Goal: Task Accomplishment & Management: Use online tool/utility

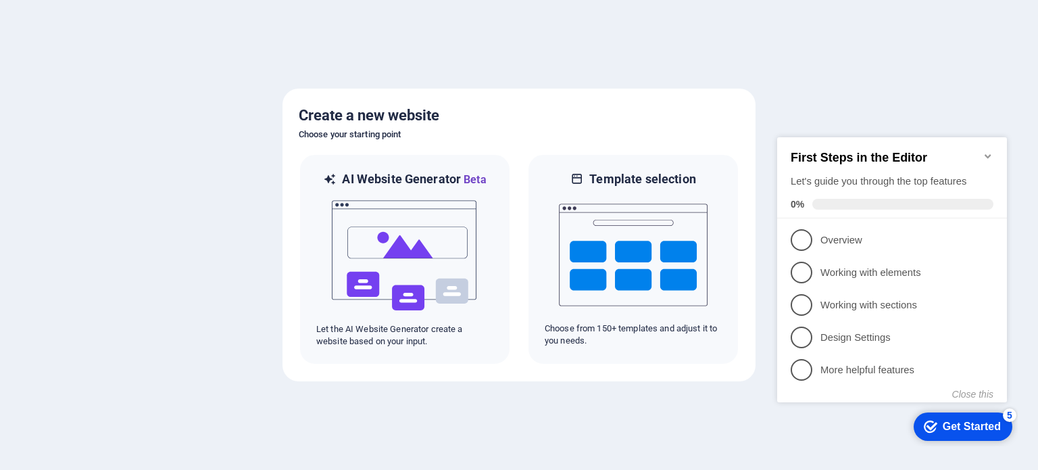
click at [966, 427] on div "Get Started" at bounding box center [972, 426] width 58 height 12
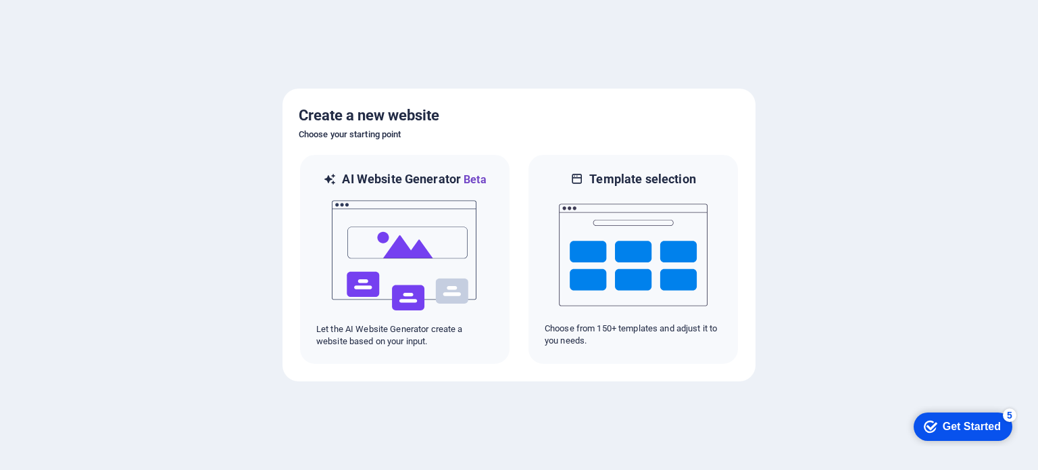
click at [943, 422] on div "Get Started" at bounding box center [972, 426] width 58 height 12
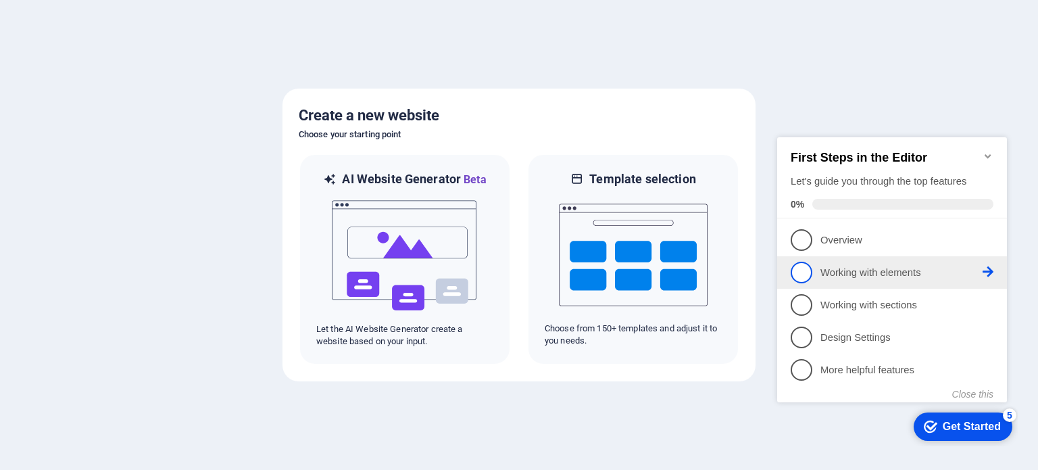
click at [797, 261] on span "2" at bounding box center [802, 272] width 22 height 22
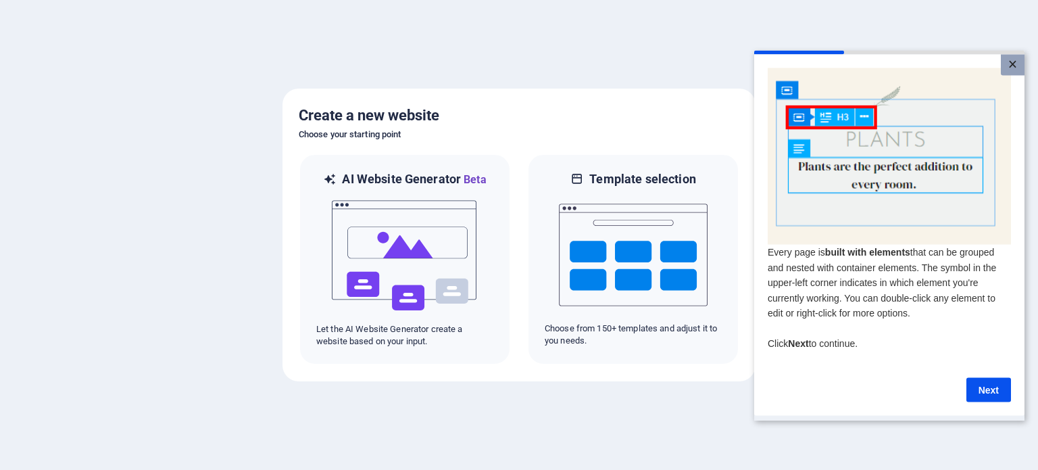
click at [1011, 64] on link "×" at bounding box center [1013, 64] width 24 height 21
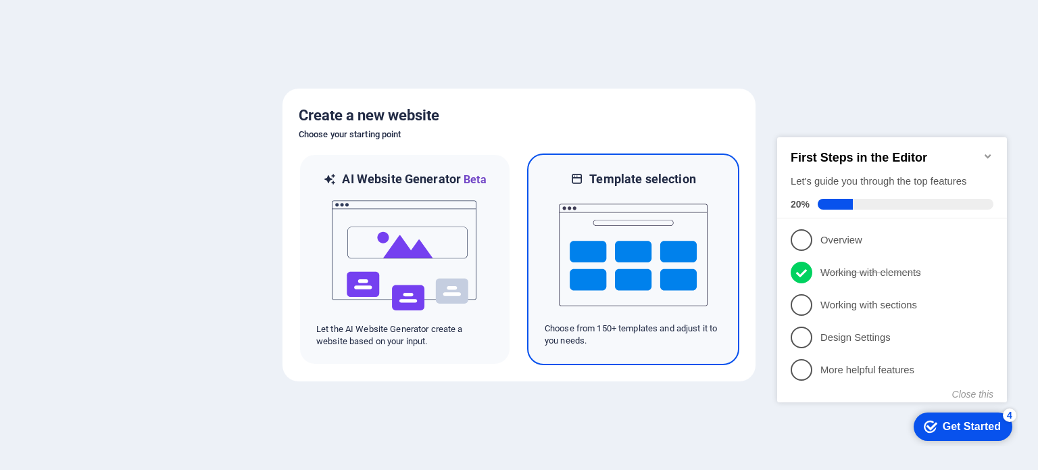
click at [631, 226] on img at bounding box center [633, 254] width 149 height 135
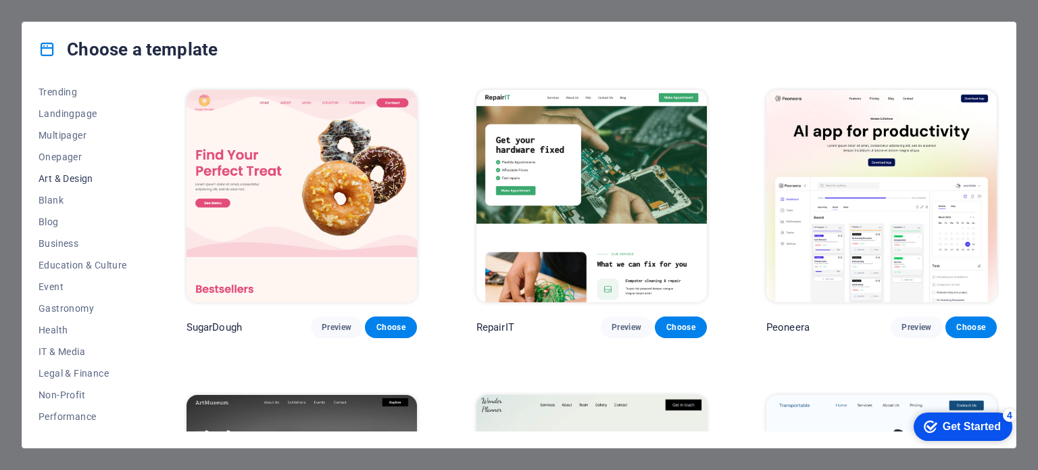
scroll to position [135, 0]
click at [61, 266] on span "Health" at bounding box center [83, 265] width 89 height 11
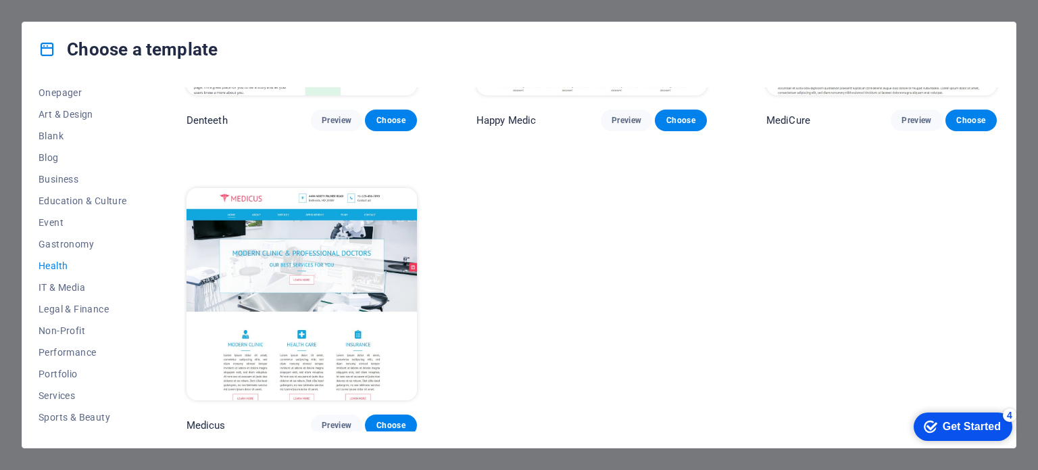
scroll to position [0, 0]
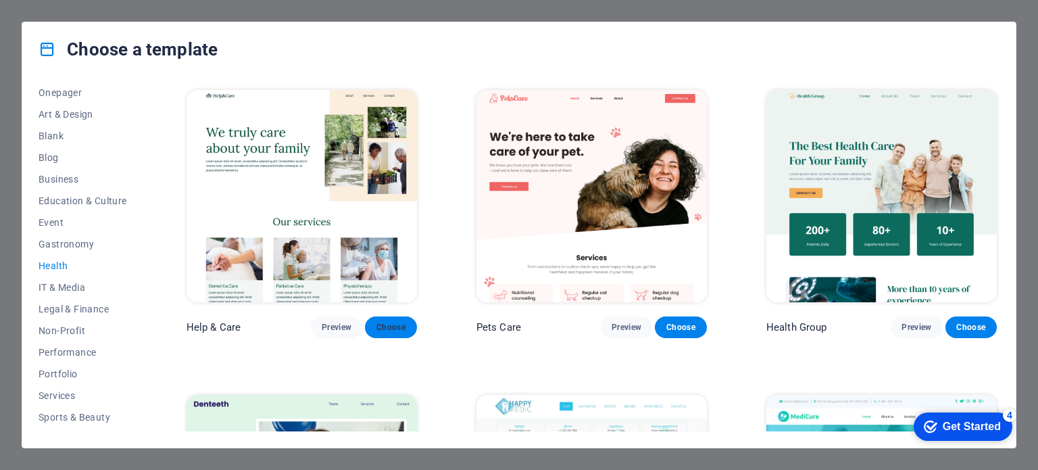
click at [392, 326] on span "Choose" at bounding box center [391, 327] width 30 height 11
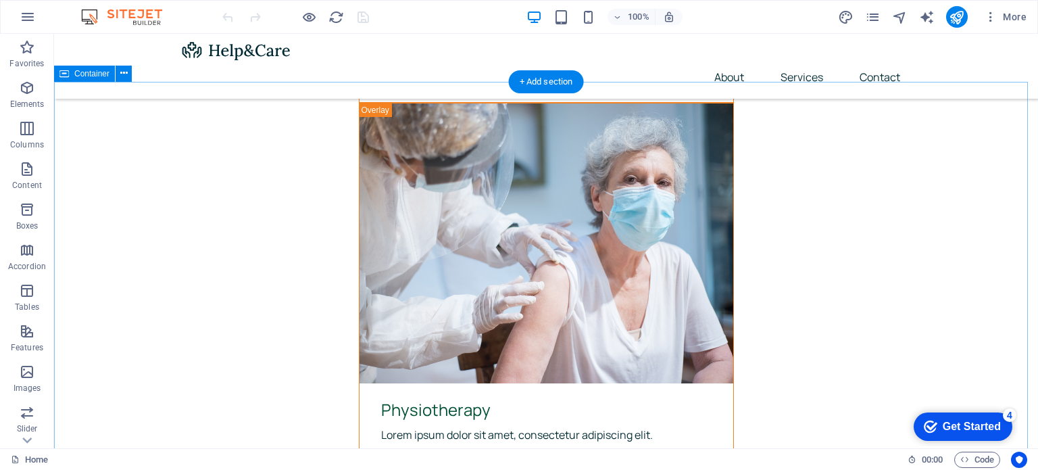
scroll to position [4692, 0]
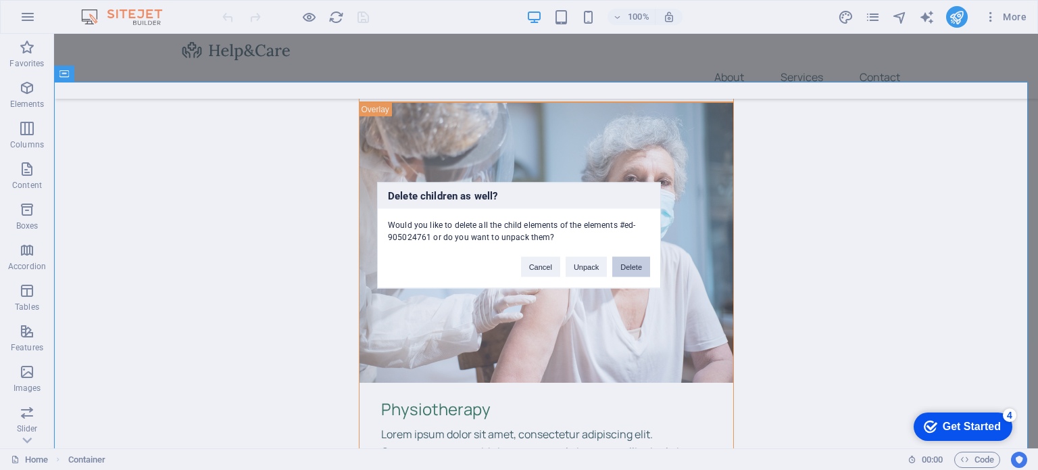
click at [624, 266] on button "Delete" at bounding box center [631, 266] width 38 height 20
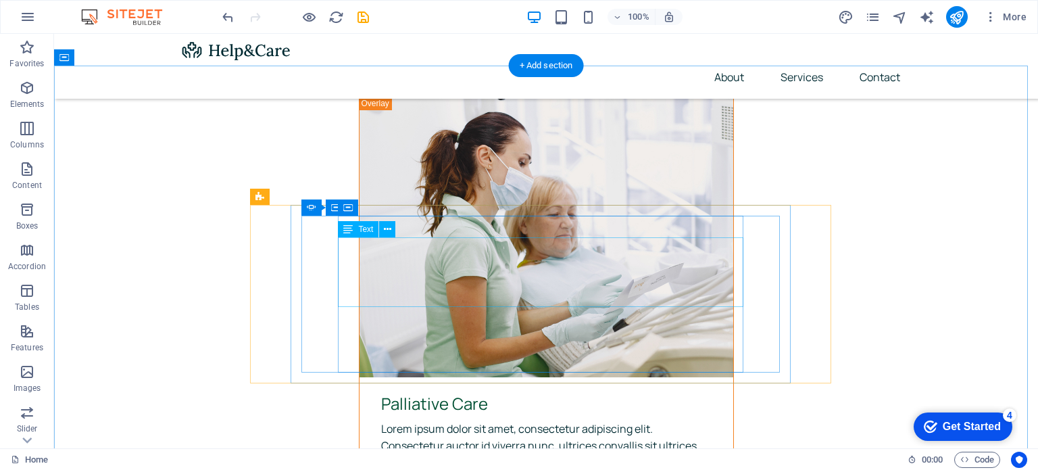
scroll to position [4175, 0]
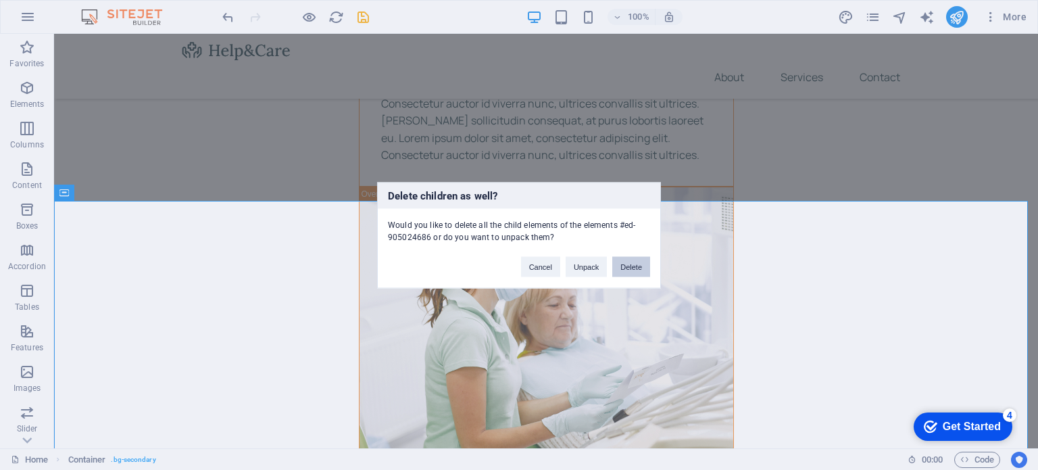
click at [629, 271] on button "Delete" at bounding box center [631, 266] width 38 height 20
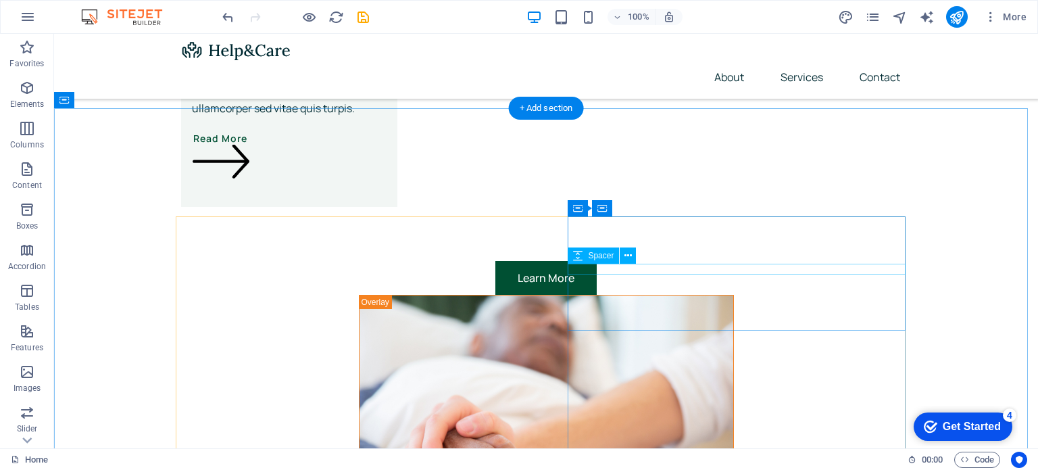
scroll to position [3566, 0]
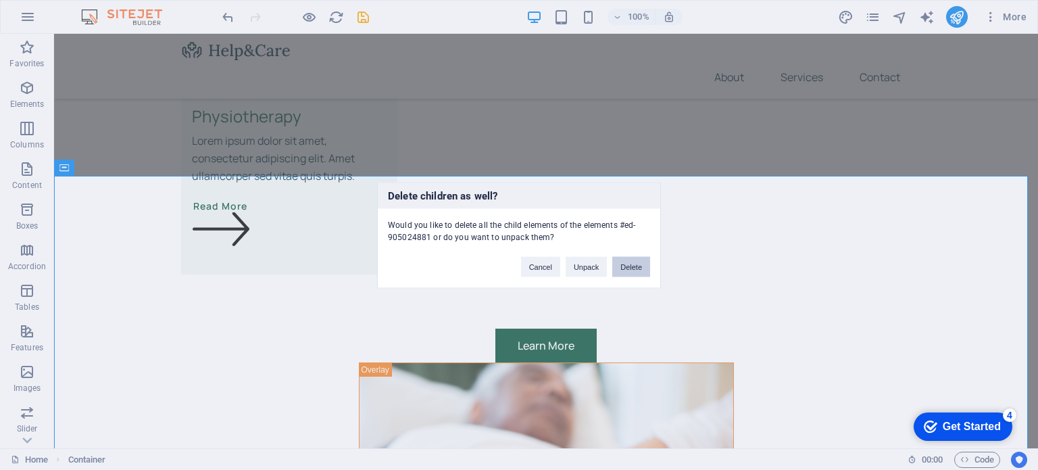
click at [619, 261] on button "Delete" at bounding box center [631, 266] width 38 height 20
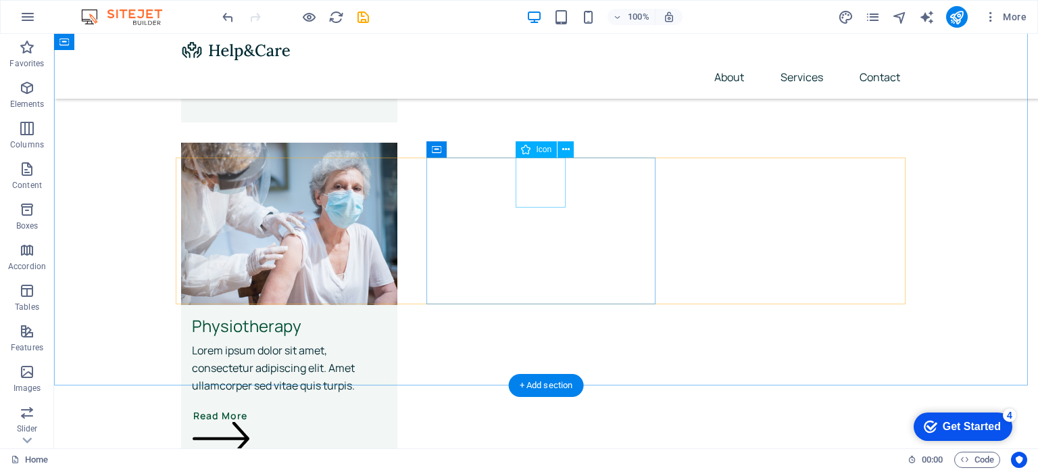
scroll to position [3143, 0]
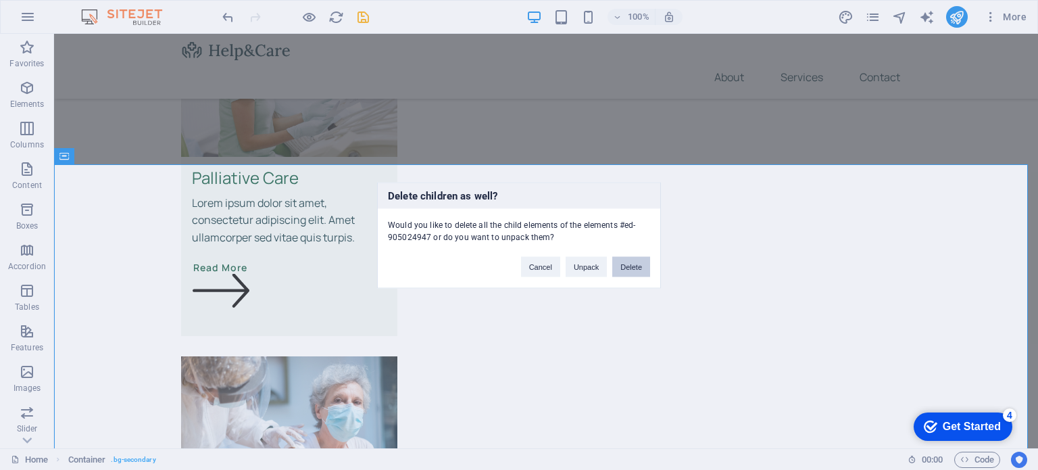
click at [634, 268] on button "Delete" at bounding box center [631, 266] width 38 height 20
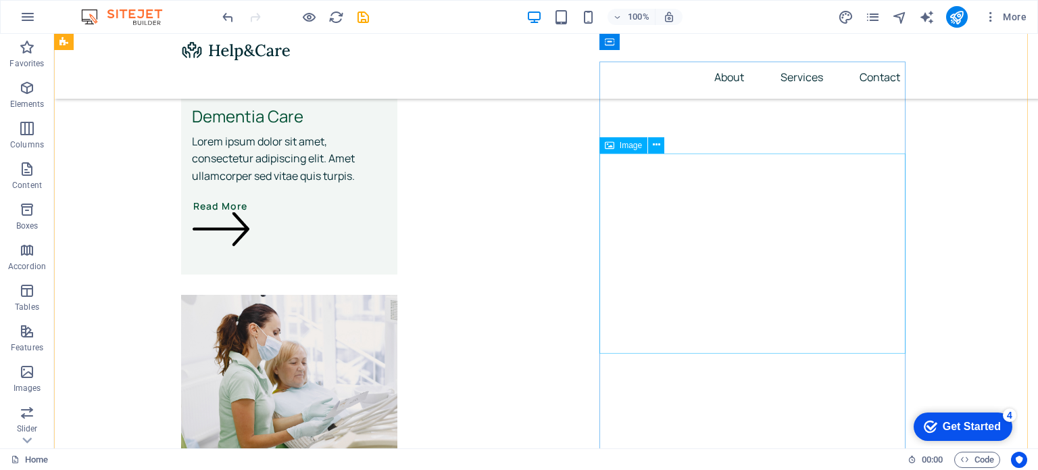
scroll to position [2573, 0]
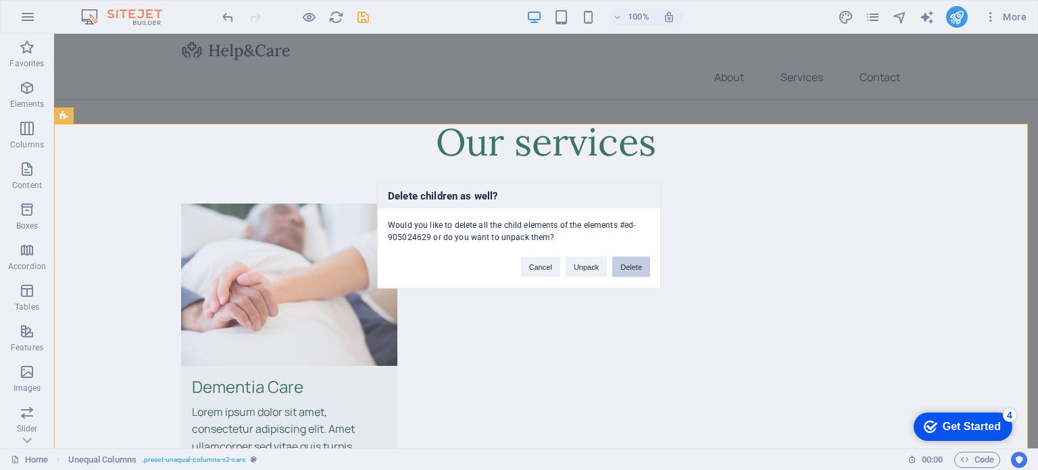
click at [632, 270] on button "Delete" at bounding box center [631, 266] width 38 height 20
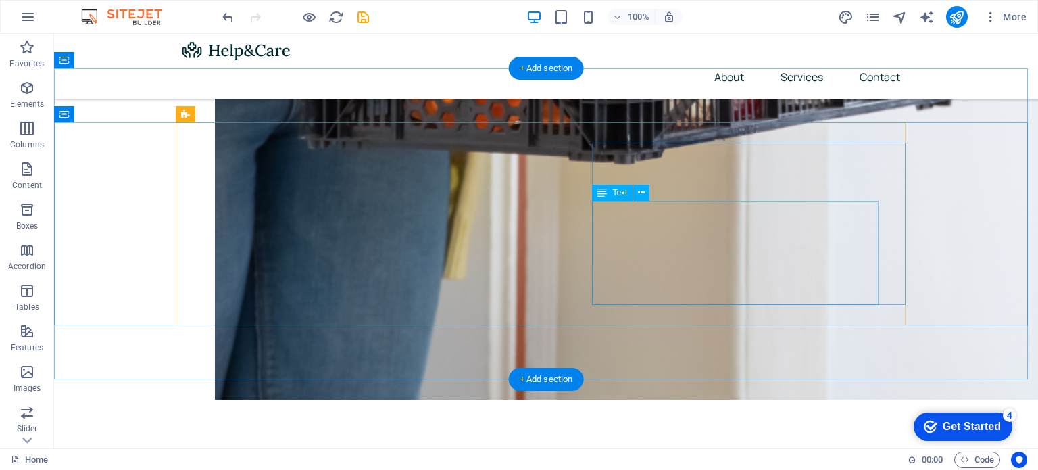
scroll to position [2165, 0]
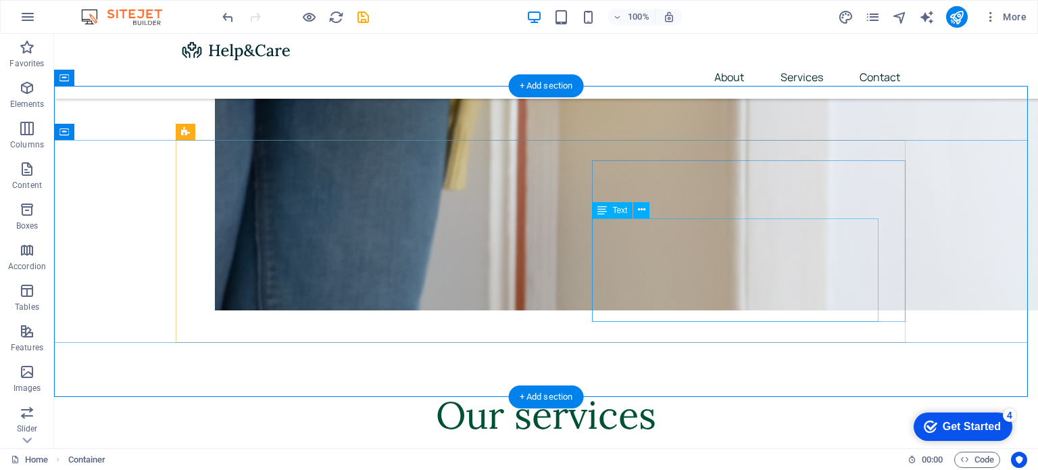
scroll to position [2233, 0]
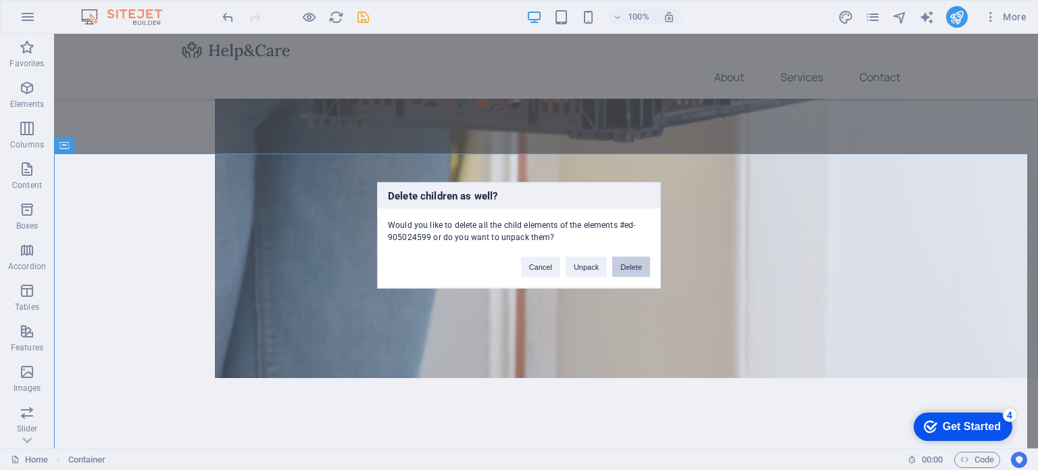
click at [644, 266] on button "Delete" at bounding box center [631, 266] width 38 height 20
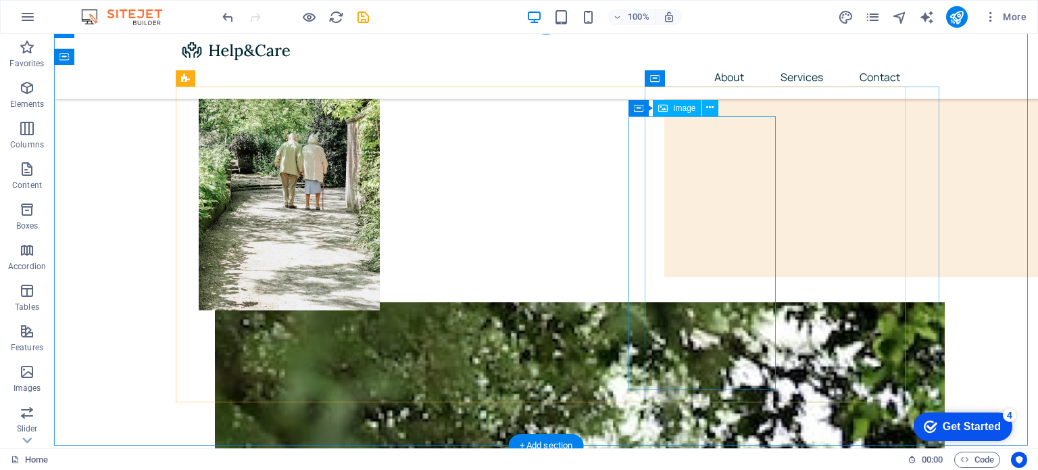
scroll to position [338, 0]
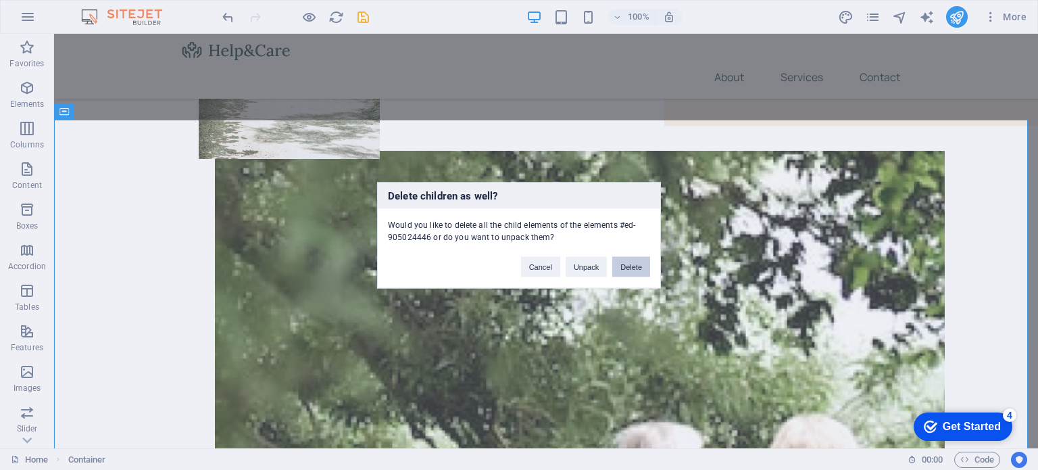
click at [630, 261] on button "Delete" at bounding box center [631, 266] width 38 height 20
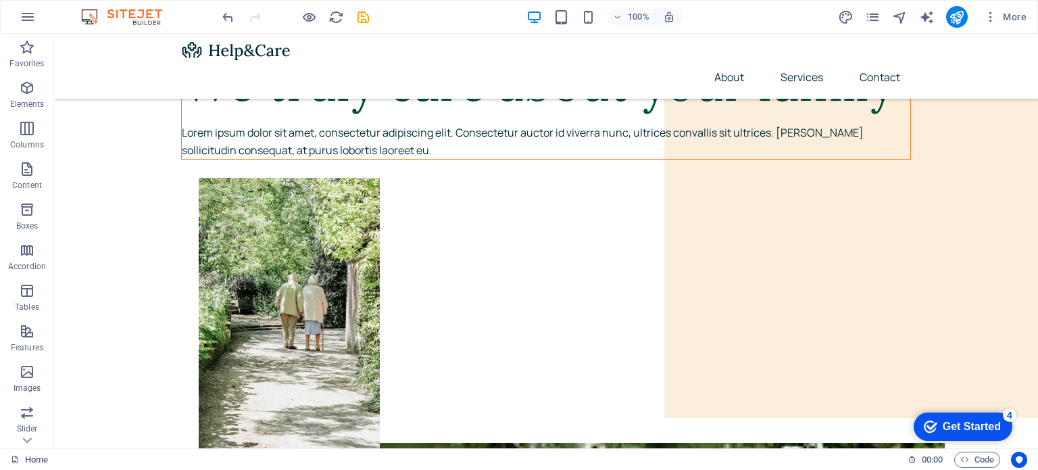
scroll to position [0, 0]
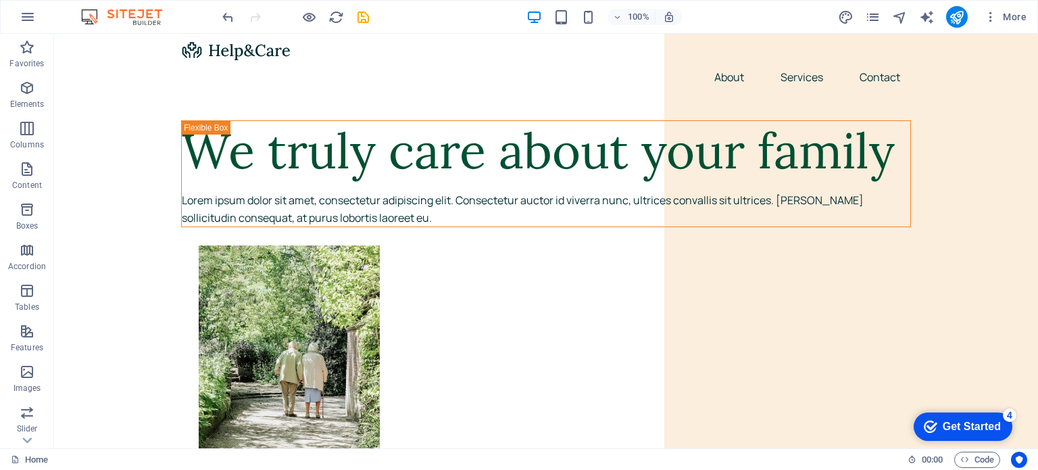
drag, startPoint x: 1035, startPoint y: 124, endPoint x: 1078, endPoint y: 38, distance: 95.8
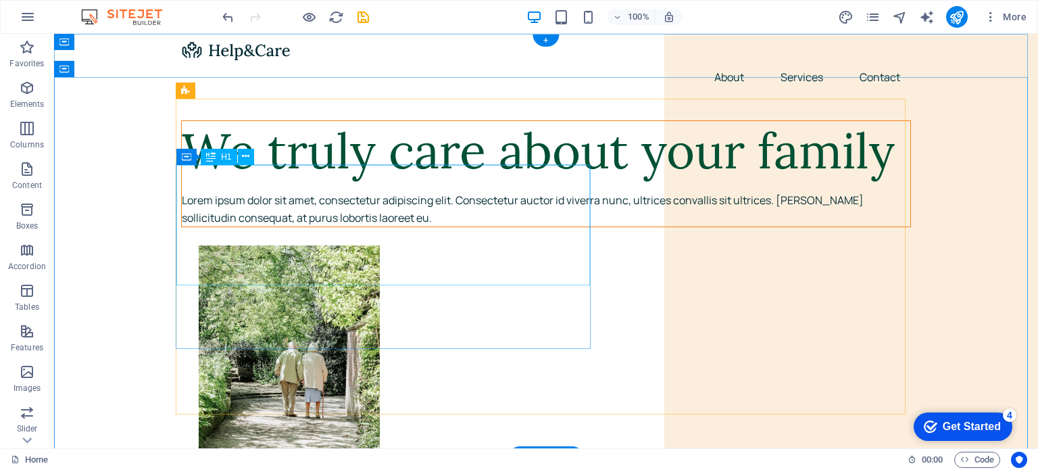
click at [509, 181] on div "We truly care about your family" at bounding box center [546, 151] width 728 height 60
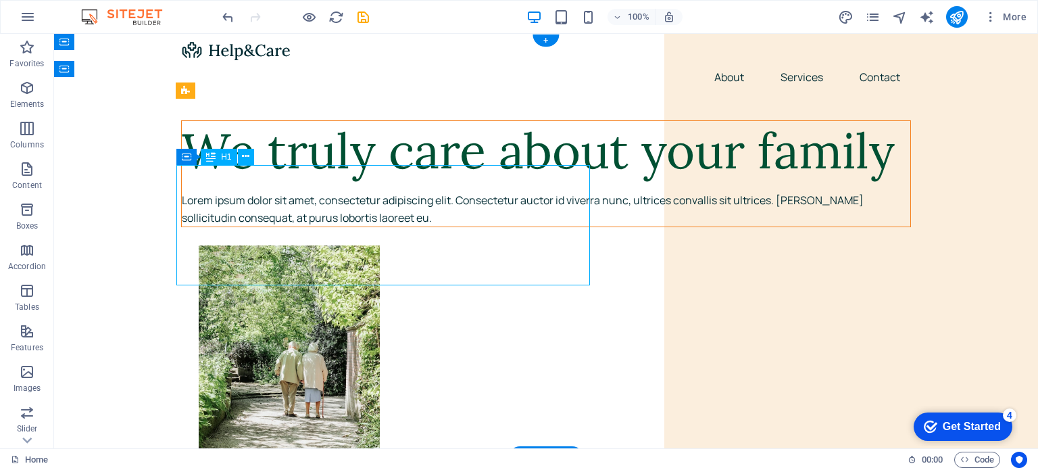
click at [509, 181] on div "We truly care about your family" at bounding box center [546, 151] width 728 height 60
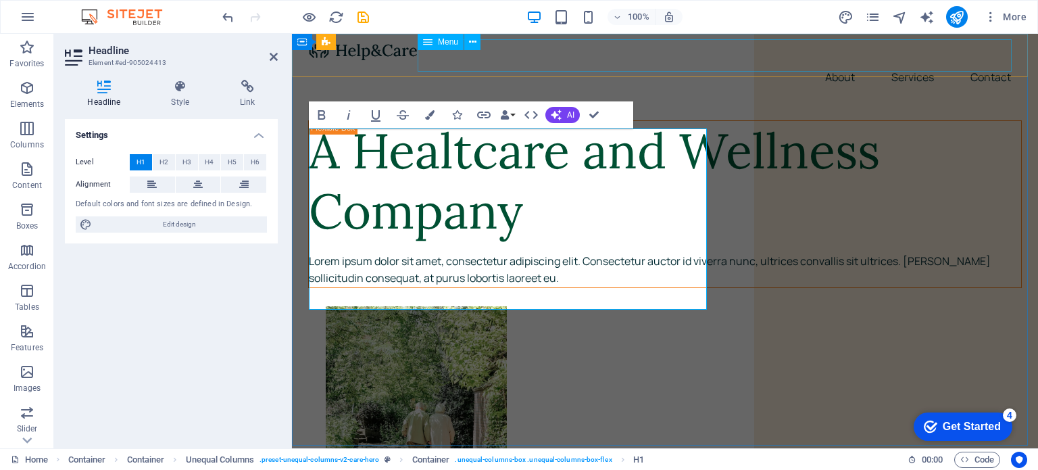
click at [709, 61] on nav "About Services Contact" at bounding box center [665, 77] width 714 height 32
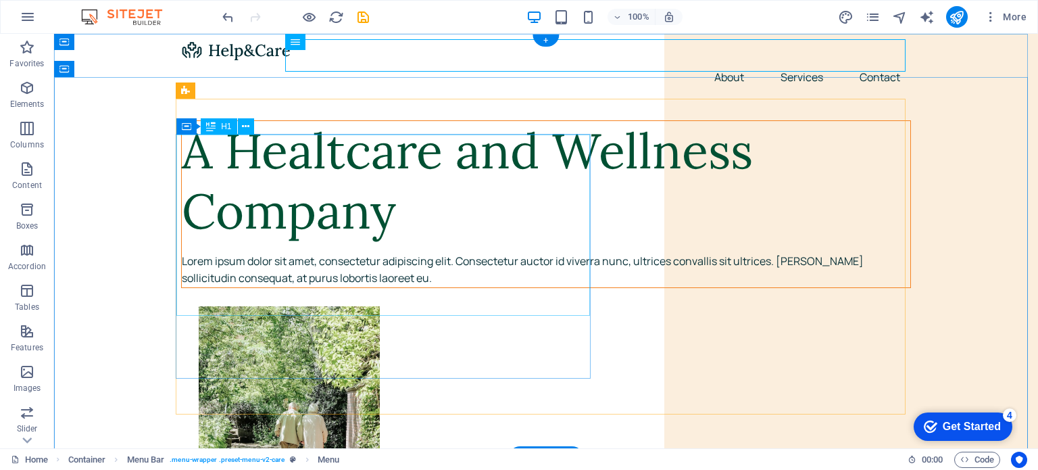
click at [502, 236] on div "A Healtcare and Wellness Company" at bounding box center [546, 181] width 728 height 121
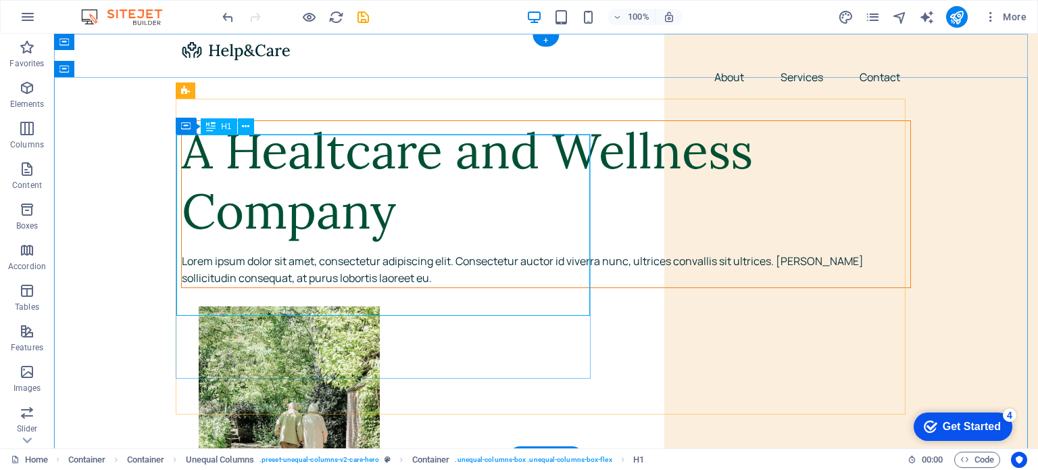
click at [340, 173] on div "A Healtcare and Wellness Company" at bounding box center [546, 181] width 728 height 121
click at [340, 162] on div "A Healtcare and Wellness Company" at bounding box center [546, 181] width 728 height 121
click at [342, 161] on div "A Healtcare and Wellness Company" at bounding box center [546, 181] width 728 height 121
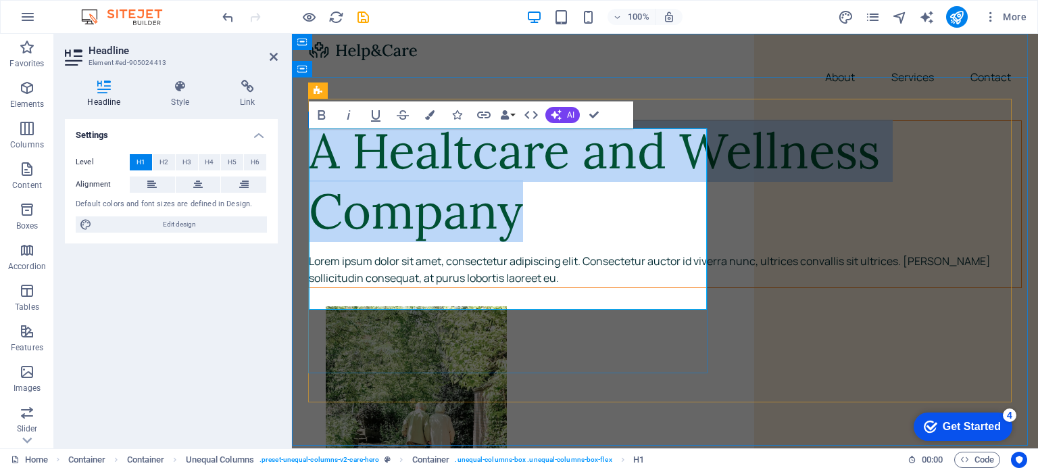
click at [475, 156] on h1 "A Healtcare and Wellness Company" at bounding box center [665, 181] width 712 height 121
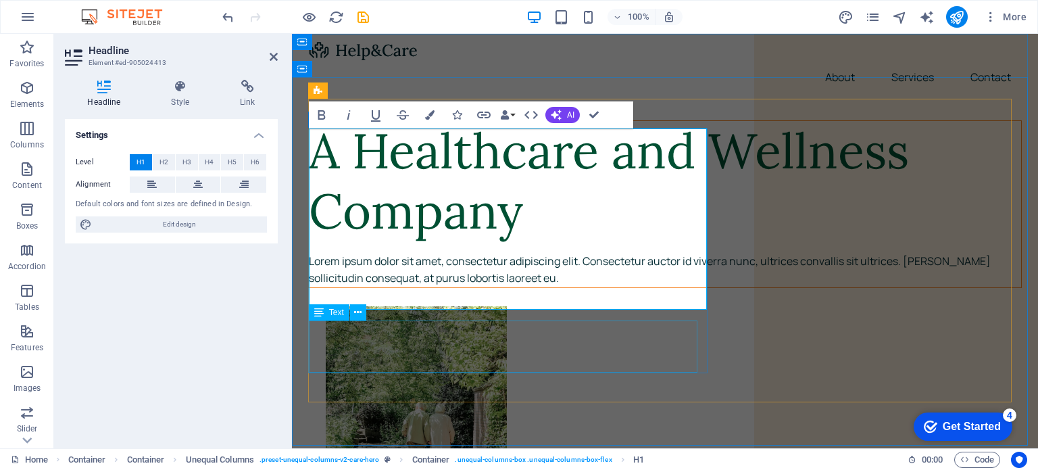
click at [445, 287] on div "Lorem ipsum dolor sit amet, consectetur adipiscing elit. Consectetur auctor id …" at bounding box center [665, 270] width 712 height 34
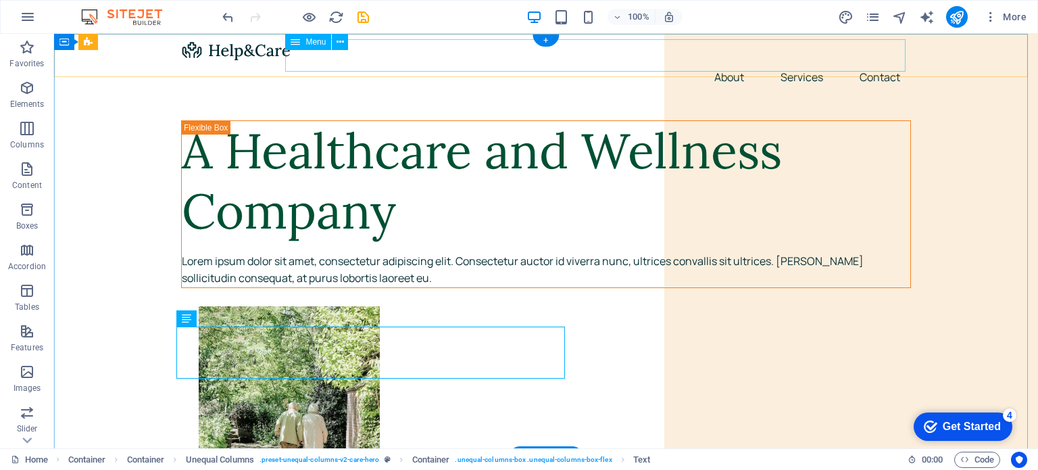
click at [807, 61] on nav "About Services Contact" at bounding box center [546, 77] width 730 height 32
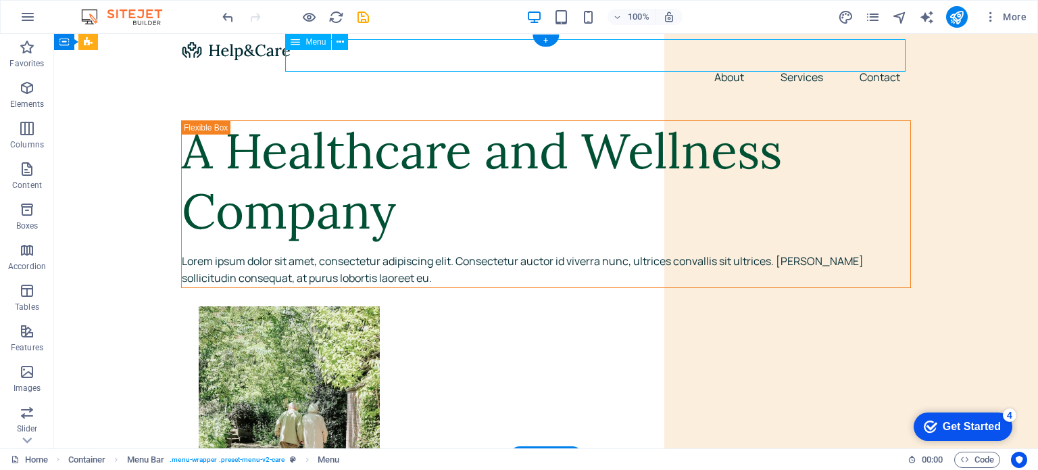
click at [725, 61] on nav "About Services Contact" at bounding box center [546, 77] width 730 height 32
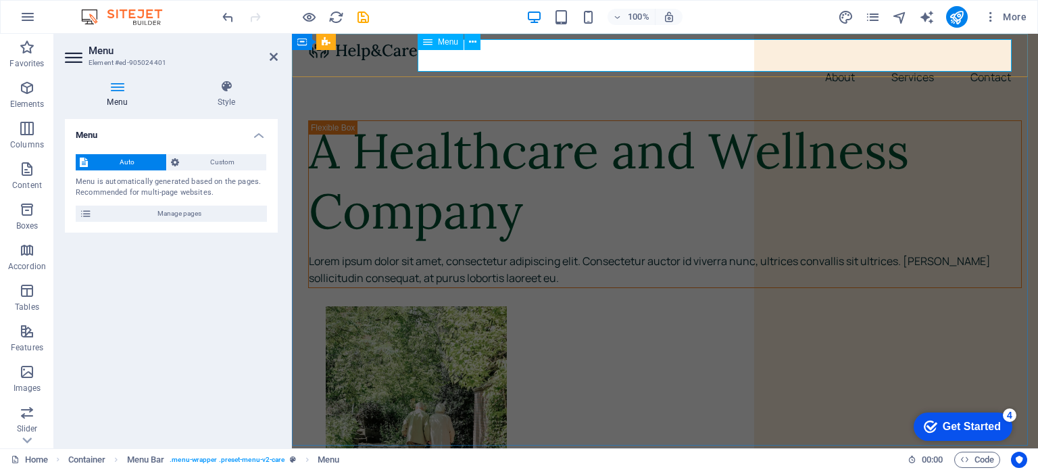
click at [903, 62] on nav "About Services Contact" at bounding box center [665, 77] width 714 height 32
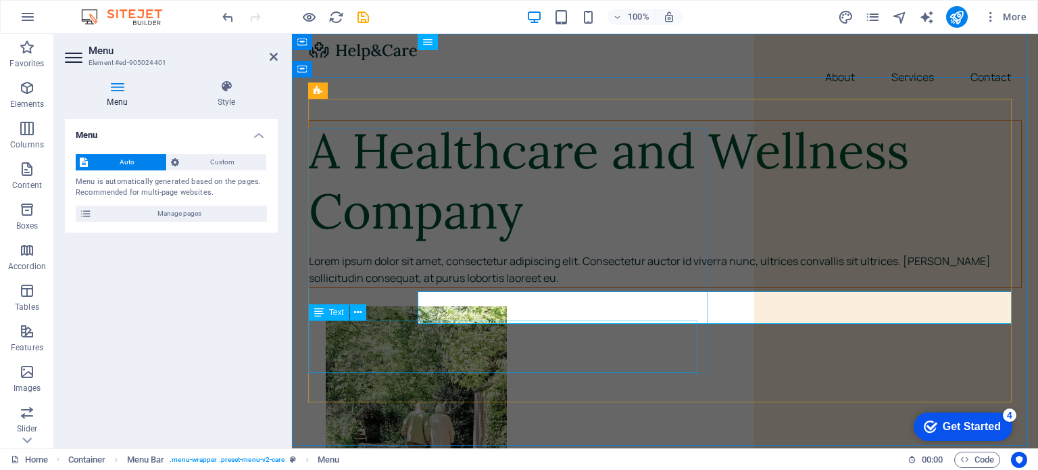
click at [664, 287] on div "Lorem ipsum dolor sit amet, consectetur adipiscing elit. Consectetur auctor id …" at bounding box center [665, 270] width 712 height 34
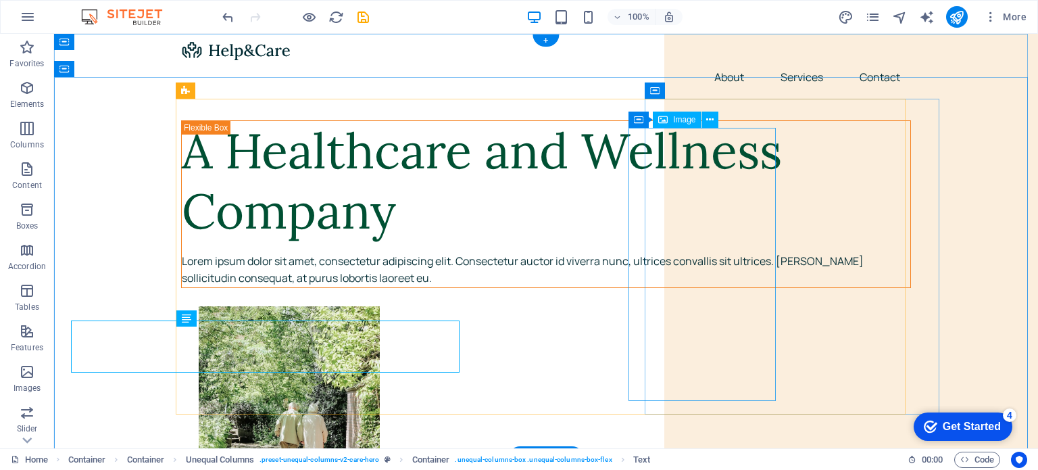
click at [670, 390] on figure at bounding box center [564, 442] width 730 height 273
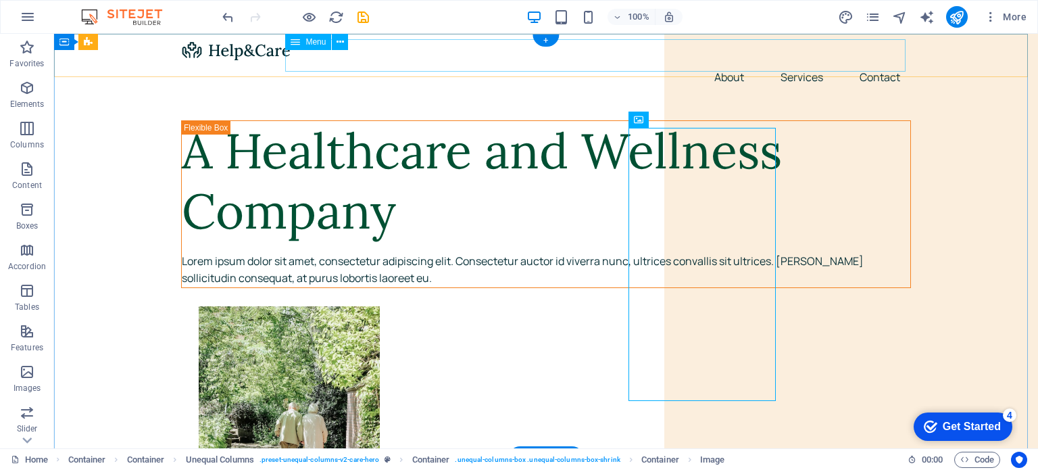
click at [811, 61] on nav "About Services Contact" at bounding box center [546, 77] width 730 height 32
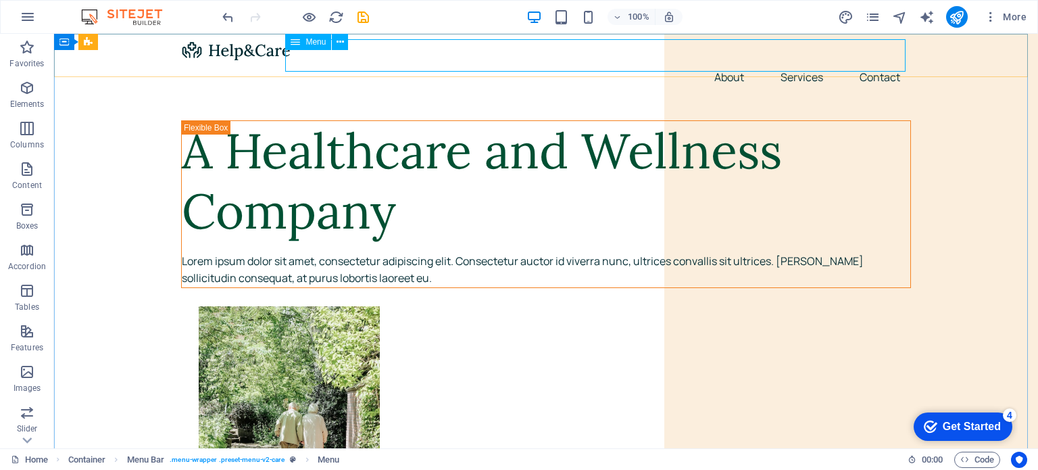
click at [308, 40] on span "Menu" at bounding box center [315, 42] width 20 height 8
click at [341, 43] on icon at bounding box center [340, 42] width 7 height 14
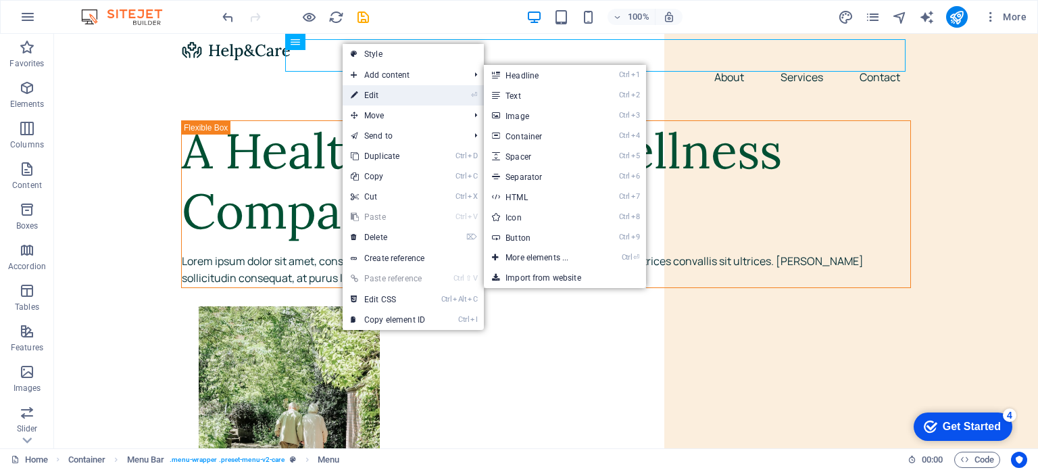
click at [376, 95] on link "⏎ Edit" at bounding box center [388, 95] width 91 height 20
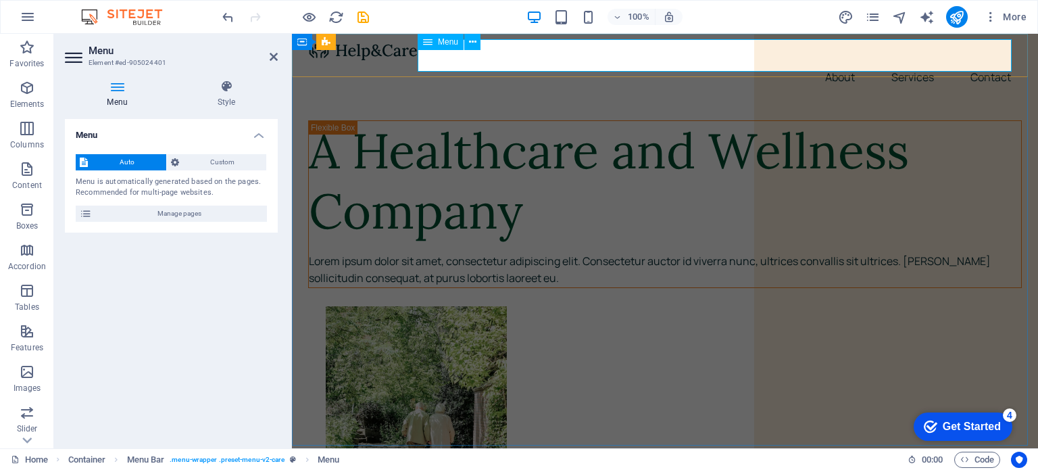
click at [911, 61] on nav "About Services Contact" at bounding box center [665, 77] width 714 height 32
click at [436, 39] on div "Menu" at bounding box center [441, 42] width 46 height 16
click at [458, 42] on div "Menu" at bounding box center [441, 42] width 46 height 16
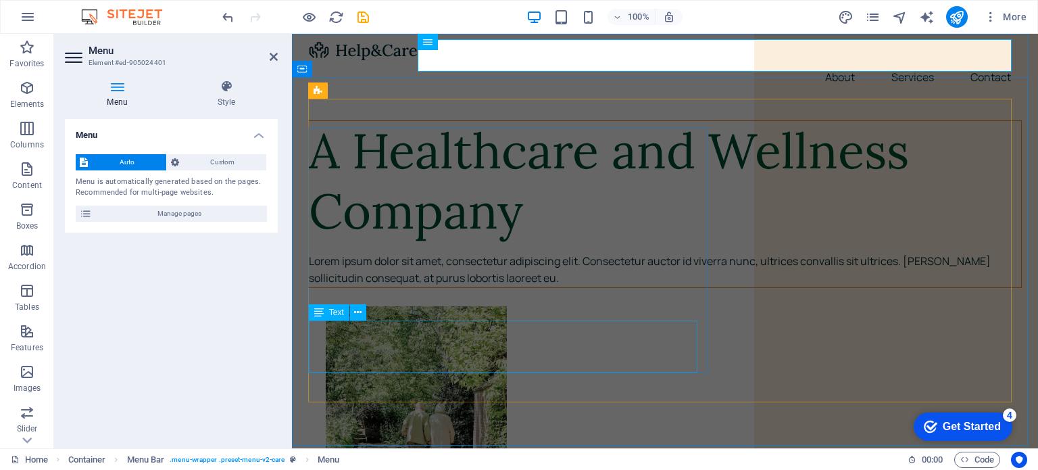
click at [437, 287] on div "Lorem ipsum dolor sit amet, consectetur adipiscing elit. Consectetur auctor id …" at bounding box center [665, 270] width 712 height 34
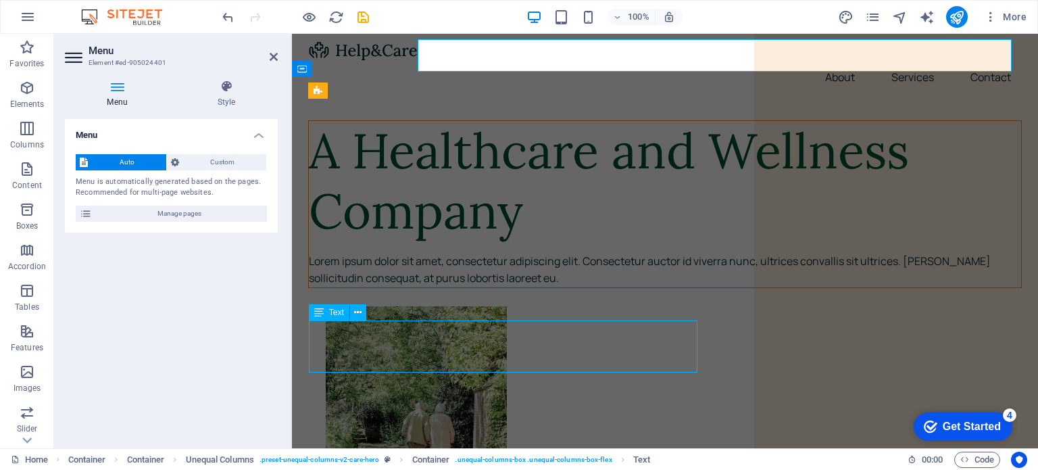
click at [437, 287] on div "Lorem ipsum dolor sit amet, consectetur adipiscing elit. Consectetur auctor id …" at bounding box center [665, 270] width 712 height 34
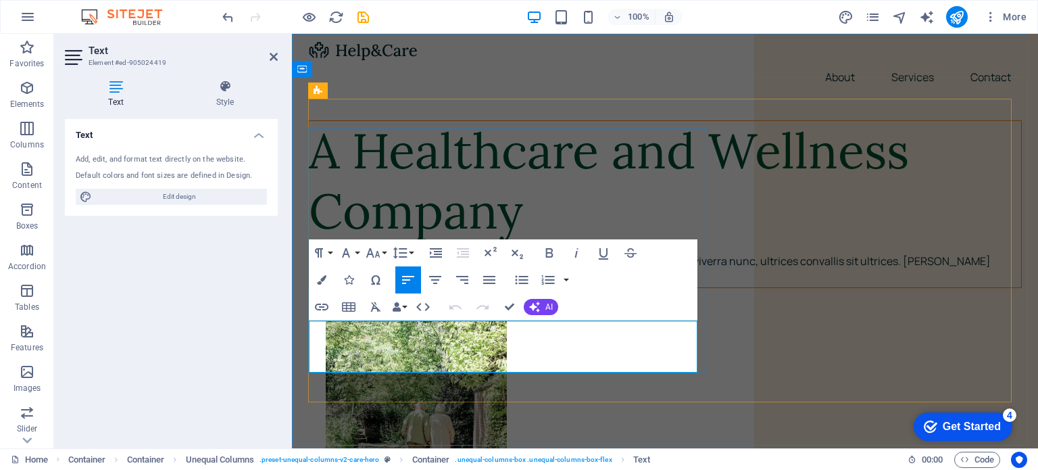
click at [435, 287] on p "Lorem ipsum dolor sit amet, consectetur adipiscing elit. Consectetur auctor id …" at bounding box center [665, 270] width 712 height 34
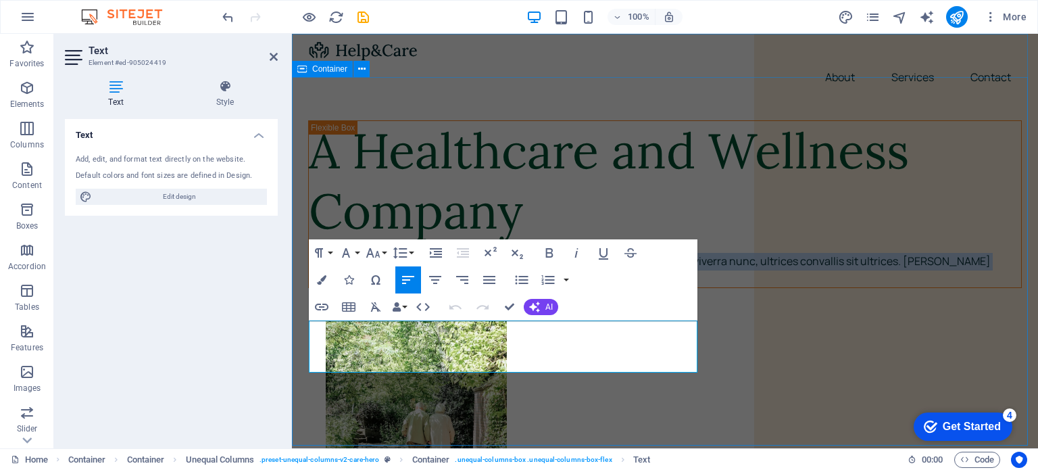
drag, startPoint x: 444, startPoint y: 366, endPoint x: 301, endPoint y: 334, distance: 146.7
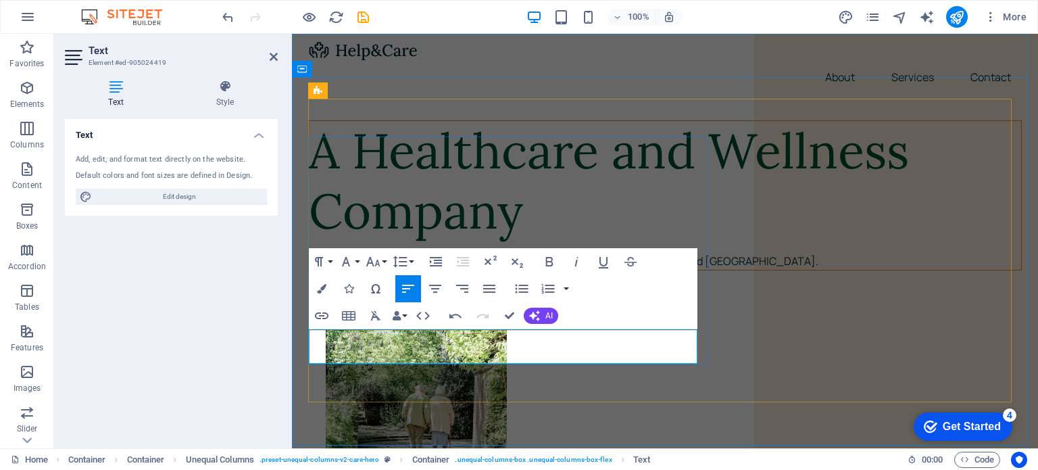
click at [369, 270] on p "Brooklyn Healthcare & Wellnes is a company based in Singapore and Indonesia." at bounding box center [665, 262] width 712 height 18
drag, startPoint x: 369, startPoint y: 354, endPoint x: 627, endPoint y: 332, distance: 259.1
click at [627, 270] on p "Brooklyn Healthcare & Wellnes is a company based in Singapore and Indonesia." at bounding box center [665, 262] width 712 height 18
click at [374, 270] on p "Brooklyn Healthcare & Wellnes is a company based in Singapore and Indonesia." at bounding box center [665, 262] width 712 height 18
drag, startPoint x: 381, startPoint y: 352, endPoint x: 630, endPoint y: 355, distance: 248.7
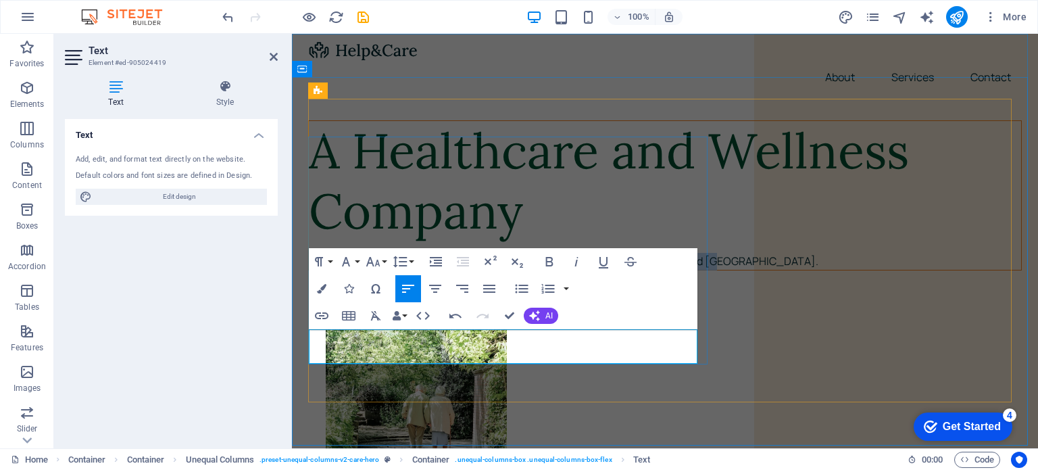
click at [630, 270] on p "Brooklyn Healthcare & Wellnes is a company based in Singapore and Indonesia." at bounding box center [665, 262] width 712 height 18
click at [505, 270] on p "Brooklyn Healthcare & Wellnes is a company based in Singapore and Indonesia." at bounding box center [665, 262] width 712 height 18
drag, startPoint x: 437, startPoint y: 349, endPoint x: 573, endPoint y: 332, distance: 136.9
click at [573, 270] on p "Brooklyn Healthcare & Wellnes is a company based in Singapore and Indonesia." at bounding box center [665, 262] width 712 height 18
click at [359, 270] on p "Brooklyn Healthcare & Wellnes is a company based in Singapore and Indonesia." at bounding box center [665, 262] width 712 height 18
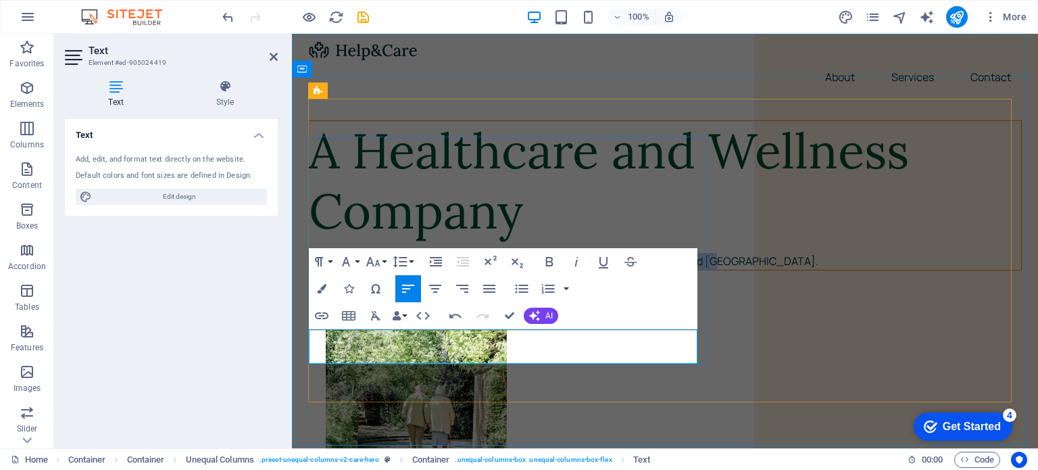
drag, startPoint x: 368, startPoint y: 351, endPoint x: 573, endPoint y: 333, distance: 206.2
click at [573, 270] on p "Brooklyn Healthcare & Wellnes is a company based in Singapore and Indonesia." at bounding box center [665, 262] width 712 height 18
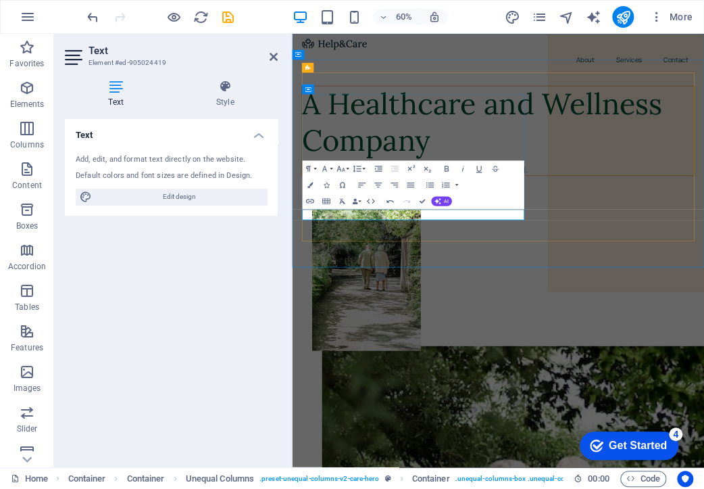
click at [632, 270] on p "Brooklyn Healthcare & Wellnes is a company based in Indonesia." at bounding box center [635, 262] width 653 height 18
click at [637, 270] on p "Brooklyn Healthcare & Wellnes is a company based in Indonesia." at bounding box center [635, 262] width 653 height 18
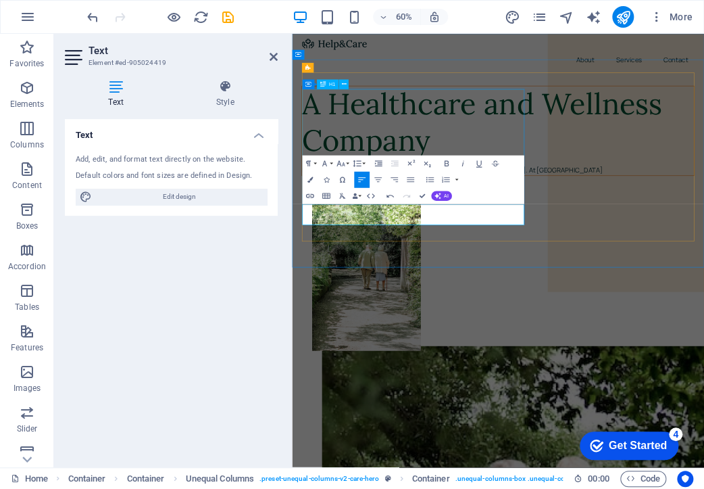
click at [664, 188] on div "A Healthcare and Wellness Company" at bounding box center [635, 181] width 653 height 121
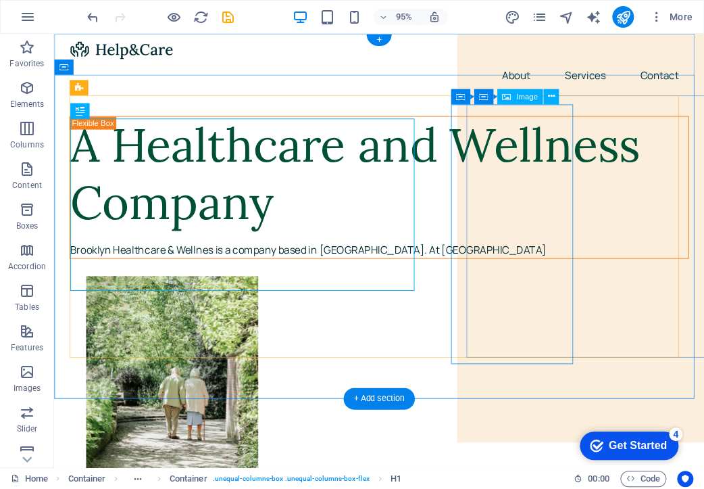
click at [543, 289] on figure at bounding box center [414, 425] width 652 height 273
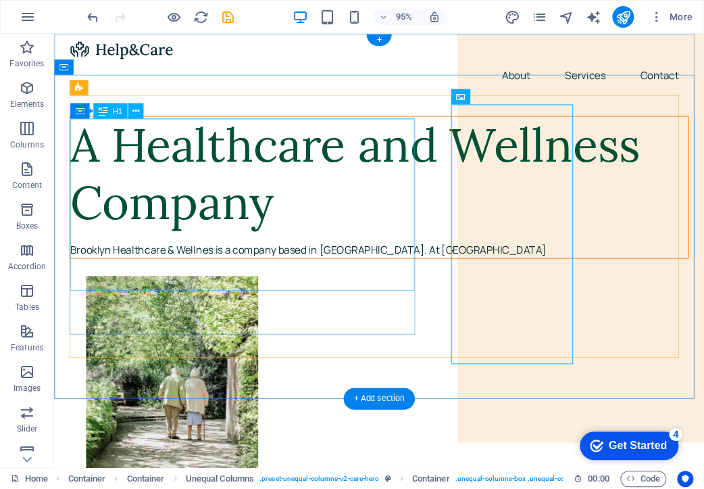
click at [411, 174] on div "A Healthcare and Wellness Company" at bounding box center [396, 181] width 651 height 121
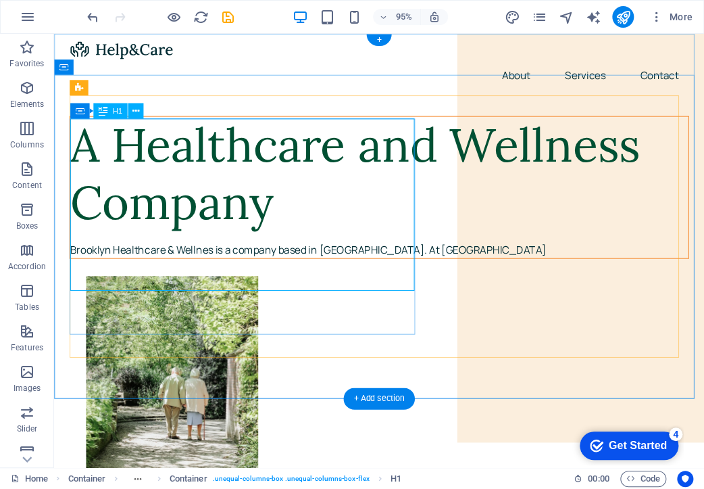
click at [414, 176] on div "A Healthcare and Wellness Company" at bounding box center [396, 181] width 651 height 121
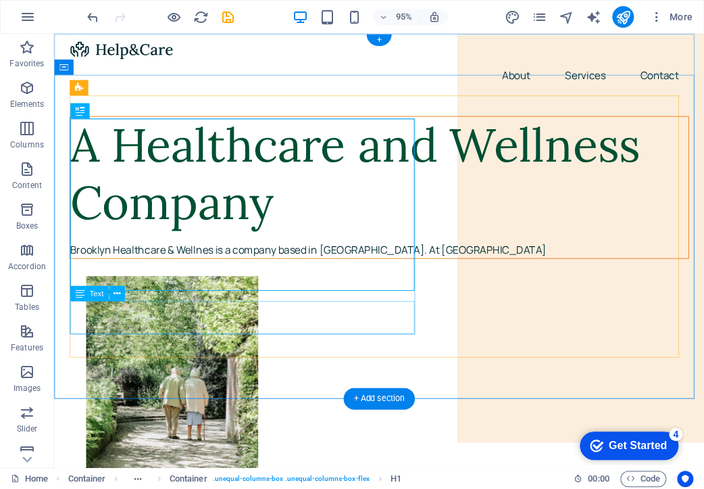
click at [126, 270] on div "Brooklyn Healthcare & Wellnes is a company based in Indonesia. At Brooklyn" at bounding box center [396, 262] width 651 height 18
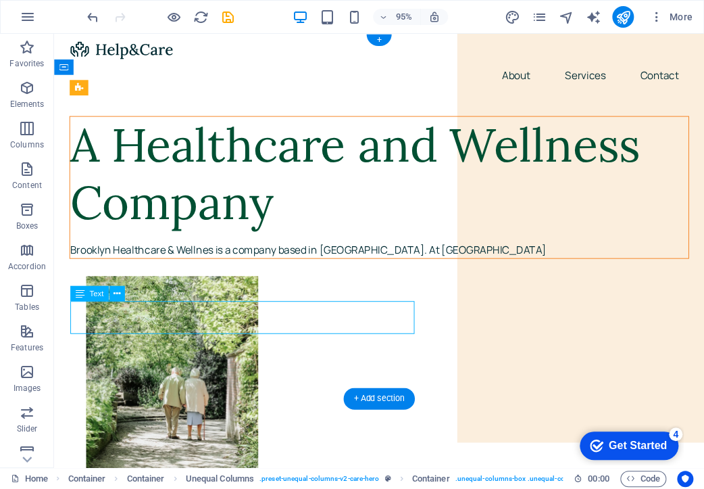
click at [126, 270] on div "Brooklyn Healthcare & Wellnes is a company based in Indonesia. At Brooklyn" at bounding box center [396, 262] width 651 height 18
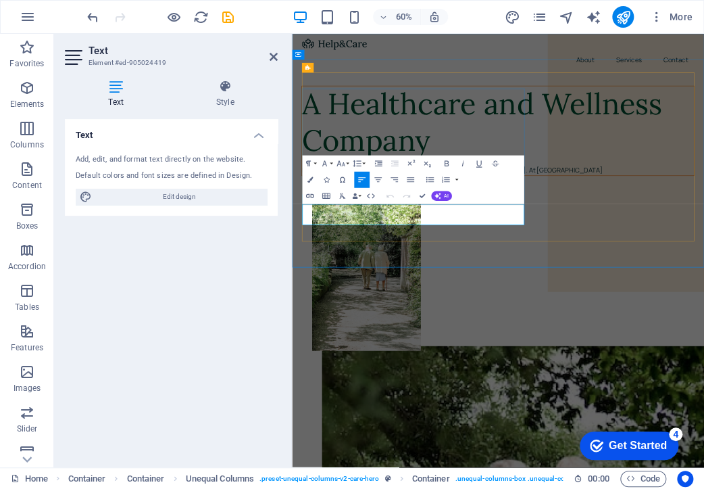
click at [384, 270] on p "Brooklyn Healthcare & Wellnes is a company based in Indonesia. At Brooklyn" at bounding box center [635, 262] width 653 height 18
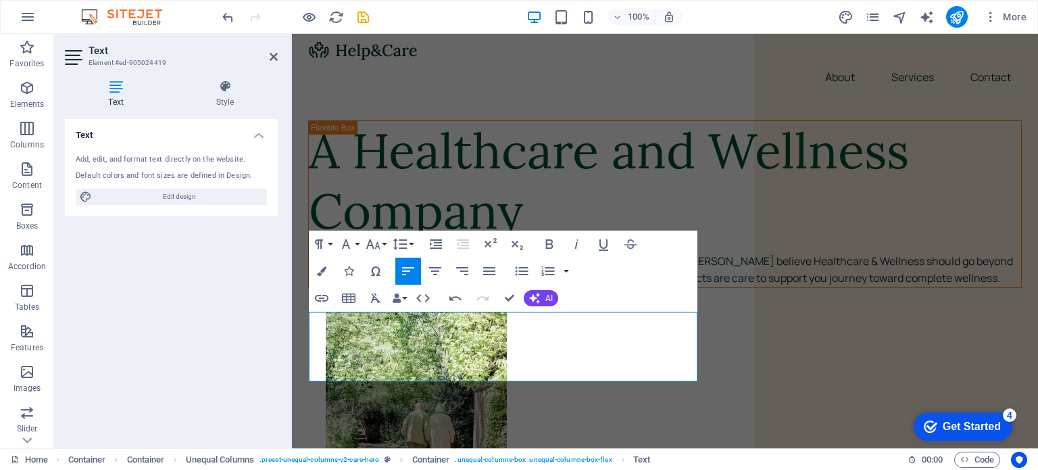
click at [959, 431] on div "Get Started" at bounding box center [972, 426] width 58 height 12
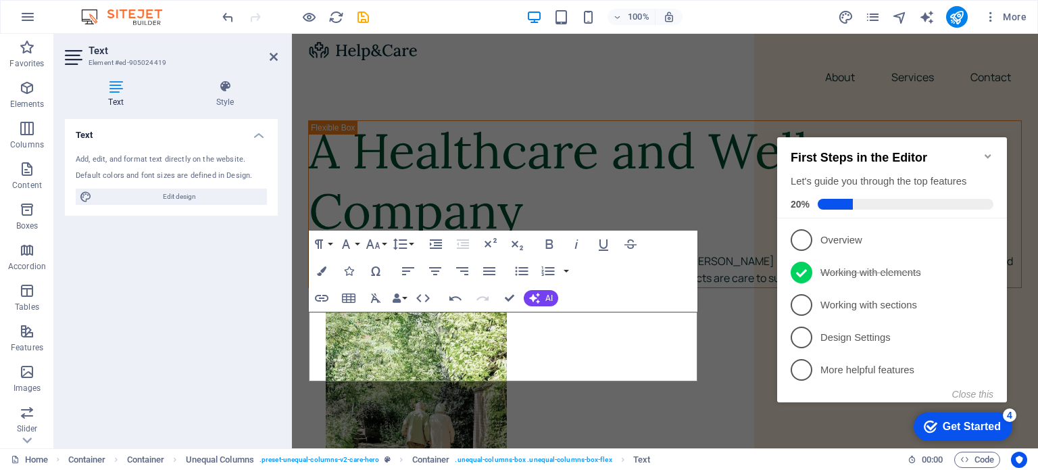
click at [943, 421] on div "Get Started" at bounding box center [972, 426] width 58 height 12
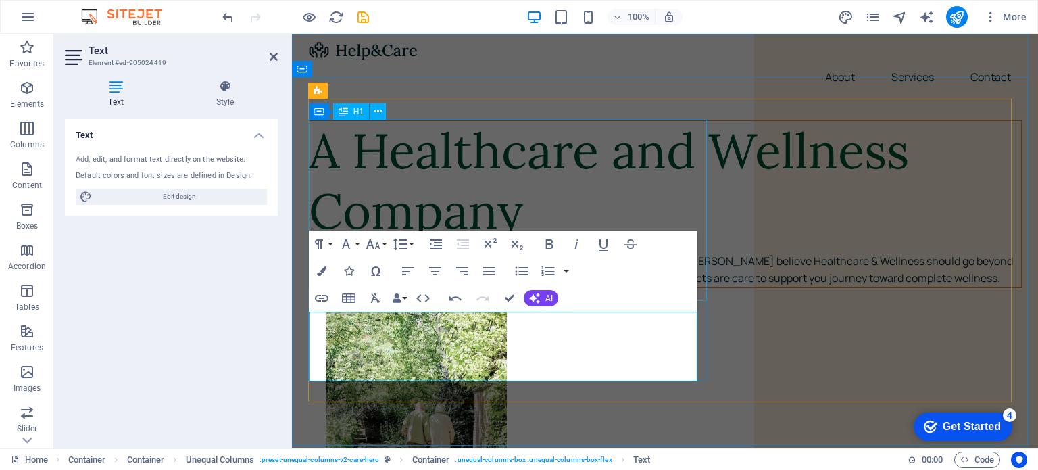
click at [692, 162] on div "A Healthcare and Wellness Company" at bounding box center [665, 181] width 712 height 121
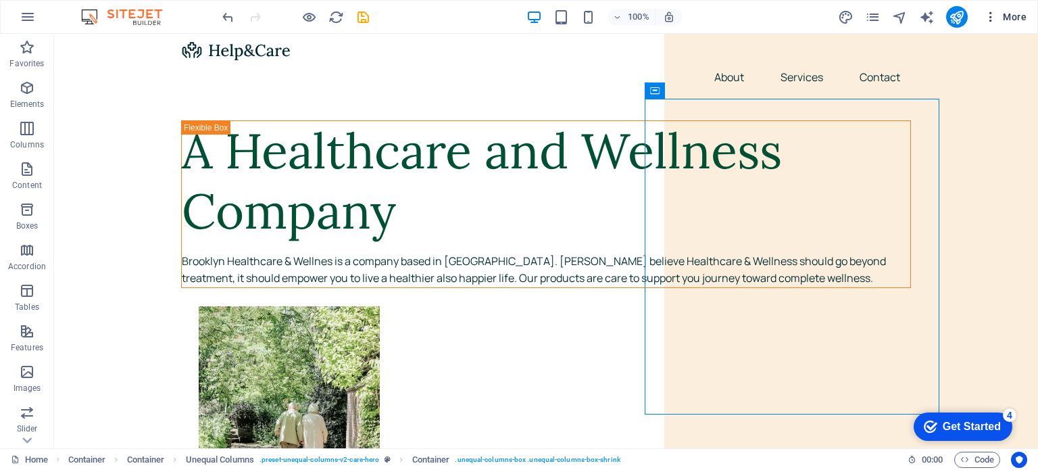
click at [997, 19] on icon "button" at bounding box center [991, 17] width 14 height 14
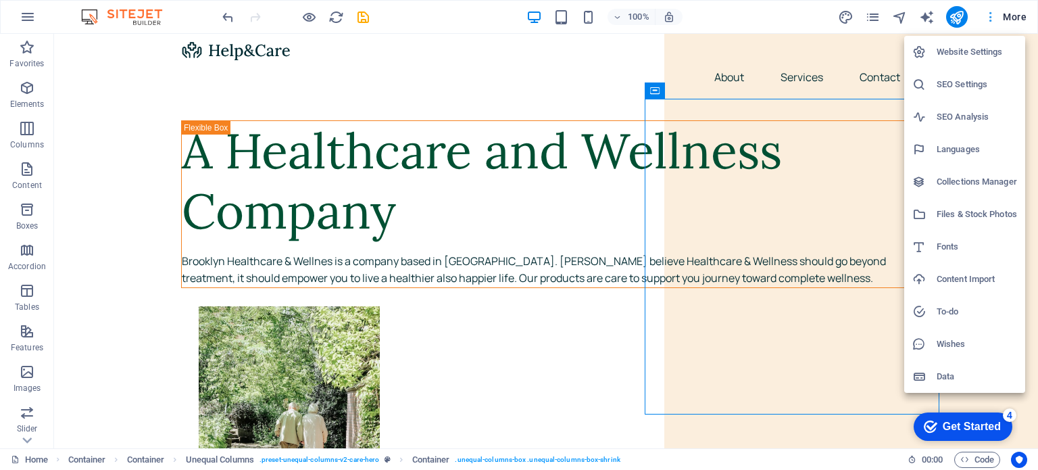
click at [997, 19] on div at bounding box center [519, 235] width 1038 height 470
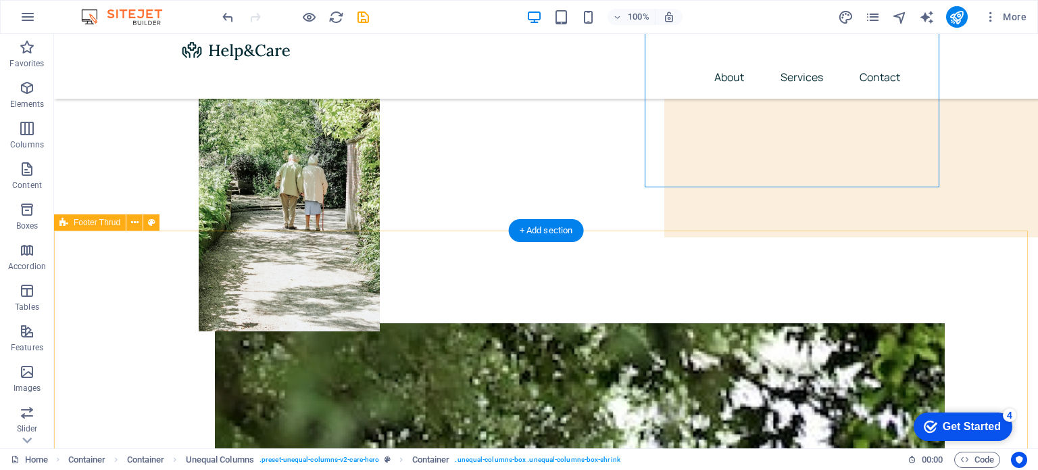
scroll to position [264, 0]
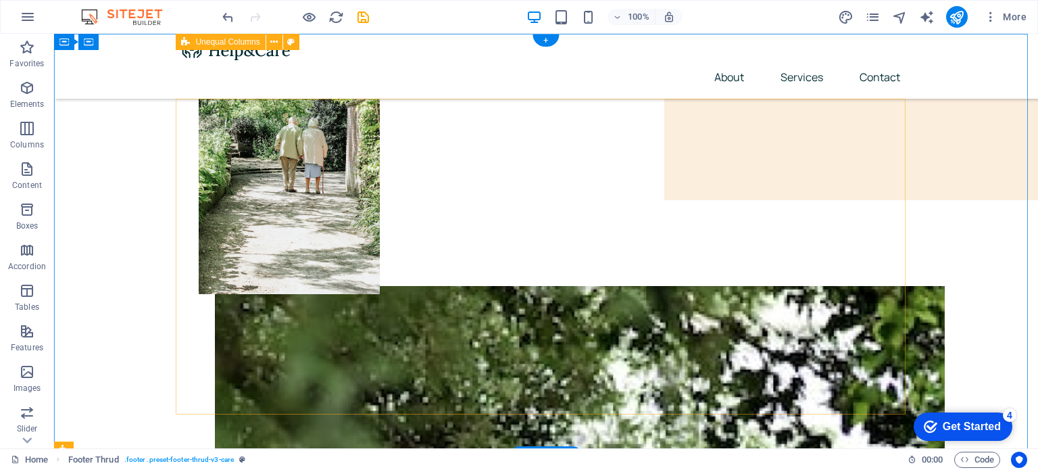
scroll to position [0, 0]
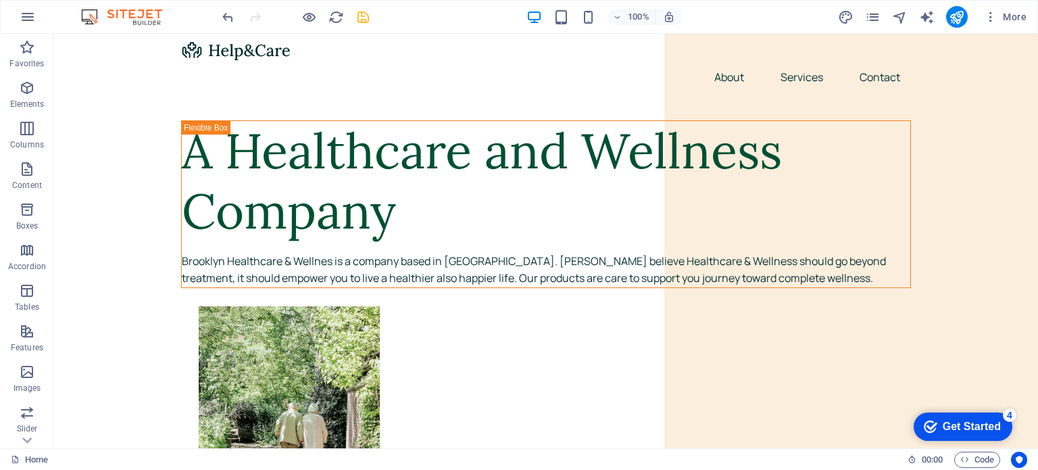
click at [363, 22] on icon "save" at bounding box center [363, 17] width 16 height 16
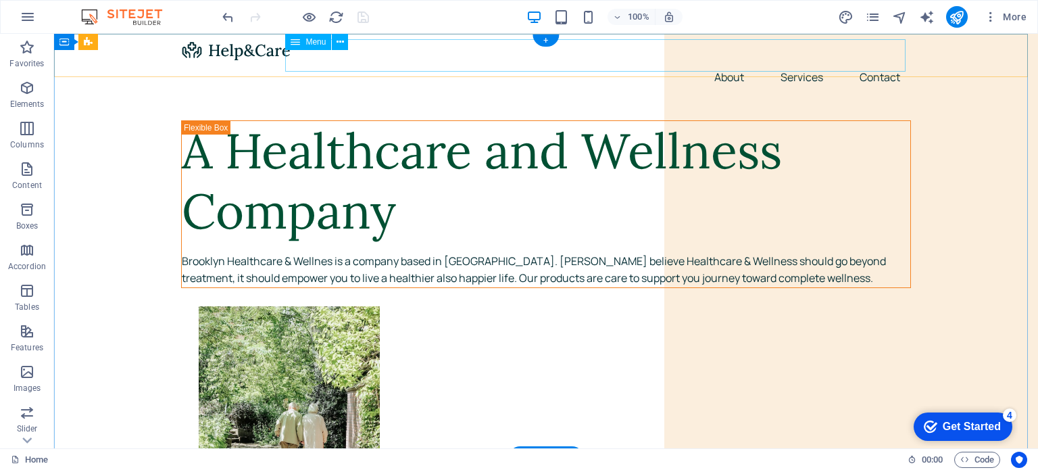
click at [720, 61] on nav "About Services Contact" at bounding box center [546, 77] width 730 height 32
click at [795, 61] on nav "About Services Contact" at bounding box center [546, 77] width 730 height 32
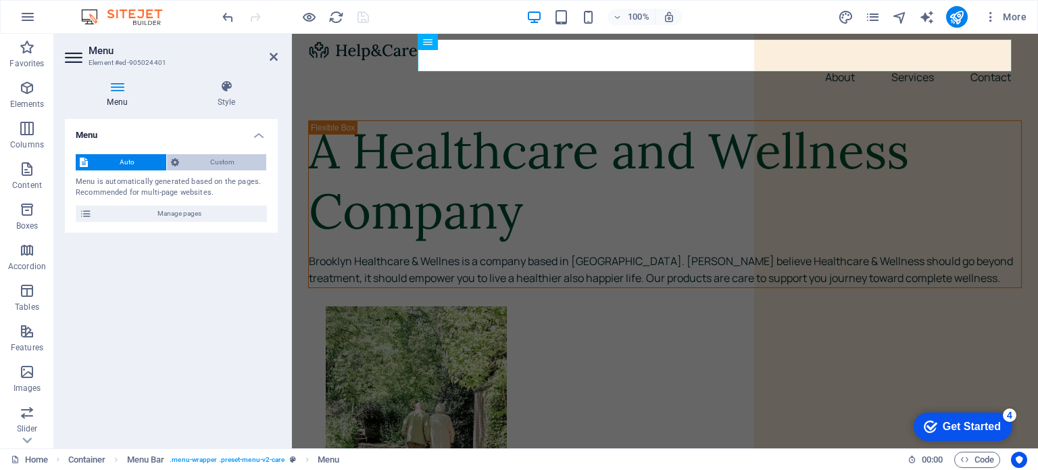
click at [183, 164] on span "Custom" at bounding box center [223, 162] width 80 height 16
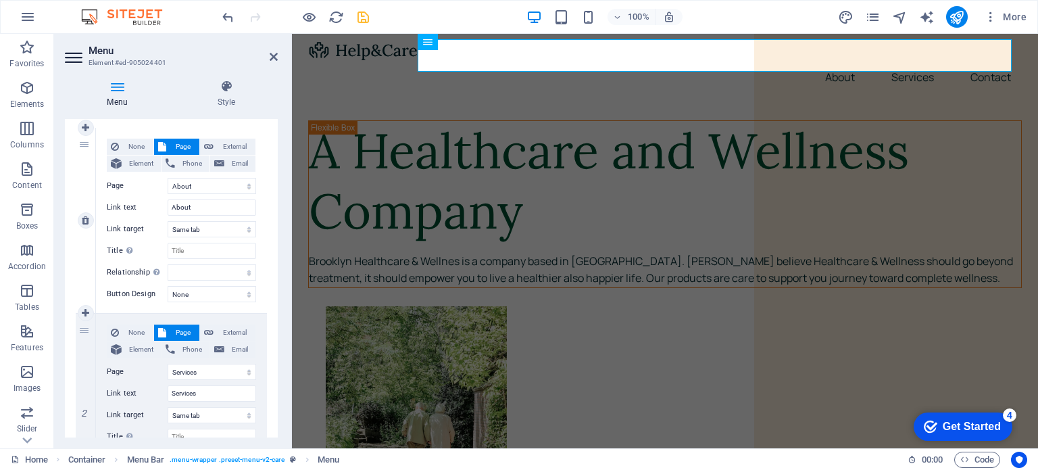
scroll to position [203, 0]
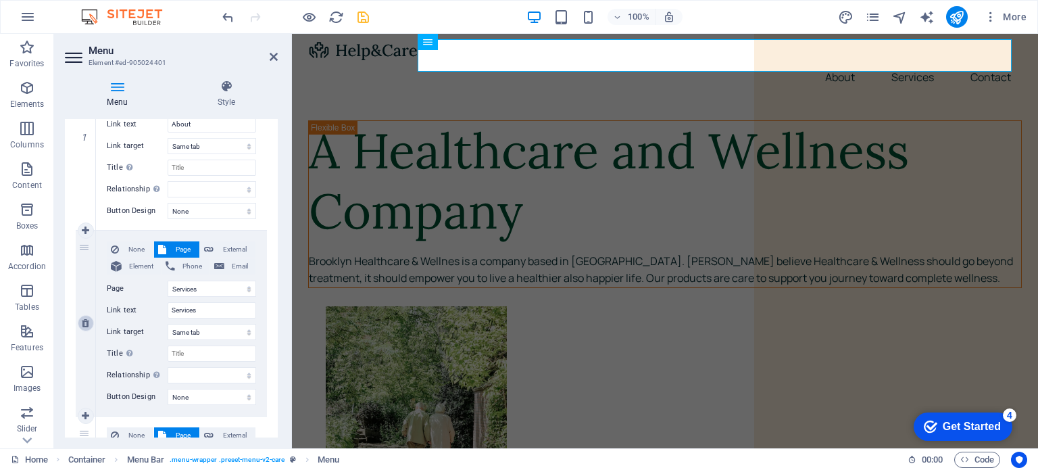
click at [84, 324] on icon at bounding box center [85, 322] width 7 height 9
select select
select select "3"
type input "Contact"
select select
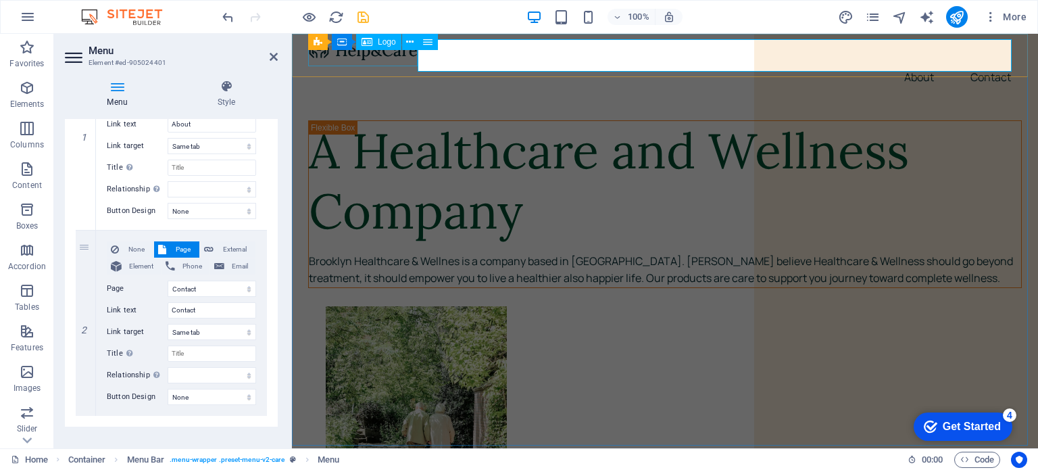
click at [399, 61] on div at bounding box center [665, 50] width 714 height 22
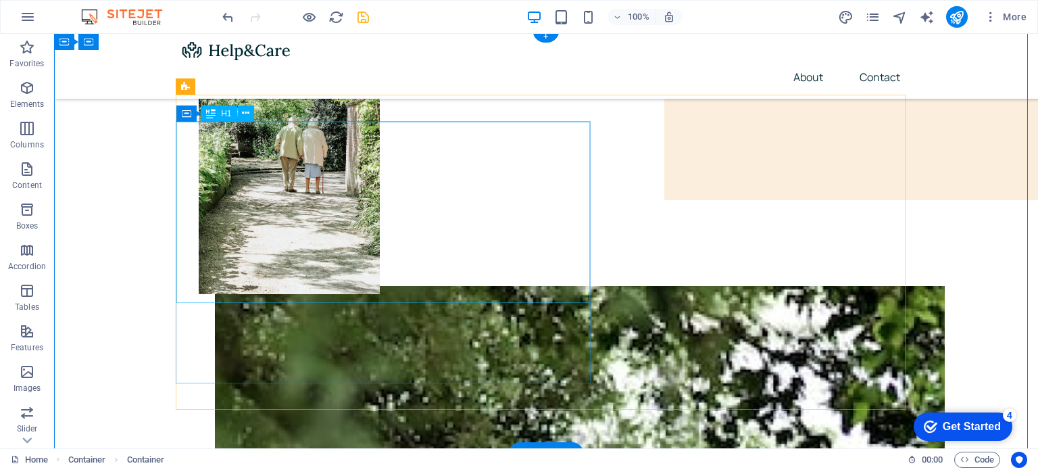
scroll to position [0, 0]
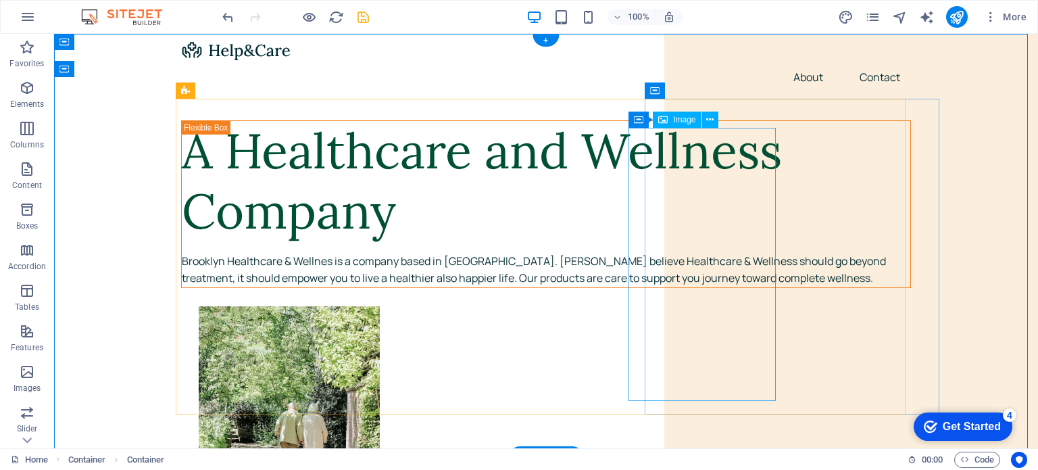
click at [712, 306] on figure at bounding box center [564, 442] width 730 height 273
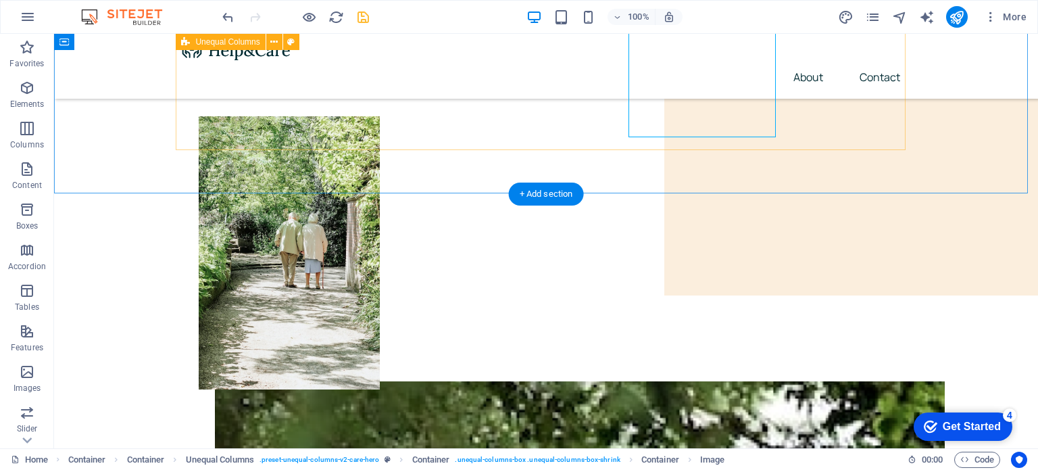
scroll to position [264, 0]
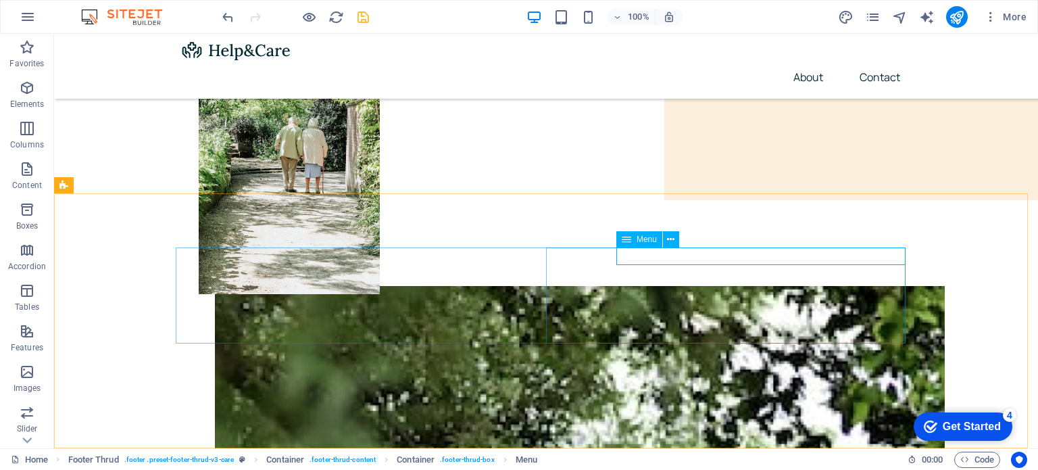
click at [634, 242] on div "Menu" at bounding box center [639, 239] width 46 height 16
click at [673, 241] on icon at bounding box center [670, 239] width 7 height 14
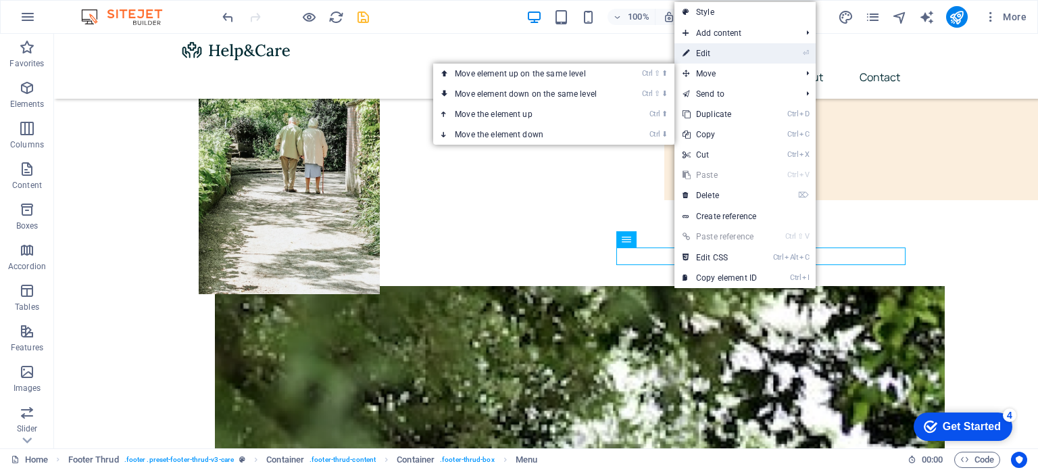
click at [714, 51] on link "⏎ Edit" at bounding box center [719, 53] width 91 height 20
select select
select select "1"
select select
select select "2"
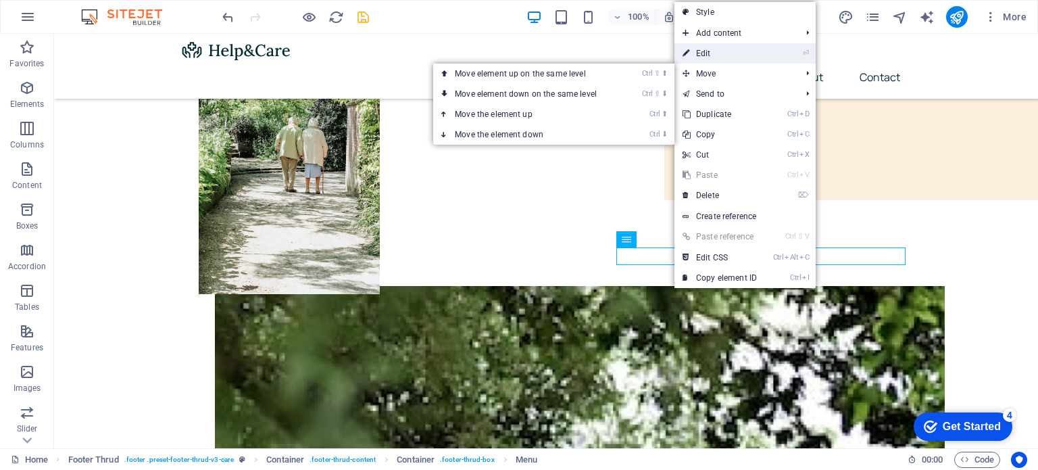
select select
select select "3"
select select
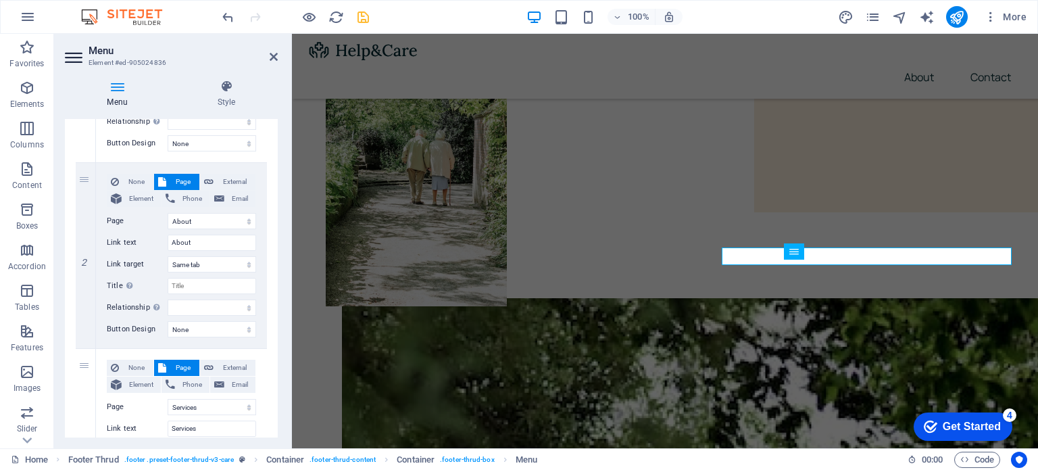
scroll to position [68, 0]
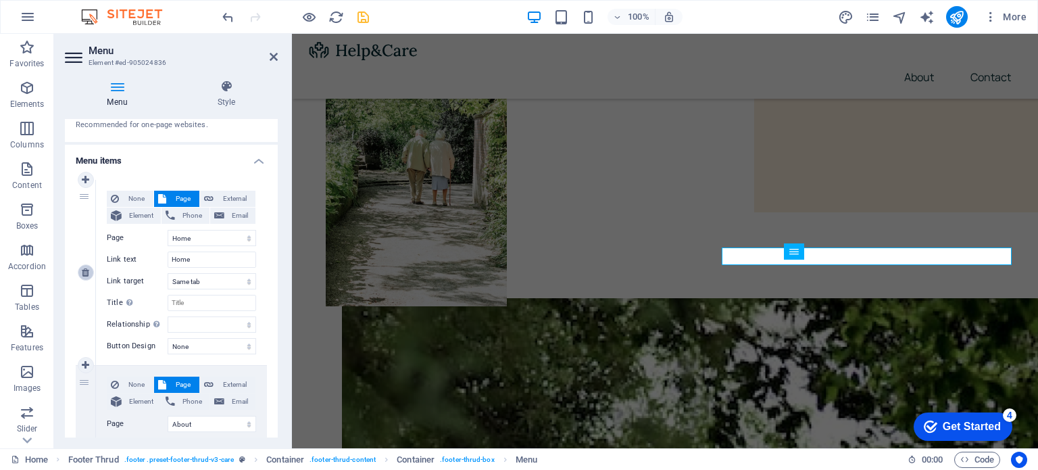
click at [84, 272] on icon at bounding box center [85, 272] width 7 height 9
select select "1"
type input "About"
select select
select select "2"
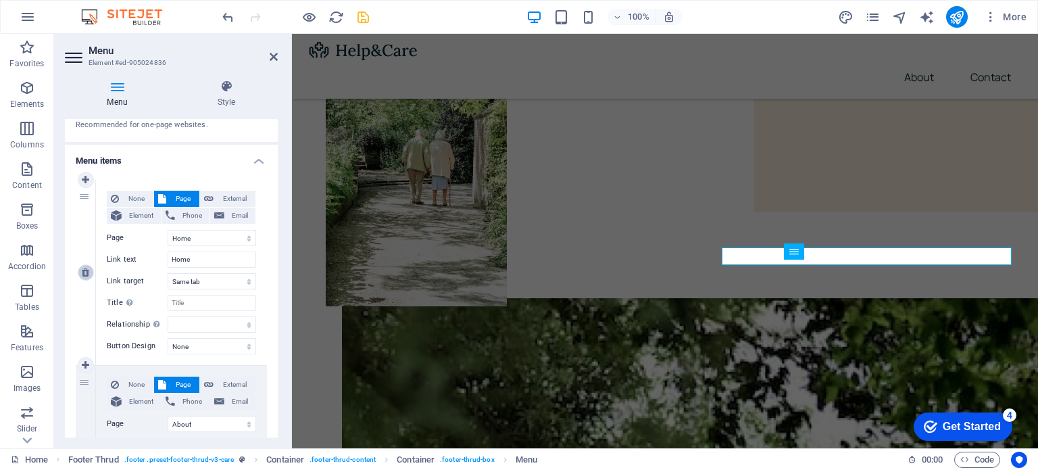
type input "Services"
select select
select select "3"
type input "Contact"
select select
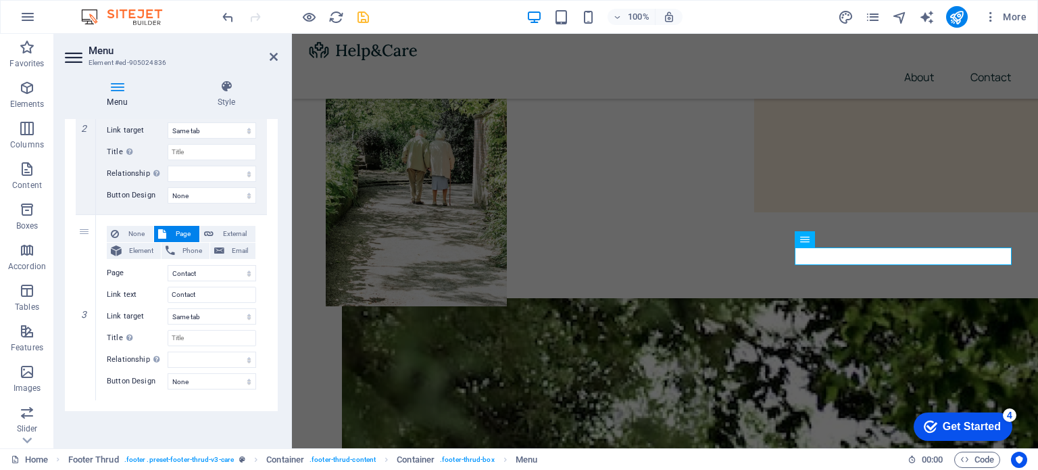
scroll to position [337, 0]
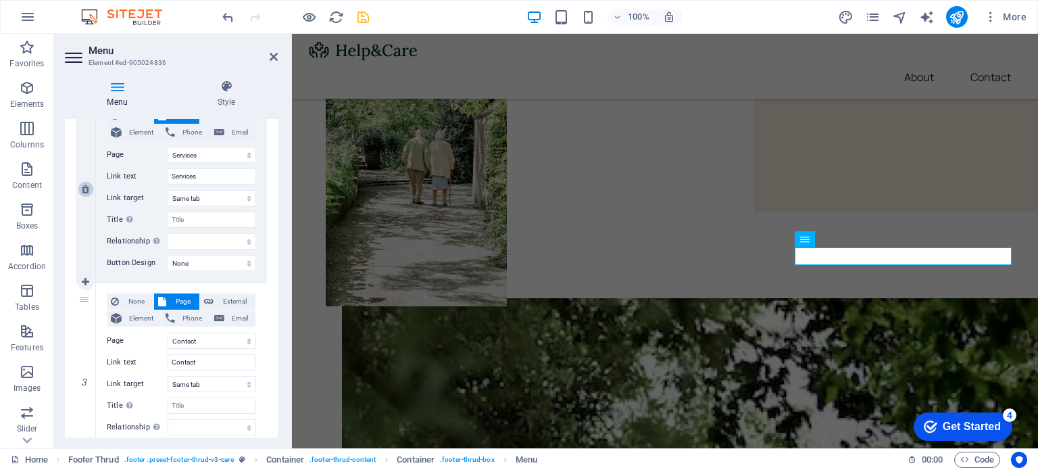
click at [86, 189] on icon at bounding box center [85, 188] width 7 height 9
select select
select select "3"
type input "Contact"
select select
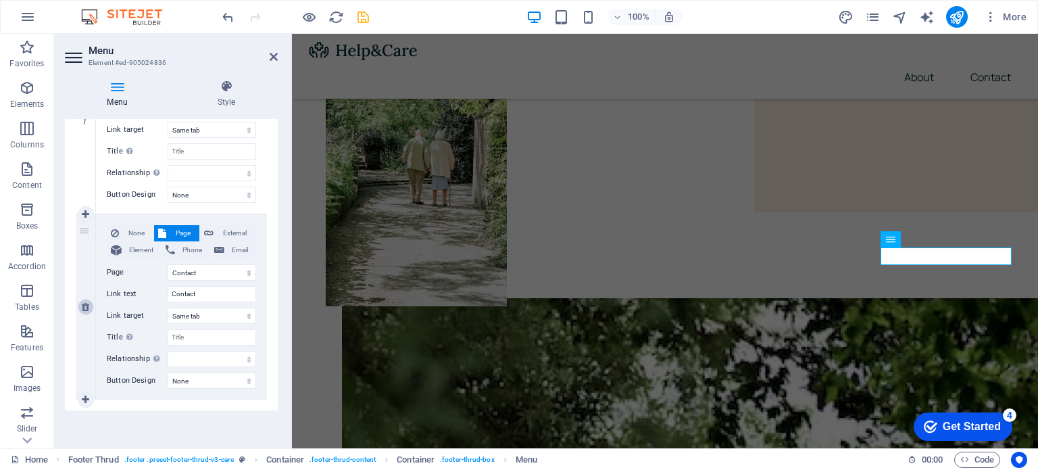
scroll to position [218, 0]
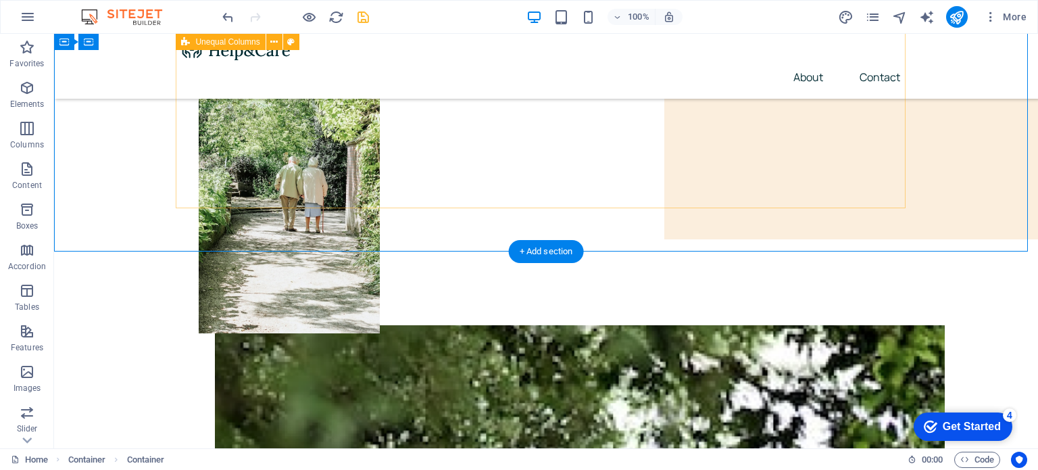
scroll to position [264, 0]
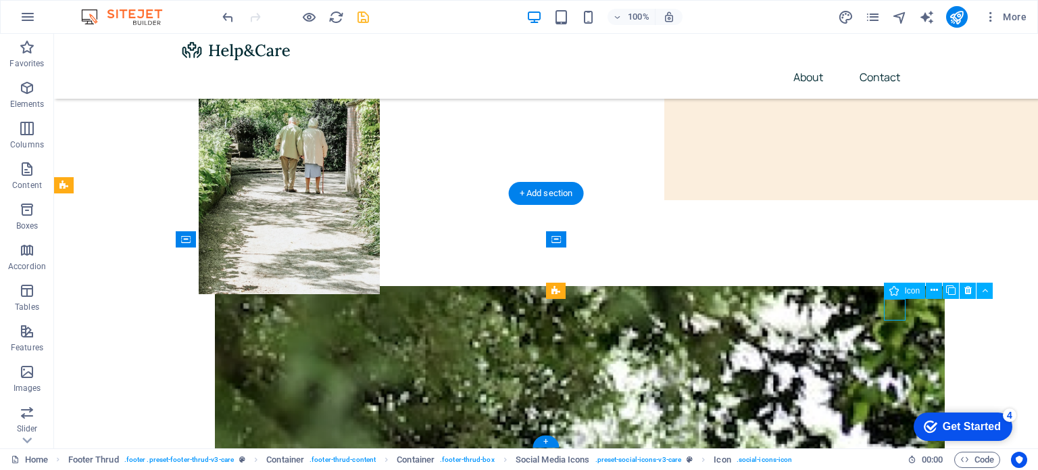
select select "xMidYMid"
select select "px"
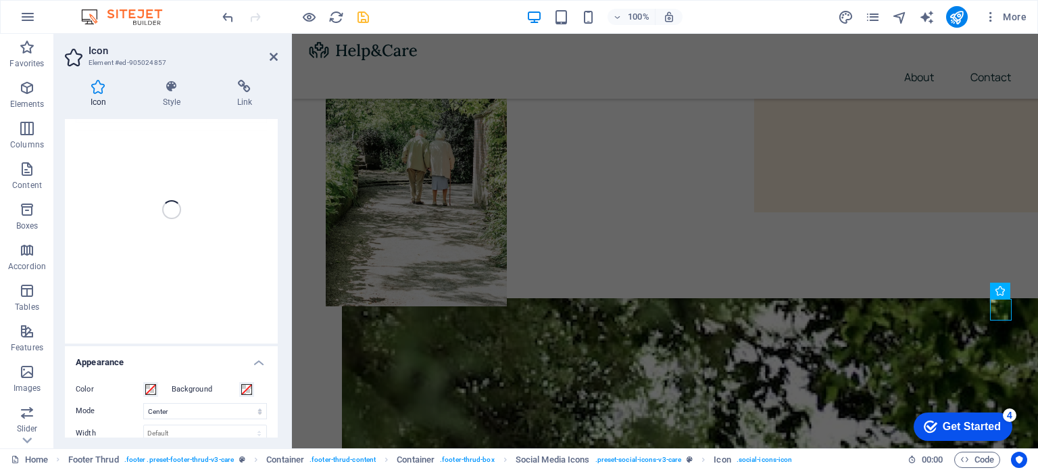
scroll to position [0, 0]
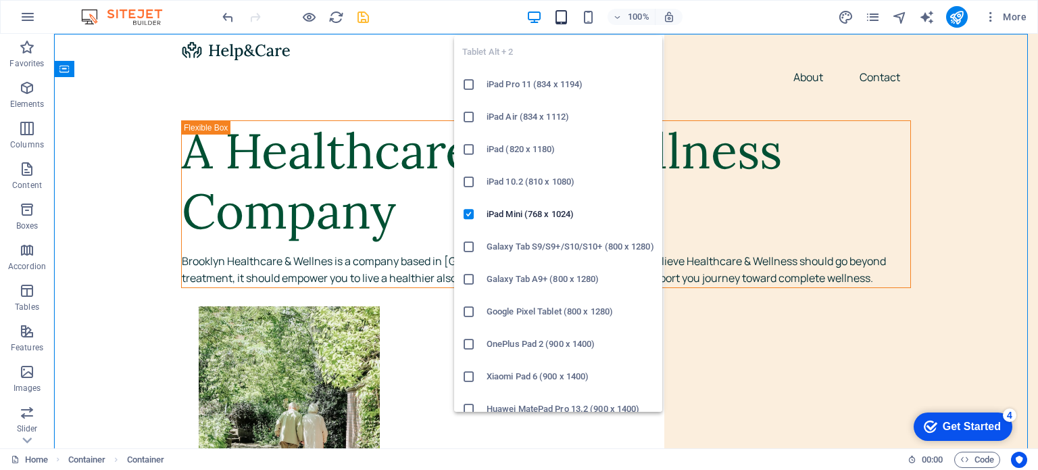
click at [566, 18] on icon "button" at bounding box center [561, 17] width 16 height 16
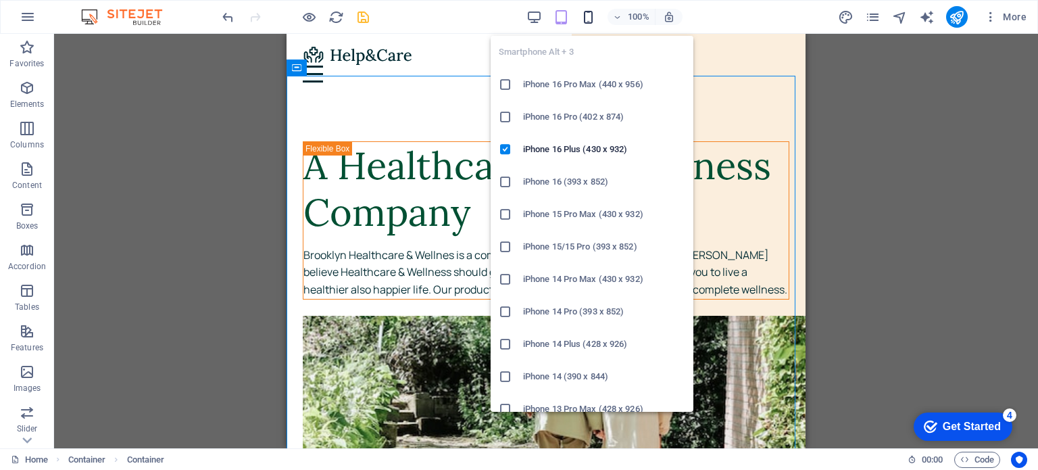
click at [584, 15] on icon "button" at bounding box center [588, 17] width 16 height 16
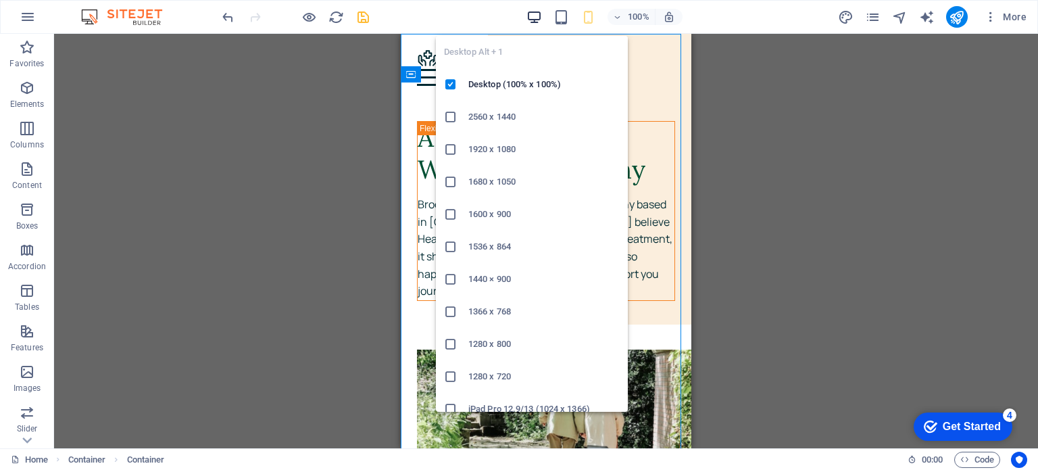
click at [541, 17] on icon "button" at bounding box center [534, 17] width 16 height 16
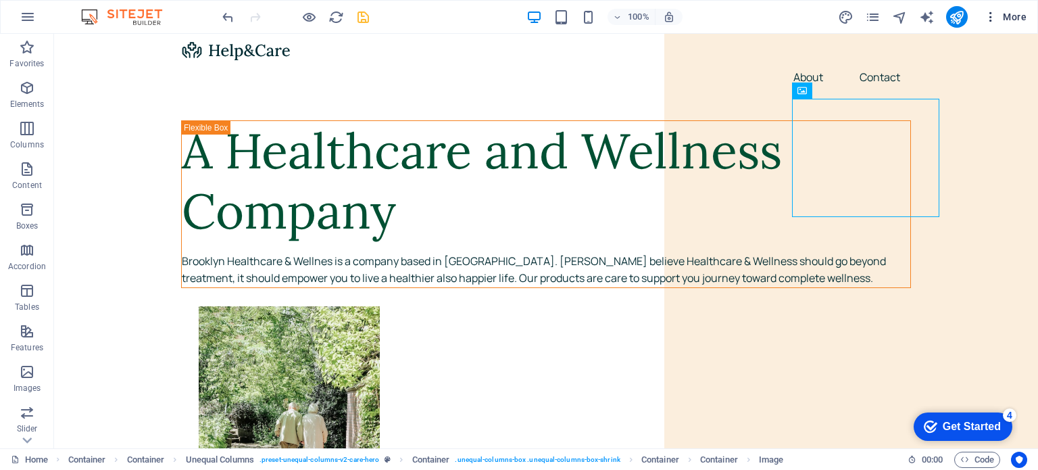
click at [992, 21] on icon "button" at bounding box center [991, 17] width 14 height 14
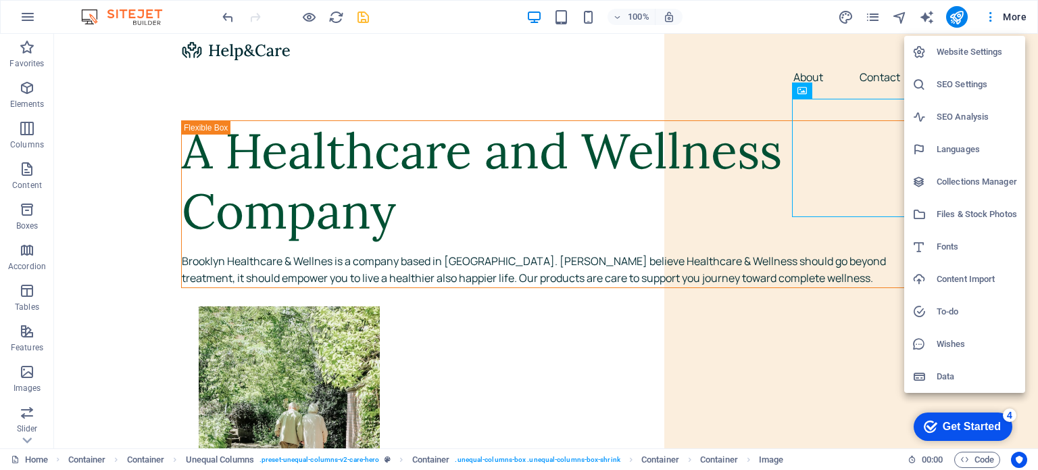
click at [971, 21] on div at bounding box center [519, 235] width 1038 height 470
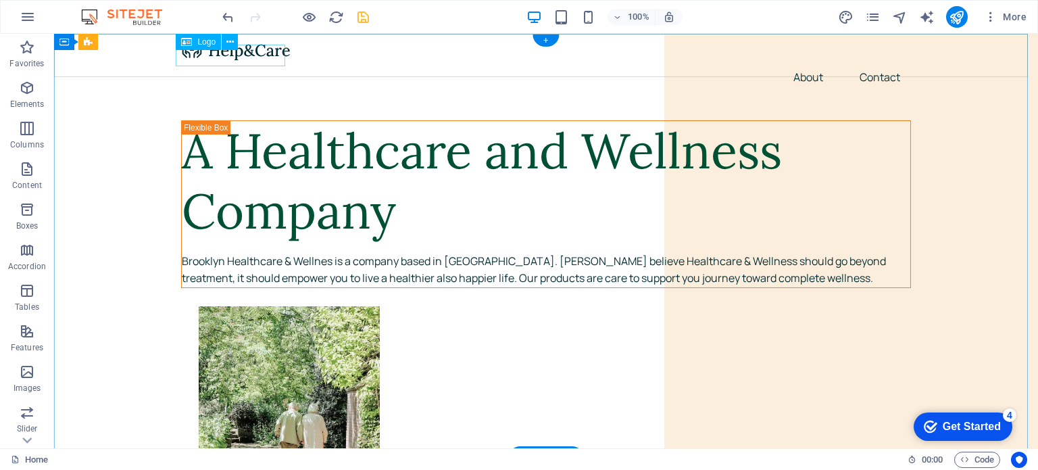
click at [250, 59] on div at bounding box center [546, 50] width 730 height 22
click at [210, 47] on div "Logo" at bounding box center [198, 42] width 45 height 16
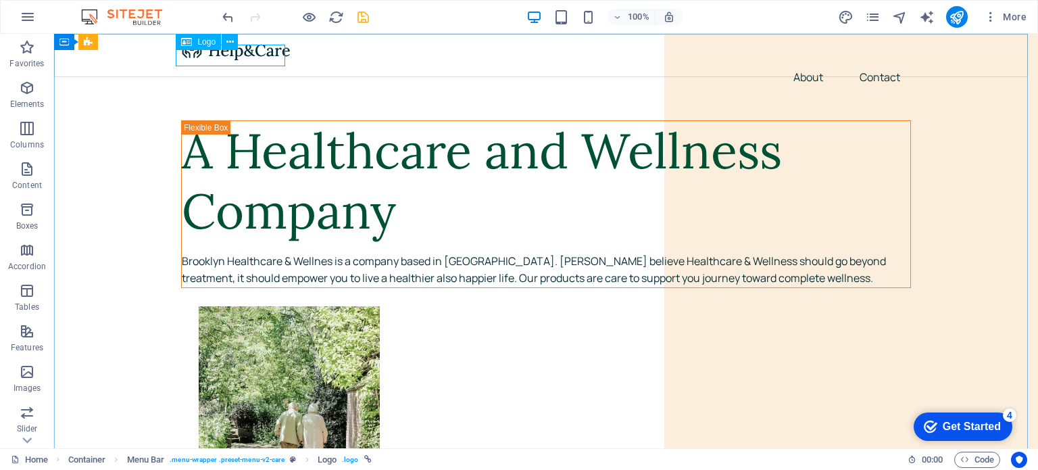
click at [203, 41] on span "Logo" at bounding box center [206, 42] width 18 height 8
click at [231, 42] on icon at bounding box center [229, 42] width 7 height 14
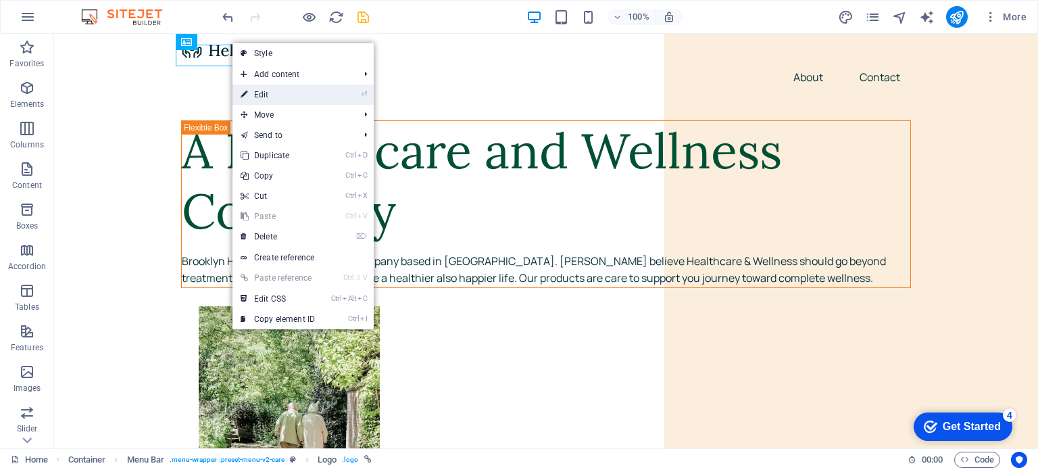
click at [263, 90] on link "⏎ Edit" at bounding box center [277, 94] width 91 height 20
select select "px"
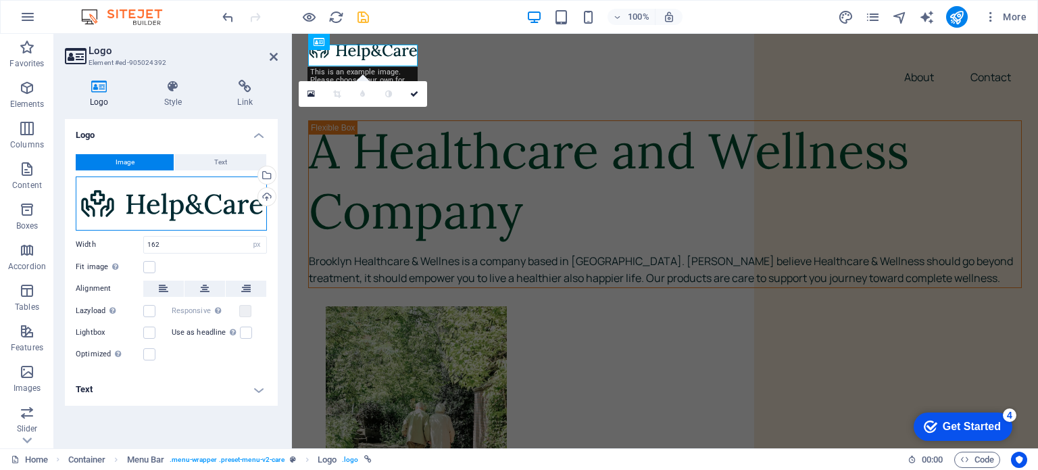
click at [208, 203] on div "Drag files here, click to choose files or select files from Files or our free s…" at bounding box center [171, 203] width 191 height 54
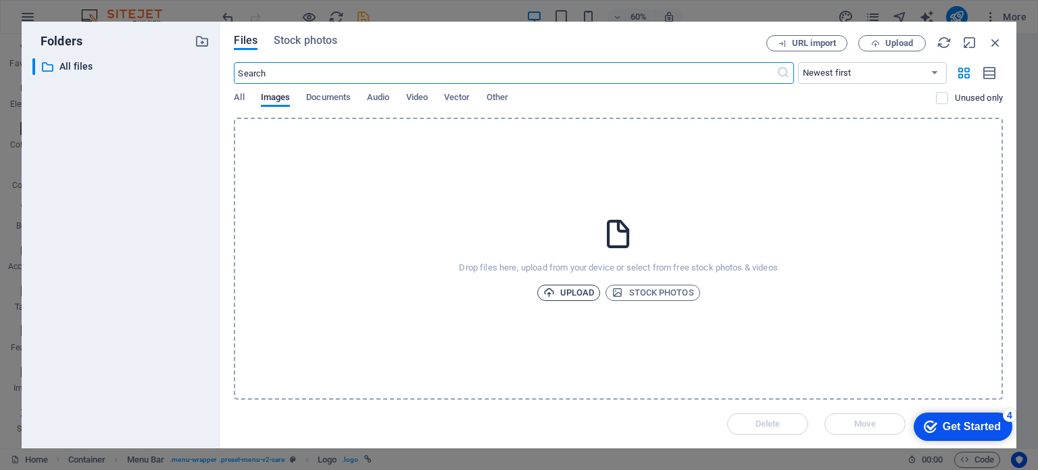
click at [563, 287] on span "Upload" at bounding box center [568, 292] width 51 height 16
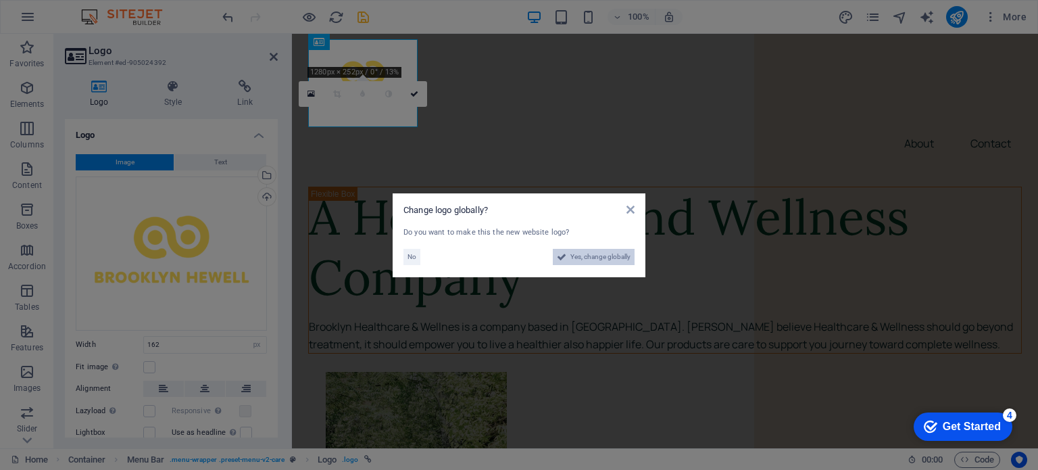
click at [584, 256] on span "Yes, change globally" at bounding box center [600, 257] width 60 height 16
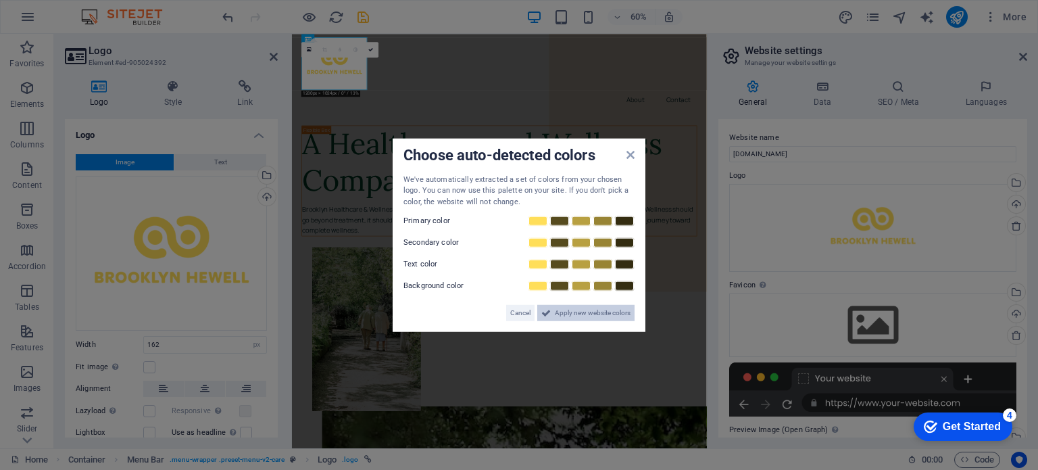
click at [575, 313] on span "Apply new website colors" at bounding box center [593, 313] width 76 height 16
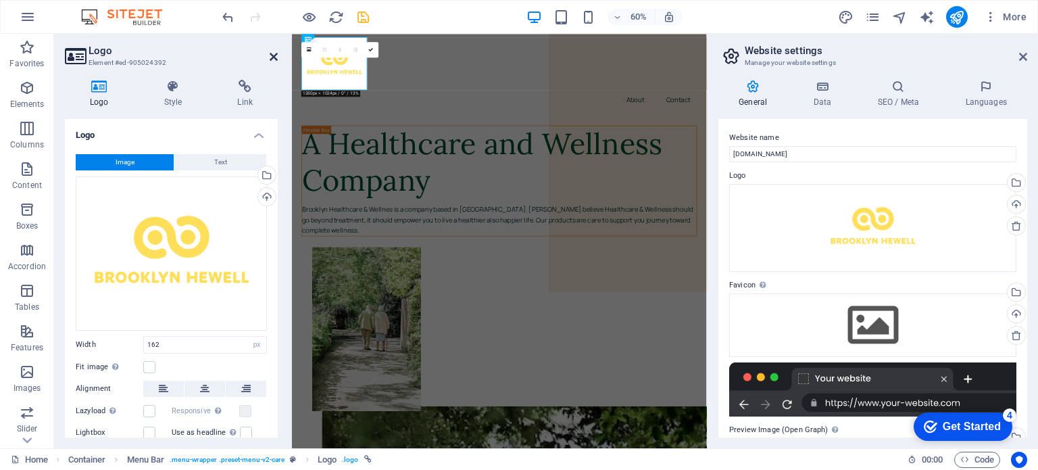
click at [276, 57] on icon at bounding box center [274, 56] width 8 height 11
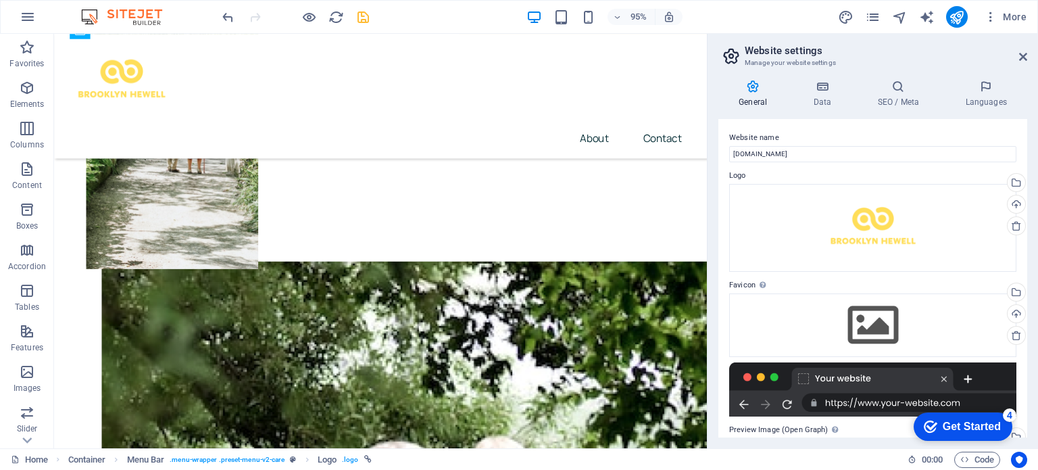
scroll to position [166, 0]
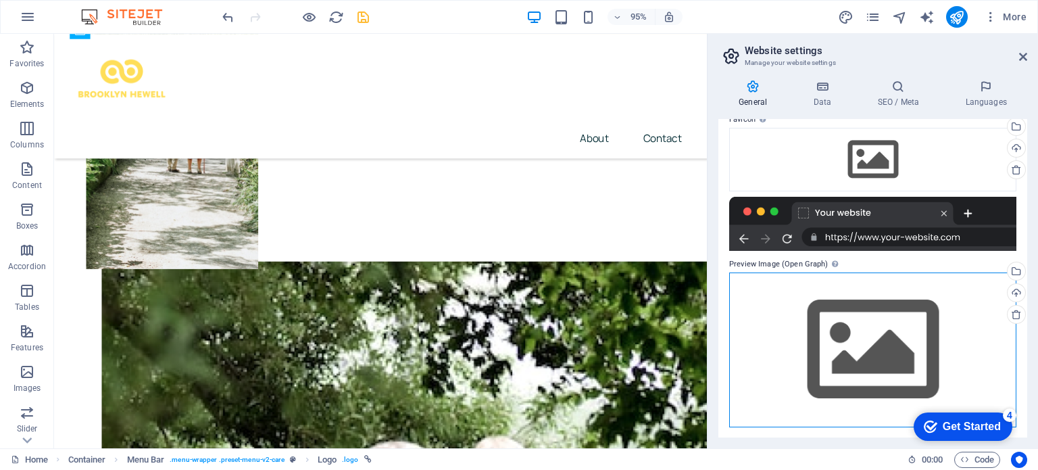
click at [863, 334] on div "Drag files here, click to choose files or select files from Files or our free s…" at bounding box center [872, 349] width 287 height 155
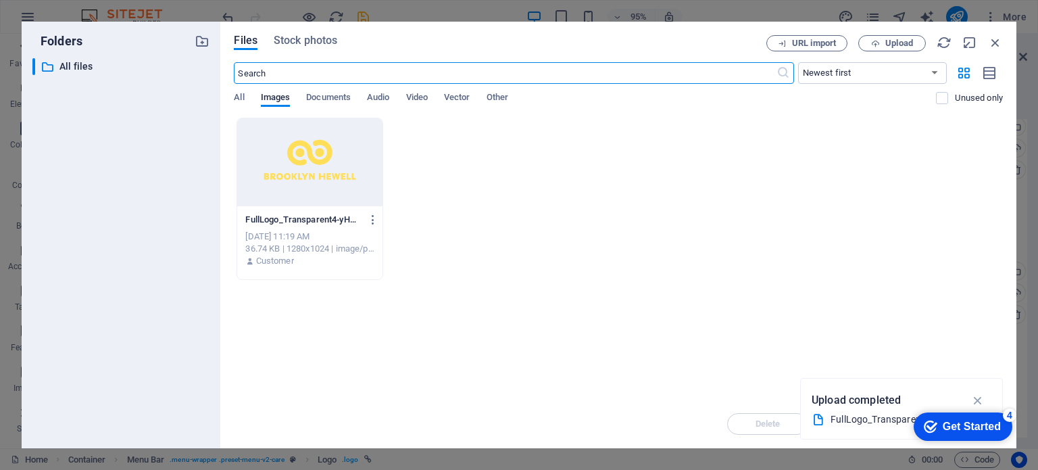
scroll to position [0, 0]
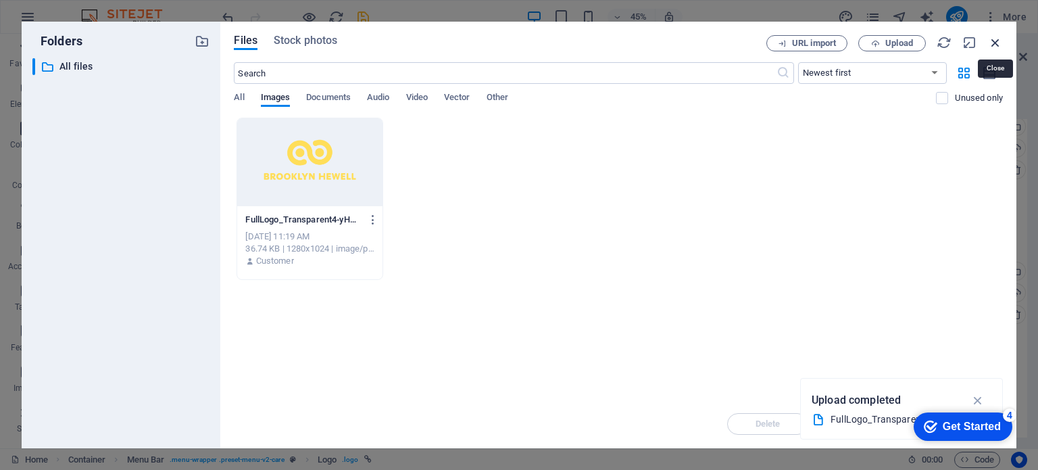
click at [995, 38] on icon "button" at bounding box center [995, 42] width 15 height 15
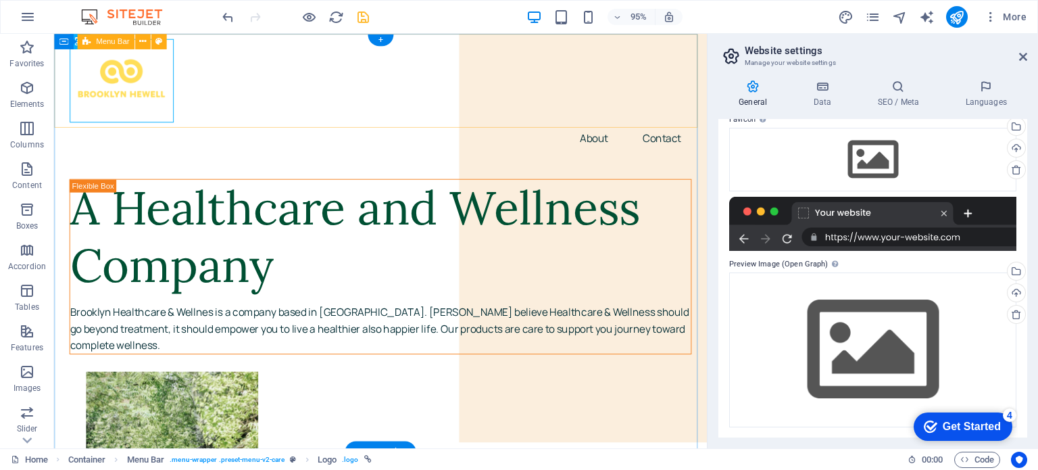
click at [556, 100] on div "About Contact" at bounding box center [397, 99] width 687 height 131
click at [138, 94] on div at bounding box center [397, 83] width 655 height 88
click at [120, 111] on div at bounding box center [397, 83] width 655 height 88
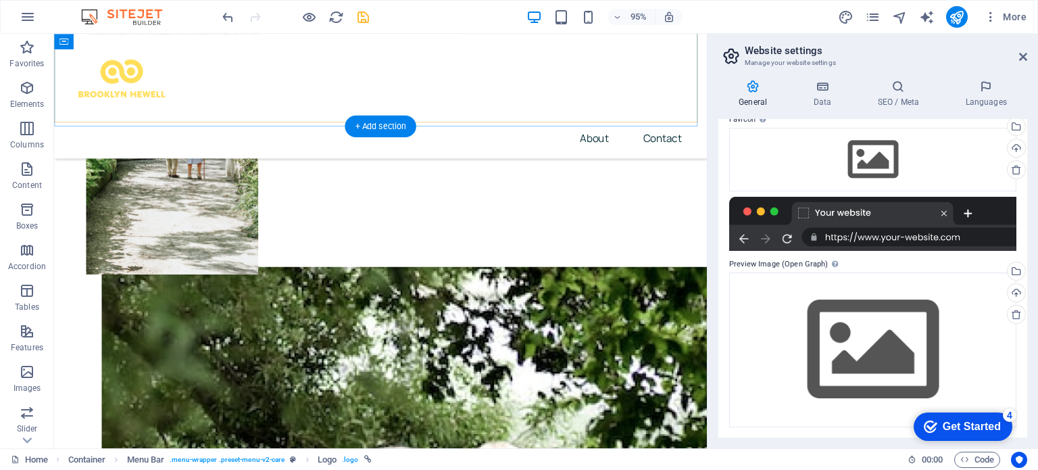
scroll to position [349, 0]
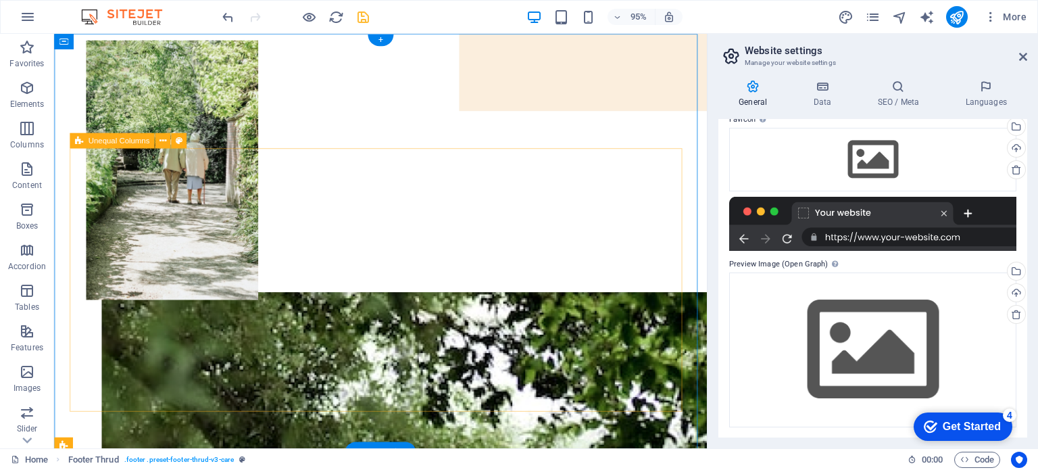
scroll to position [0, 0]
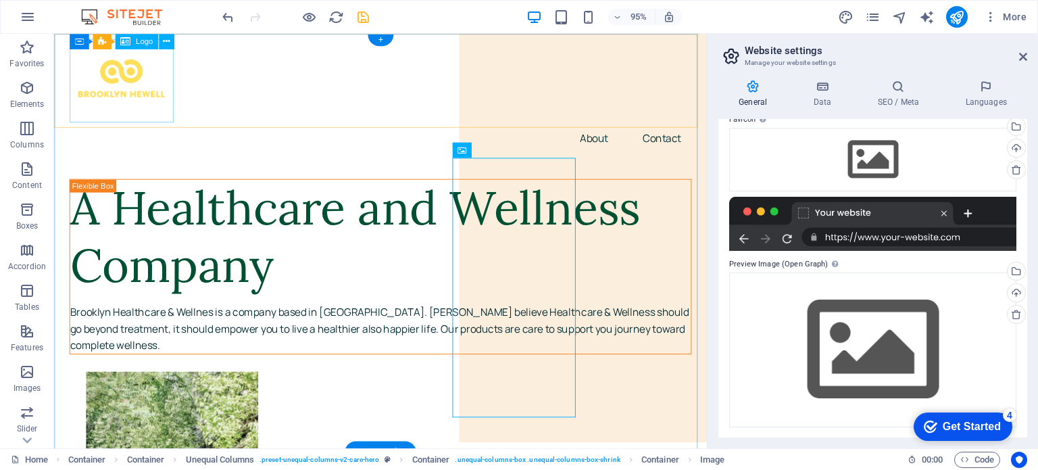
click at [130, 71] on div at bounding box center [397, 83] width 655 height 88
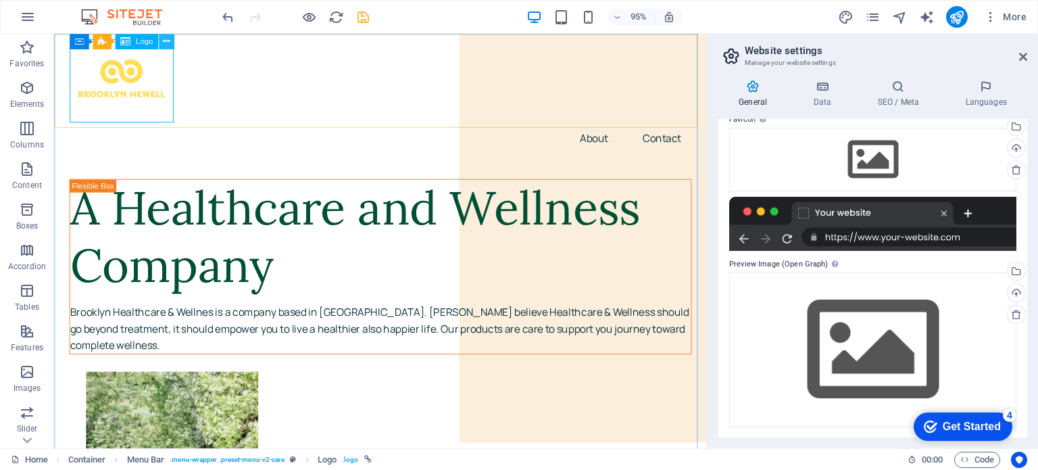
click at [163, 43] on icon at bounding box center [166, 41] width 7 height 14
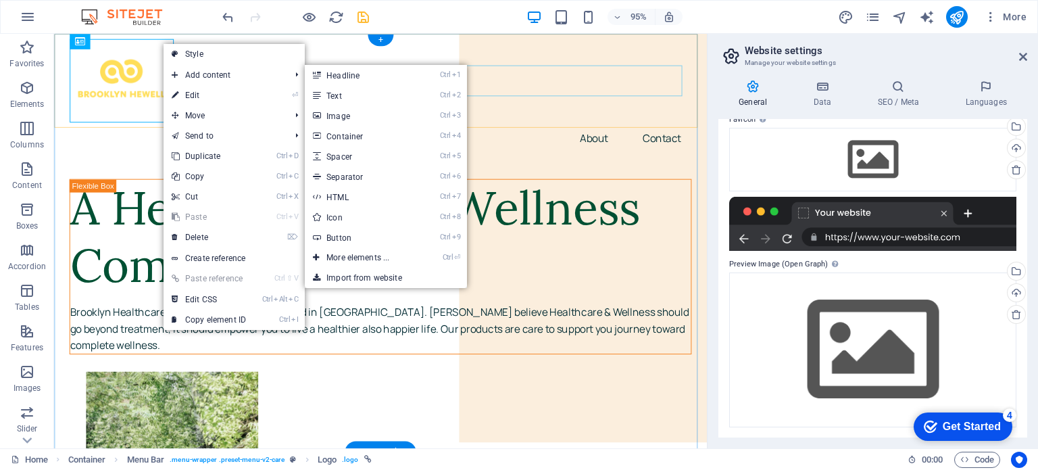
click at [547, 127] on nav "About Contact" at bounding box center [397, 143] width 655 height 32
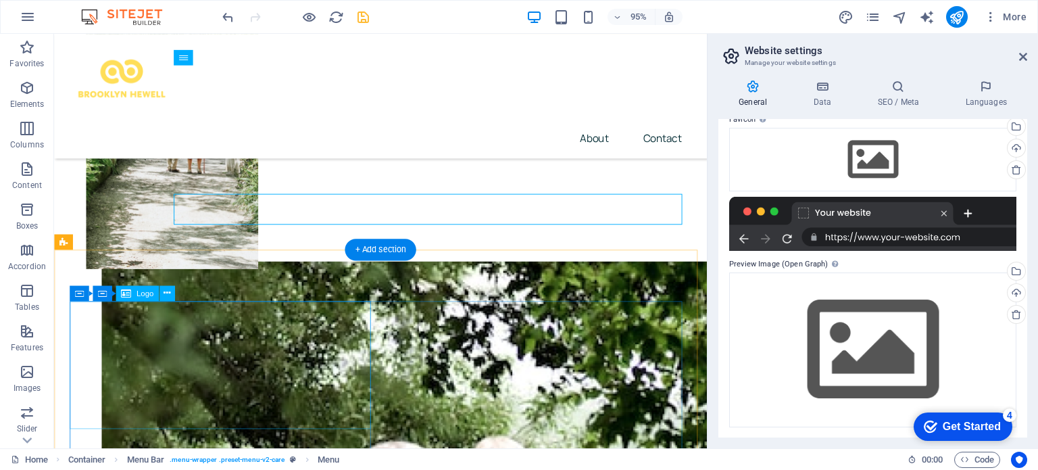
scroll to position [214, 0]
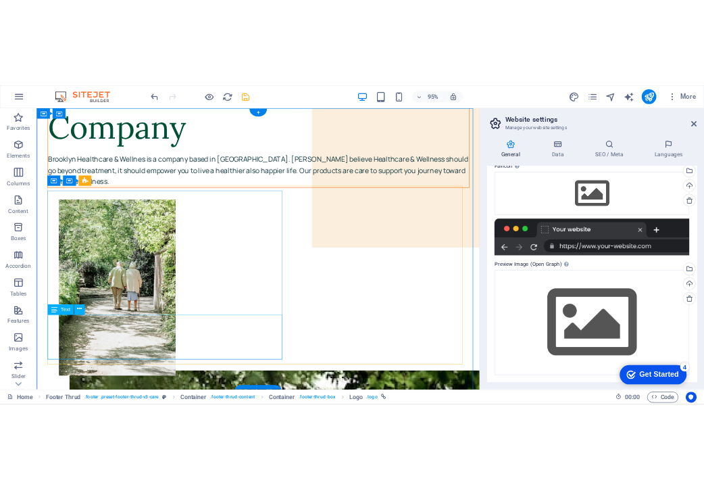
scroll to position [0, 0]
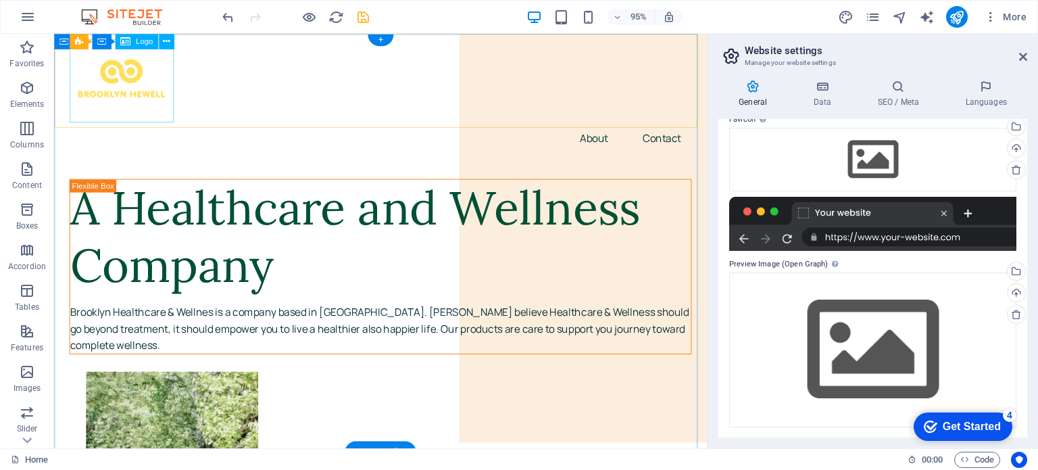
click at [126, 68] on div at bounding box center [397, 83] width 655 height 88
click at [110, 84] on div at bounding box center [397, 83] width 655 height 88
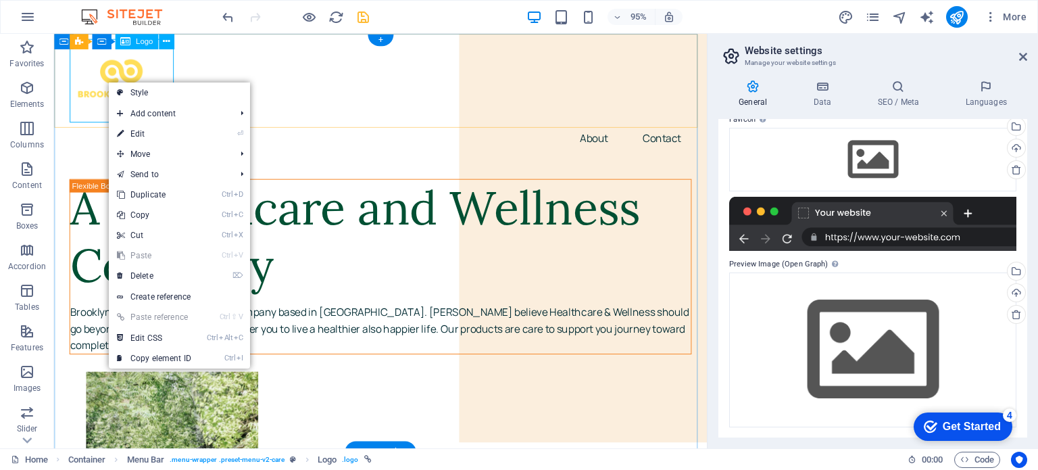
click at [79, 69] on div at bounding box center [397, 83] width 655 height 88
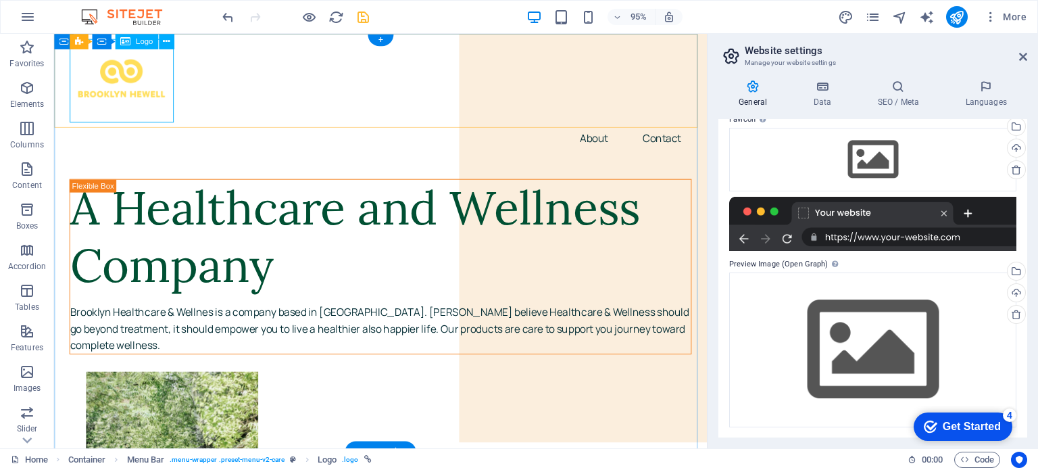
click at [136, 41] on span "Logo" at bounding box center [144, 41] width 17 height 7
click at [144, 87] on div at bounding box center [397, 83] width 655 height 88
click at [164, 45] on icon at bounding box center [166, 41] width 7 height 14
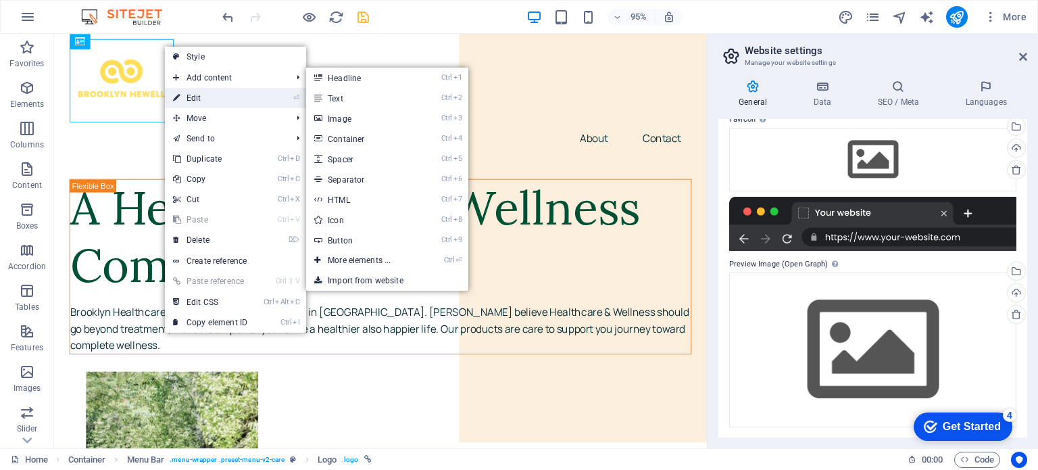
click at [210, 95] on link "⏎ Edit" at bounding box center [210, 98] width 91 height 20
select select "px"
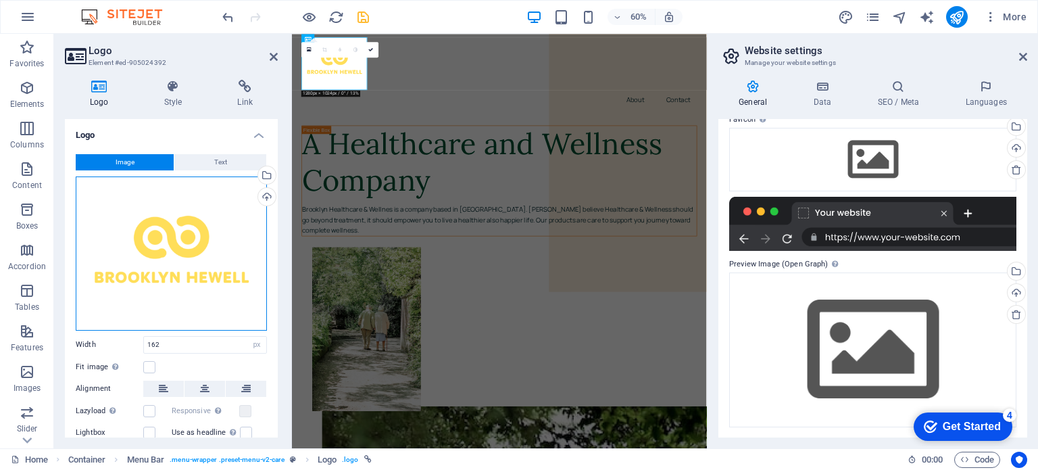
click at [202, 240] on div "Drag files here, click to choose files or select files from Files or our free s…" at bounding box center [171, 253] width 191 height 154
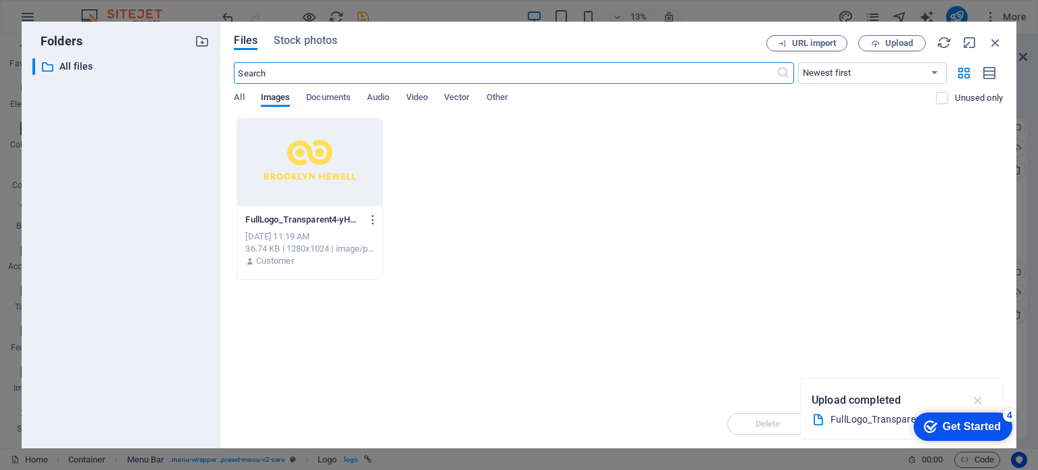
click at [978, 395] on icon "button" at bounding box center [978, 400] width 16 height 15
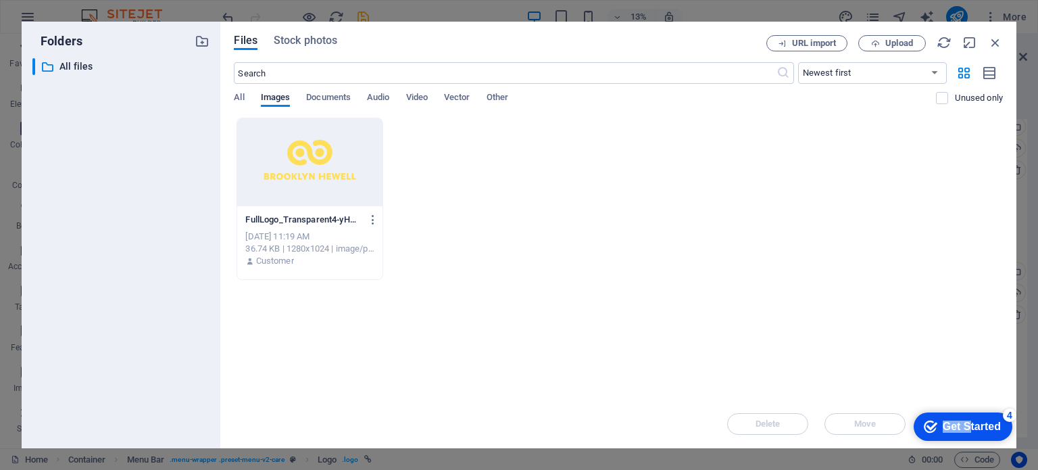
drag, startPoint x: 967, startPoint y: 424, endPoint x: 1883, endPoint y: 685, distance: 952.7
click at [988, 405] on html "checkmark Get Started 4 First Steps in the Editor Let's guide you through the t…" at bounding box center [960, 425] width 115 height 41
click at [927, 47] on div "URL import Upload" at bounding box center [884, 43] width 236 height 16
click at [911, 43] on span "Upload" at bounding box center [899, 43] width 28 height 8
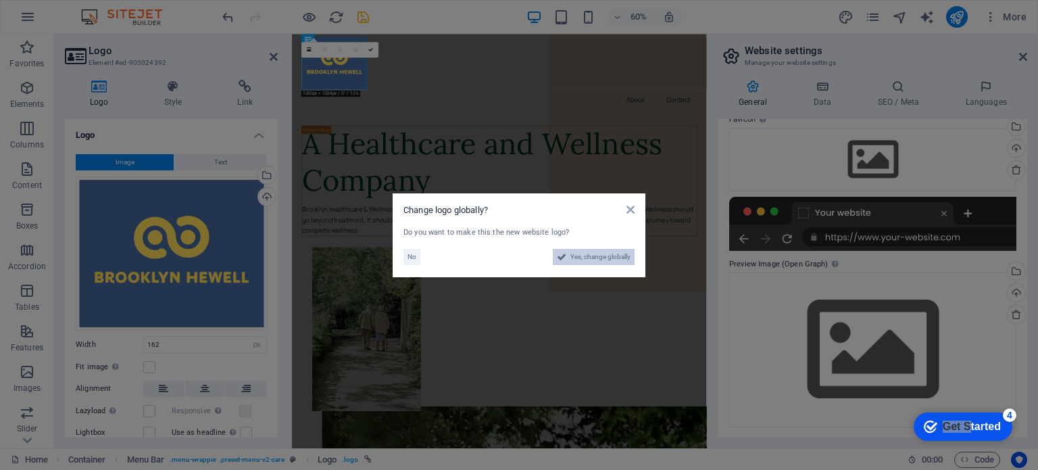
click at [603, 259] on span "Yes, change globally" at bounding box center [600, 257] width 60 height 16
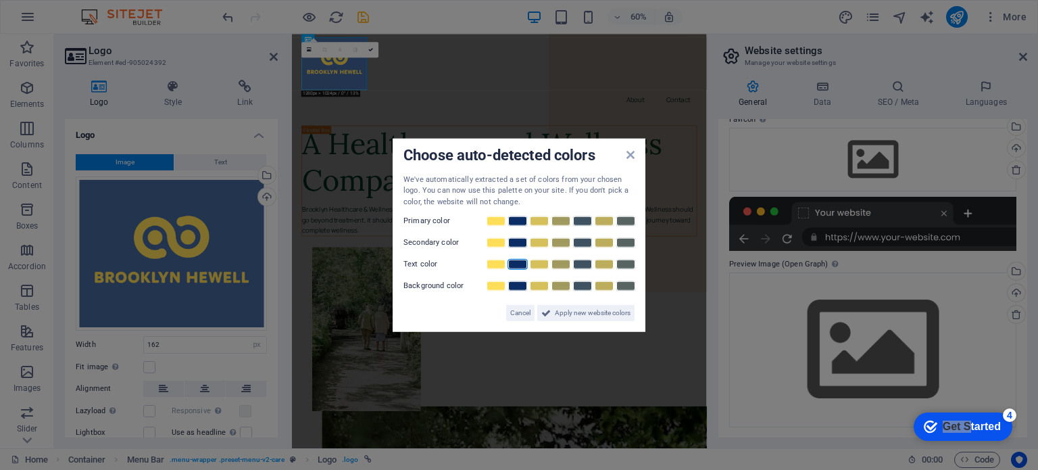
click at [516, 263] on link at bounding box center [517, 264] width 20 height 11
click at [516, 241] on link at bounding box center [517, 242] width 20 height 11
click at [519, 224] on link at bounding box center [517, 221] width 20 height 11
click at [584, 314] on span "Apply new website colors" at bounding box center [593, 313] width 76 height 16
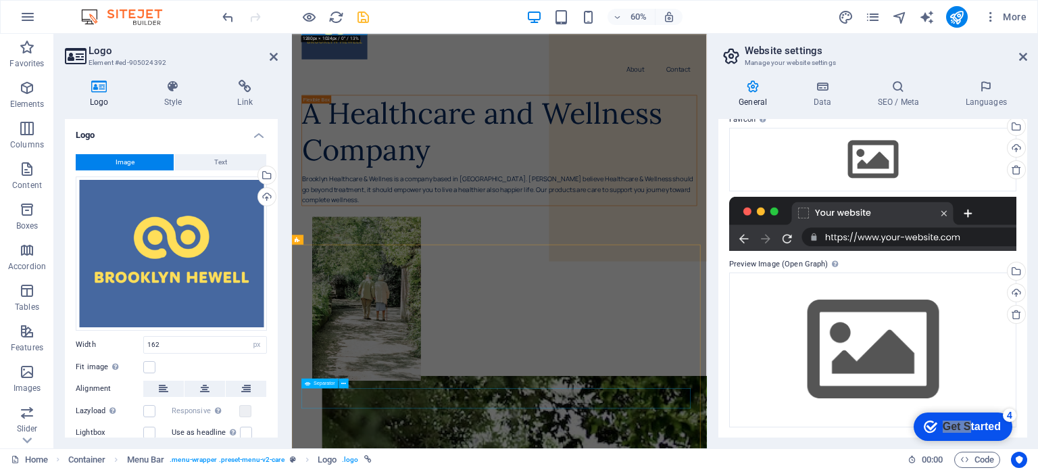
scroll to position [0, 0]
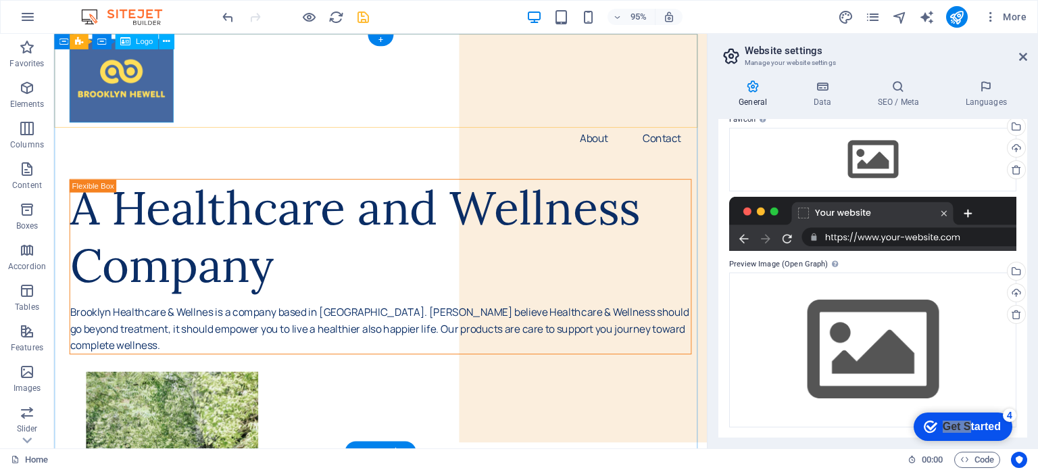
click at [91, 70] on div at bounding box center [397, 83] width 655 height 88
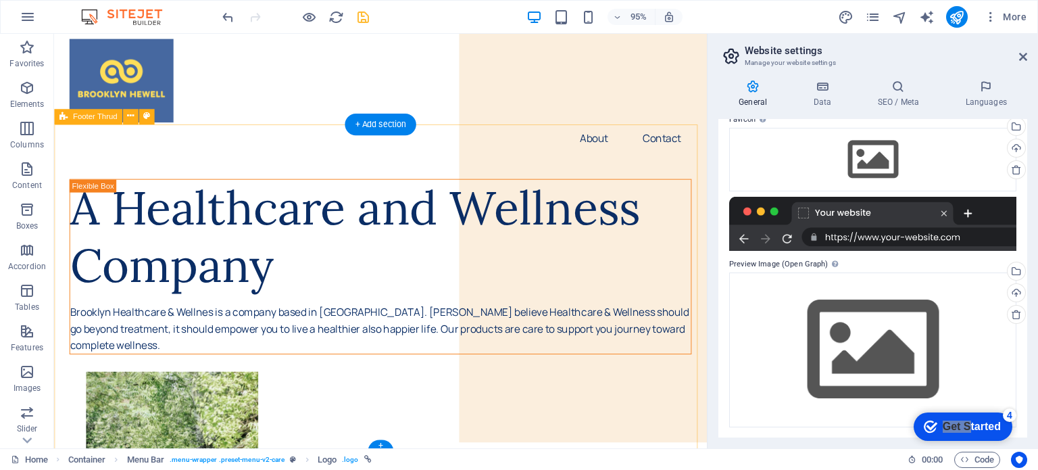
scroll to position [349, 0]
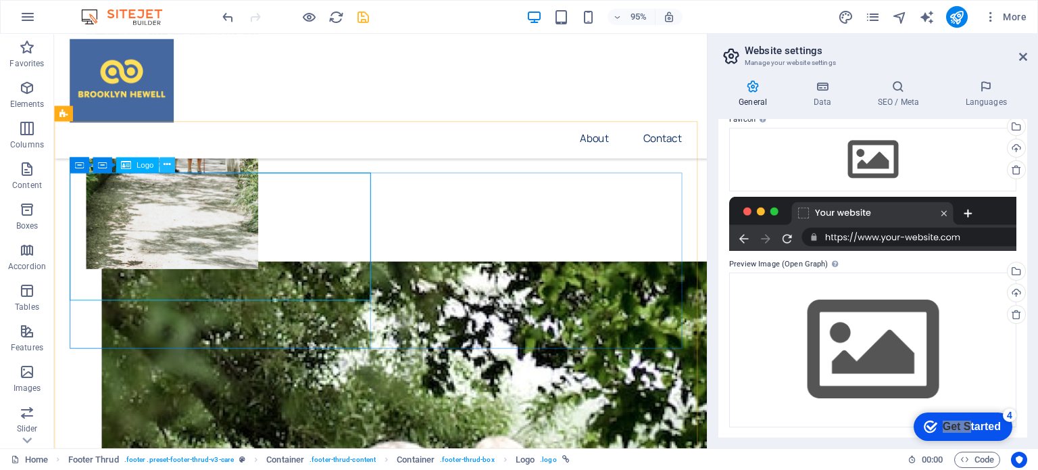
click at [170, 163] on icon at bounding box center [167, 165] width 7 height 14
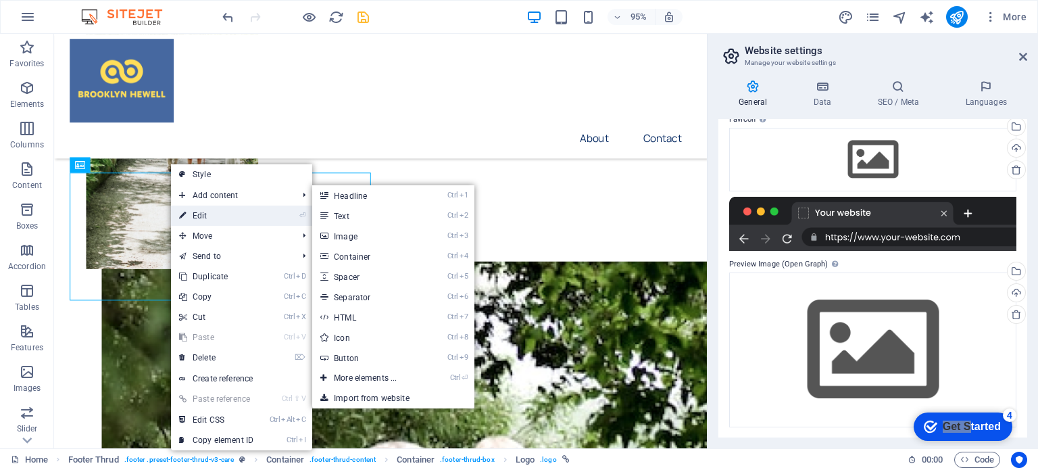
click at [214, 213] on link "⏎ Edit" at bounding box center [216, 215] width 91 height 20
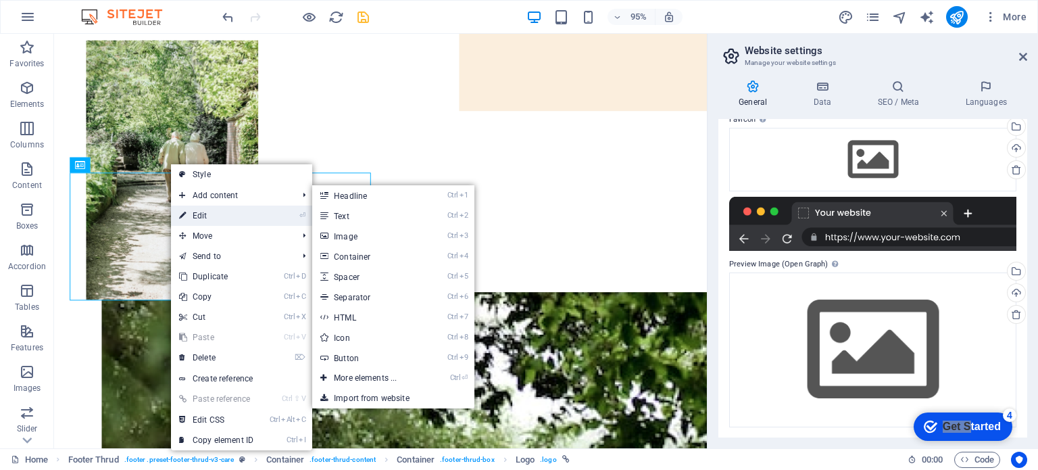
select select "px"
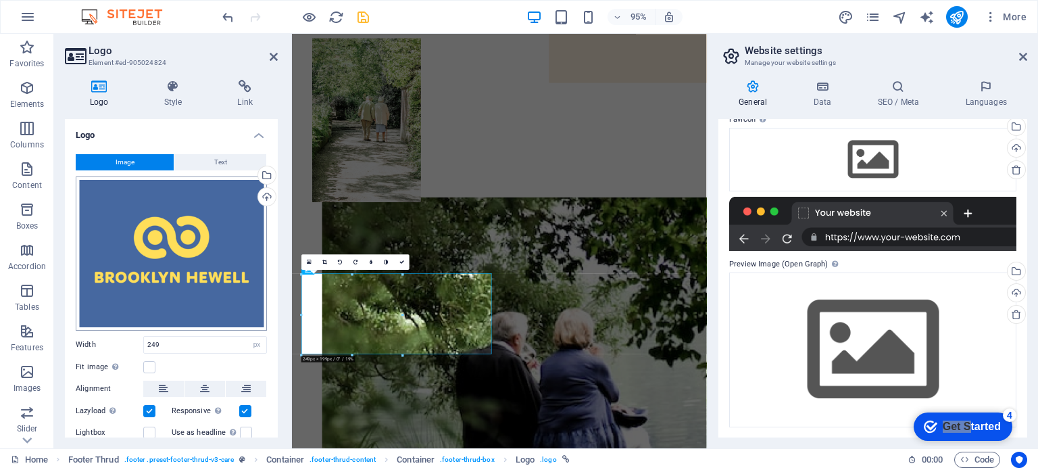
scroll to position [95, 0]
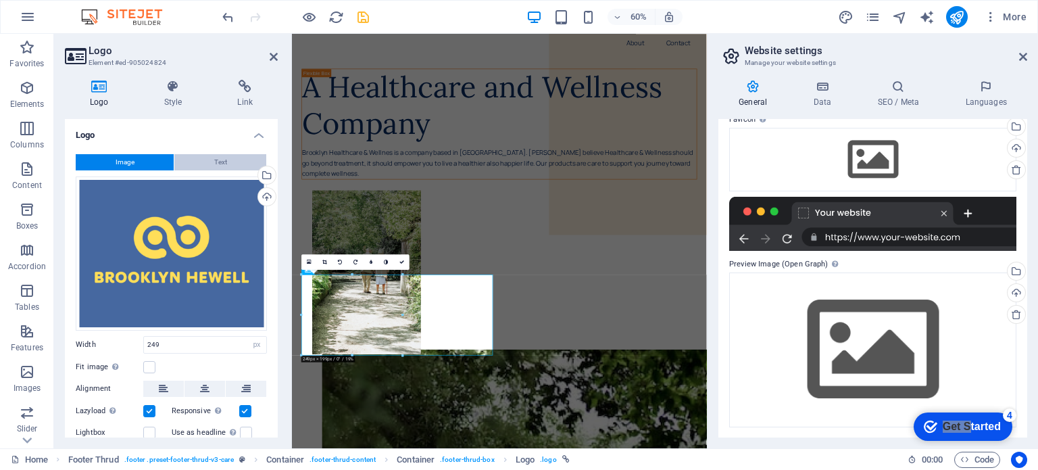
click at [238, 161] on button "Text" at bounding box center [220, 162] width 92 height 16
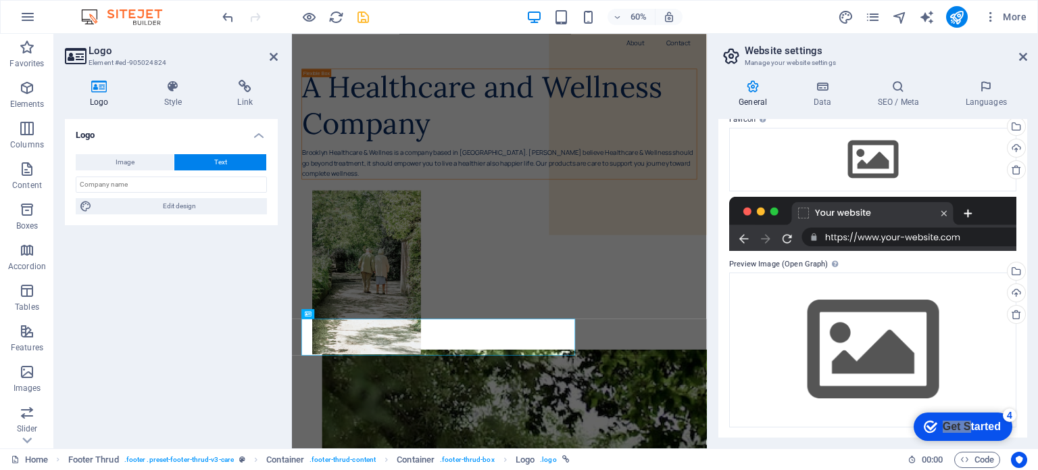
scroll to position [22, 0]
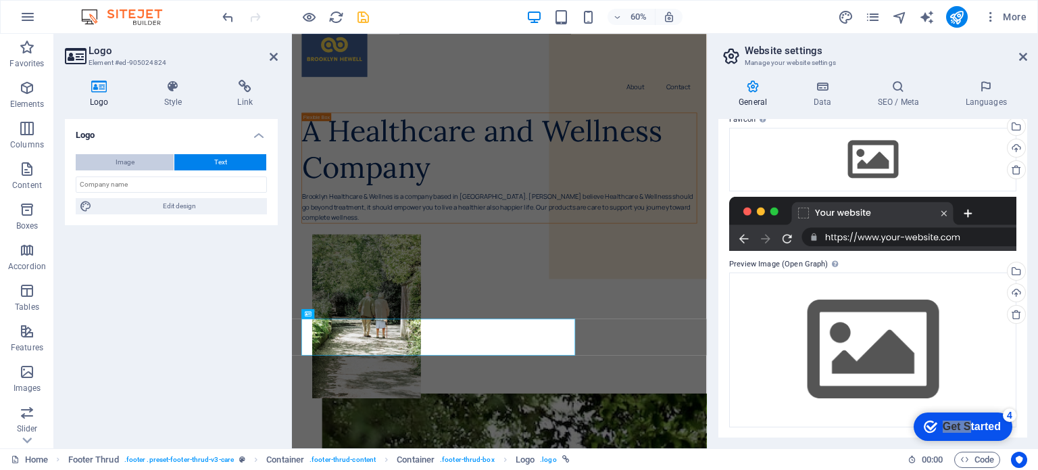
click at [154, 161] on button "Image" at bounding box center [125, 162] width 98 height 16
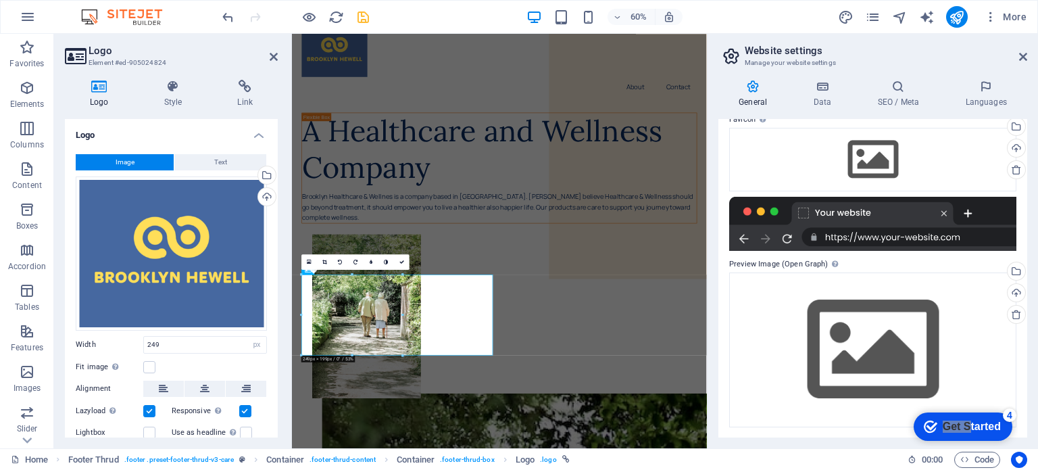
scroll to position [95, 0]
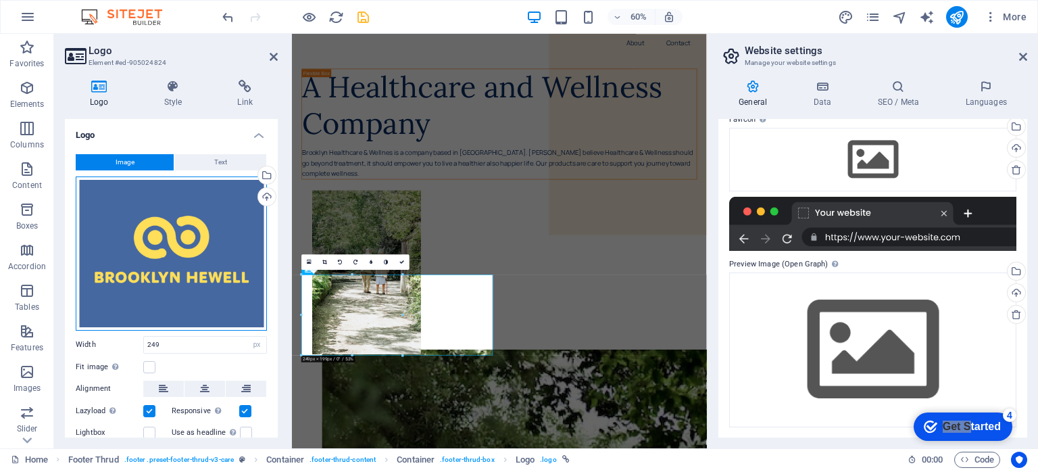
click at [218, 253] on div "Drag files here, click to choose files or select files from Files or our free s…" at bounding box center [171, 253] width 191 height 154
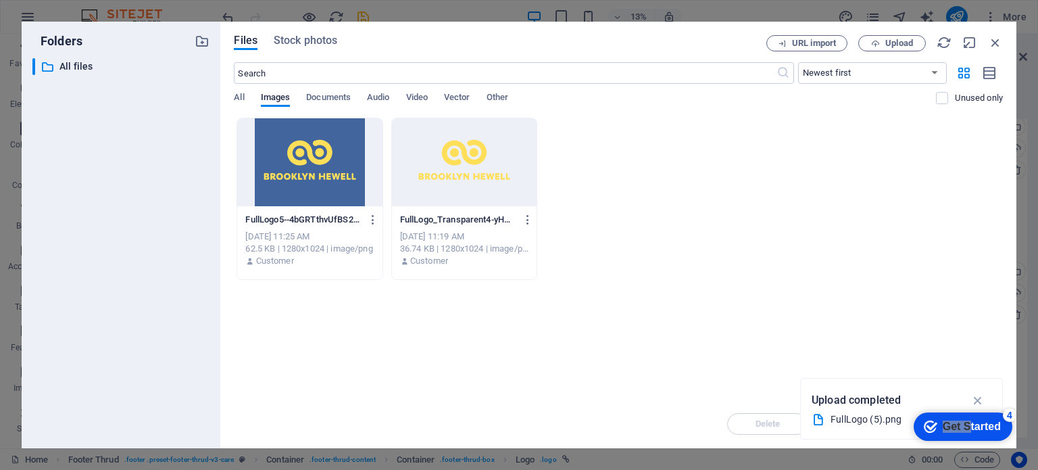
click at [453, 169] on div at bounding box center [464, 162] width 145 height 88
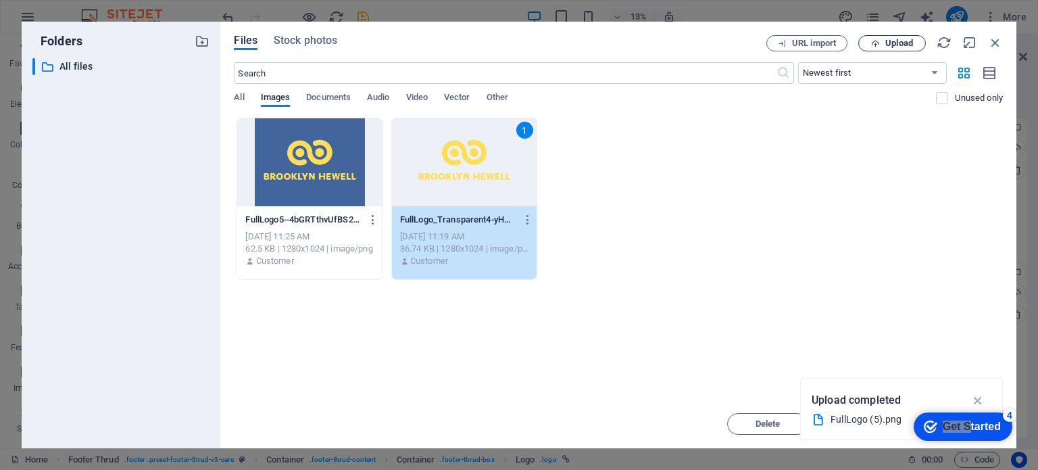
click at [904, 40] on span "Upload" at bounding box center [899, 43] width 28 height 8
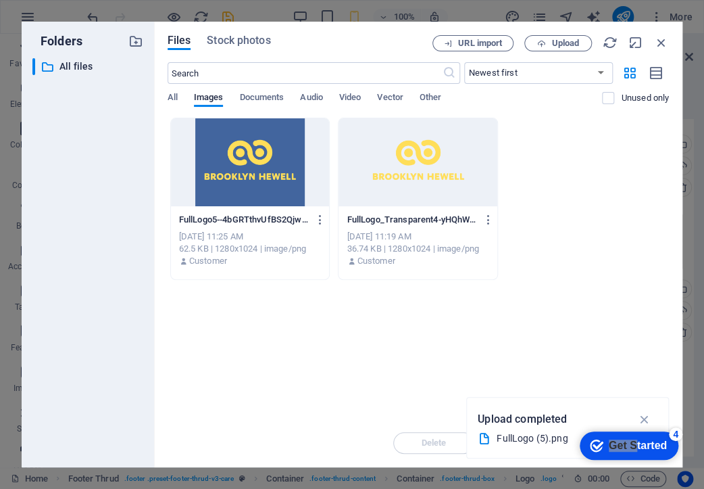
scroll to position [147, 0]
click at [403, 169] on div at bounding box center [418, 162] width 159 height 88
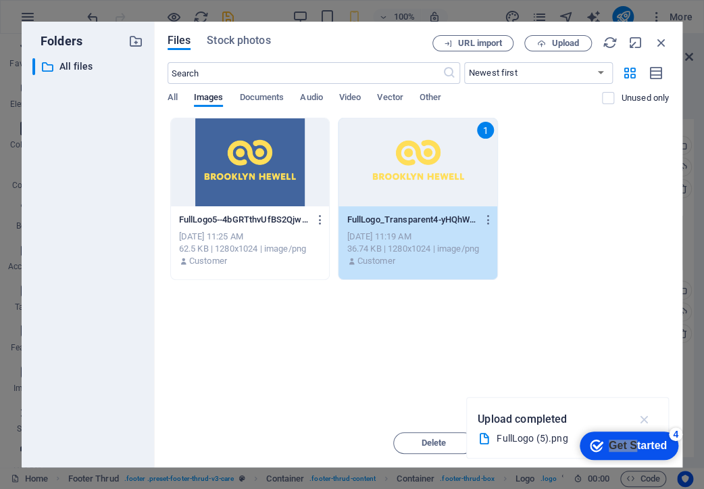
drag, startPoint x: 647, startPoint y: 418, endPoint x: 78, endPoint y: 1, distance: 705.9
click at [647, 418] on icon "button" at bounding box center [645, 419] width 16 height 15
click at [534, 445] on span "Move" at bounding box center [531, 443] width 22 height 8
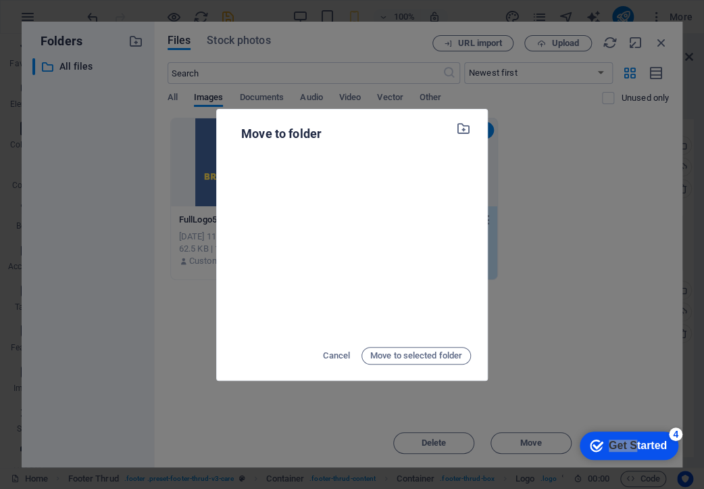
click at [559, 199] on div "Move to folder Cancel Move to selected folder" at bounding box center [352, 244] width 704 height 489
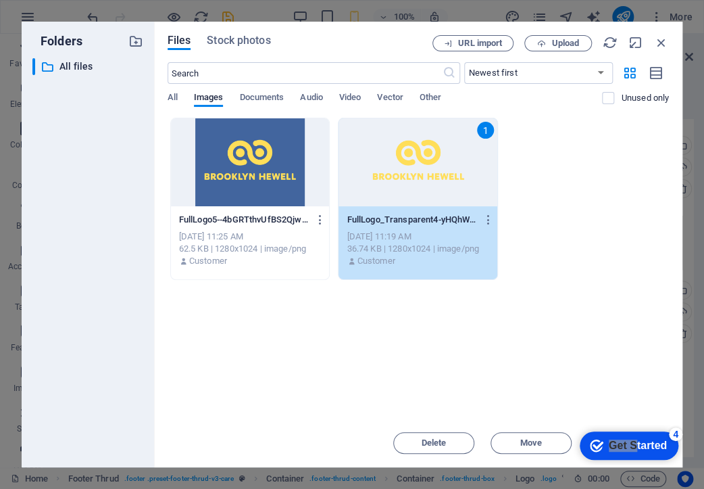
drag, startPoint x: 354, startPoint y: 43, endPoint x: 281, endPoint y: 43, distance: 73.0
click at [278, 46] on div "Files Stock photos" at bounding box center [300, 42] width 265 height 15
click at [419, 167] on div "1" at bounding box center [418, 162] width 159 height 88
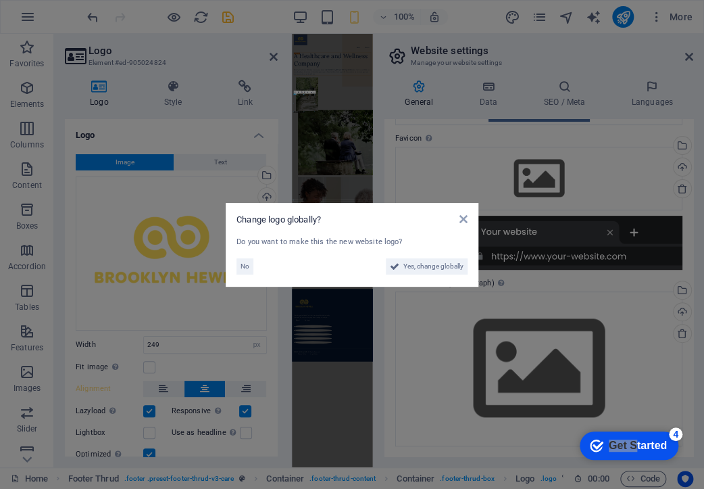
scroll to position [0, 0]
click at [245, 264] on span "No" at bounding box center [245, 266] width 9 height 16
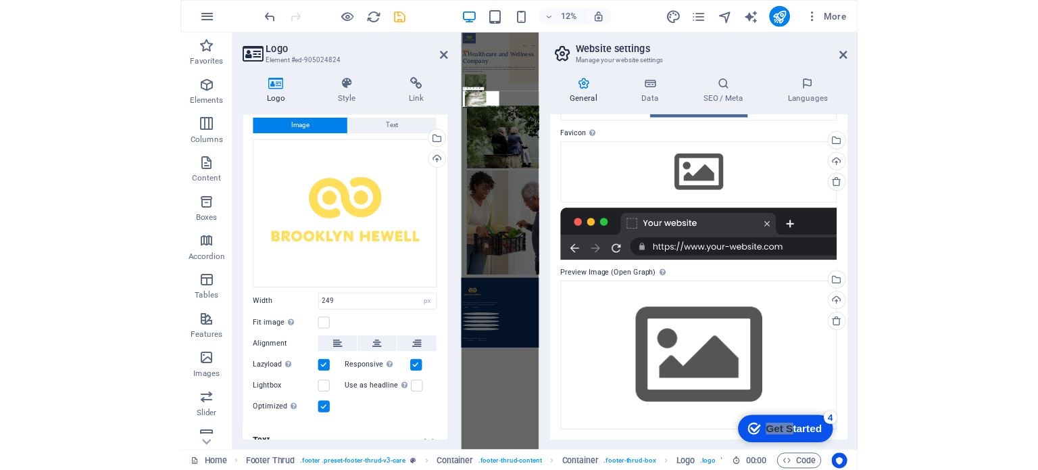
scroll to position [46, 0]
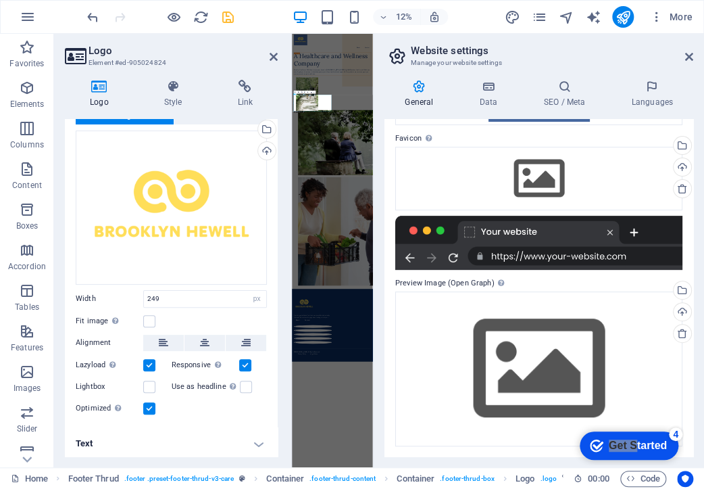
click at [282, 56] on aside "Logo Element #ed-905024824 Logo Style Link Logo Image Text Drag files here, cli…" at bounding box center [173, 250] width 238 height 433
click at [272, 53] on icon at bounding box center [274, 56] width 8 height 11
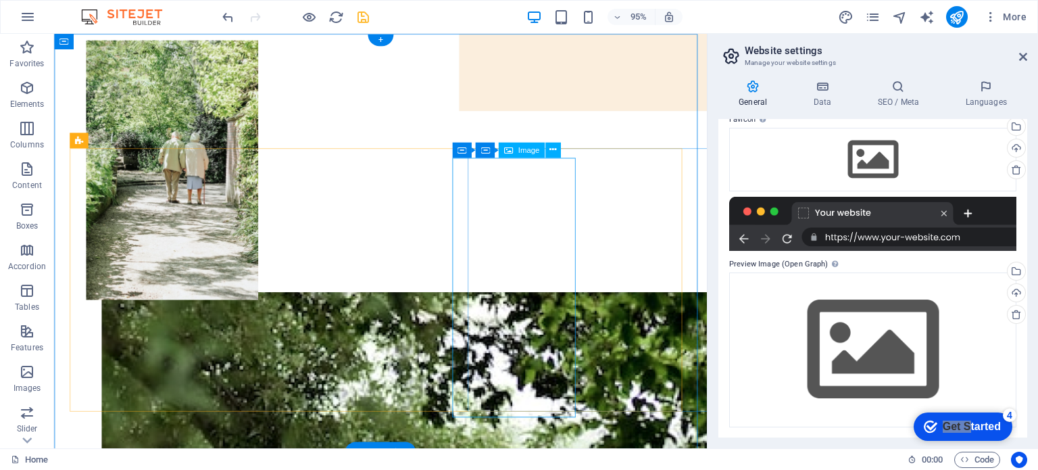
scroll to position [0, 0]
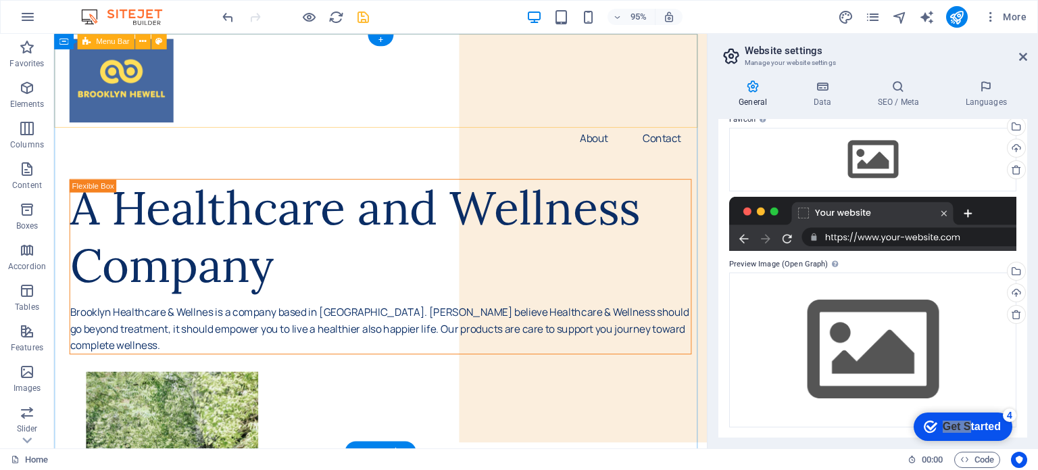
click at [619, 45] on div "About Contact" at bounding box center [397, 99] width 687 height 131
click at [625, 56] on div "About Contact" at bounding box center [397, 99] width 687 height 131
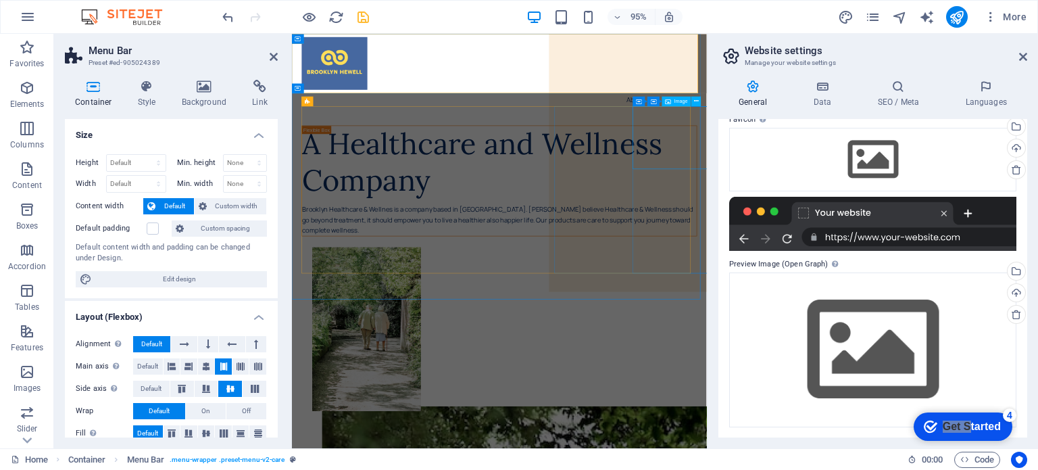
click at [872, 47] on div "About Contact" at bounding box center [637, 99] width 691 height 131
click at [1021, 53] on icon at bounding box center [1023, 56] width 8 height 11
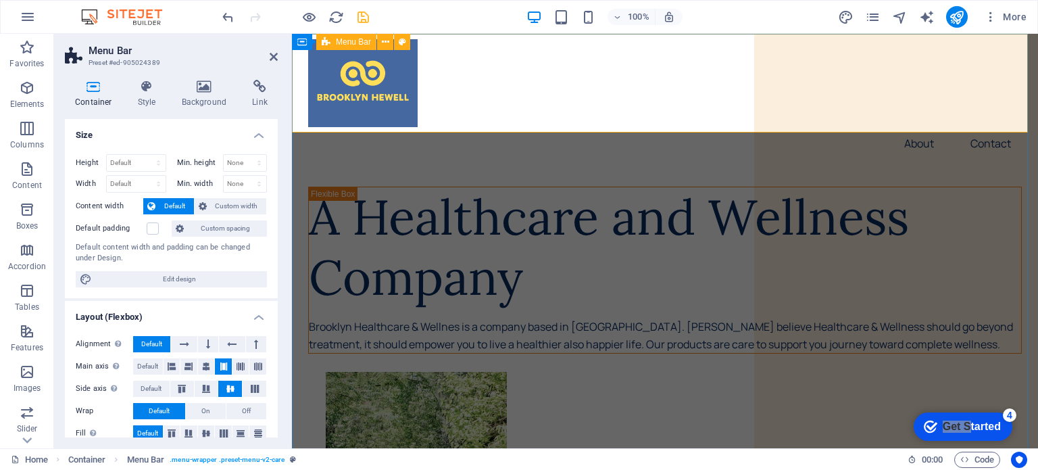
click at [912, 60] on div "About Contact" at bounding box center [665, 99] width 746 height 131
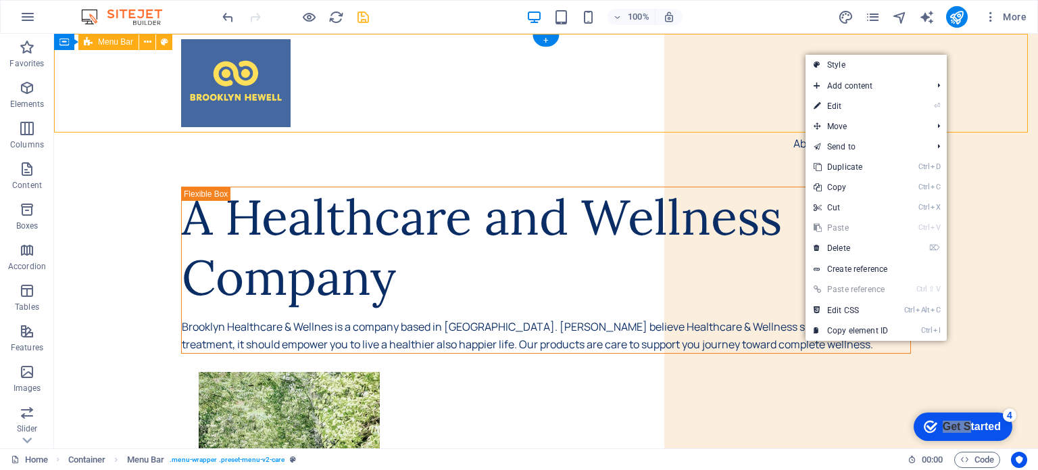
click at [748, 59] on div "About Contact" at bounding box center [546, 99] width 984 height 131
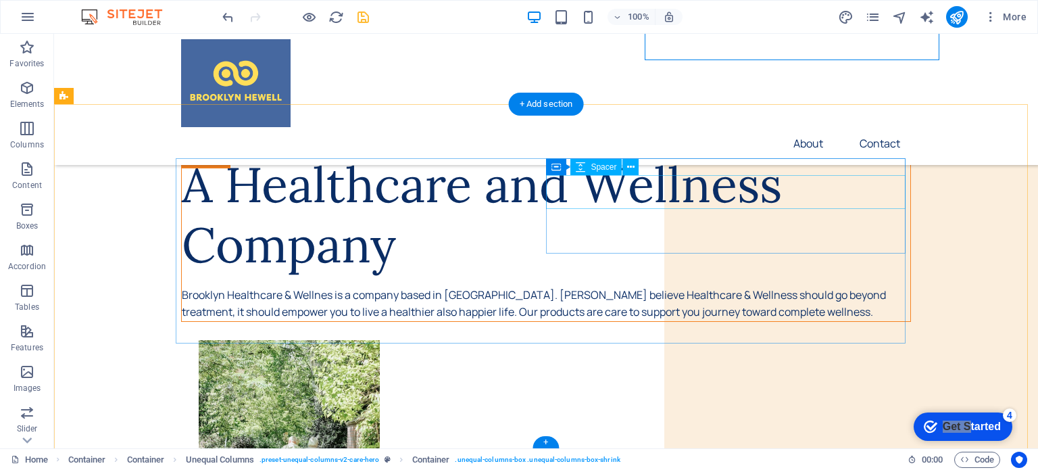
scroll to position [408, 0]
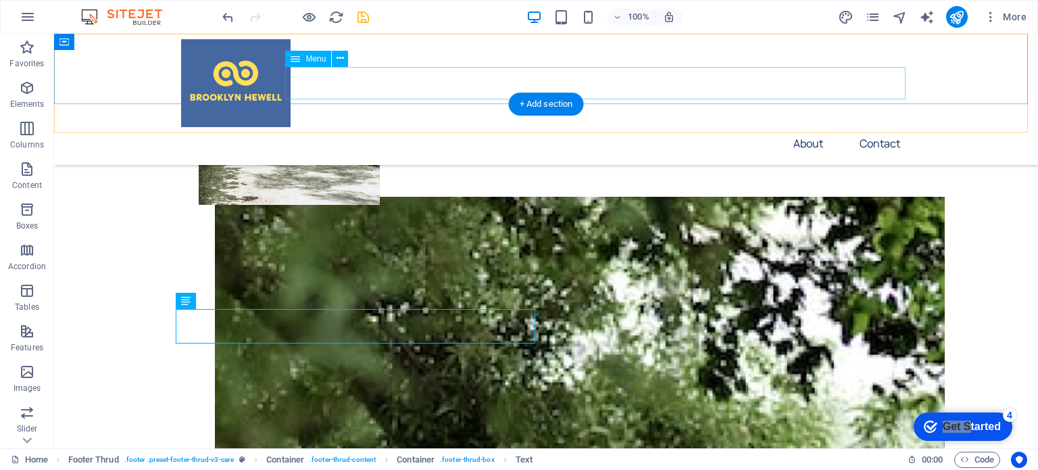
click at [804, 127] on nav "About Contact" at bounding box center [546, 143] width 730 height 32
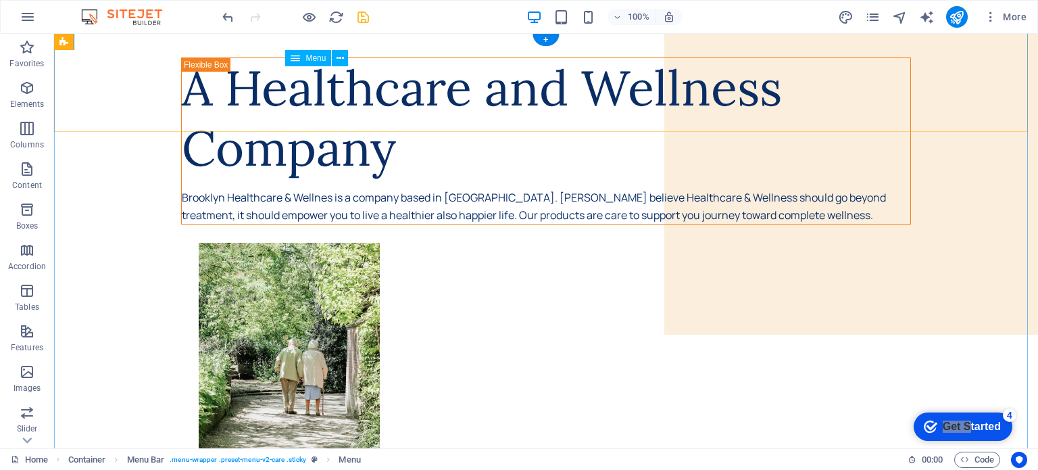
scroll to position [0, 0]
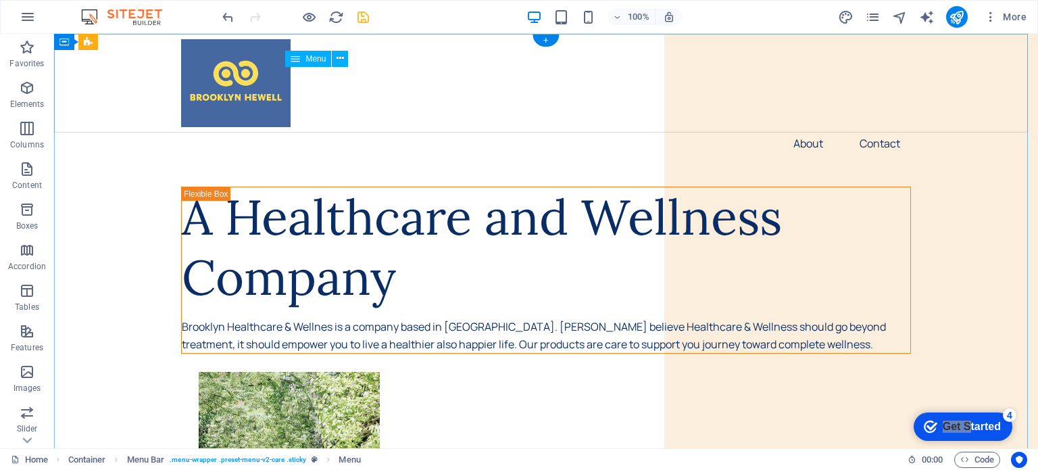
click at [799, 127] on nav "About Contact" at bounding box center [546, 143] width 730 height 32
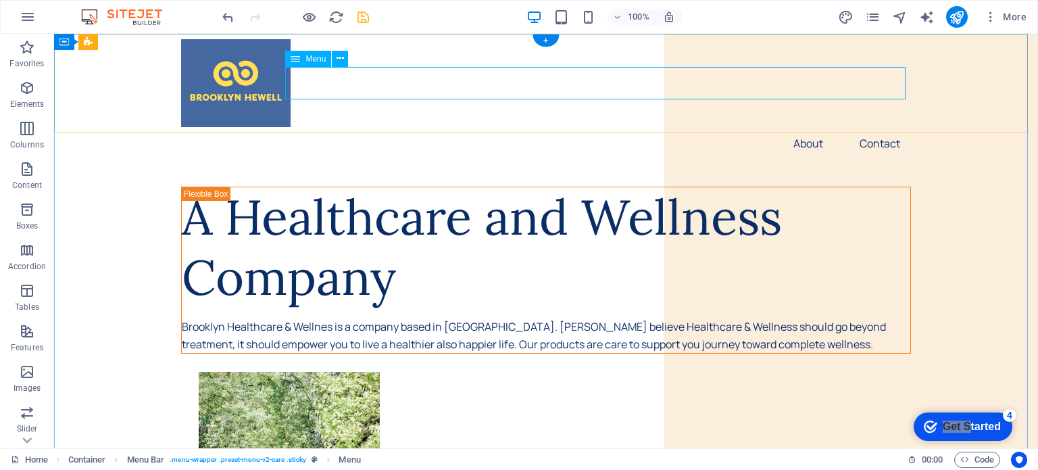
click at [799, 127] on nav "About Contact" at bounding box center [546, 143] width 730 height 32
click at [310, 60] on span "Menu" at bounding box center [315, 59] width 20 height 8
click at [309, 59] on span "Menu" at bounding box center [315, 59] width 20 height 8
click at [337, 57] on icon at bounding box center [340, 58] width 7 height 14
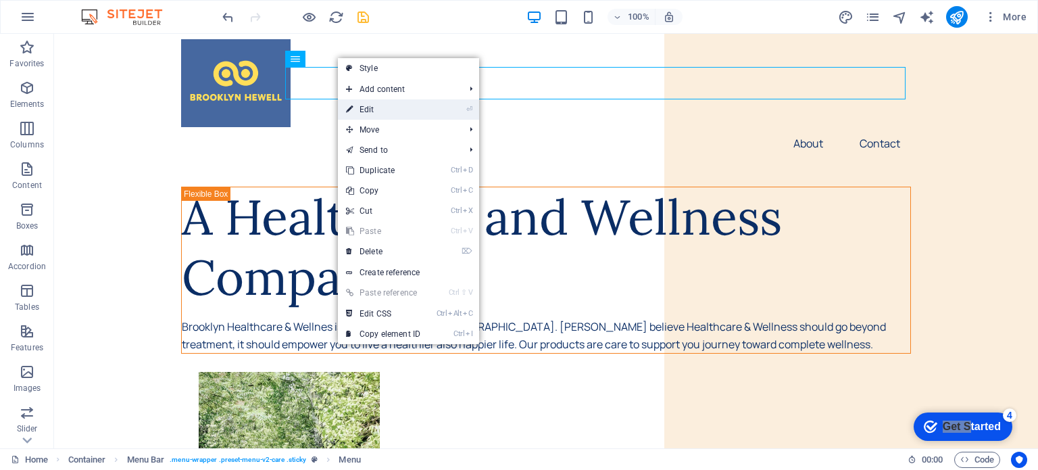
click at [362, 105] on link "⏎ Edit" at bounding box center [383, 109] width 91 height 20
select select "1"
select select
select select "3"
select select
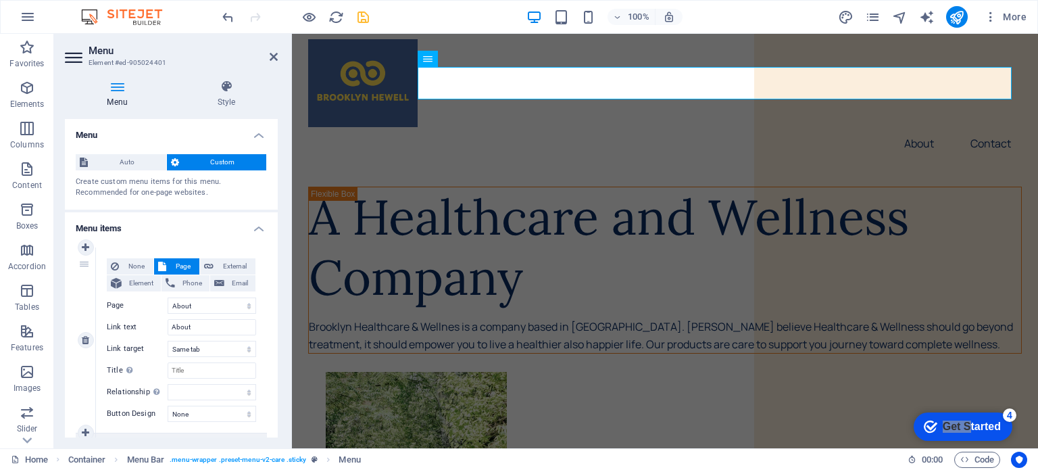
scroll to position [203, 0]
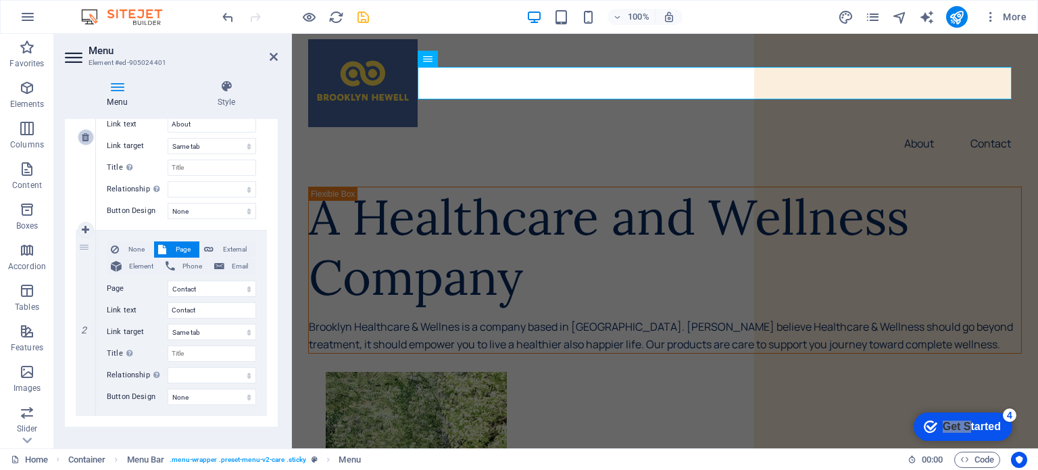
click at [84, 136] on icon at bounding box center [85, 136] width 7 height 9
select select "3"
type input "Contact"
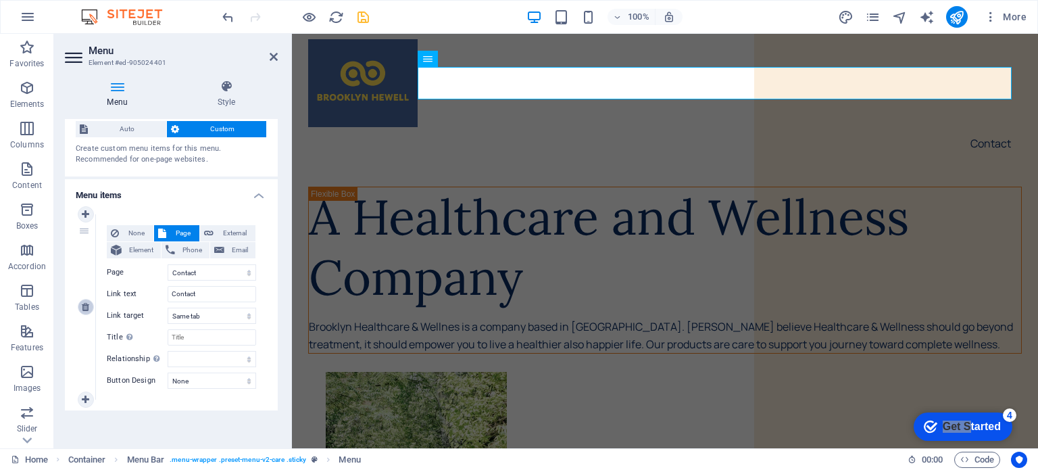
scroll to position [32, 0]
click at [89, 316] on div "1" at bounding box center [86, 307] width 20 height 185
select select
click at [86, 305] on icon at bounding box center [85, 307] width 7 height 9
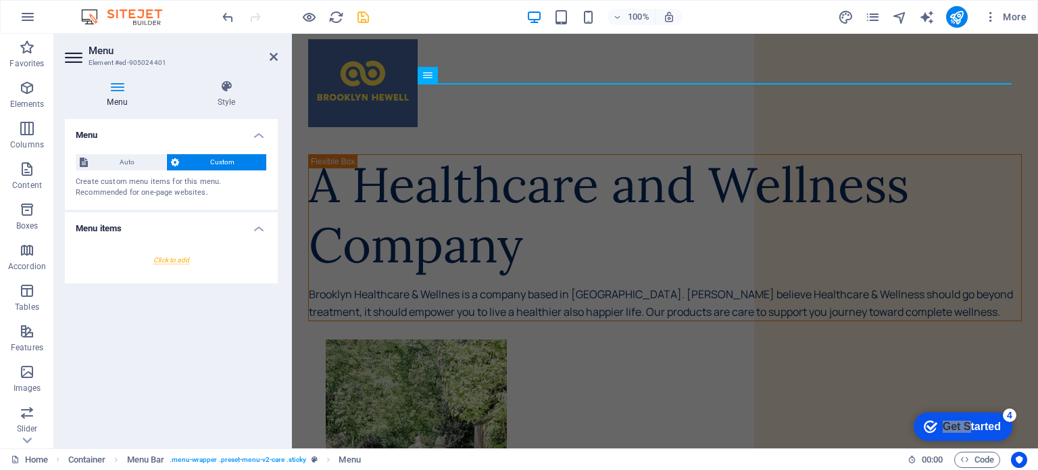
scroll to position [0, 0]
click at [278, 49] on aside "Menu Element #ed-905024401 Menu Style Menu Auto Custom Create custom menu items…" at bounding box center [173, 241] width 238 height 414
drag, startPoint x: 271, startPoint y: 59, endPoint x: 218, endPoint y: 26, distance: 62.6
click at [271, 59] on icon at bounding box center [274, 56] width 8 height 11
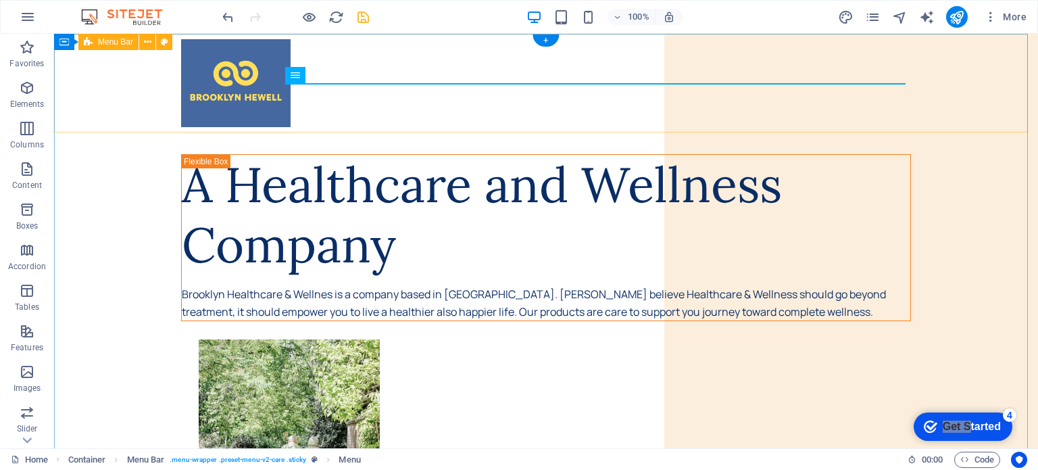
click at [473, 129] on div at bounding box center [546, 83] width 984 height 99
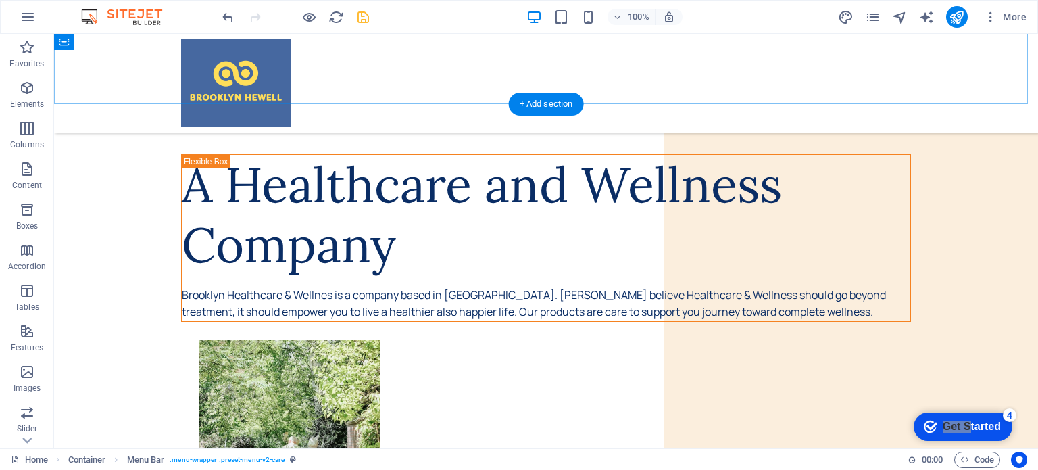
scroll to position [408, 0]
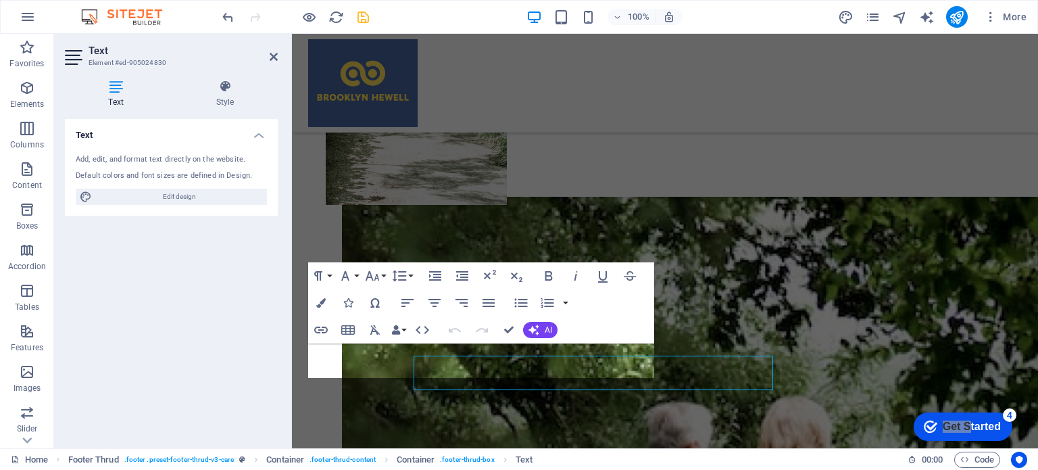
scroll to position [362, 0]
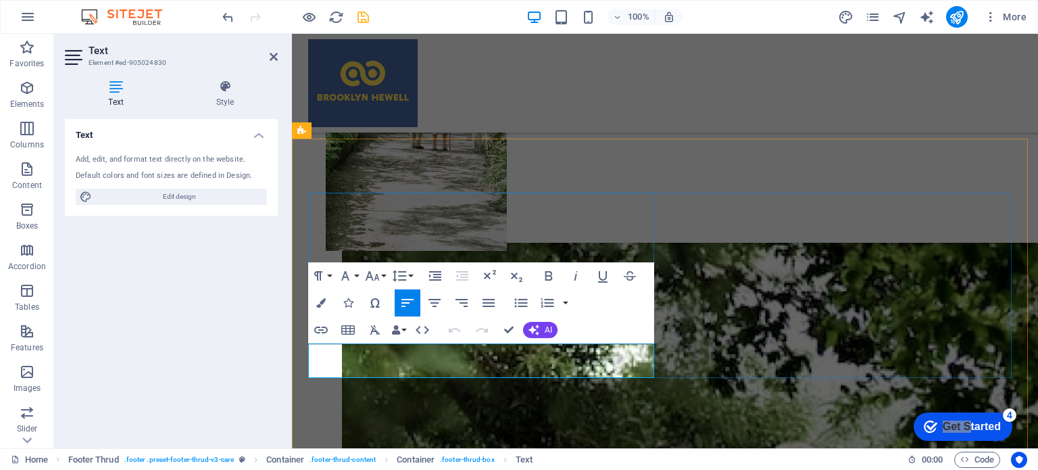
drag, startPoint x: 595, startPoint y: 370, endPoint x: 299, endPoint y: 338, distance: 297.1
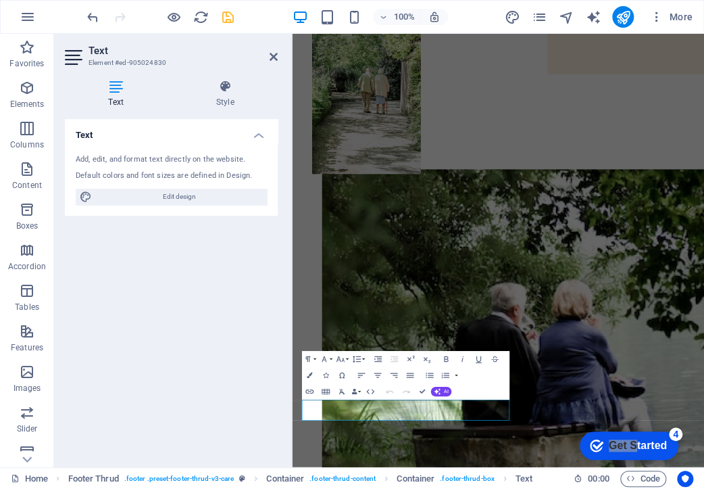
scroll to position [62, 0]
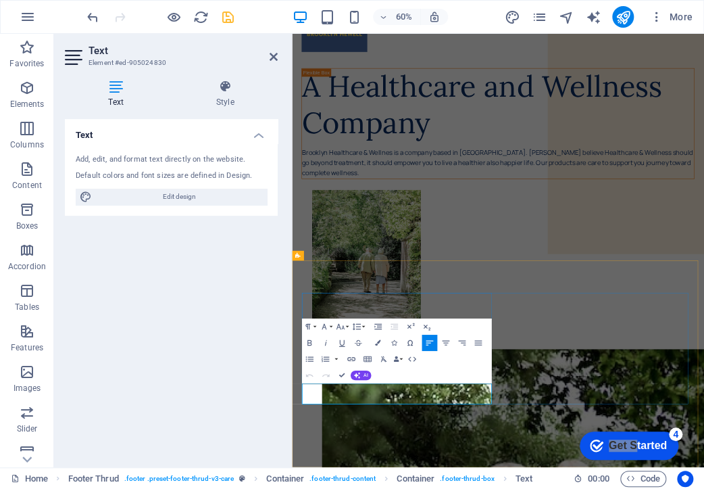
drag, startPoint x: 591, startPoint y: 641, endPoint x: 477, endPoint y: 632, distance: 113.8
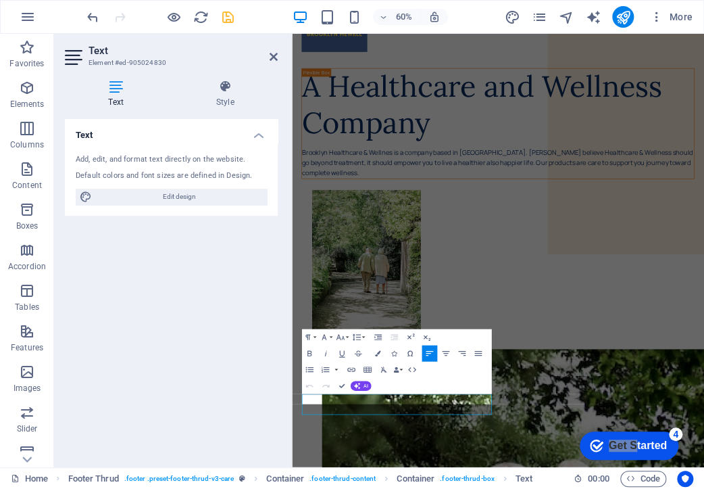
scroll to position [45, 0]
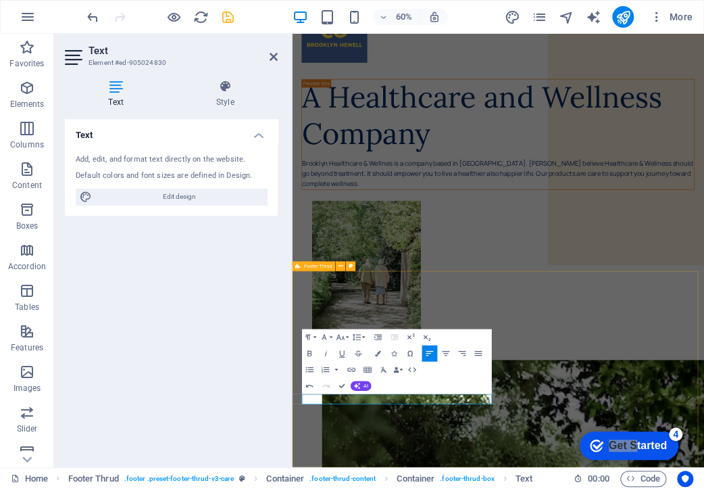
drag, startPoint x: 793, startPoint y: 467, endPoint x: 919, endPoint y: 40, distance: 445.2
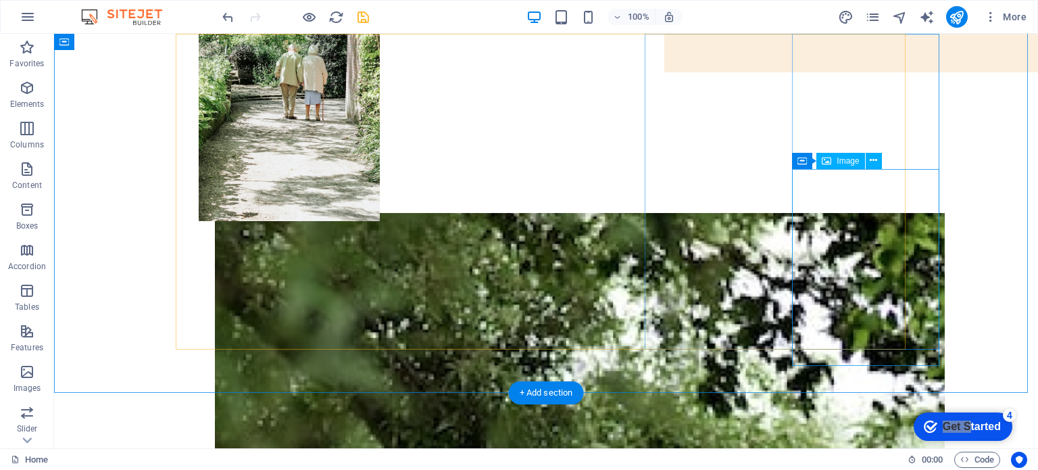
scroll to position [0, 0]
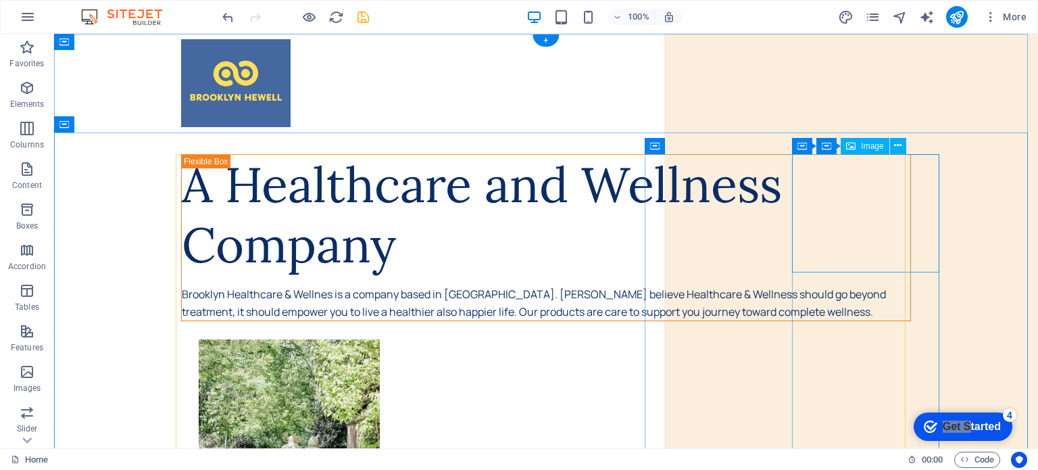
click at [909, 86] on div at bounding box center [546, 83] width 984 height 99
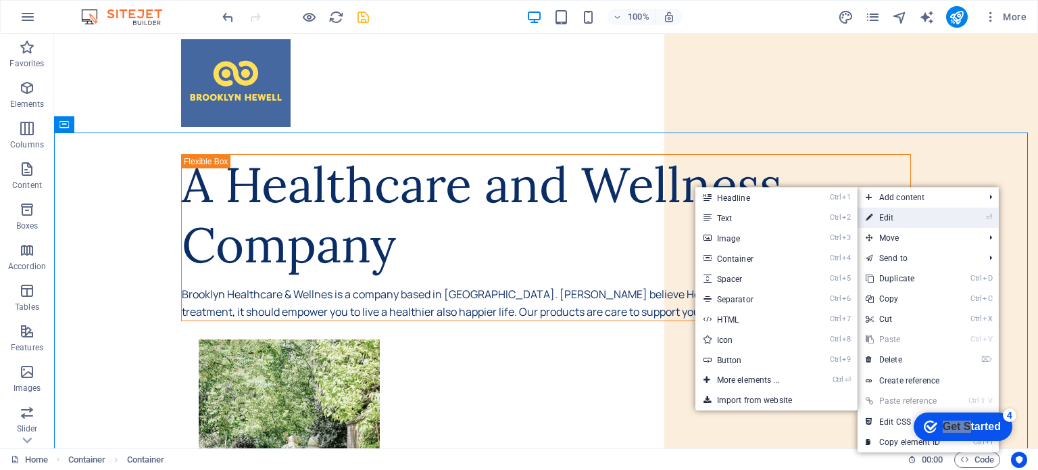
click at [912, 218] on link "⏎ Edit" at bounding box center [902, 217] width 91 height 20
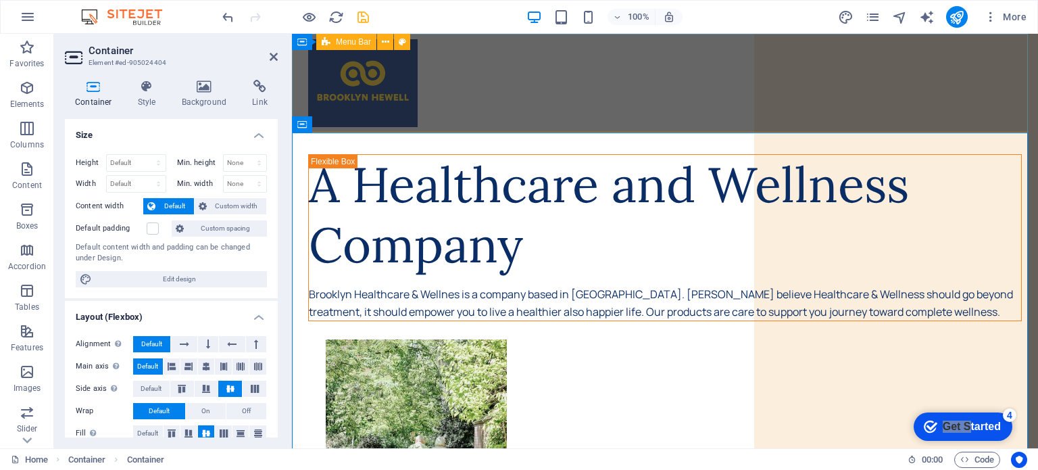
click at [799, 91] on div at bounding box center [665, 83] width 746 height 99
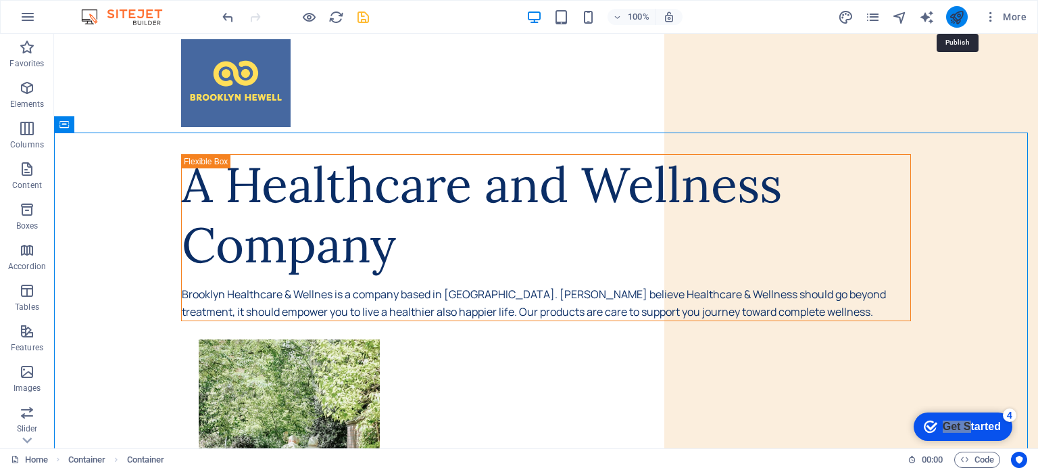
click at [960, 16] on icon "publish" at bounding box center [957, 17] width 16 height 16
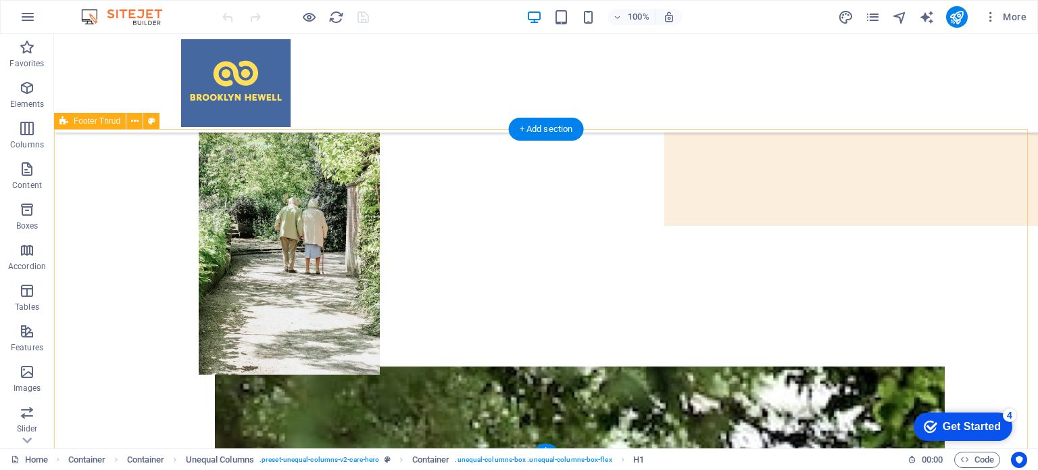
scroll to position [391, 0]
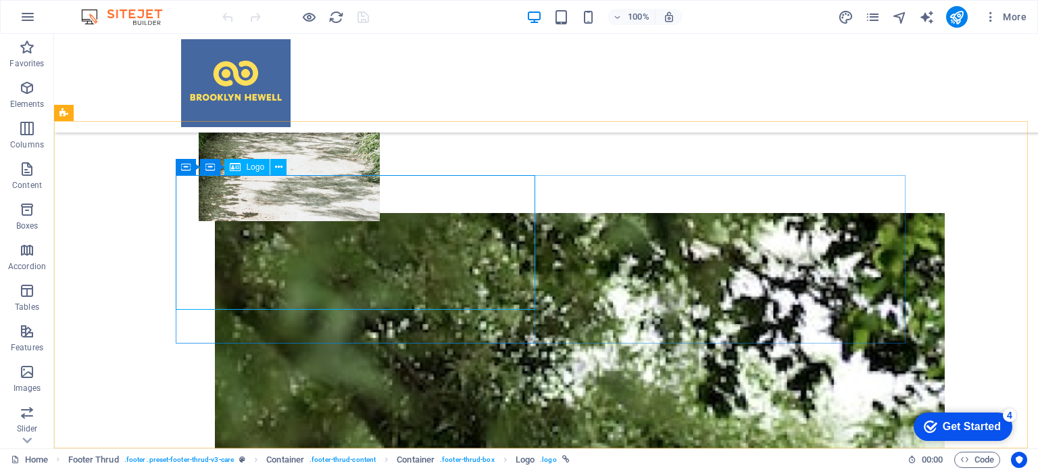
click at [256, 169] on span "Logo" at bounding box center [255, 167] width 18 height 8
click at [275, 165] on icon at bounding box center [278, 167] width 7 height 14
click at [258, 165] on span "Logo" at bounding box center [255, 167] width 18 height 8
click at [273, 168] on button at bounding box center [278, 167] width 16 height 16
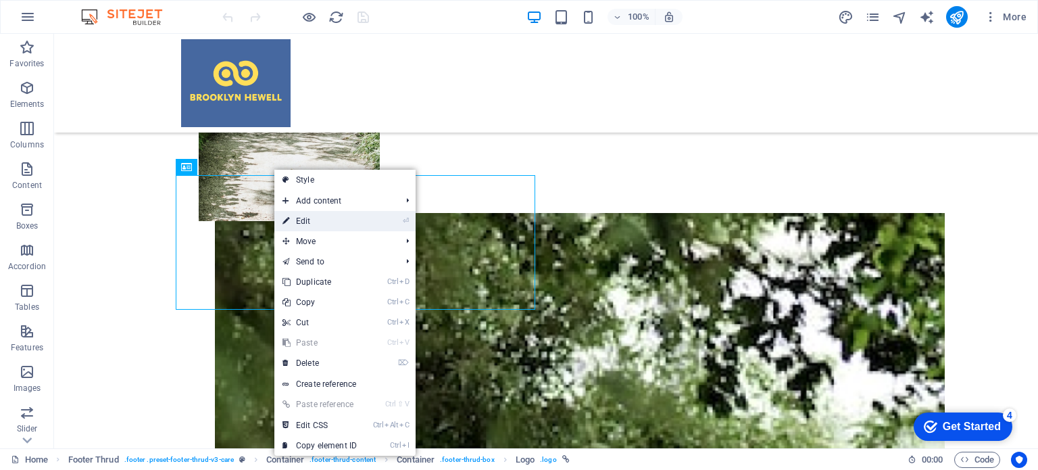
click at [305, 224] on link "⏎ Edit" at bounding box center [319, 221] width 91 height 20
select select "px"
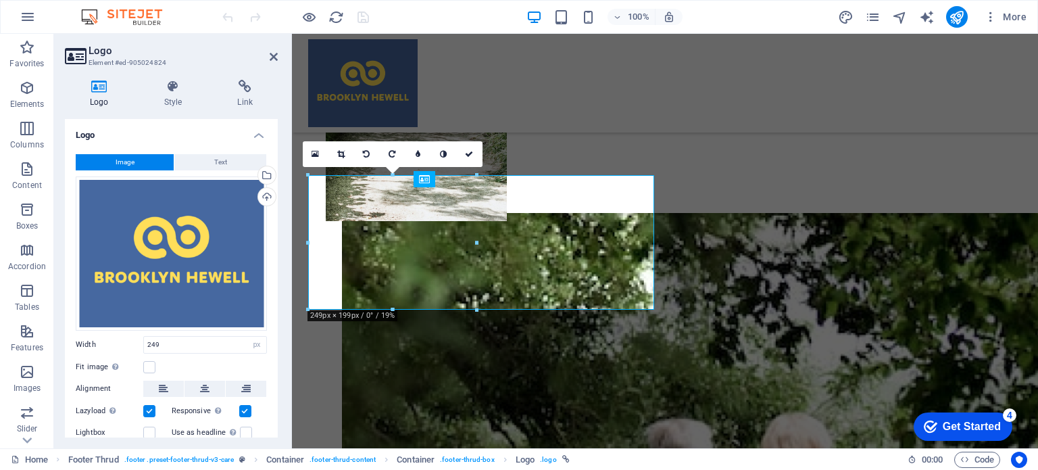
scroll to position [379, 0]
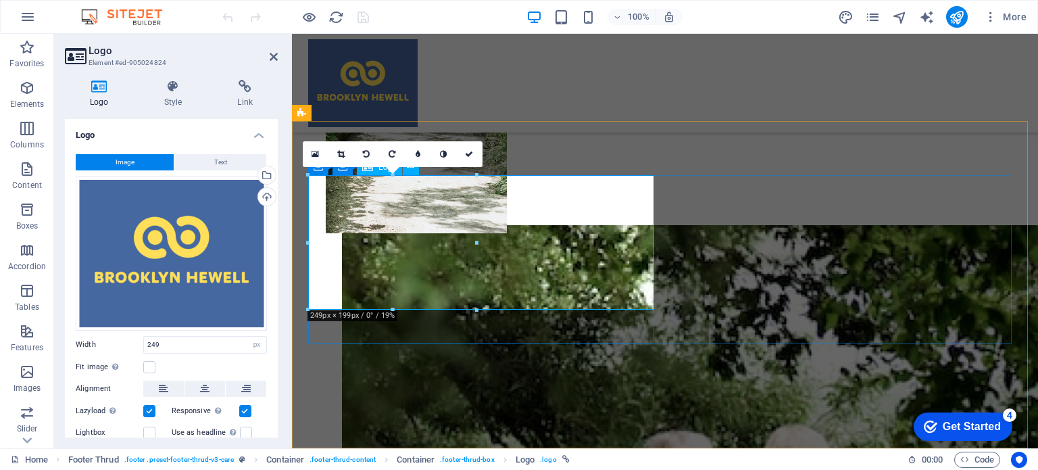
click at [338, 151] on icon at bounding box center [340, 154] width 7 height 8
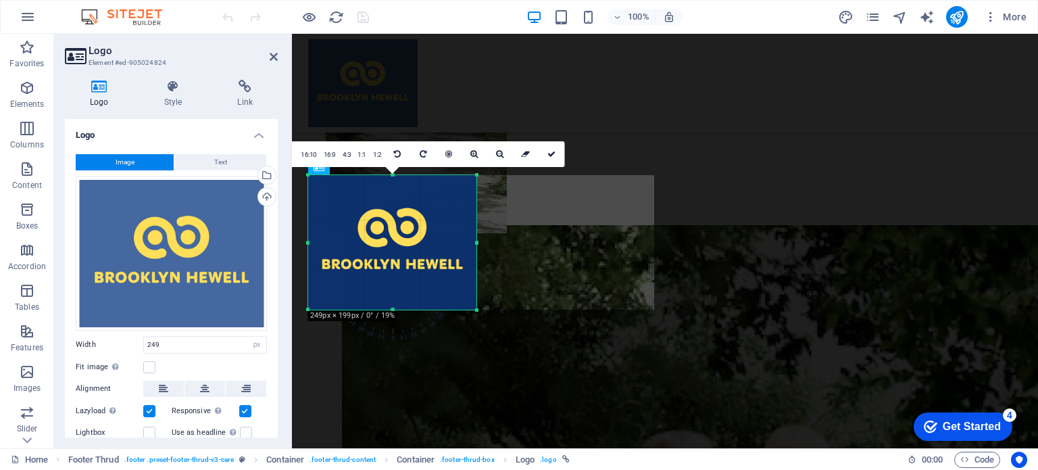
click at [376, 199] on div at bounding box center [392, 242] width 168 height 134
drag, startPoint x: 409, startPoint y: 194, endPoint x: 386, endPoint y: 205, distance: 25.4
click at [386, 205] on div at bounding box center [392, 242] width 168 height 134
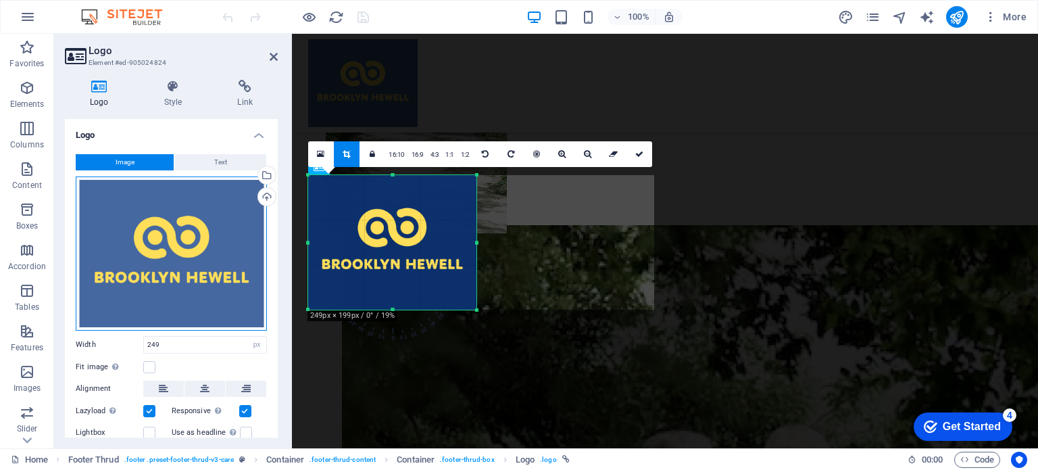
click at [219, 209] on div "Drag files here, click to choose files or select files from Files or our free s…" at bounding box center [171, 253] width 191 height 154
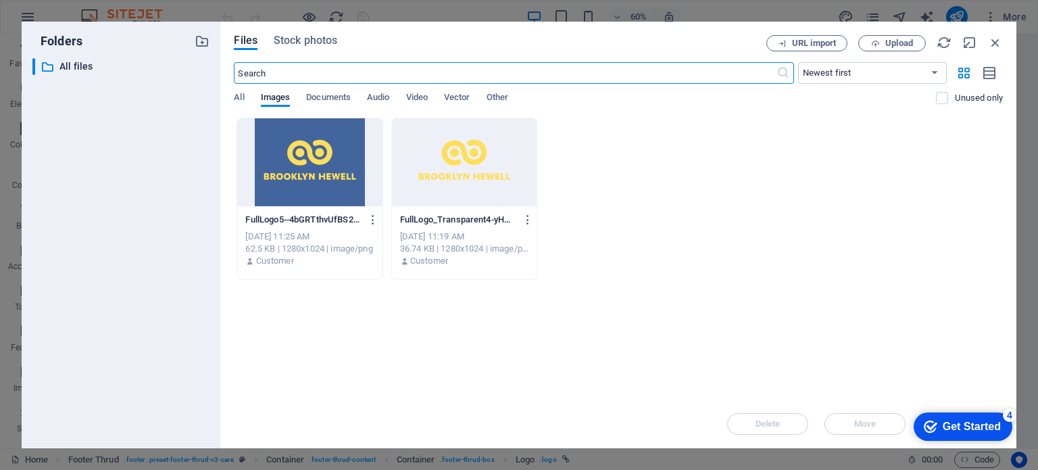
scroll to position [78, 0]
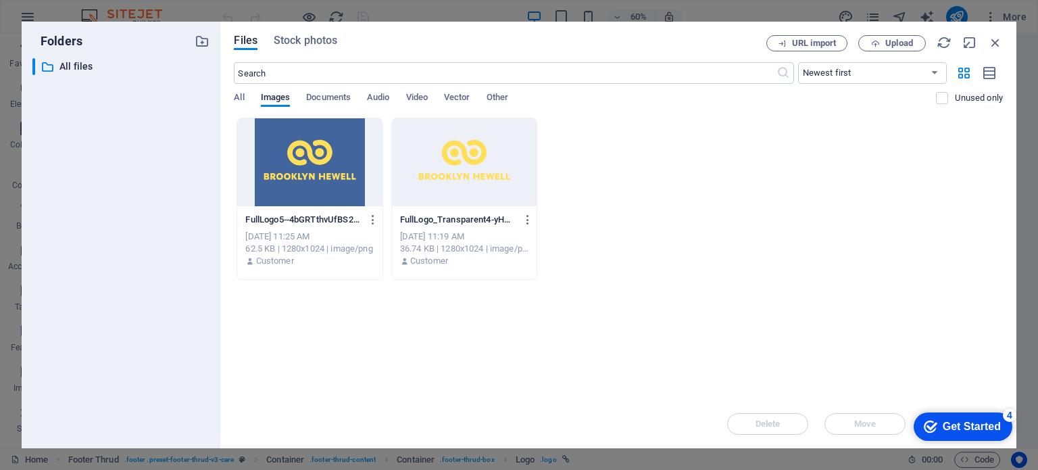
click at [478, 161] on div at bounding box center [464, 162] width 145 height 88
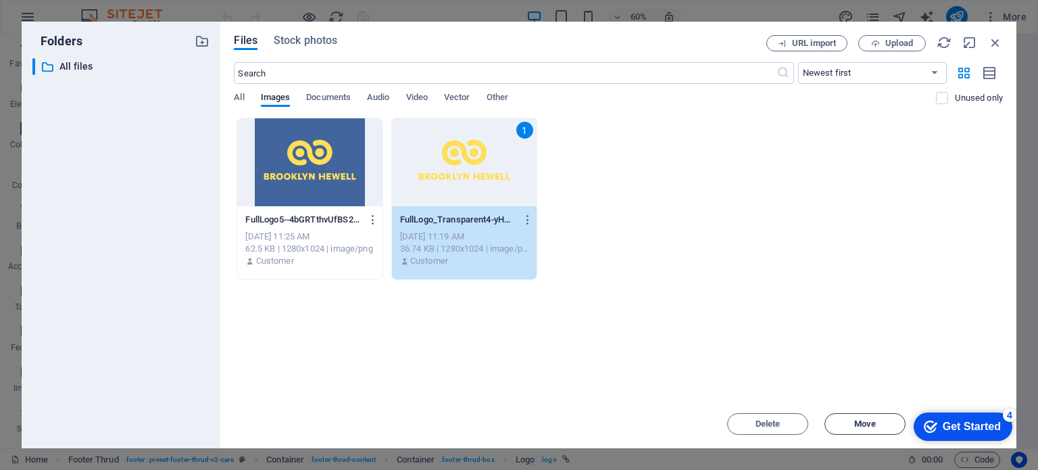
click at [874, 422] on span "Move" at bounding box center [865, 424] width 22 height 8
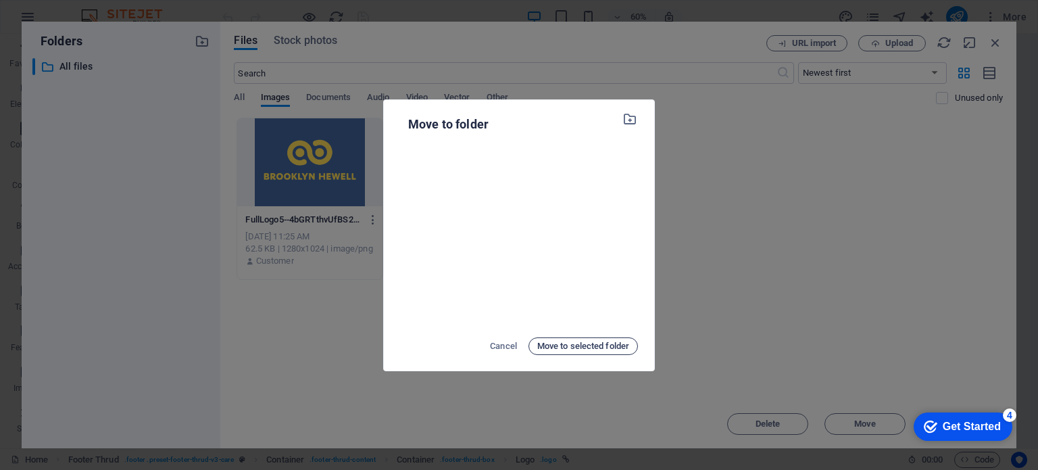
click at [568, 340] on span "Move to selected folder" at bounding box center [583, 346] width 92 height 16
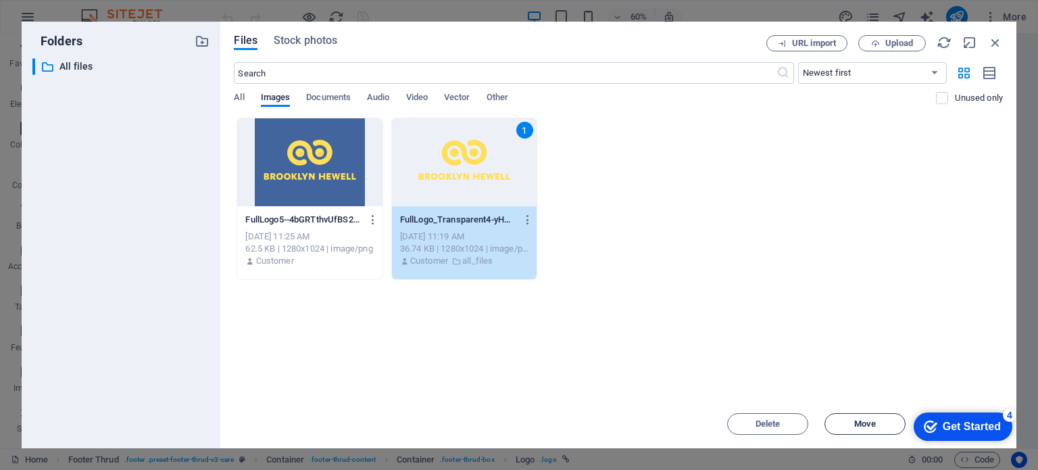
click at [861, 428] on span "Move" at bounding box center [865, 424] width 22 height 8
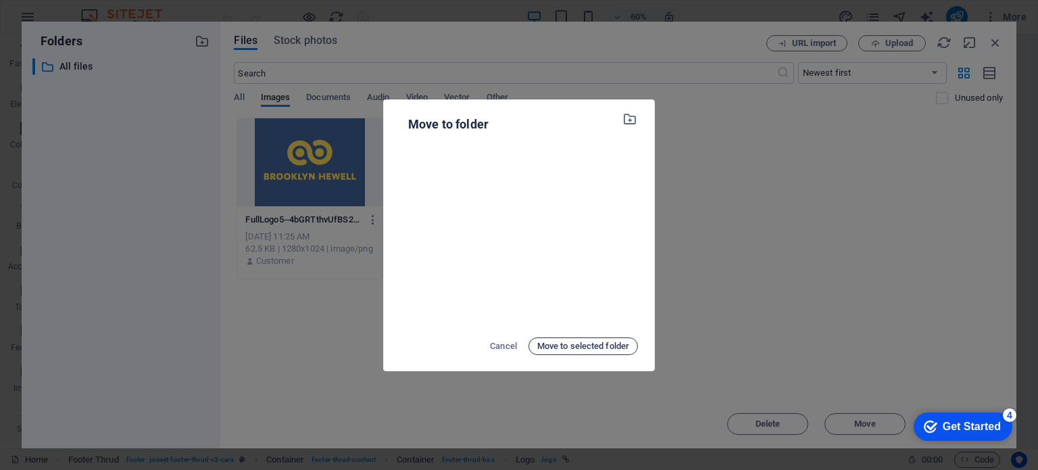
click at [572, 348] on span "Move to selected folder" at bounding box center [583, 346] width 92 height 16
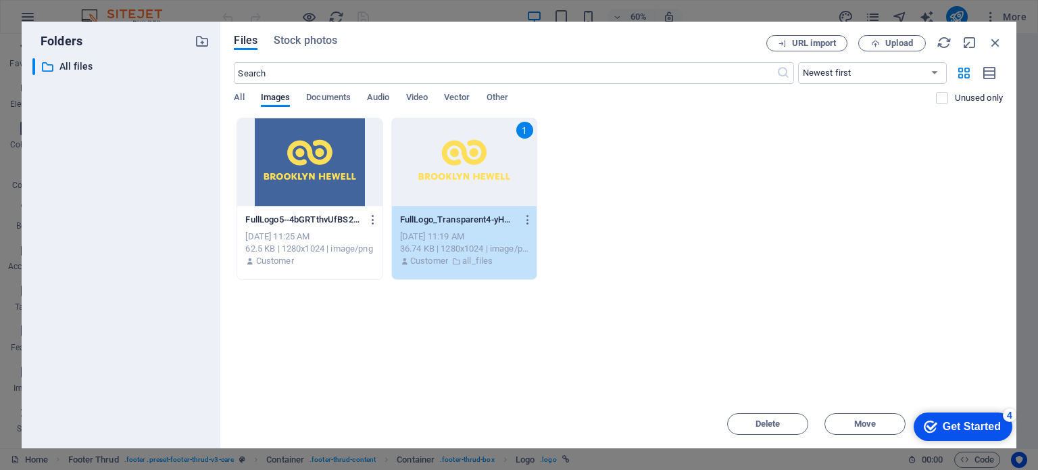
click at [689, 324] on div "Drop files here to upload them instantly FullLogo5--4bGRTthvUfBS2QjwdCQMA.png F…" at bounding box center [618, 259] width 769 height 282
click at [405, 186] on div "1" at bounding box center [464, 162] width 145 height 88
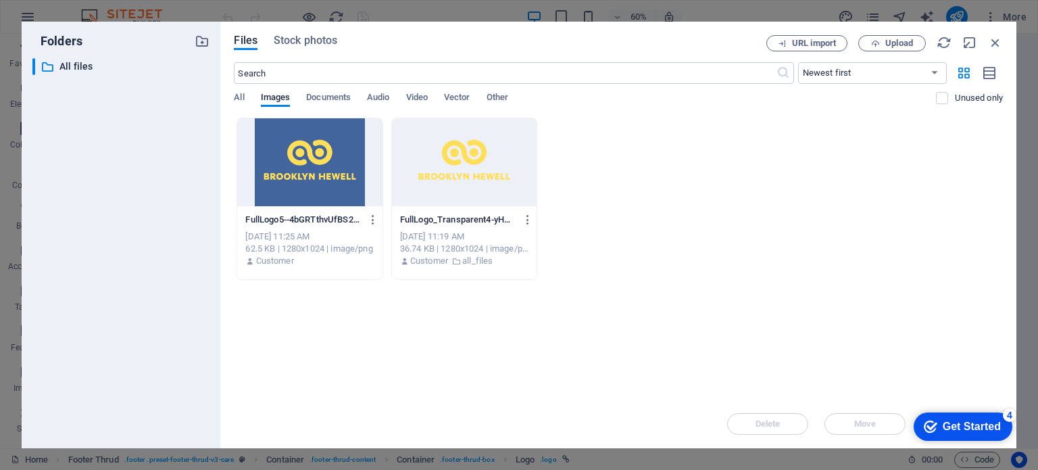
click at [400, 170] on div at bounding box center [464, 162] width 145 height 88
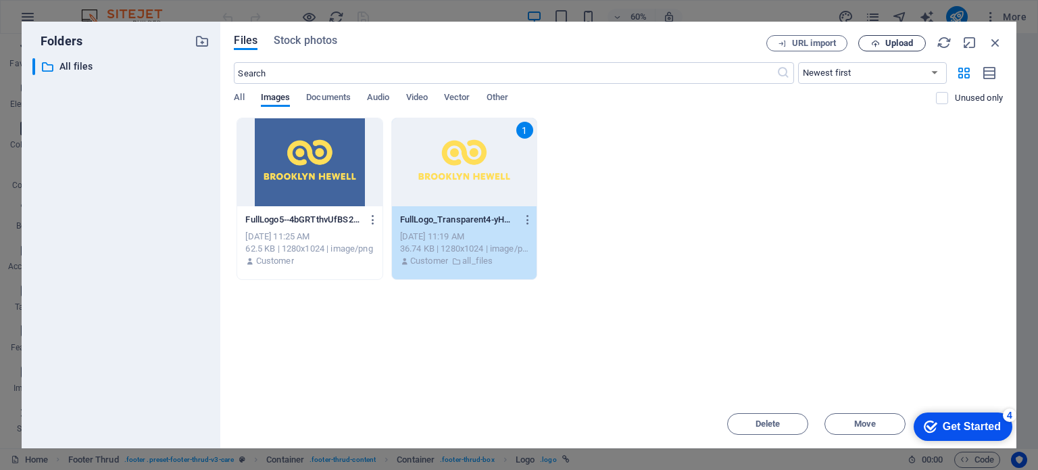
click at [899, 45] on span "Upload" at bounding box center [899, 43] width 28 height 8
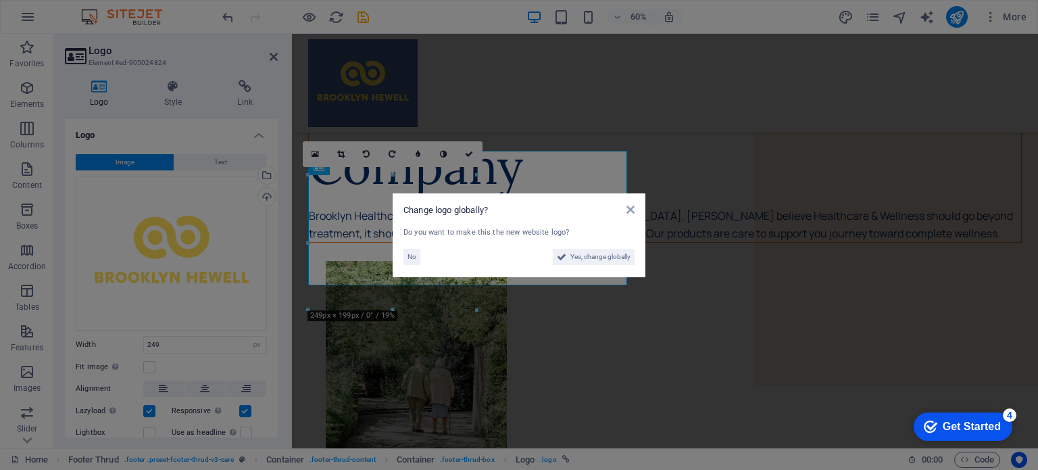
scroll to position [379, 0]
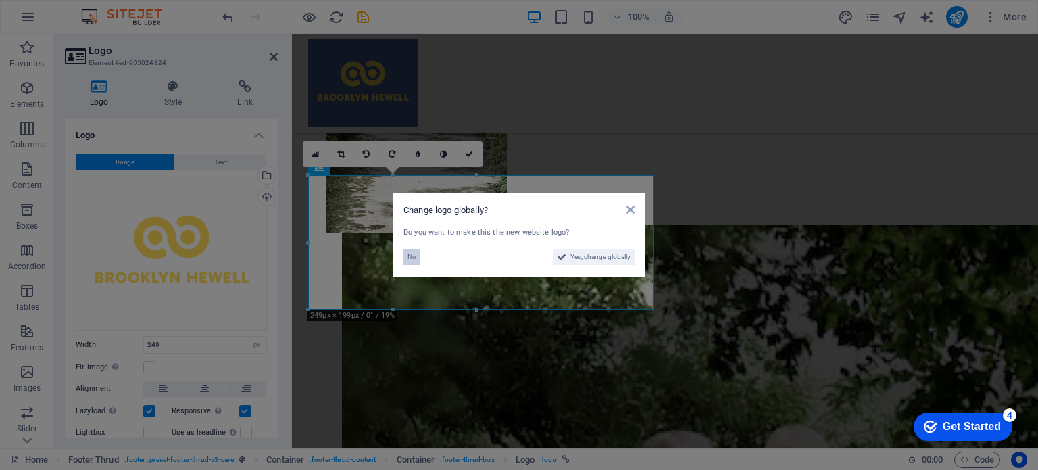
click at [405, 255] on button "No" at bounding box center [411, 257] width 17 height 16
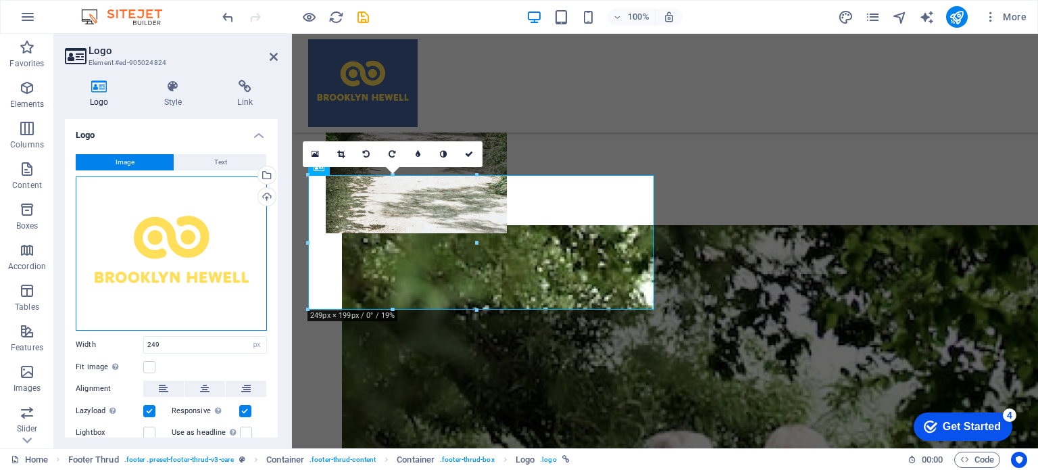
click at [162, 248] on div "Drag files here, click to choose files or select files from Files or our free s…" at bounding box center [171, 253] width 191 height 154
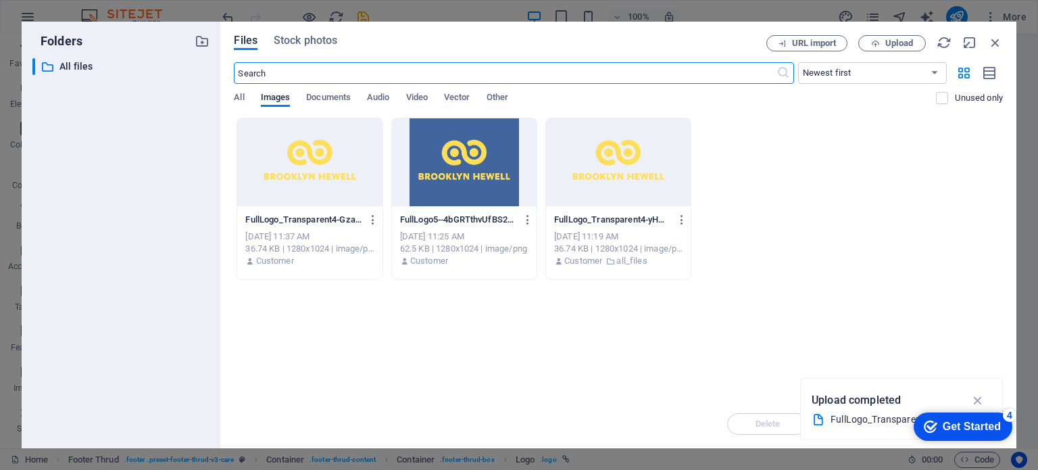
scroll to position [78, 0]
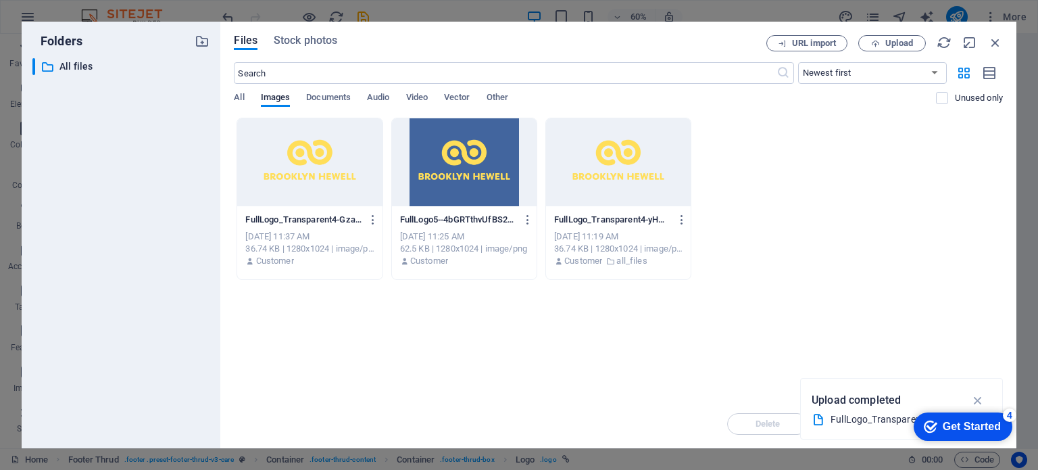
click at [292, 170] on div at bounding box center [309, 162] width 145 height 88
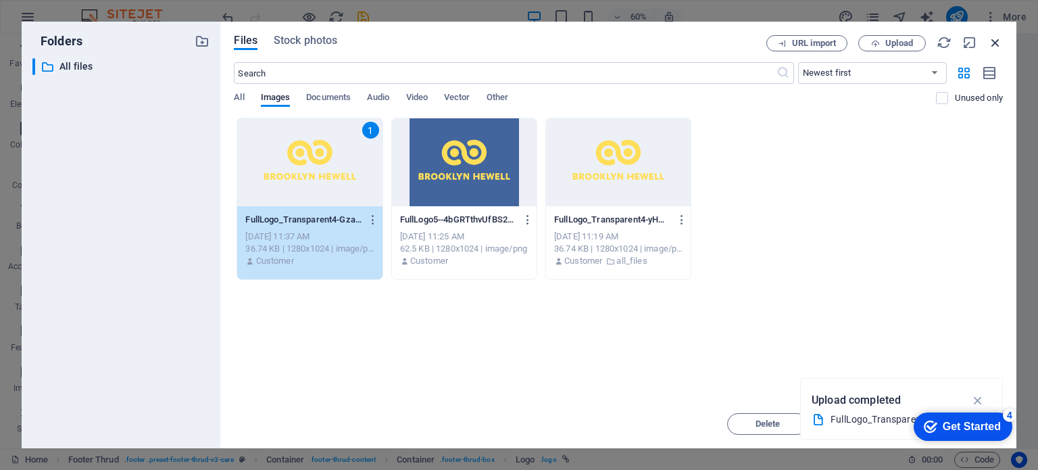
click at [995, 41] on icon "button" at bounding box center [995, 42] width 15 height 15
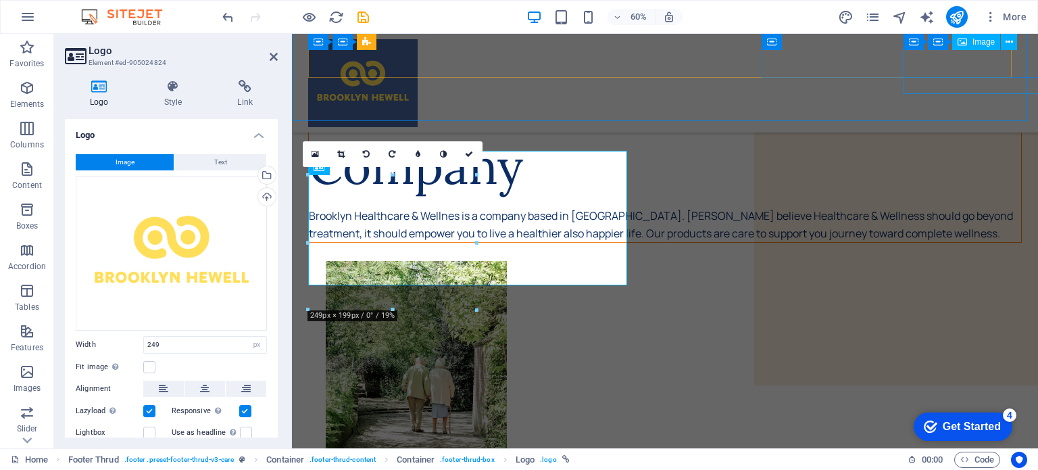
scroll to position [379, 0]
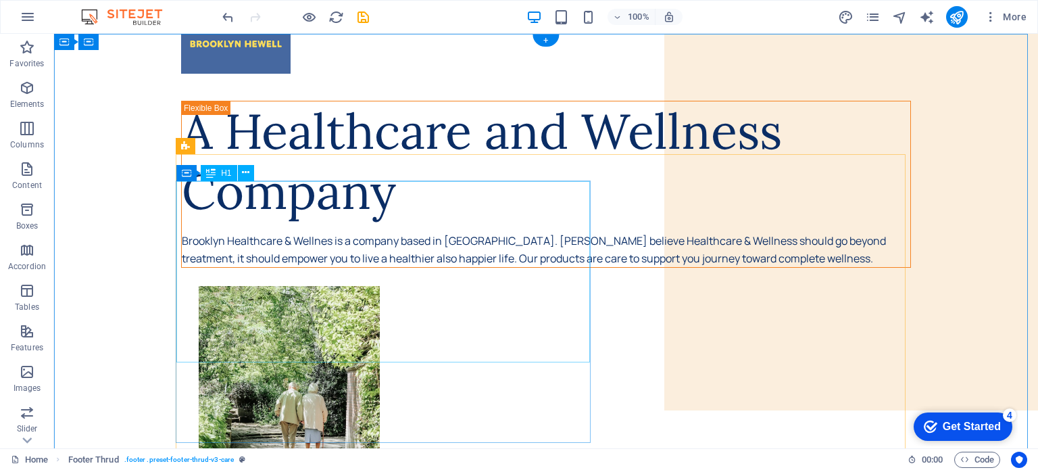
scroll to position [0, 0]
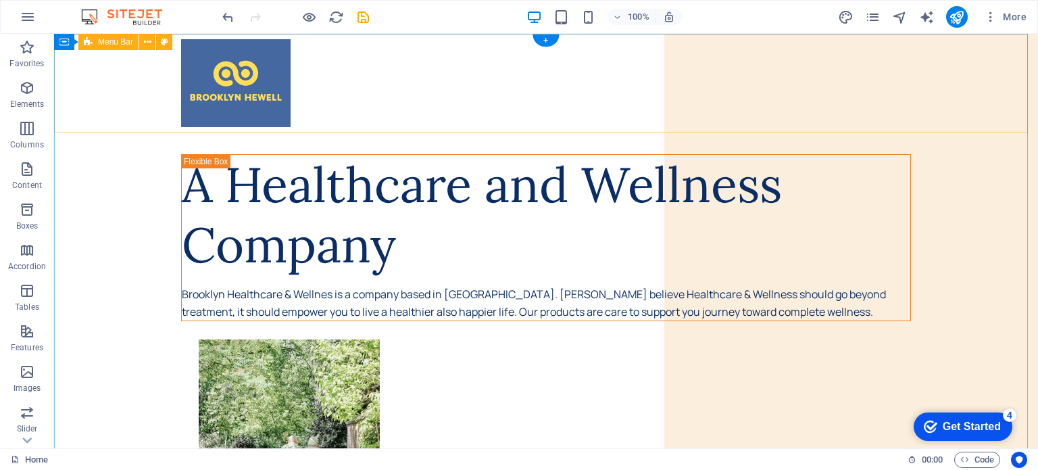
click at [745, 84] on div at bounding box center [546, 83] width 984 height 99
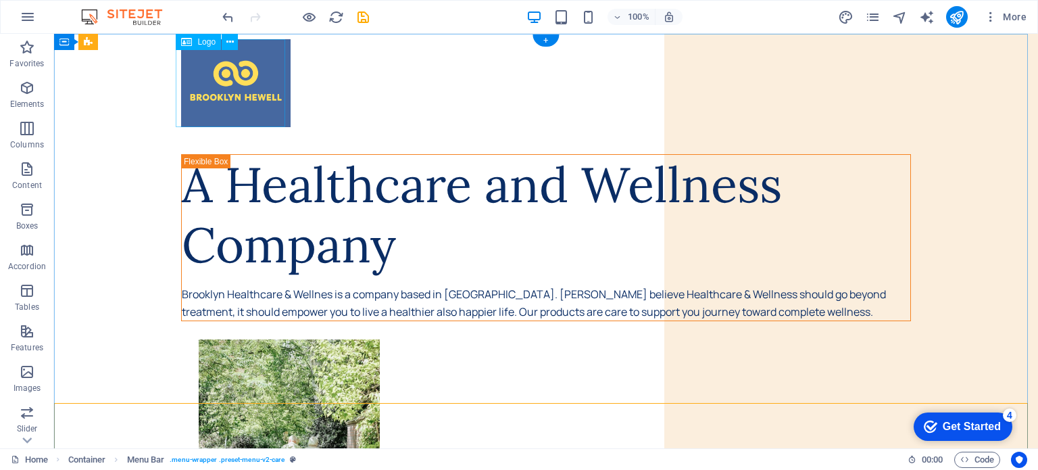
click at [246, 107] on div at bounding box center [546, 83] width 730 height 88
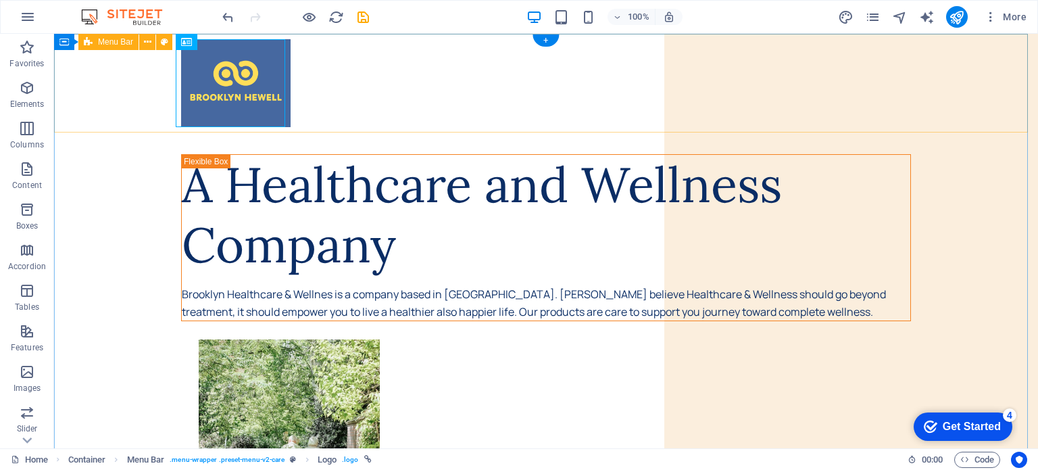
click at [346, 92] on div at bounding box center [546, 83] width 984 height 99
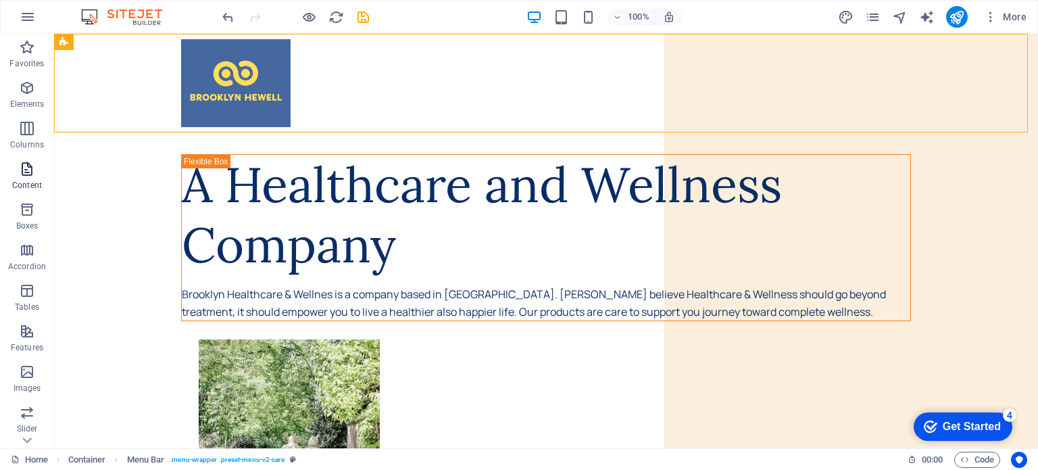
click at [37, 180] on p "Content" at bounding box center [27, 185] width 30 height 11
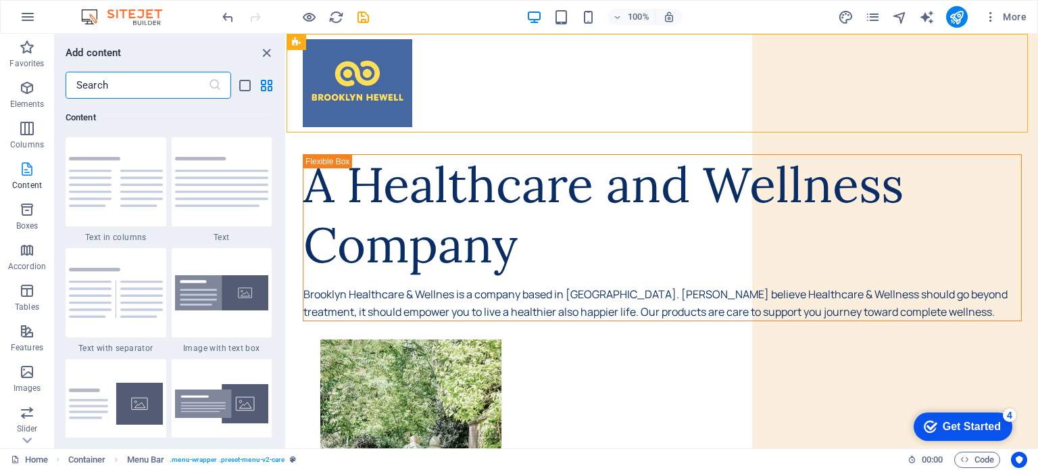
scroll to position [68, 0]
click at [28, 151] on span "Boxes" at bounding box center [27, 150] width 54 height 32
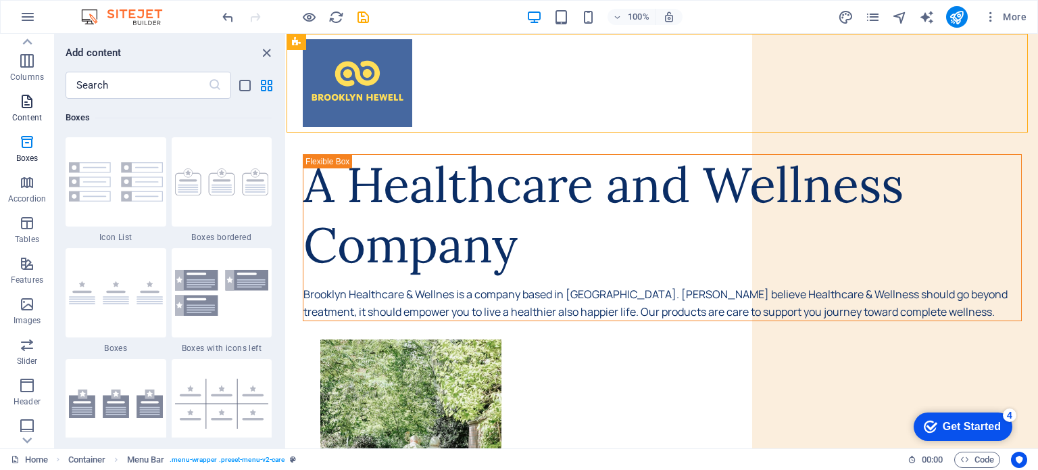
click at [22, 111] on span "Content" at bounding box center [27, 109] width 54 height 32
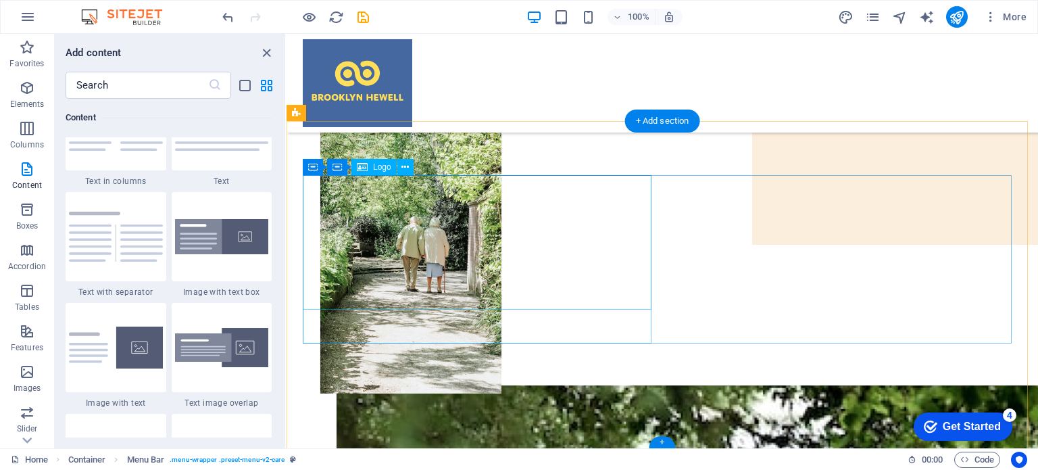
scroll to position [381, 0]
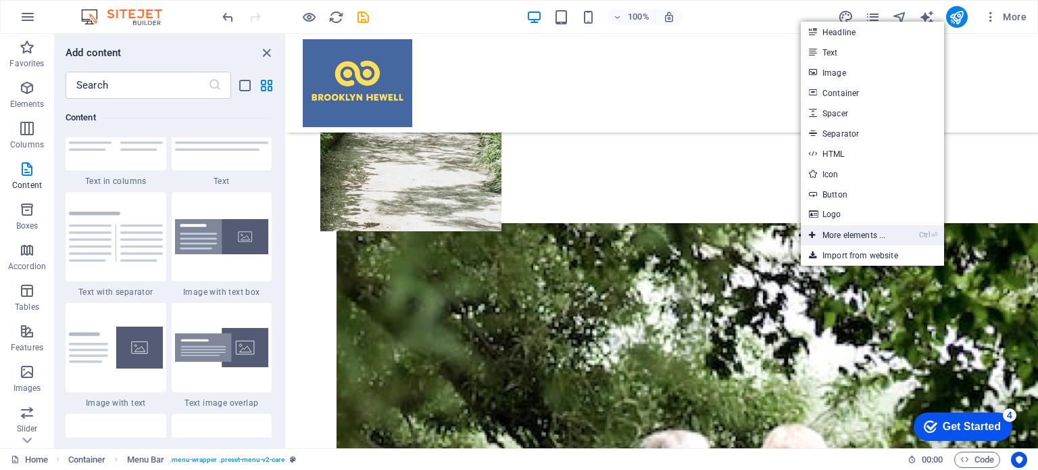
click at [837, 229] on link "Ctrl ⏎ More elements ..." at bounding box center [847, 235] width 93 height 20
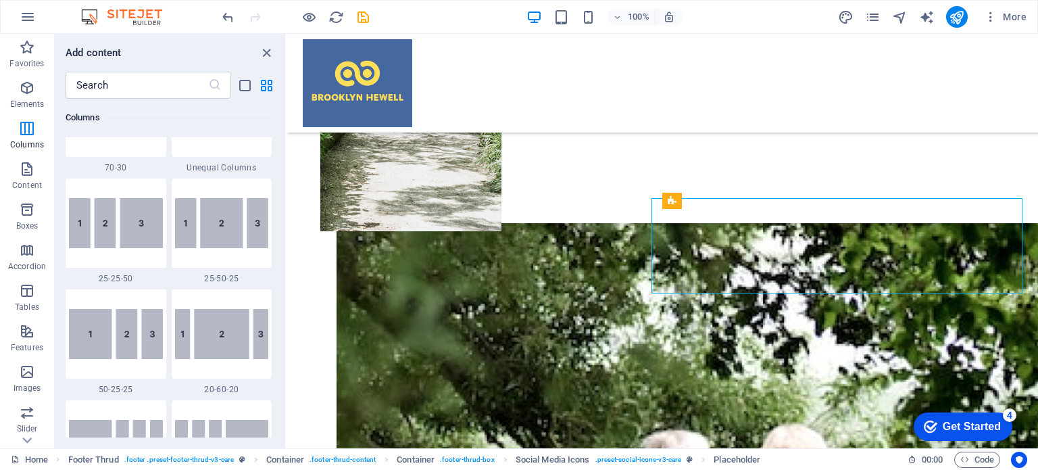
scroll to position [1022, 0]
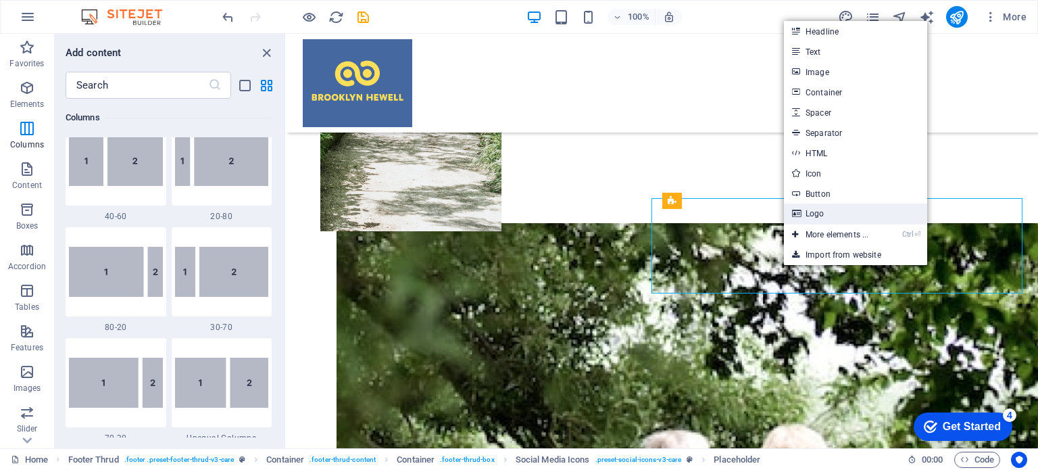
click at [813, 218] on link "Logo" at bounding box center [855, 213] width 143 height 20
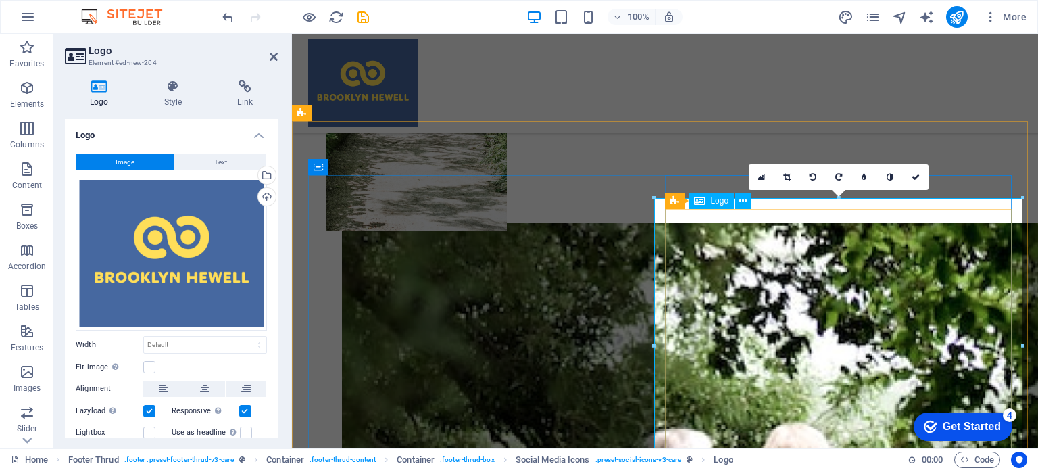
scroll to position [379, 0]
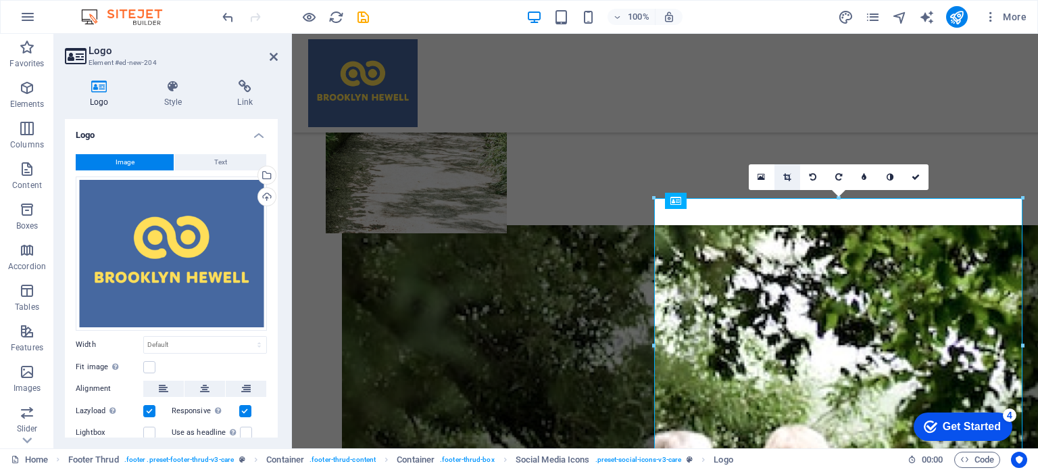
click at [793, 174] on link at bounding box center [787, 177] width 26 height 26
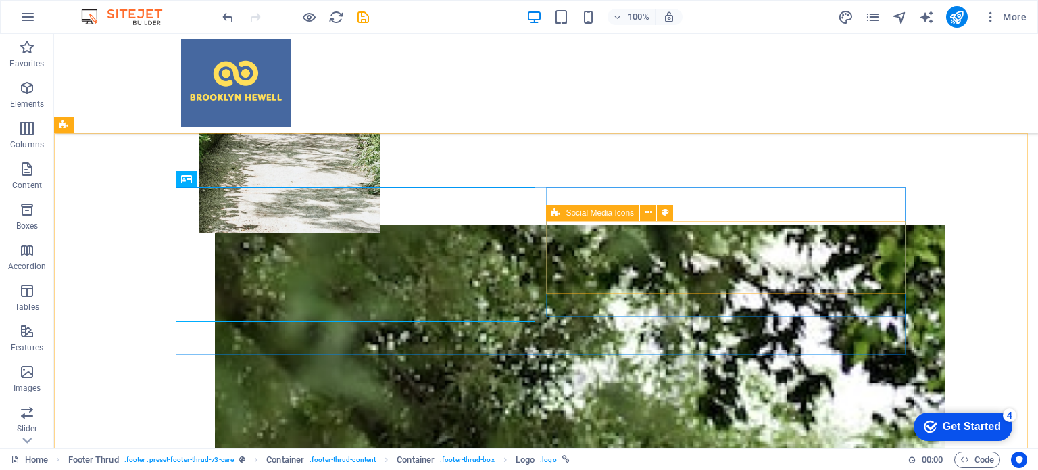
click at [607, 214] on span "Social Media Icons" at bounding box center [600, 213] width 68 height 8
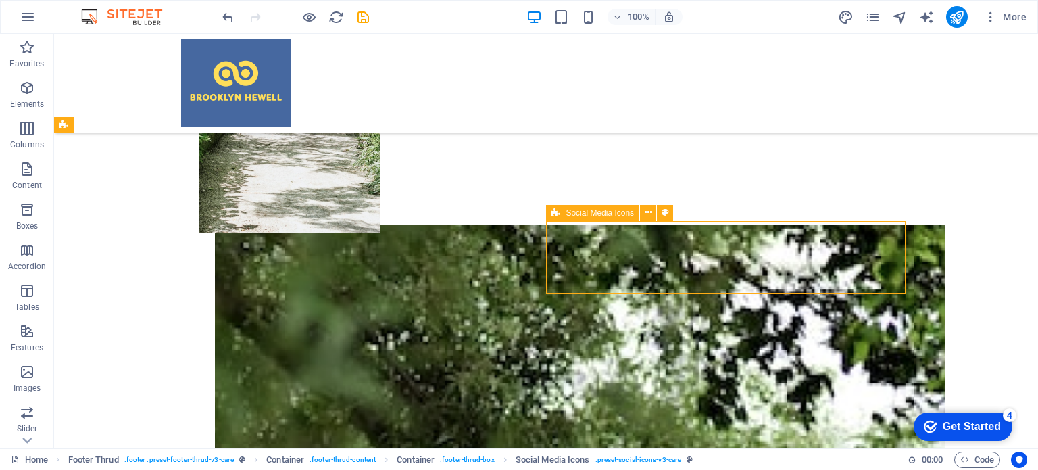
click at [603, 212] on span "Social Media Icons" at bounding box center [600, 213] width 68 height 8
click at [653, 213] on button at bounding box center [648, 213] width 16 height 16
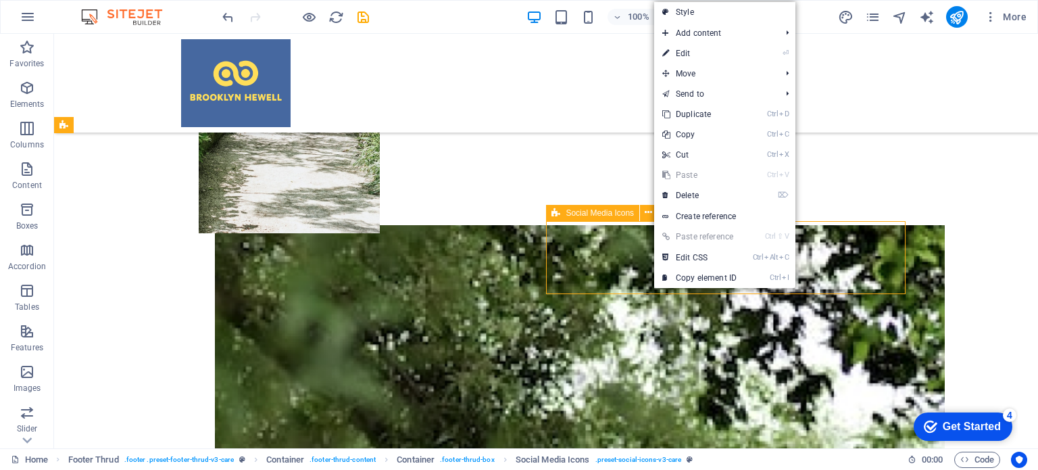
click at [611, 213] on span "Social Media Icons" at bounding box center [600, 213] width 68 height 8
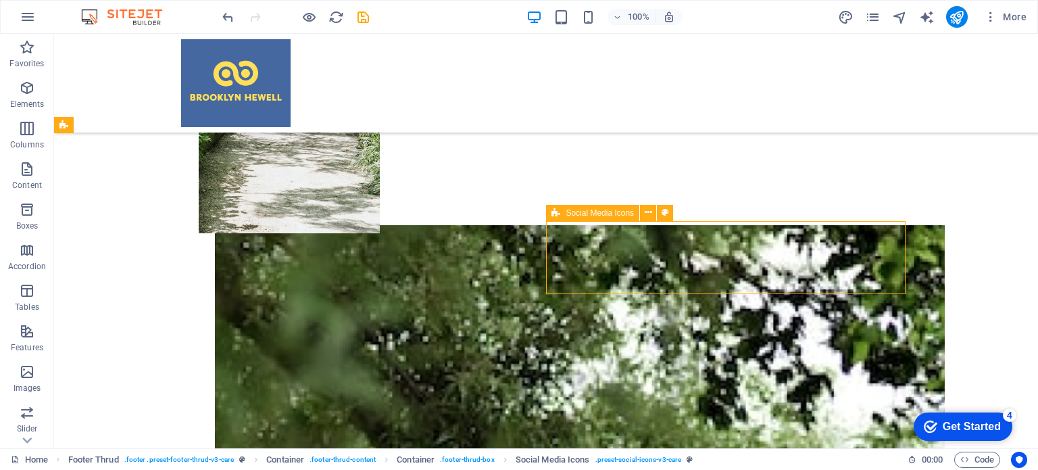
click at [611, 213] on span "Social Media Icons" at bounding box center [600, 213] width 68 height 8
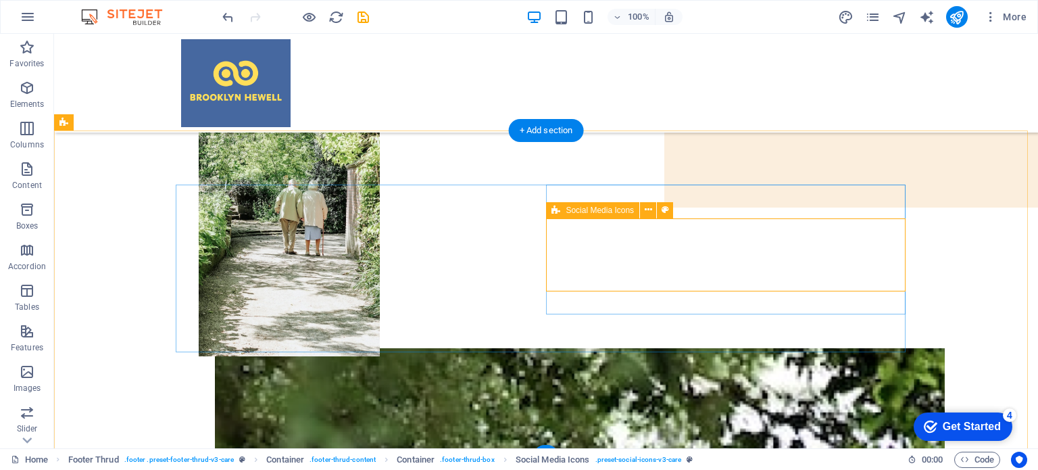
scroll to position [391, 0]
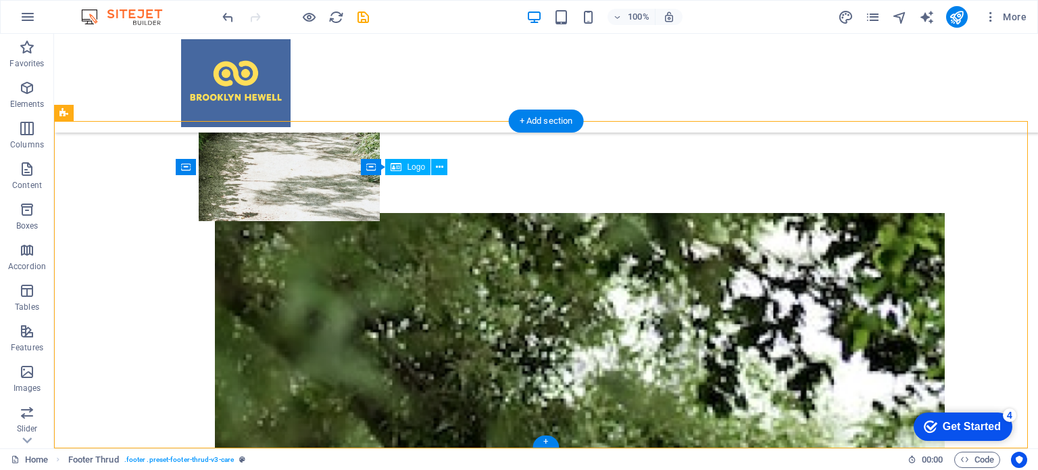
drag, startPoint x: 443, startPoint y: 247, endPoint x: 499, endPoint y: 249, distance: 56.1
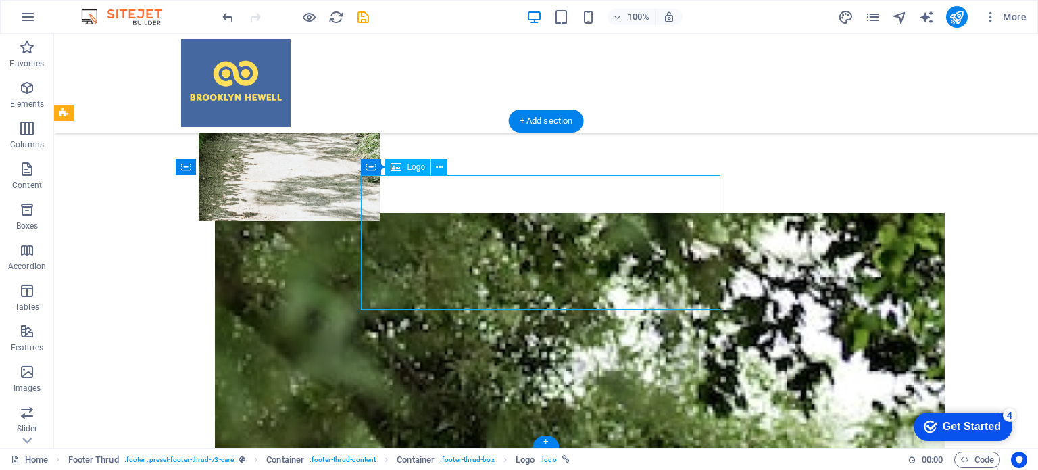
drag, startPoint x: 441, startPoint y: 239, endPoint x: 491, endPoint y: 238, distance: 50.0
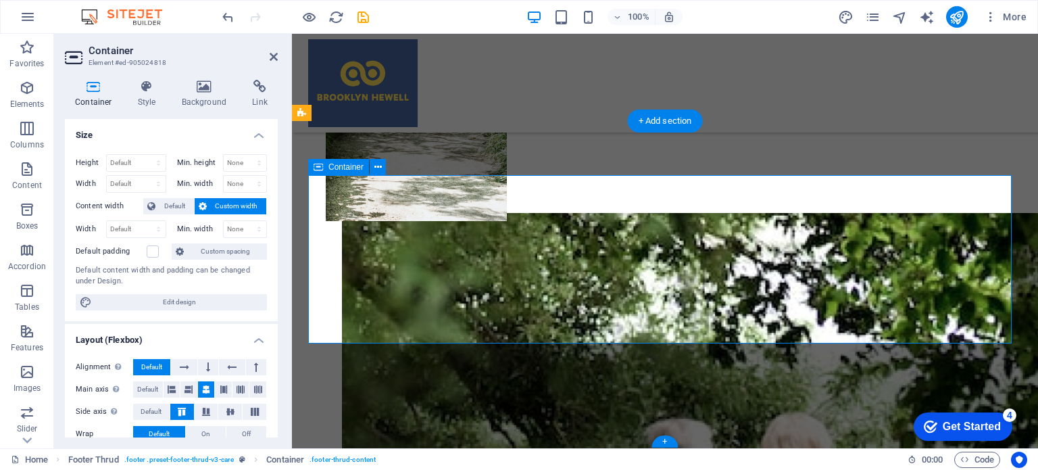
scroll to position [379, 0]
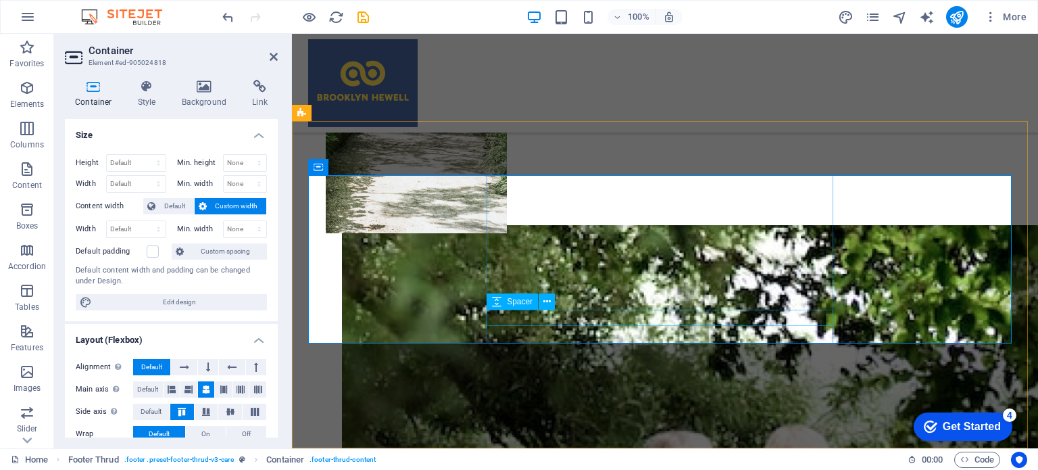
drag, startPoint x: 620, startPoint y: 311, endPoint x: 853, endPoint y: 313, distance: 233.8
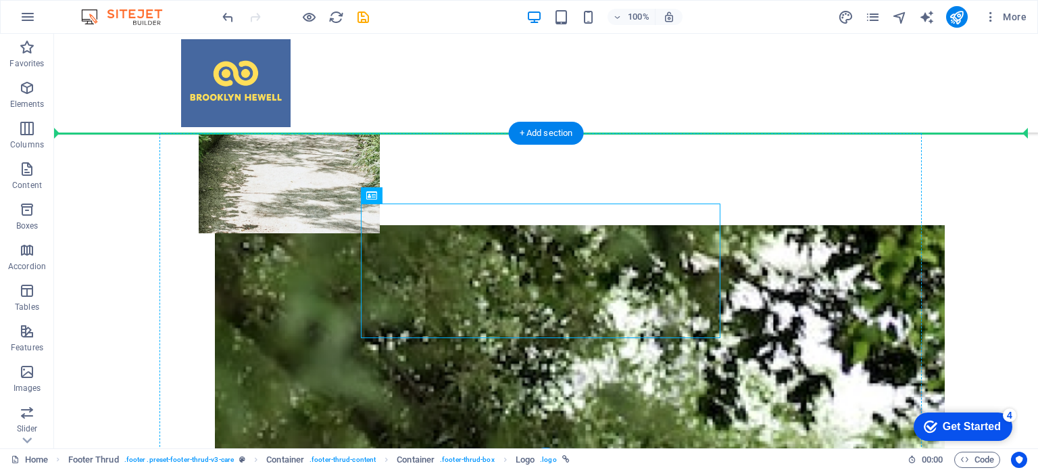
drag, startPoint x: 618, startPoint y: 270, endPoint x: 747, endPoint y: 259, distance: 129.5
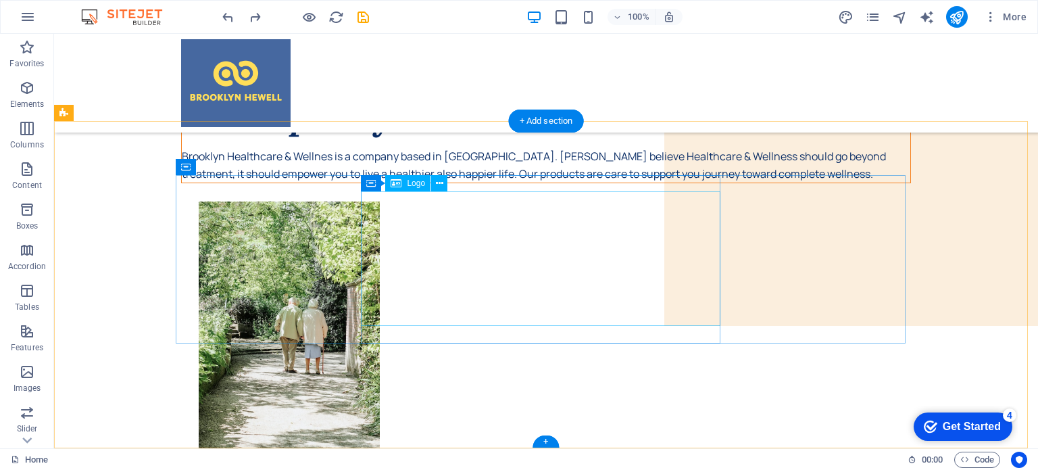
scroll to position [391, 0]
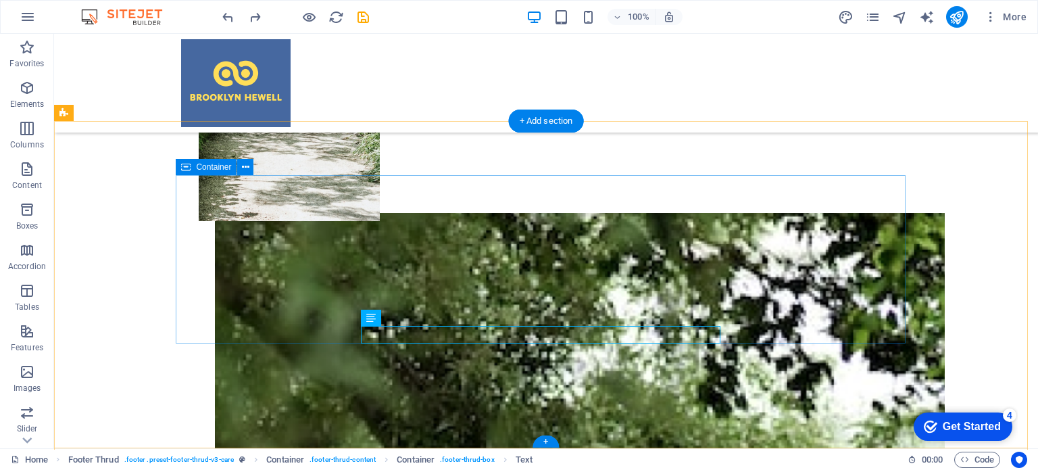
drag, startPoint x: 363, startPoint y: 341, endPoint x: 304, endPoint y: 340, distance: 58.8
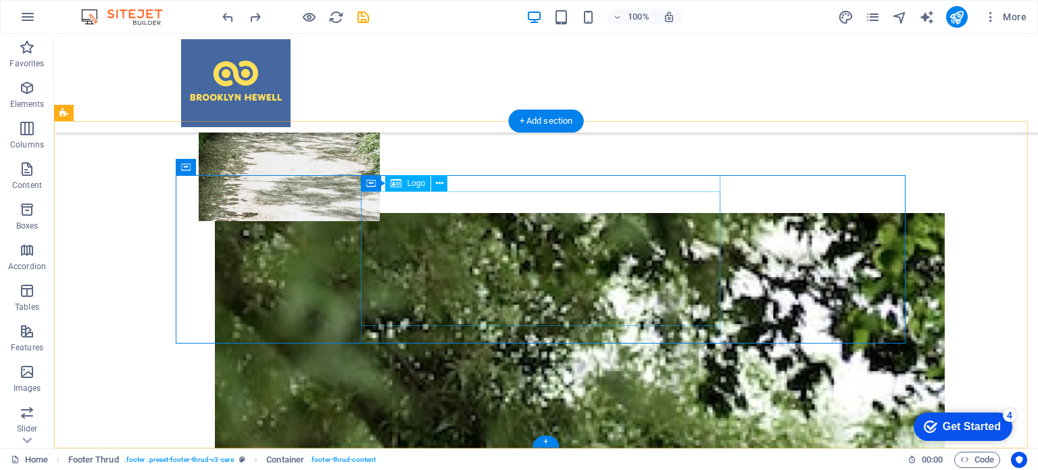
drag, startPoint x: 447, startPoint y: 267, endPoint x: 468, endPoint y: 357, distance: 92.9
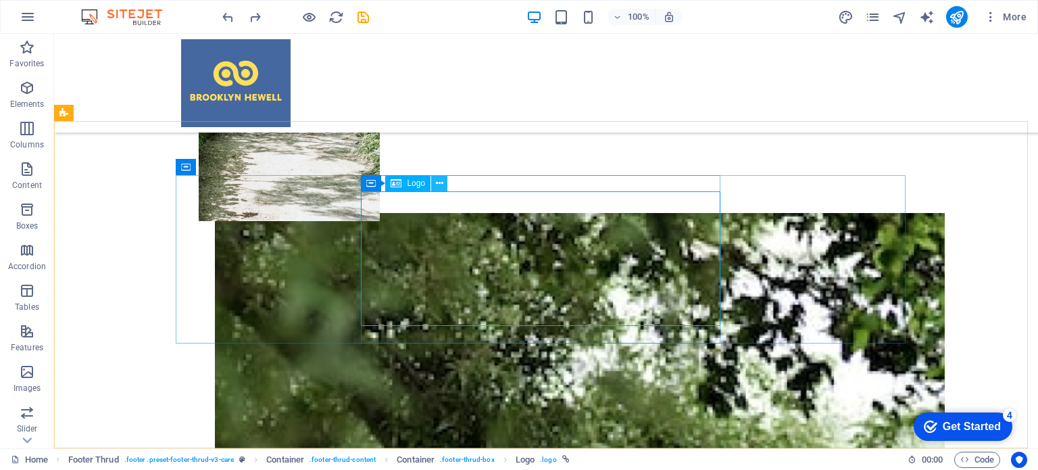
click at [441, 182] on icon at bounding box center [439, 183] width 7 height 14
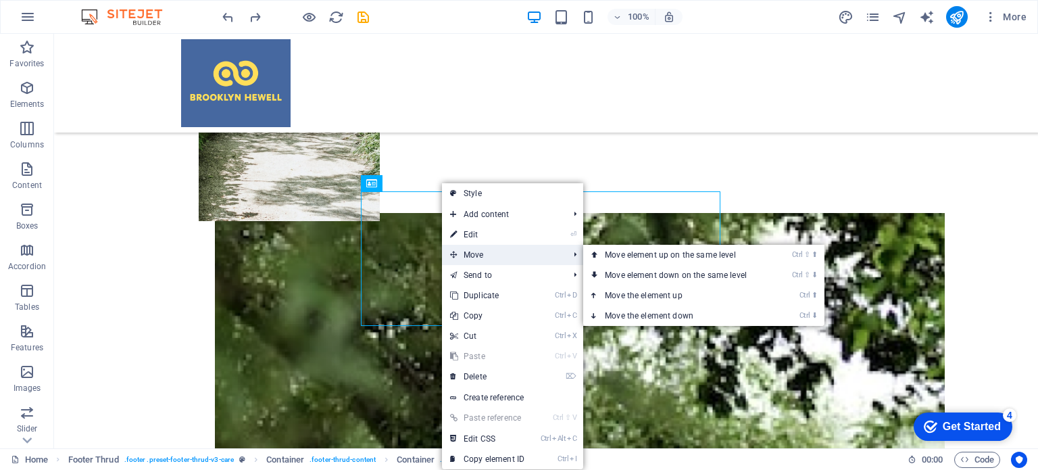
click at [467, 253] on span "Move" at bounding box center [502, 255] width 121 height 20
click at [655, 273] on link "Ctrl ⇧ ⬇ Move element down on the same level" at bounding box center [678, 275] width 191 height 20
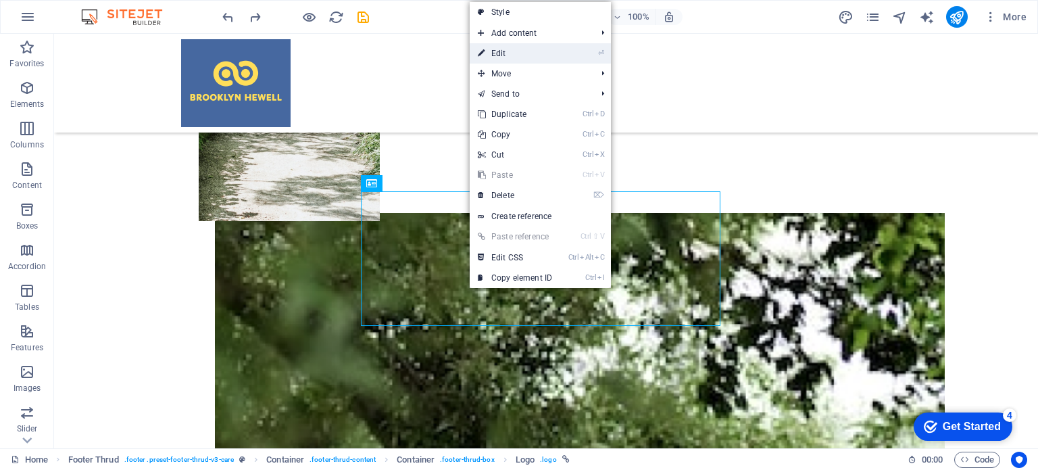
click at [512, 58] on link "⏎ Edit" at bounding box center [515, 53] width 91 height 20
select select "px"
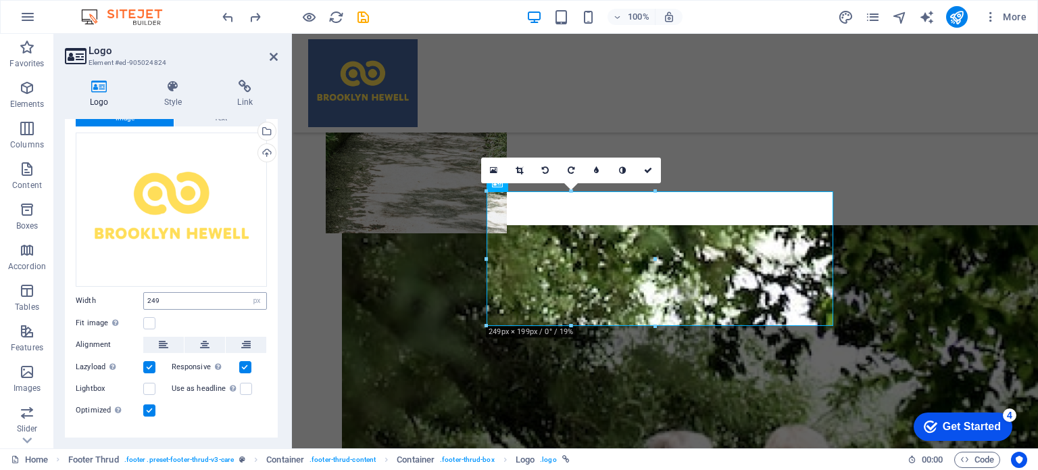
scroll to position [65, 0]
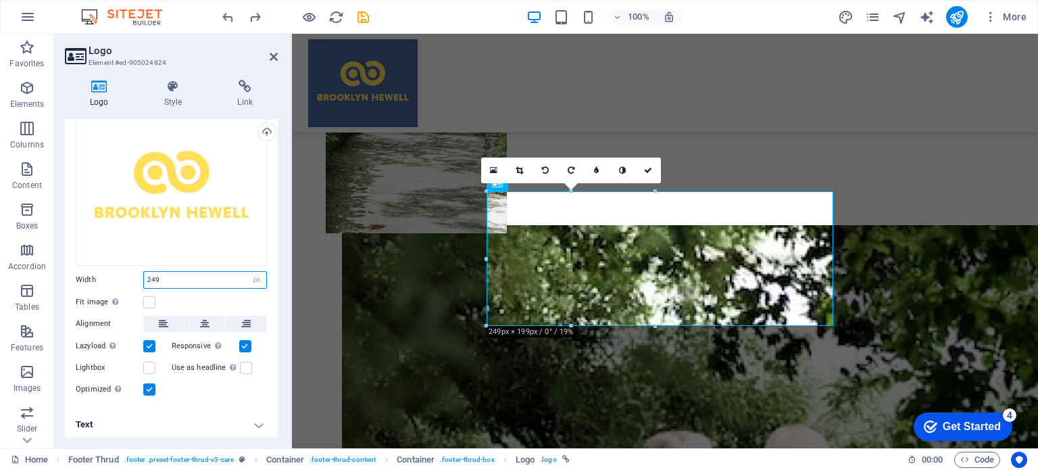
drag, startPoint x: 173, startPoint y: 274, endPoint x: 143, endPoint y: 268, distance: 30.5
click at [143, 271] on div "249 Default auto px rem % em vh vw" at bounding box center [205, 280] width 124 height 18
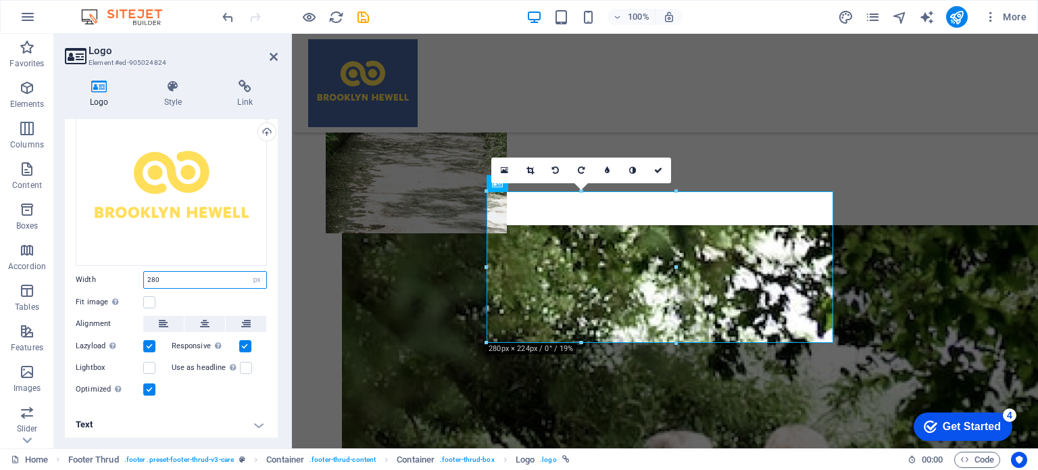
type input "280"
click at [198, 294] on div "Fit image Automatically fit image to a fixed width and height" at bounding box center [171, 302] width 191 height 16
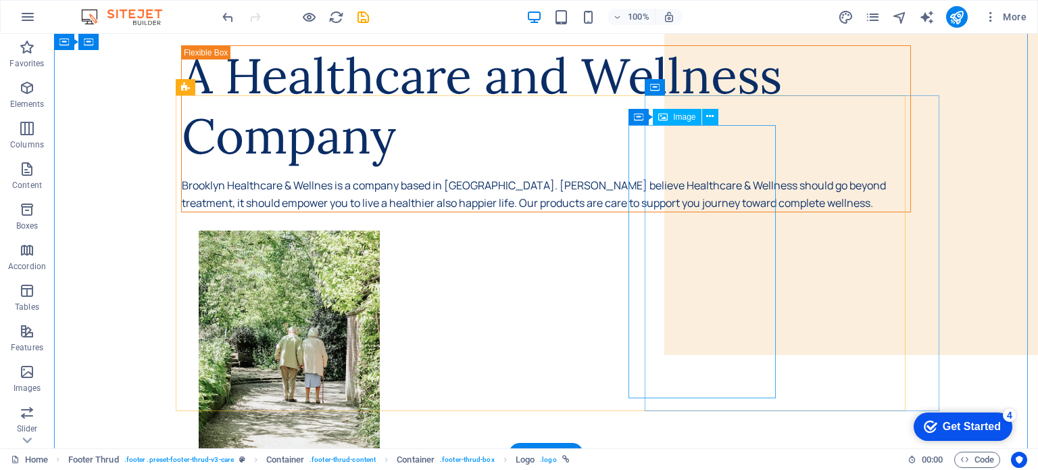
scroll to position [0, 0]
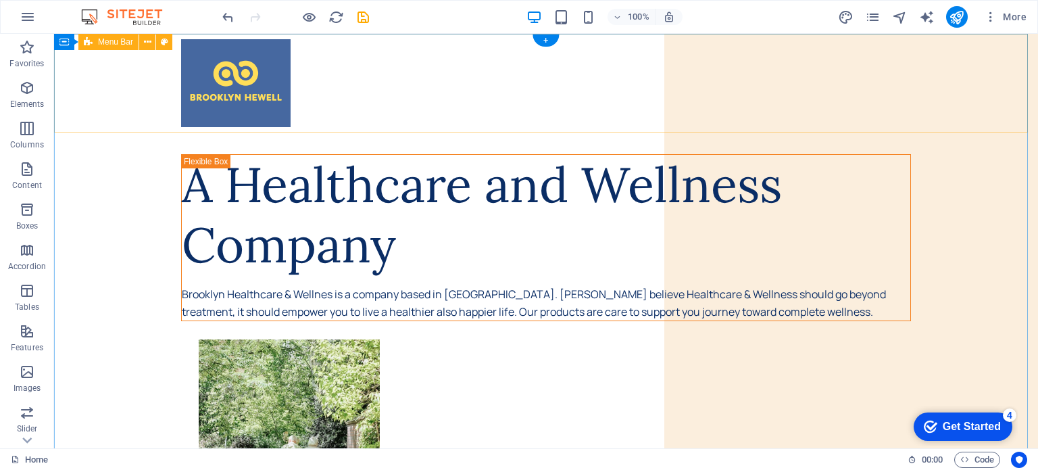
click at [819, 100] on div at bounding box center [546, 83] width 984 height 99
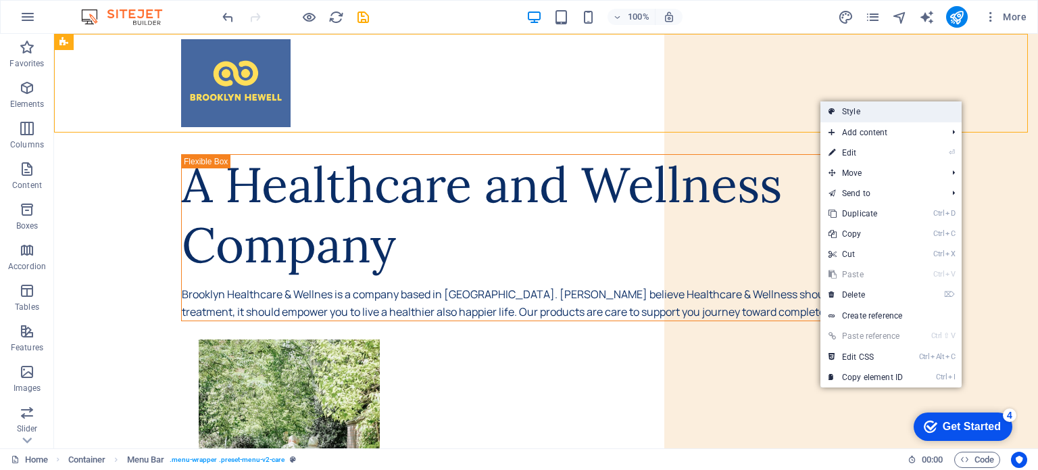
drag, startPoint x: 846, startPoint y: 109, endPoint x: 74, endPoint y: 95, distance: 771.8
click at [846, 109] on link "Style" at bounding box center [890, 111] width 141 height 20
select select "rem"
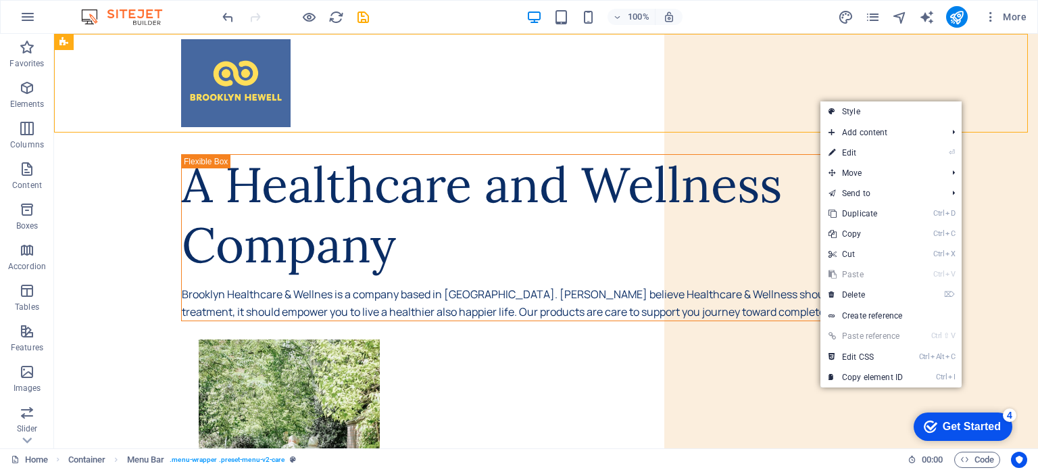
select select "rem"
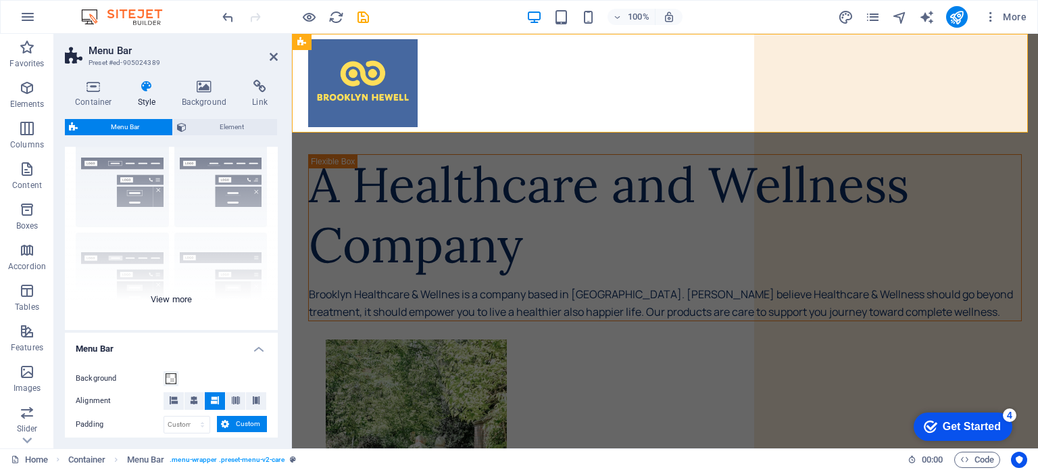
scroll to position [68, 0]
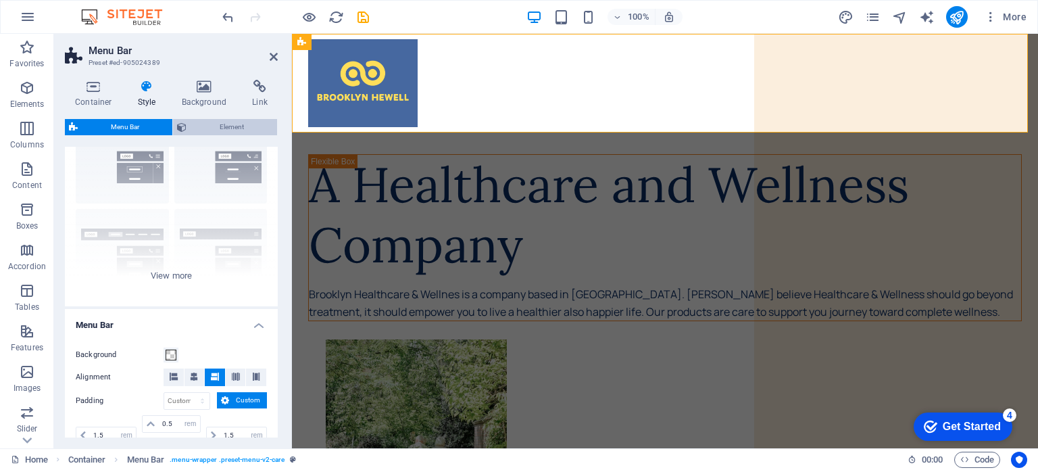
click at [220, 129] on span "Element" at bounding box center [232, 127] width 82 height 16
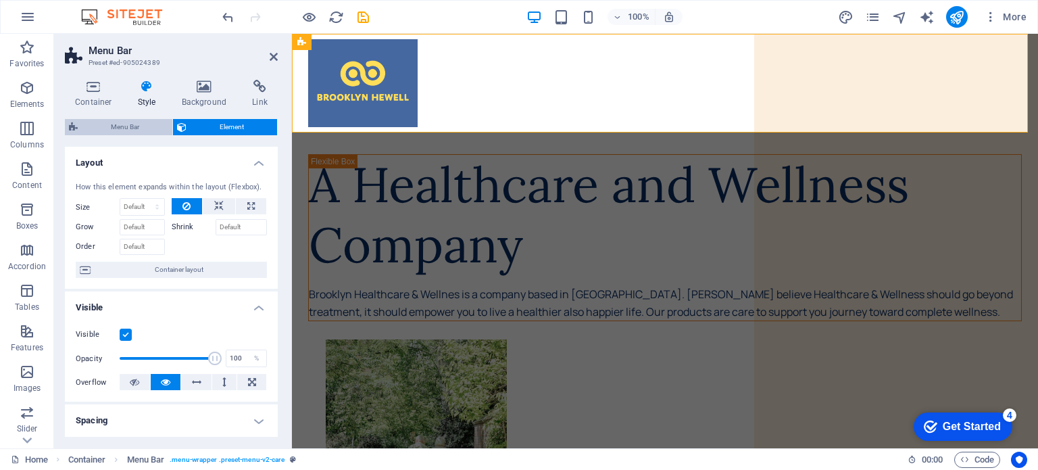
click at [114, 134] on span "Menu Bar" at bounding box center [125, 127] width 86 height 16
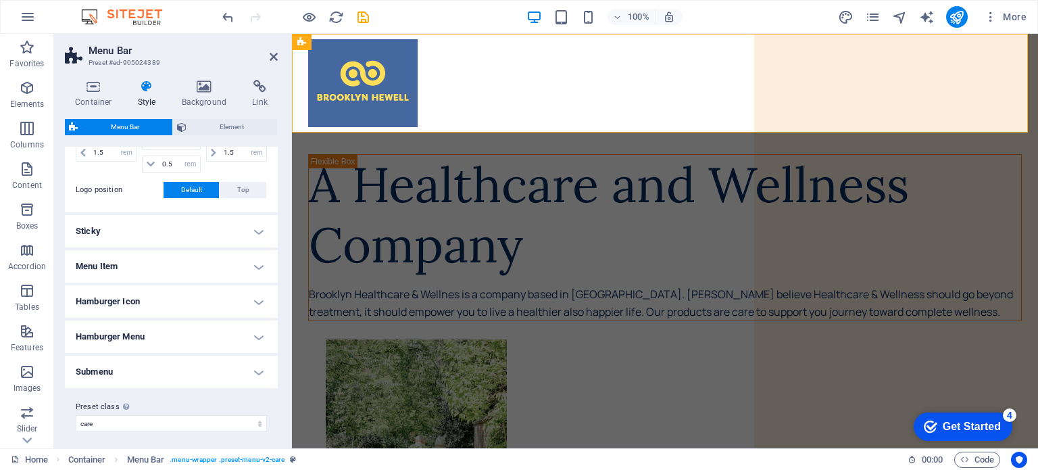
scroll to position [353, 0]
click at [253, 259] on h4 "Menu Item" at bounding box center [171, 263] width 213 height 32
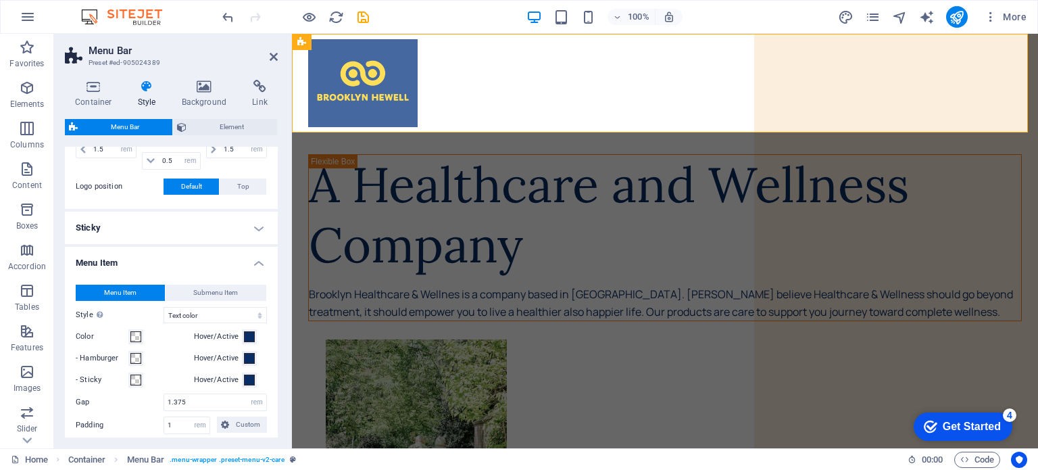
click at [253, 259] on h4 "Menu Item" at bounding box center [171, 259] width 213 height 24
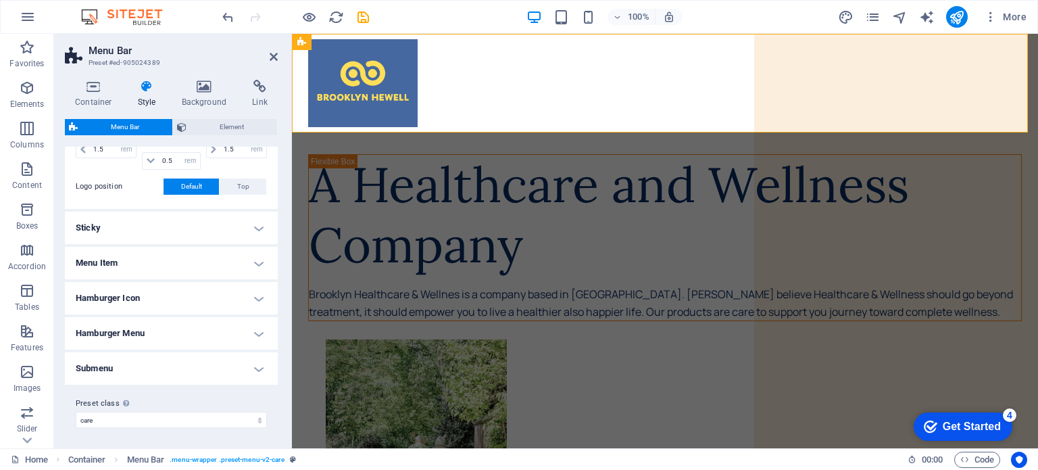
click at [253, 294] on h4 "Hamburger Icon" at bounding box center [171, 298] width 213 height 32
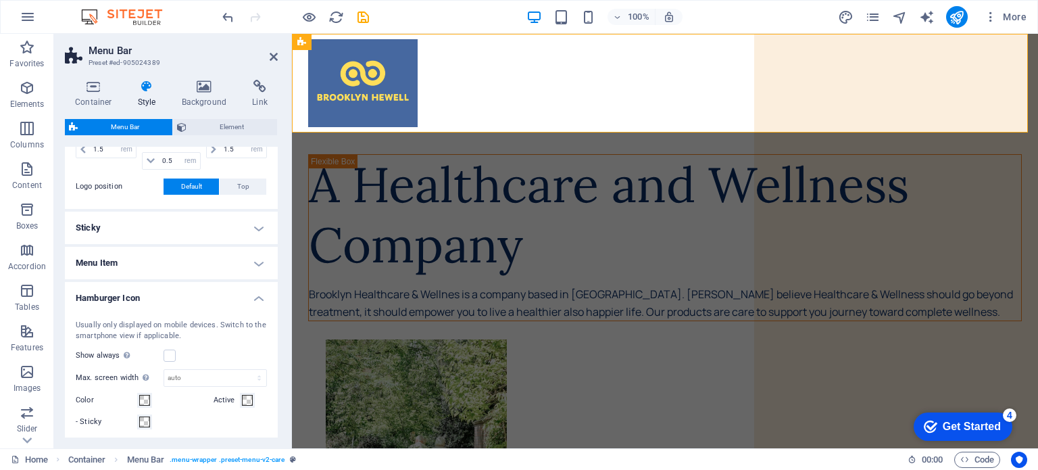
click at [253, 294] on h4 "Hamburger Icon" at bounding box center [171, 294] width 213 height 24
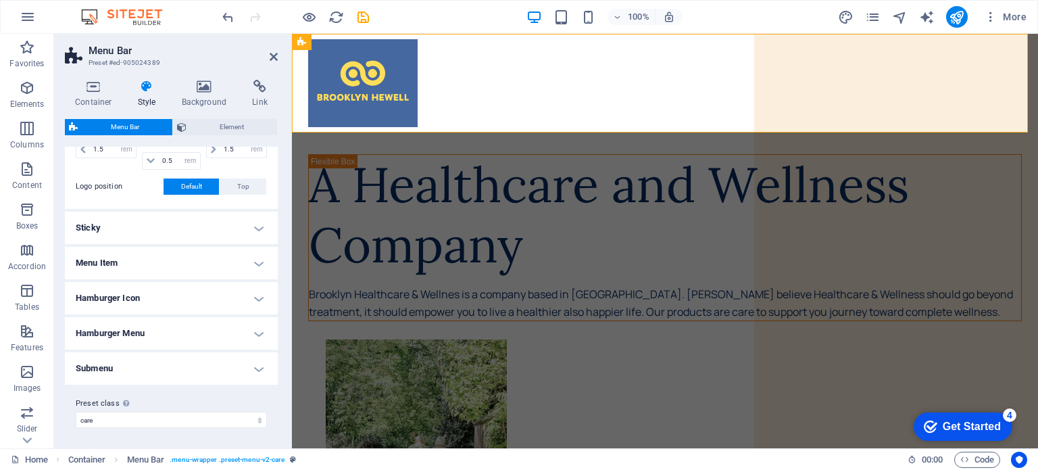
click at [249, 331] on h4 "Hamburger Menu" at bounding box center [171, 333] width 213 height 32
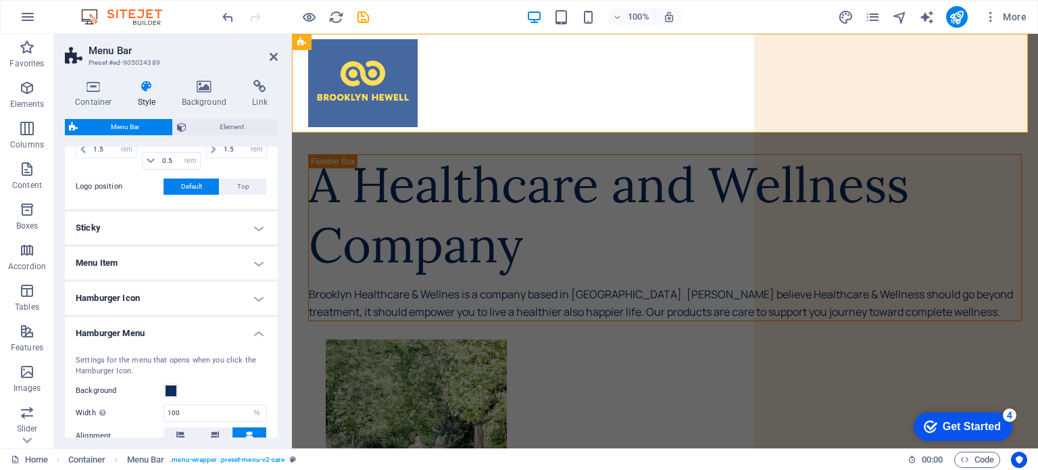
click at [249, 331] on h4 "Hamburger Menu" at bounding box center [171, 329] width 213 height 24
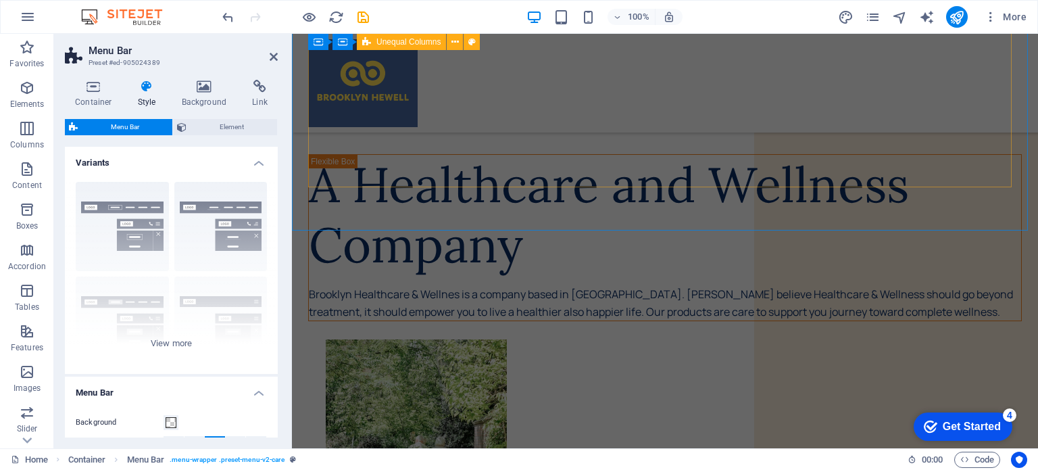
scroll to position [396, 0]
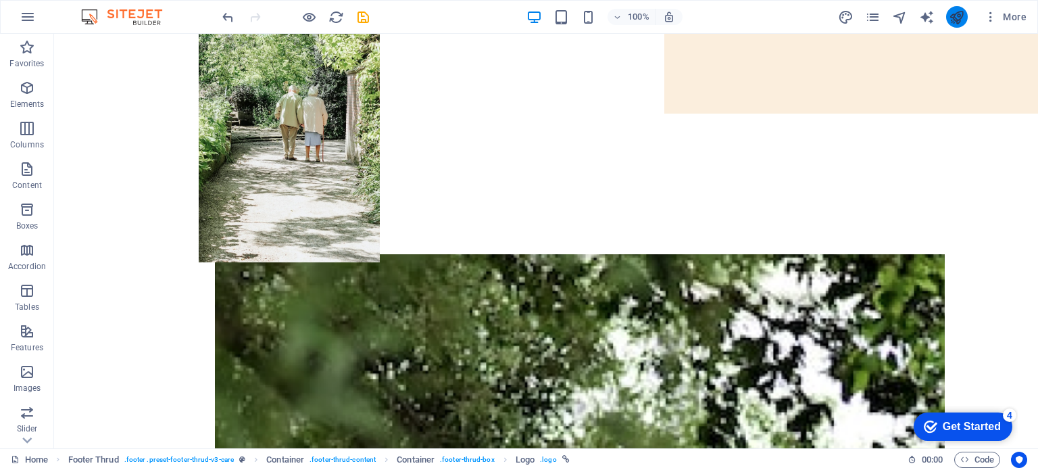
scroll to position [0, 0]
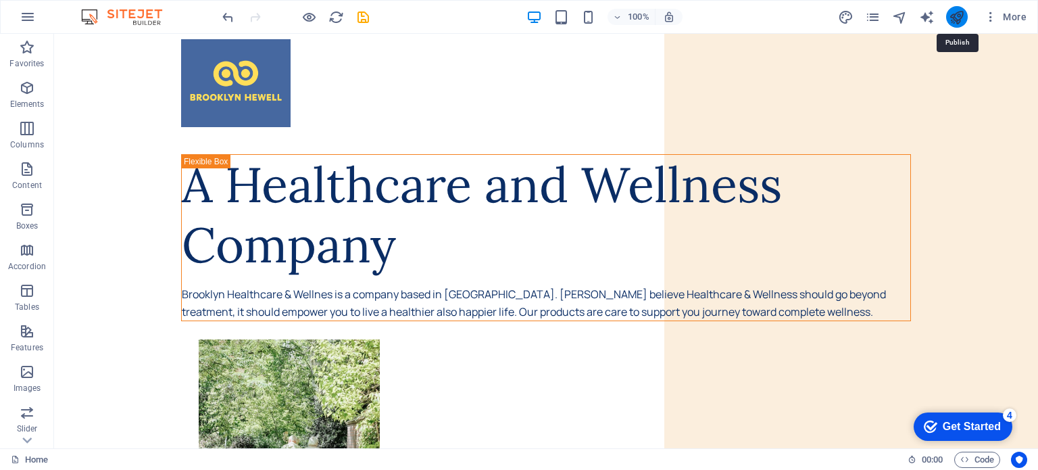
click at [958, 20] on icon "publish" at bounding box center [957, 17] width 16 height 16
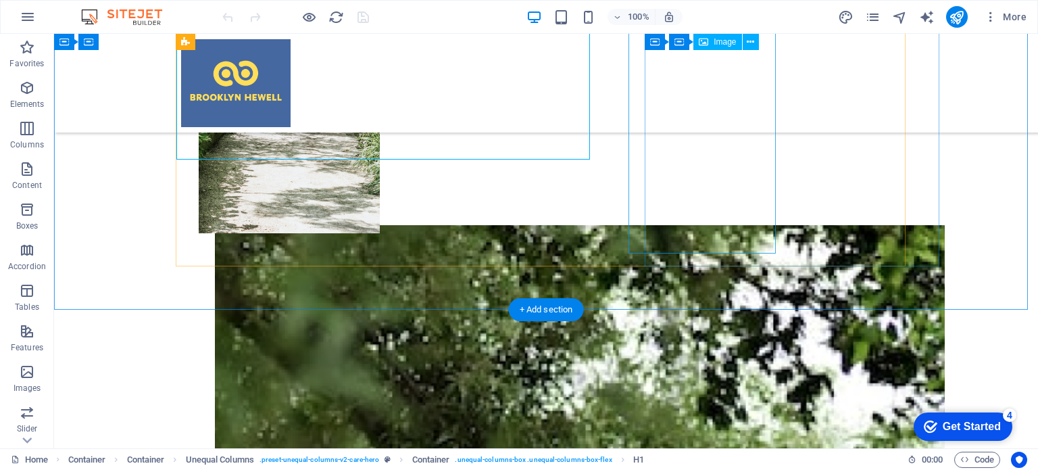
scroll to position [408, 0]
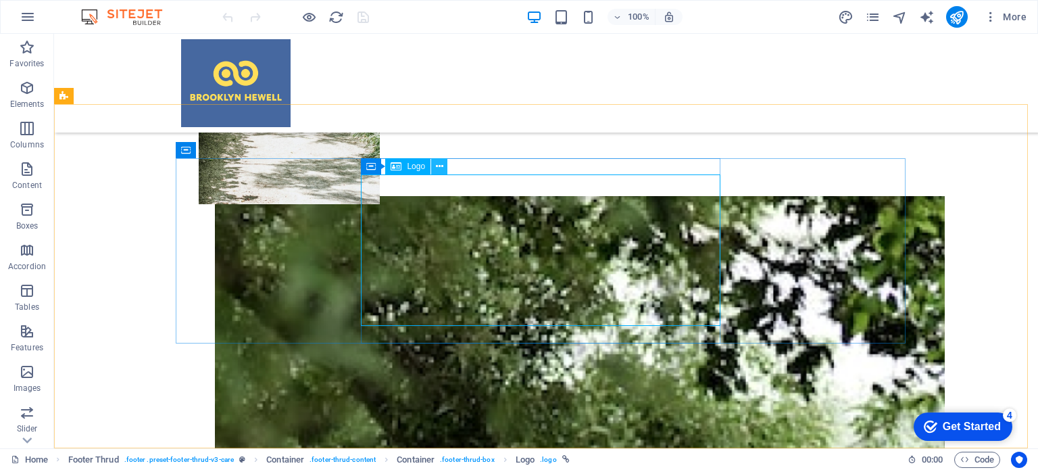
click at [437, 170] on icon at bounding box center [439, 166] width 7 height 14
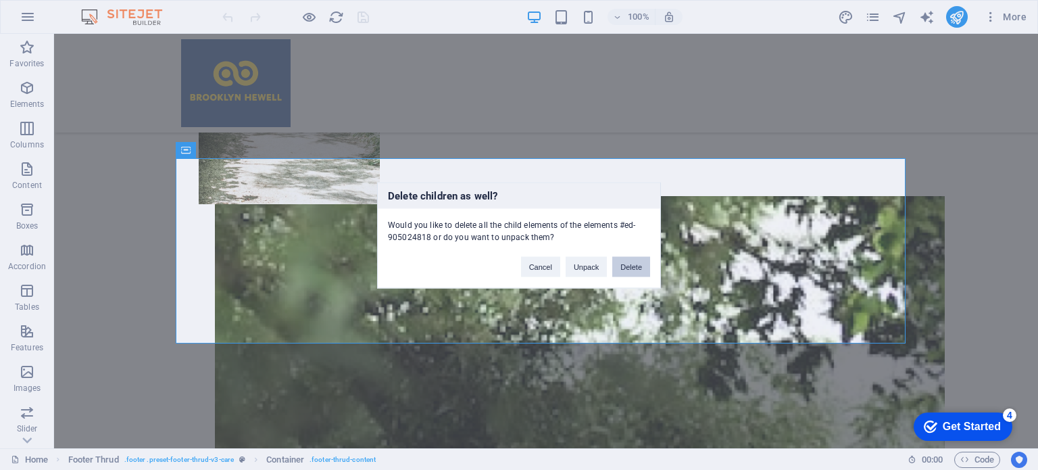
click at [620, 264] on button "Delete" at bounding box center [631, 266] width 38 height 20
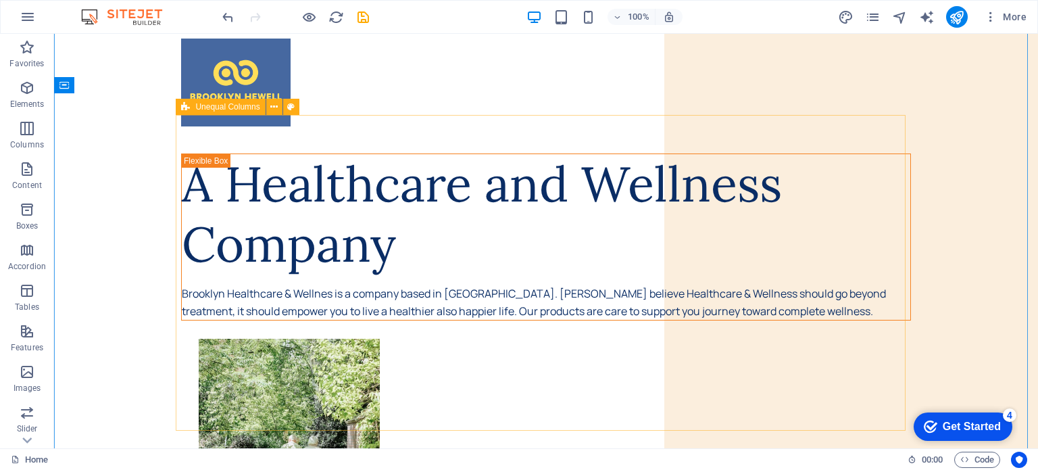
scroll to position [223, 0]
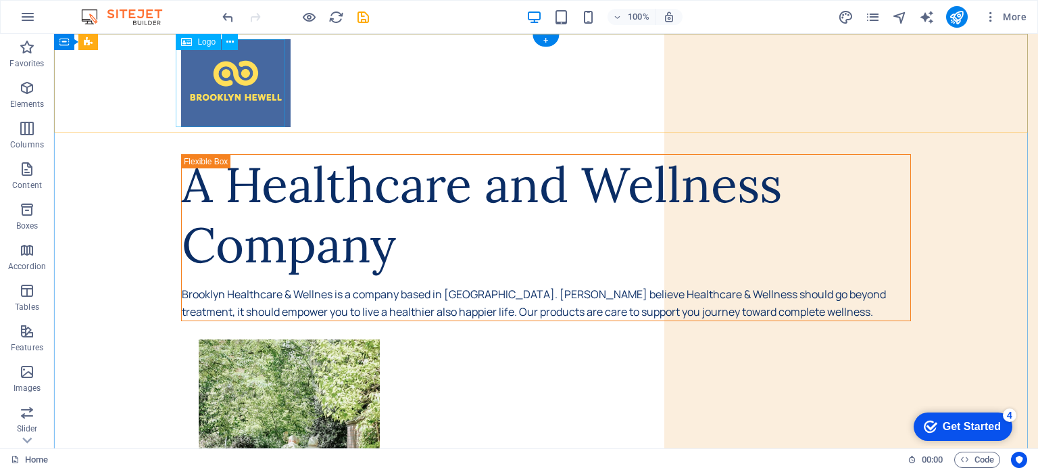
click at [230, 105] on div at bounding box center [546, 83] width 730 height 88
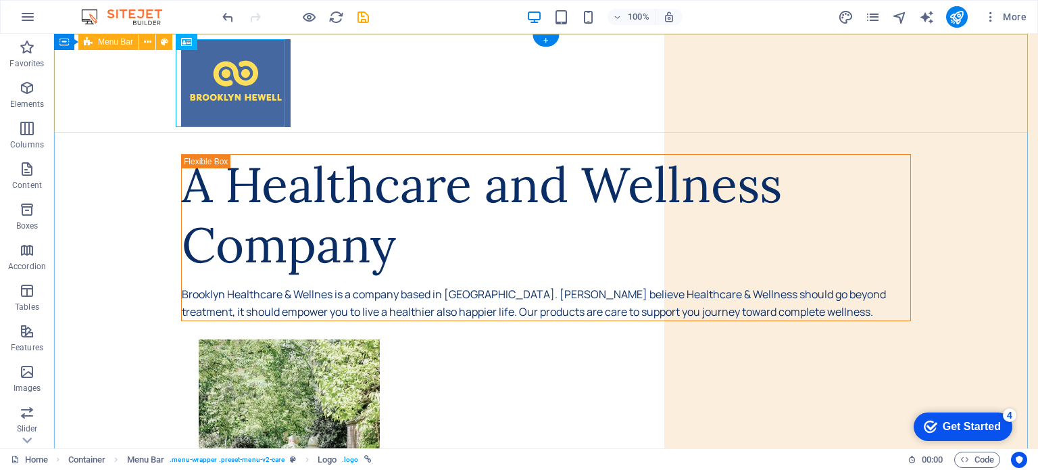
click at [457, 122] on div at bounding box center [546, 83] width 984 height 99
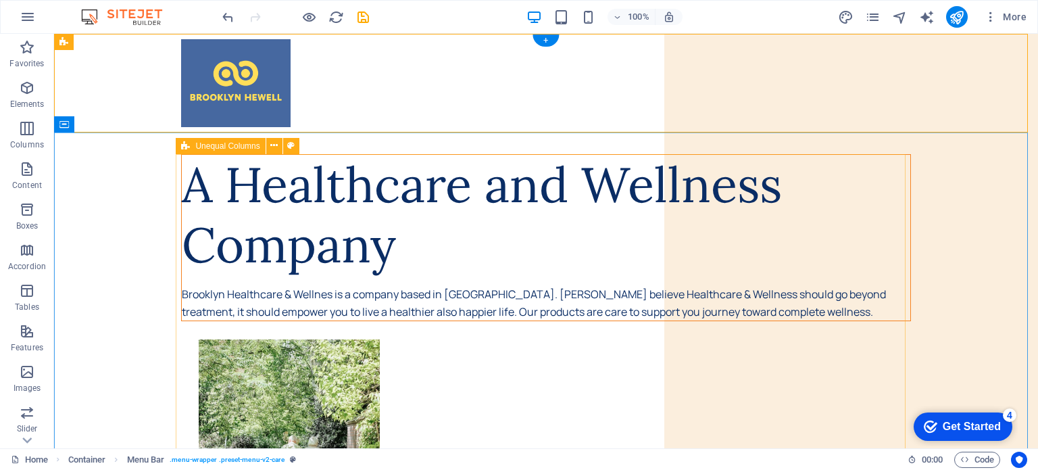
click at [470, 219] on div "A Healthcare and Wellness Company" at bounding box center [546, 215] width 728 height 121
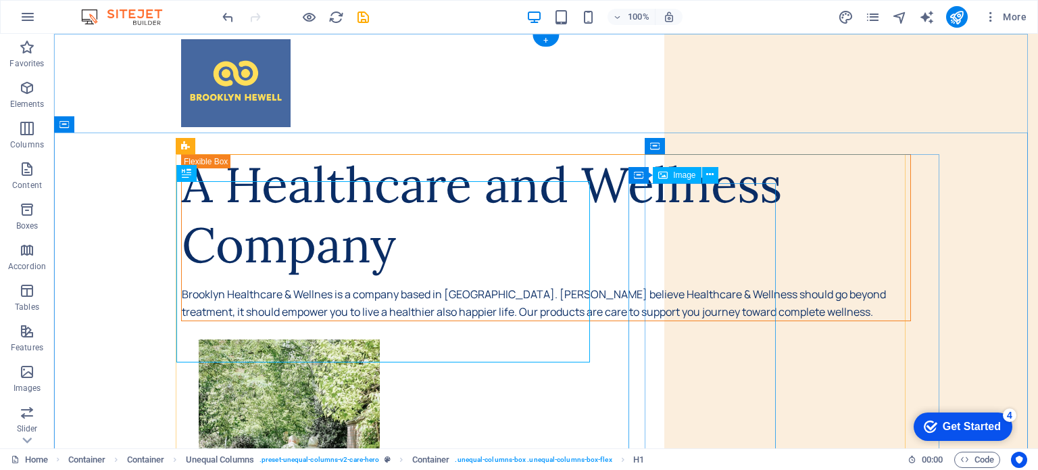
click at [651, 339] on figure at bounding box center [564, 475] width 730 height 273
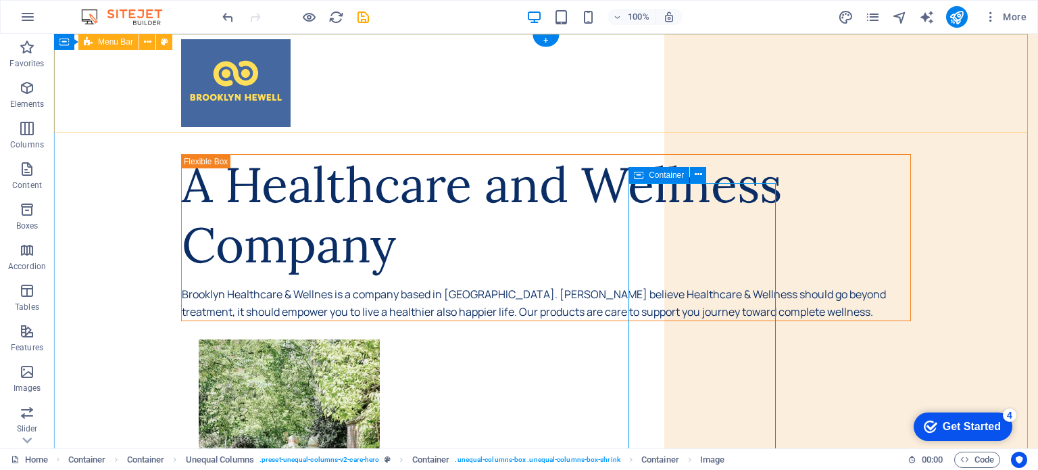
click at [701, 89] on div at bounding box center [546, 83] width 984 height 99
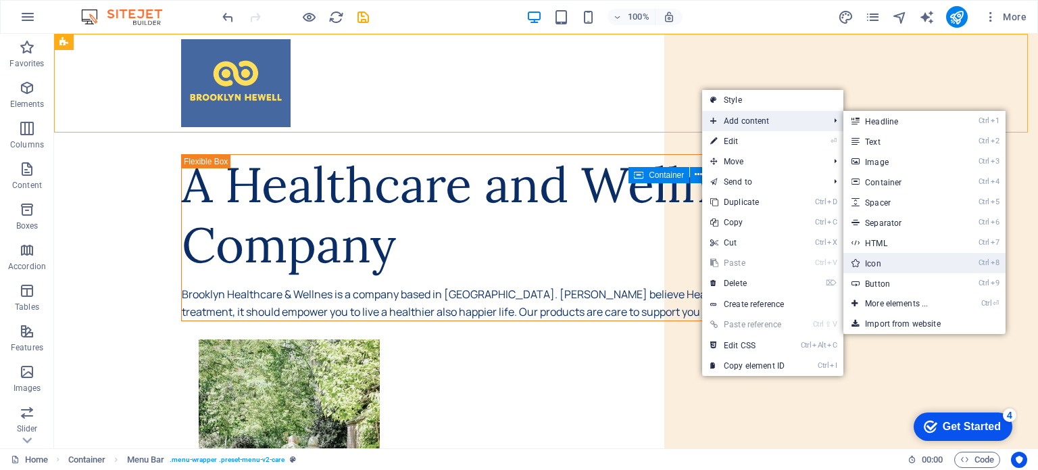
click at [896, 265] on link "Ctrl 8 Icon" at bounding box center [898, 263] width 111 height 20
select select "xMidYMid"
select select "px"
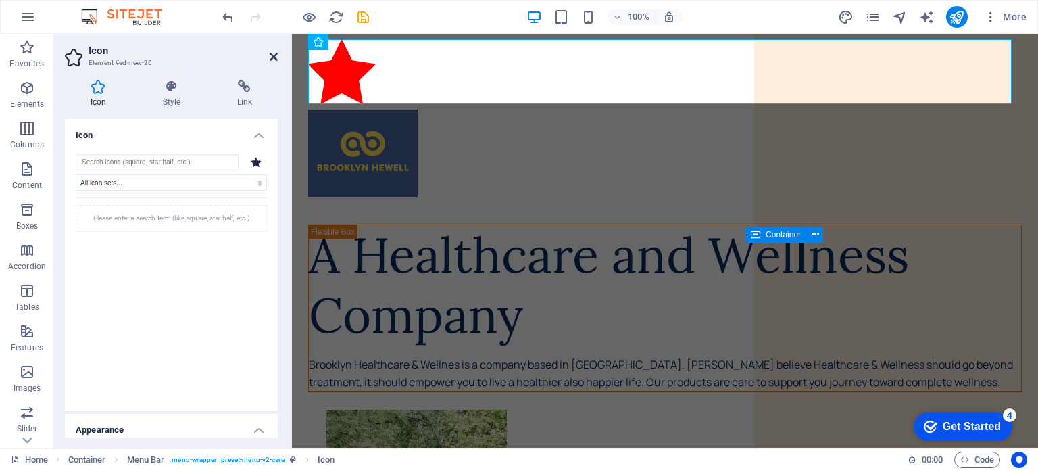
click at [275, 56] on icon at bounding box center [274, 56] width 8 height 11
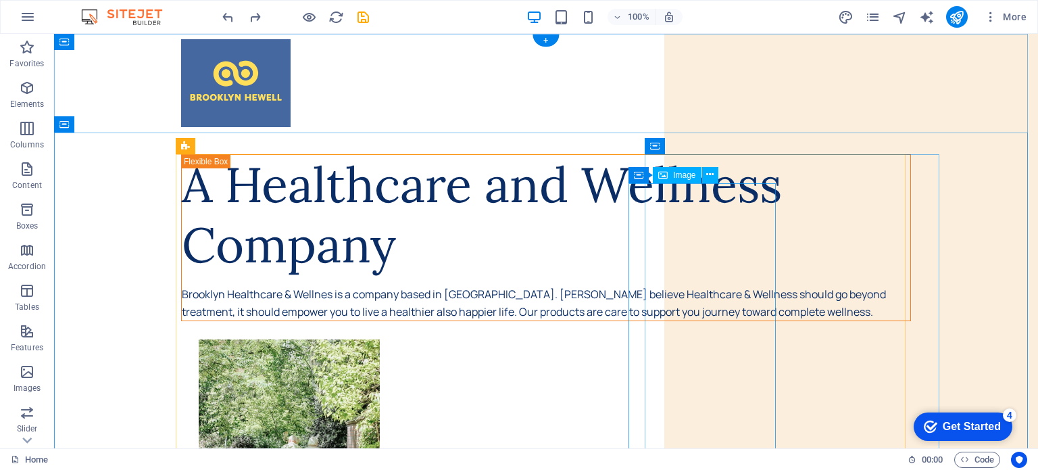
click at [688, 339] on figure at bounding box center [564, 475] width 730 height 273
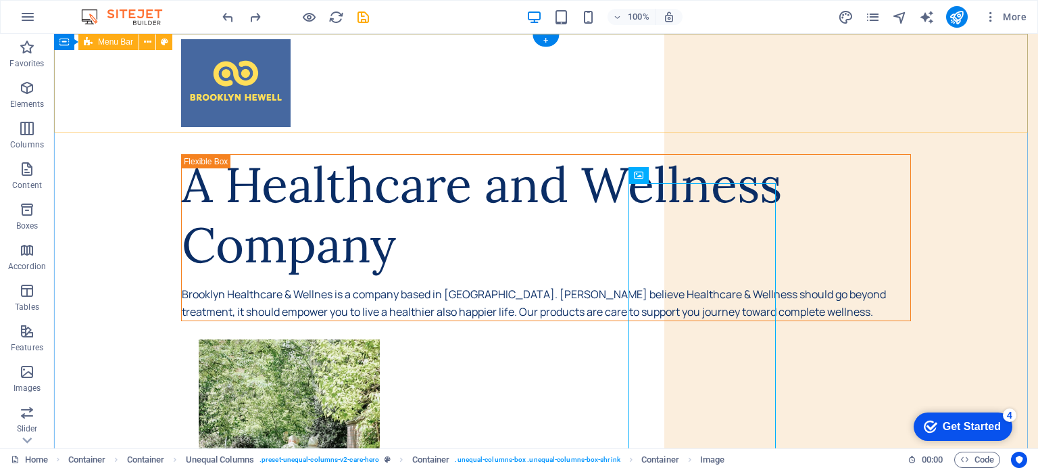
click at [857, 83] on div at bounding box center [546, 83] width 984 height 99
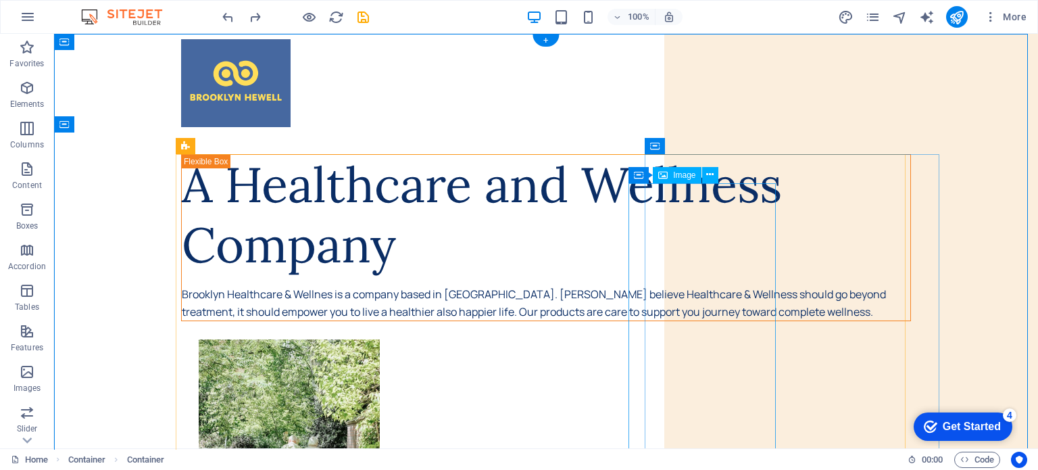
click at [675, 339] on figure at bounding box center [564, 475] width 730 height 273
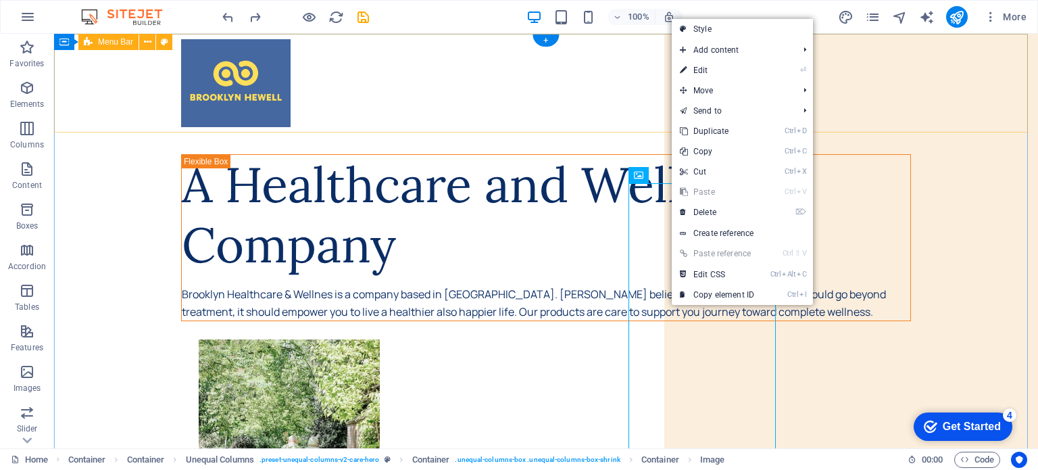
click at [506, 103] on div at bounding box center [546, 83] width 984 height 99
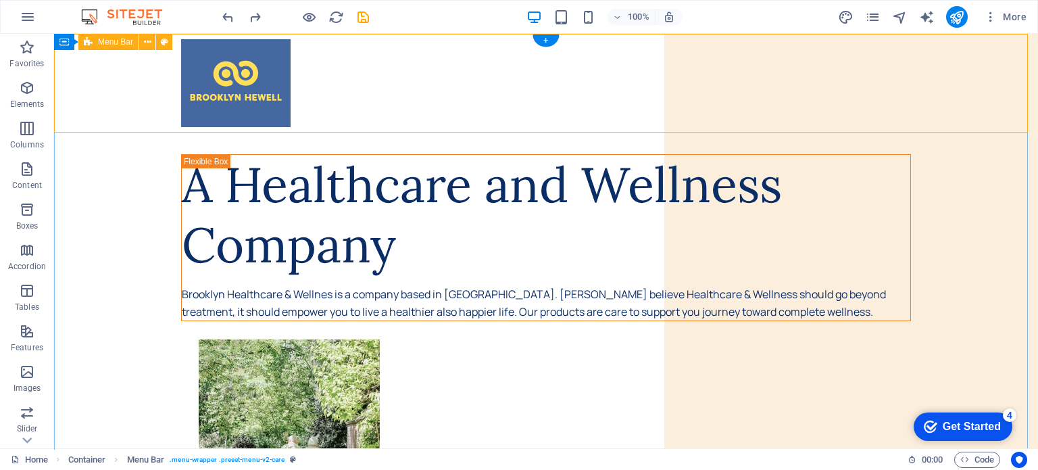
click at [787, 91] on div at bounding box center [546, 83] width 984 height 99
click at [889, 81] on div at bounding box center [546, 83] width 984 height 99
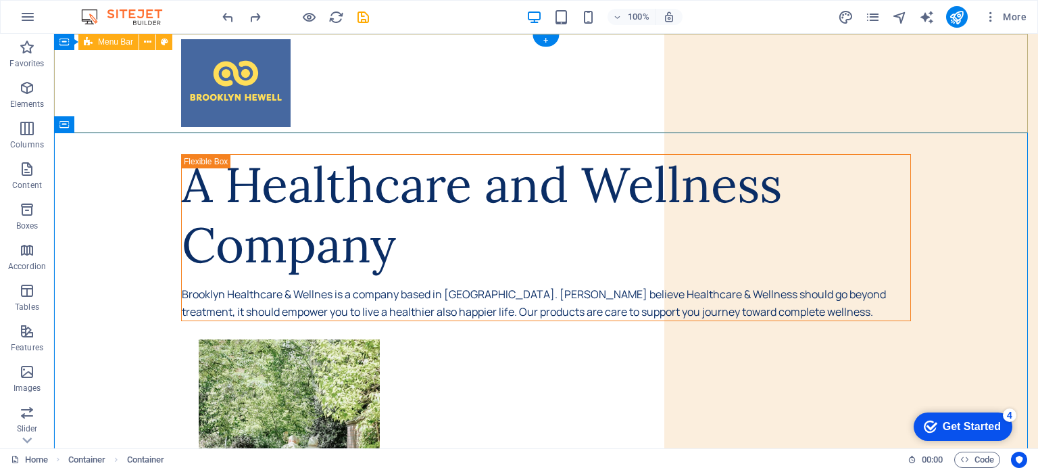
click at [916, 83] on div at bounding box center [546, 83] width 984 height 99
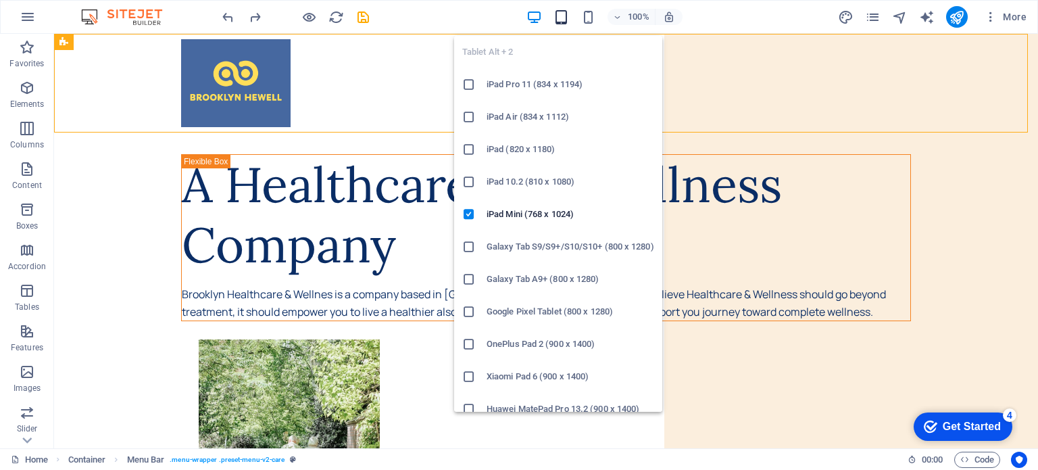
click at [559, 17] on icon "button" at bounding box center [561, 17] width 16 height 16
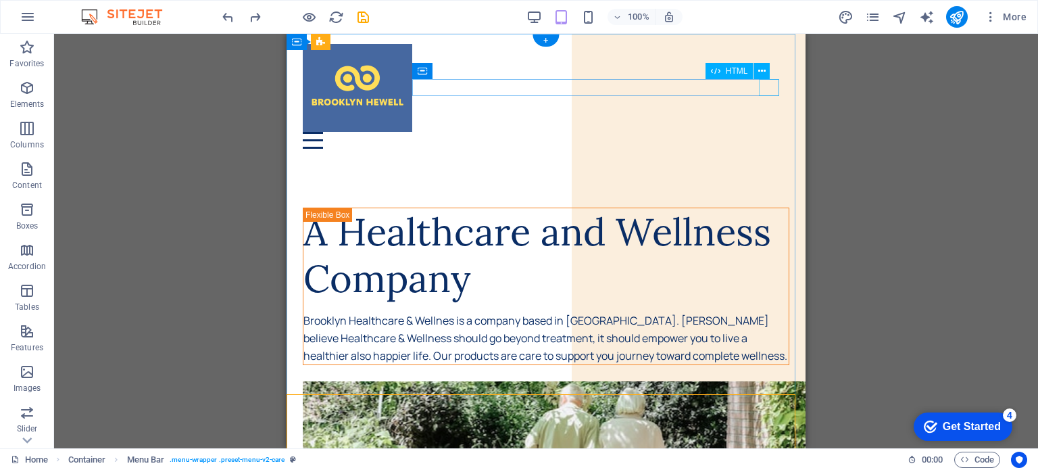
click at [773, 132] on div at bounding box center [546, 140] width 487 height 17
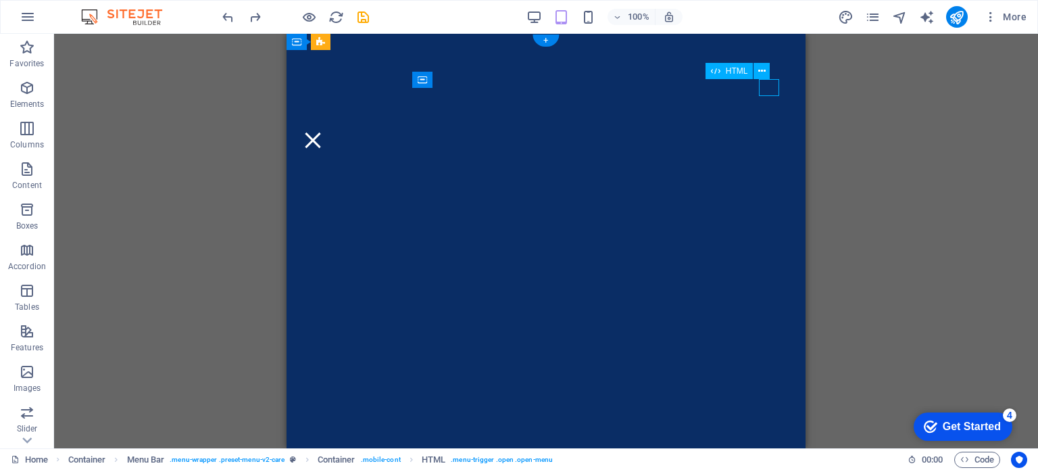
click at [323, 132] on div at bounding box center [313, 140] width 20 height 17
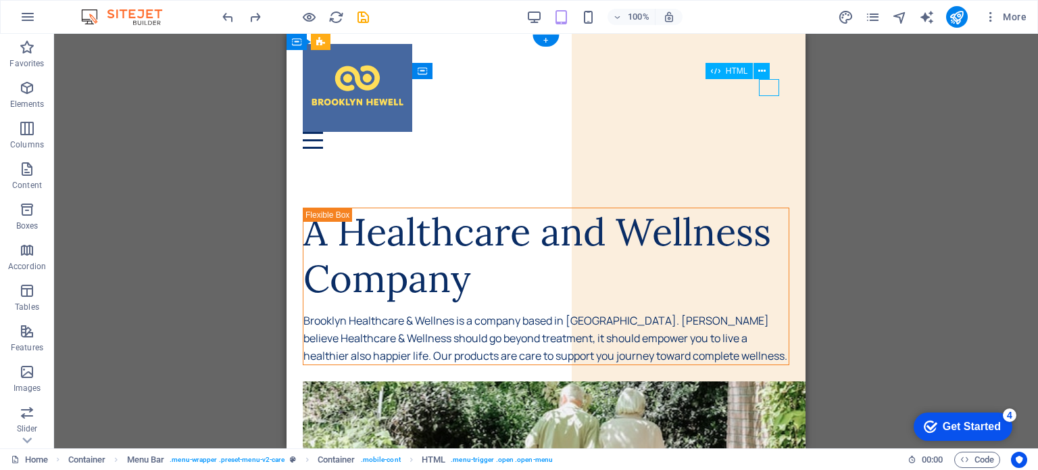
click at [770, 132] on div at bounding box center [546, 140] width 487 height 17
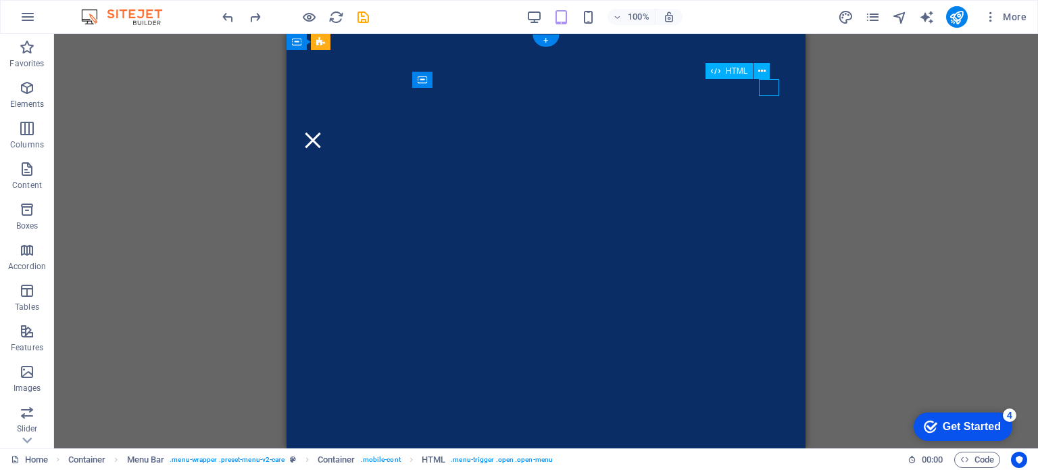
click at [323, 132] on div at bounding box center [313, 140] width 20 height 17
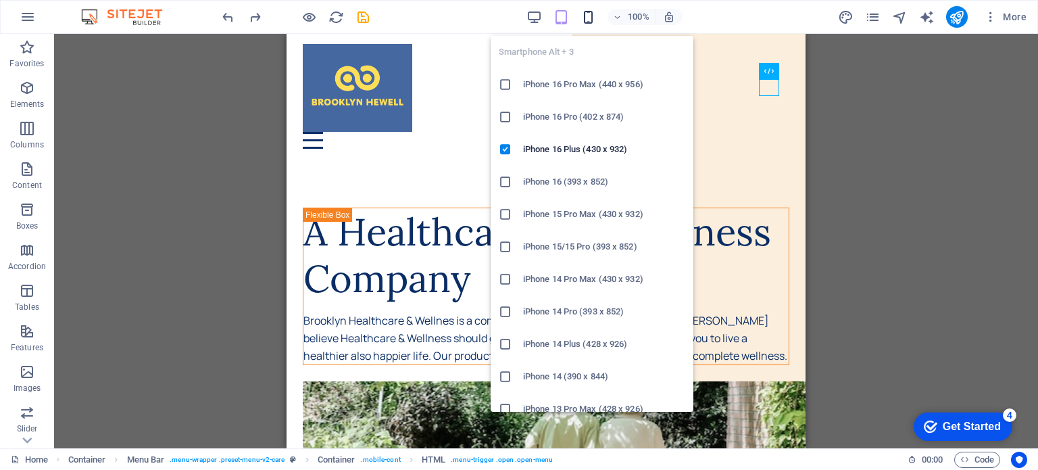
click at [581, 18] on icon "button" at bounding box center [588, 17] width 16 height 16
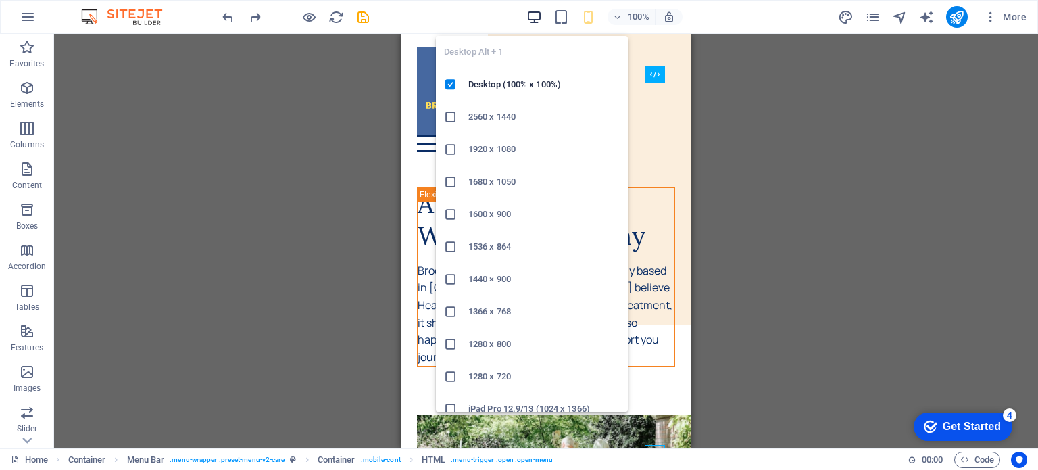
click at [533, 11] on icon "button" at bounding box center [534, 17] width 16 height 16
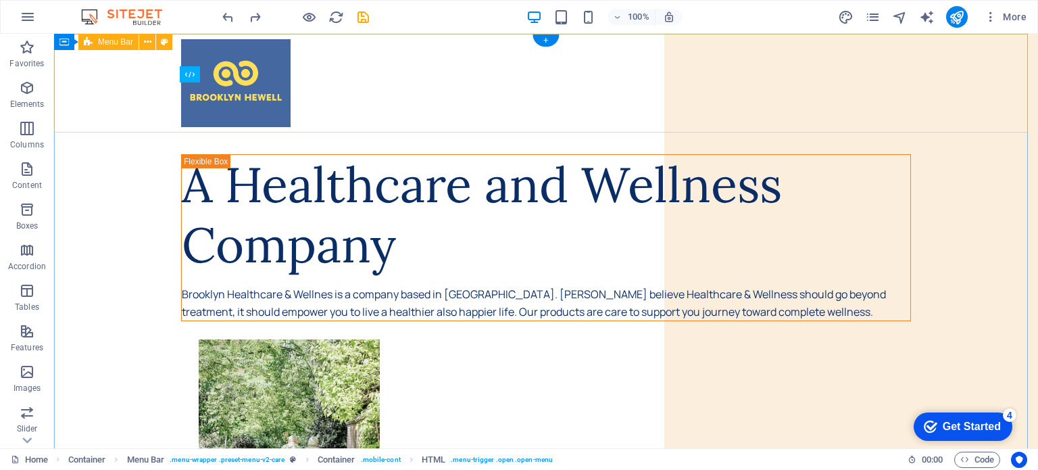
click at [480, 83] on div at bounding box center [546, 83] width 984 height 99
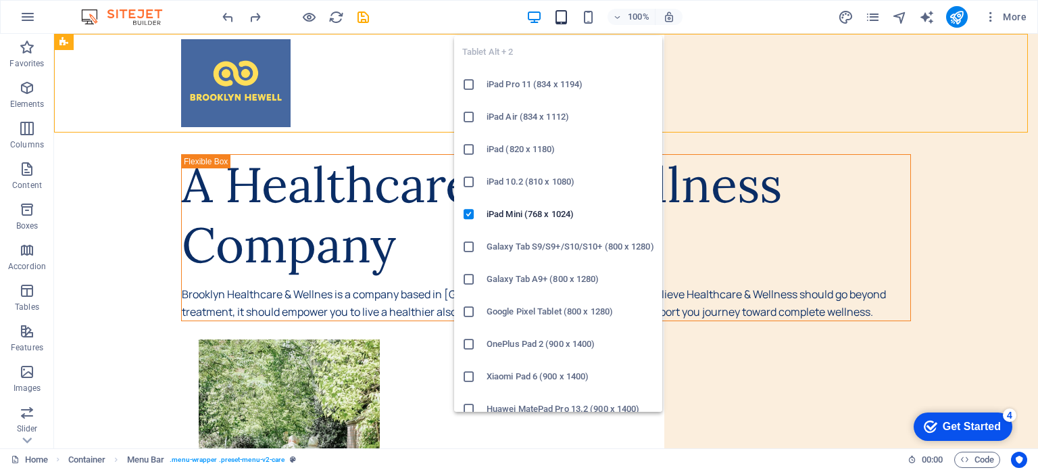
click at [562, 11] on icon "button" at bounding box center [561, 17] width 16 height 16
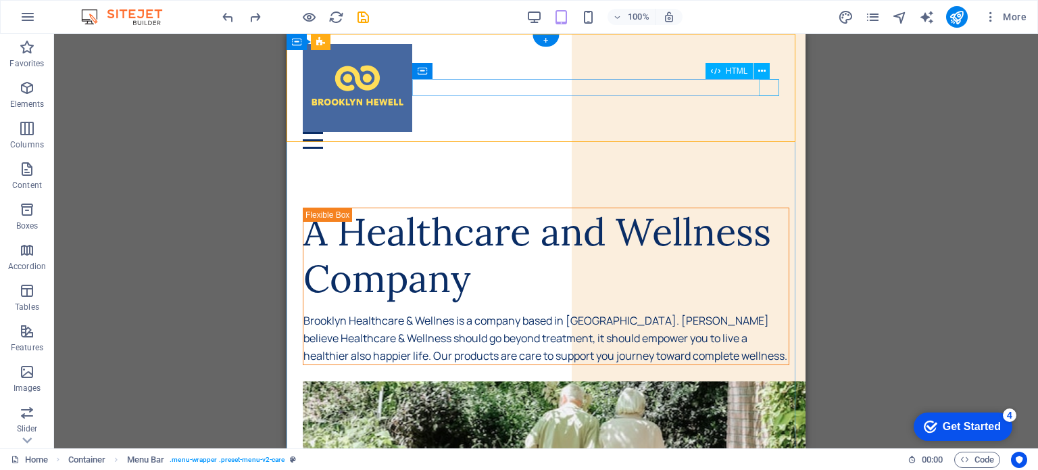
click at [769, 132] on div at bounding box center [546, 140] width 487 height 17
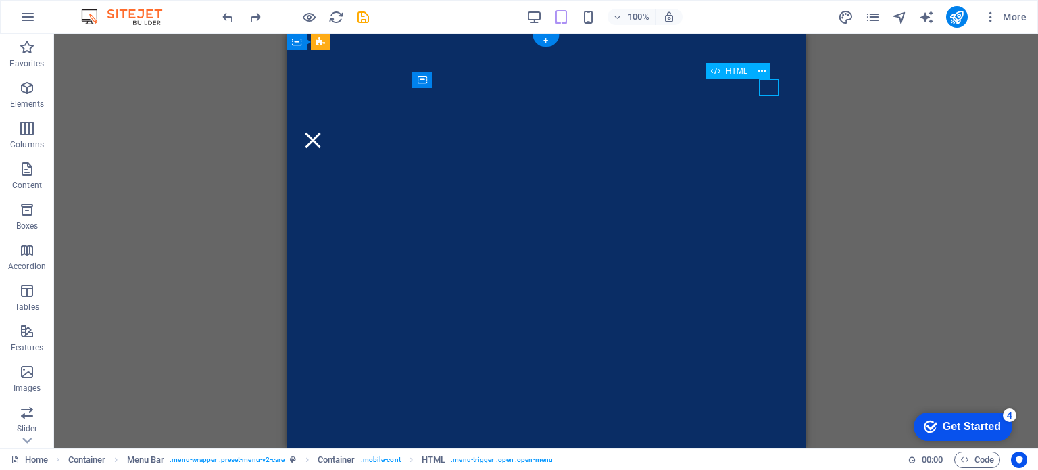
click at [323, 132] on div at bounding box center [313, 140] width 20 height 17
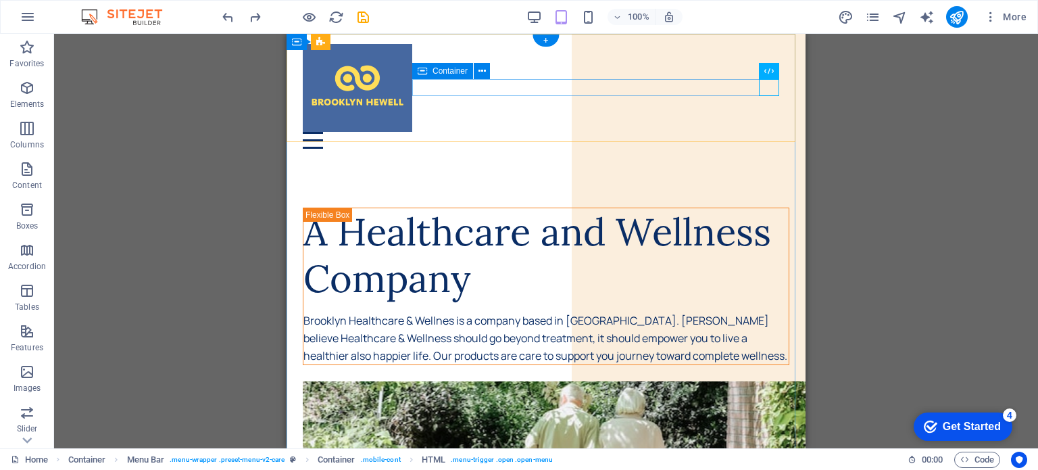
click at [720, 132] on div at bounding box center [546, 140] width 487 height 17
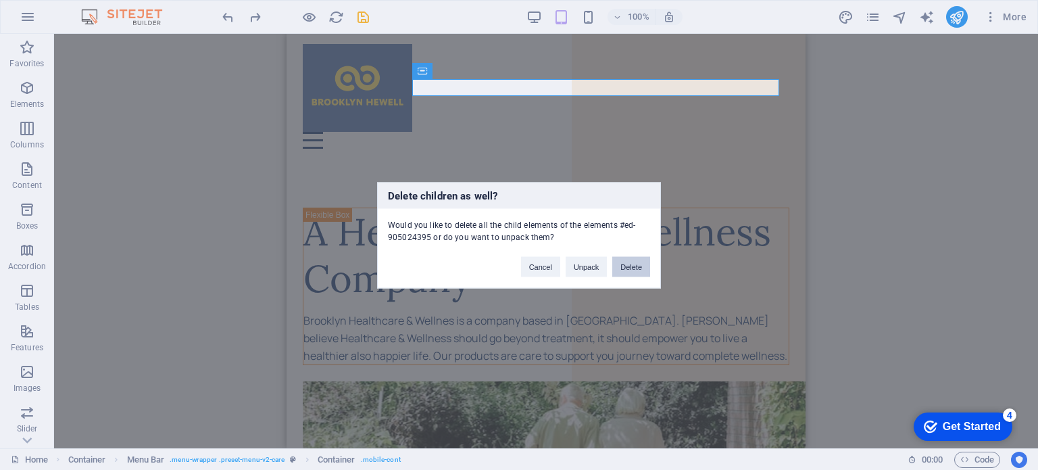
click at [625, 268] on button "Delete" at bounding box center [631, 266] width 38 height 20
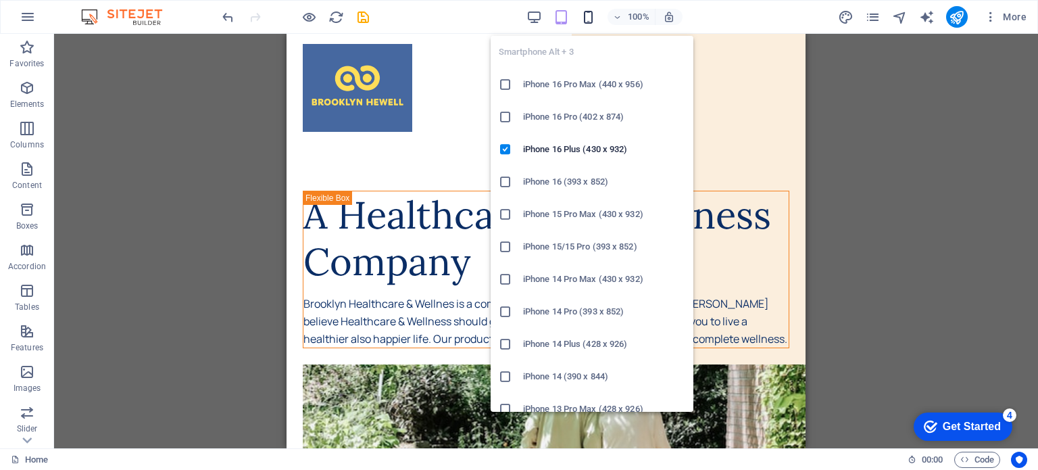
click at [592, 21] on icon "button" at bounding box center [588, 17] width 16 height 16
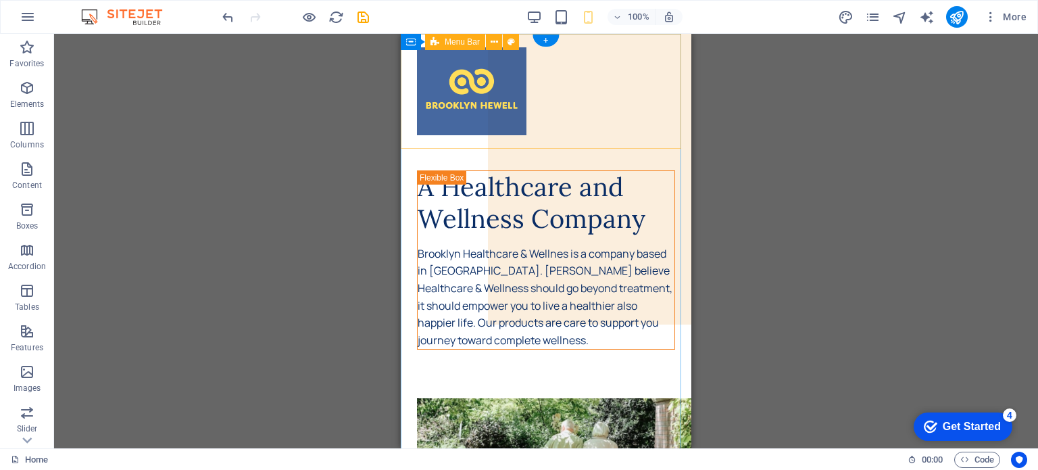
click at [601, 91] on div at bounding box center [546, 91] width 291 height 115
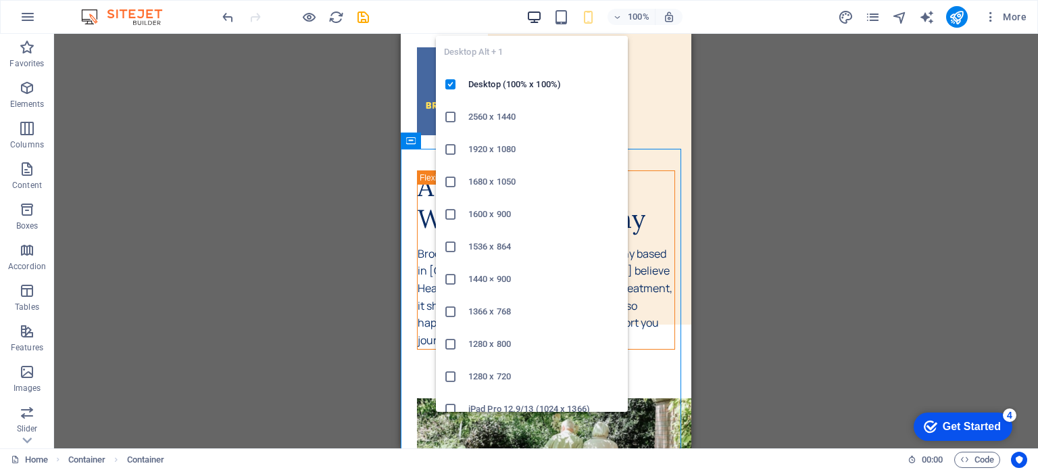
click at [537, 15] on icon "button" at bounding box center [534, 17] width 16 height 16
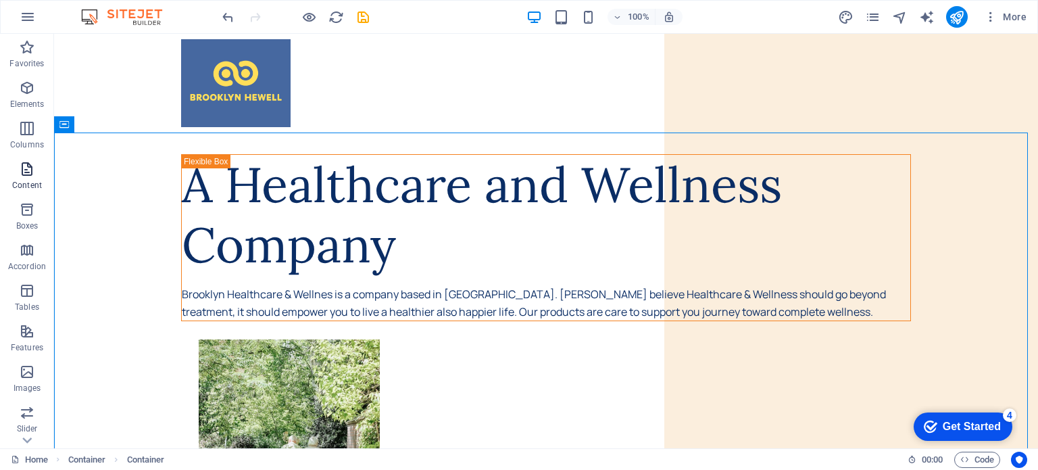
click at [18, 174] on span "Content" at bounding box center [27, 177] width 54 height 32
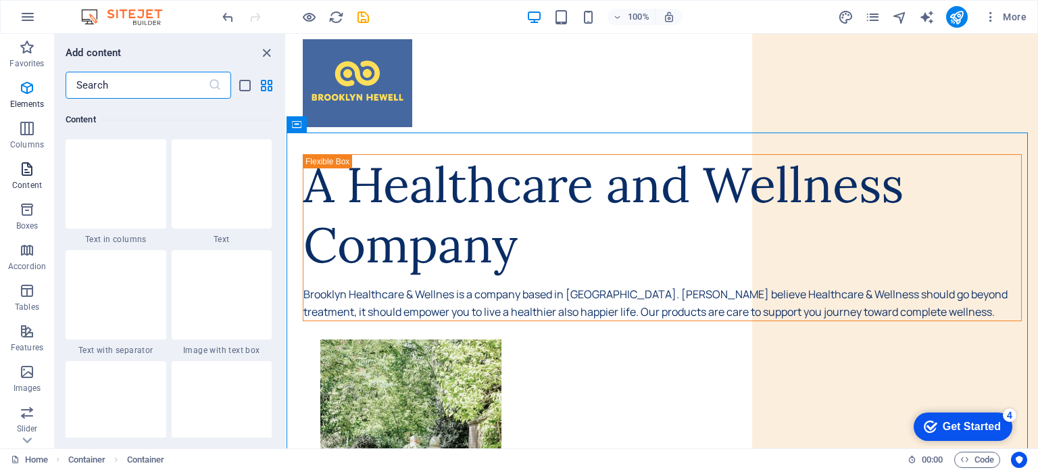
scroll to position [2364, 0]
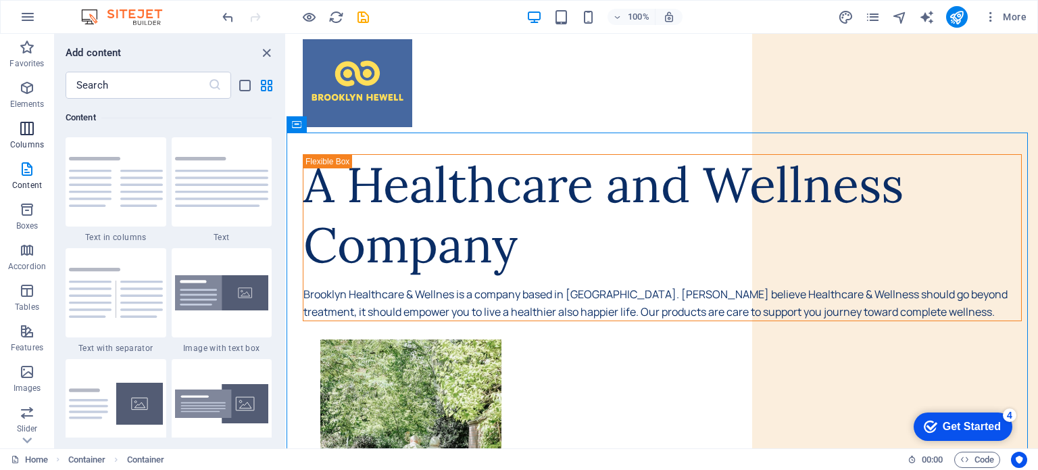
click at [22, 134] on icon "button" at bounding box center [27, 128] width 16 height 16
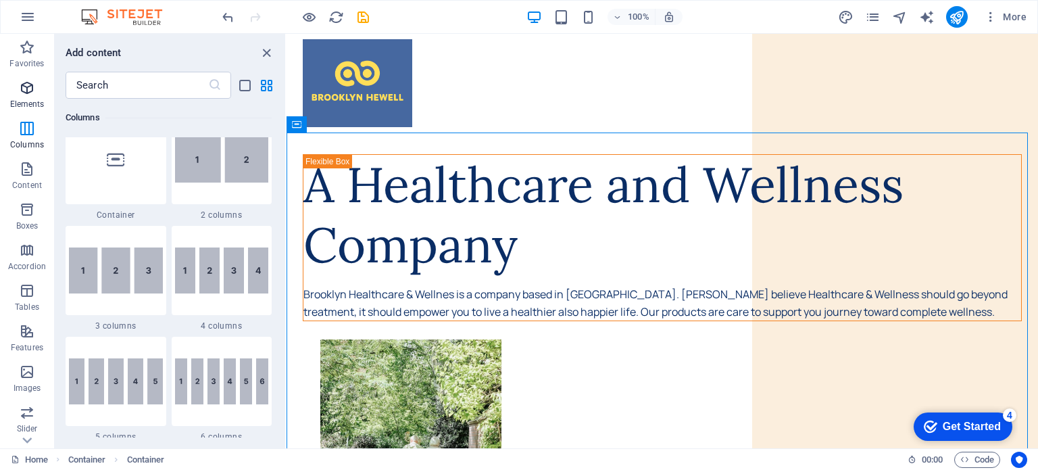
click at [27, 96] on icon "button" at bounding box center [27, 88] width 16 height 16
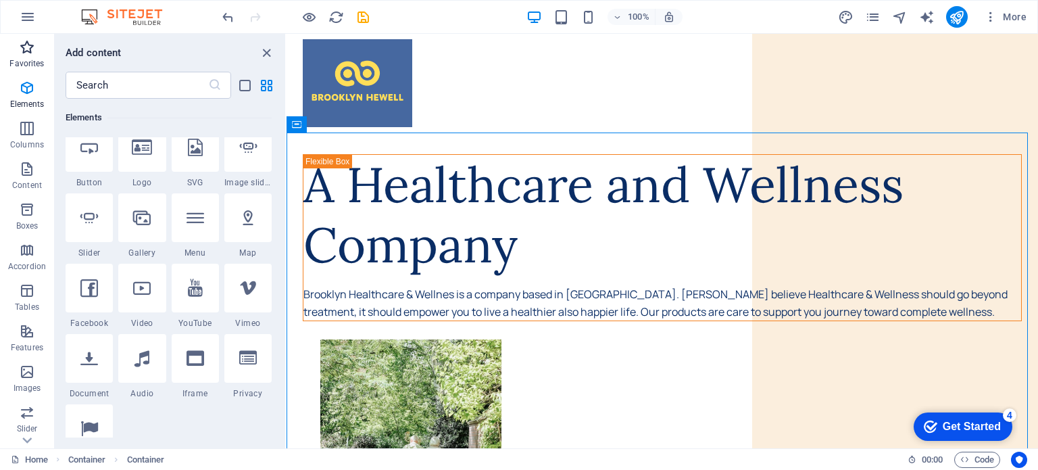
click at [29, 47] on icon "button" at bounding box center [27, 47] width 16 height 16
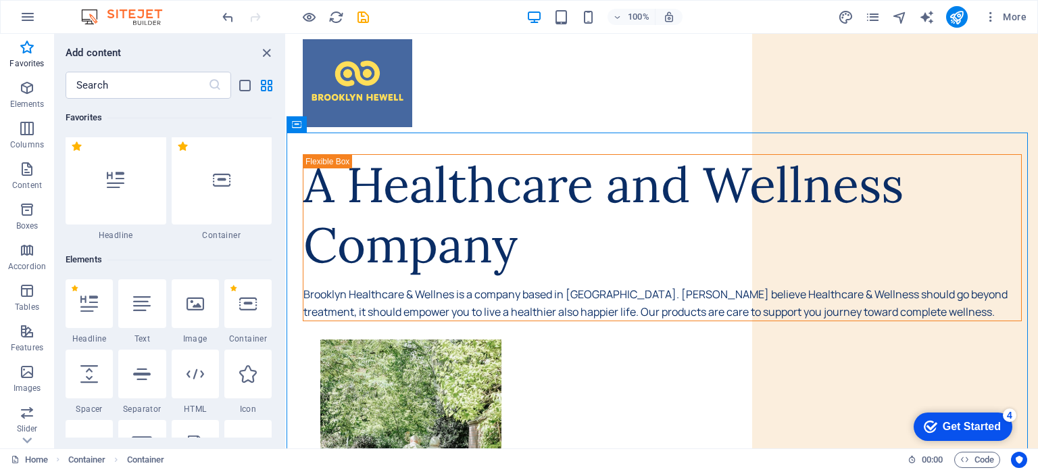
scroll to position [0, 0]
click at [28, 268] on p "Accordion" at bounding box center [27, 266] width 38 height 11
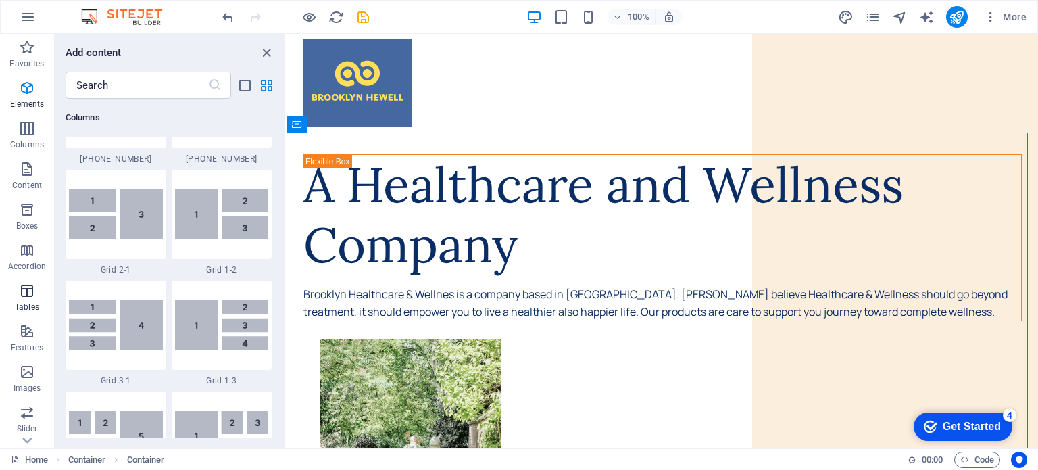
click at [28, 292] on icon "button" at bounding box center [27, 290] width 16 height 16
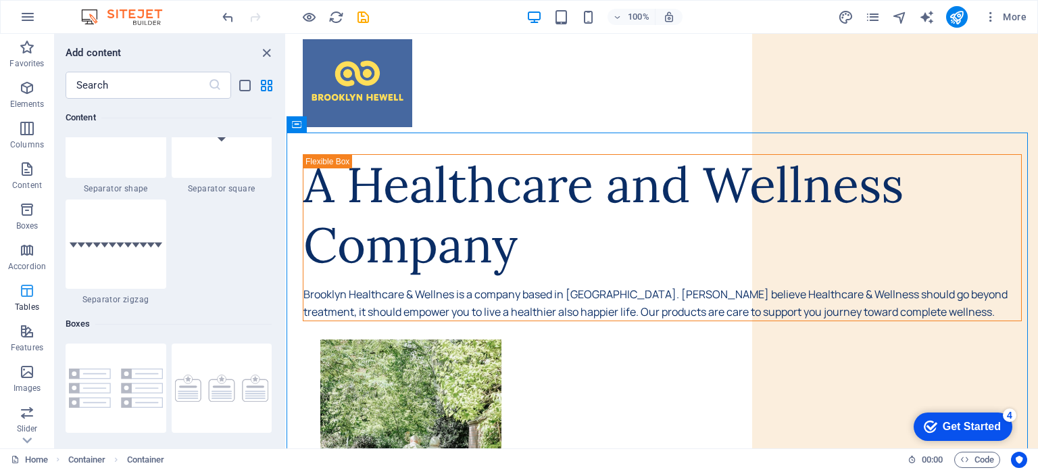
scroll to position [193, 0]
click at [28, 428] on icon "button" at bounding box center [27, 422] width 16 height 16
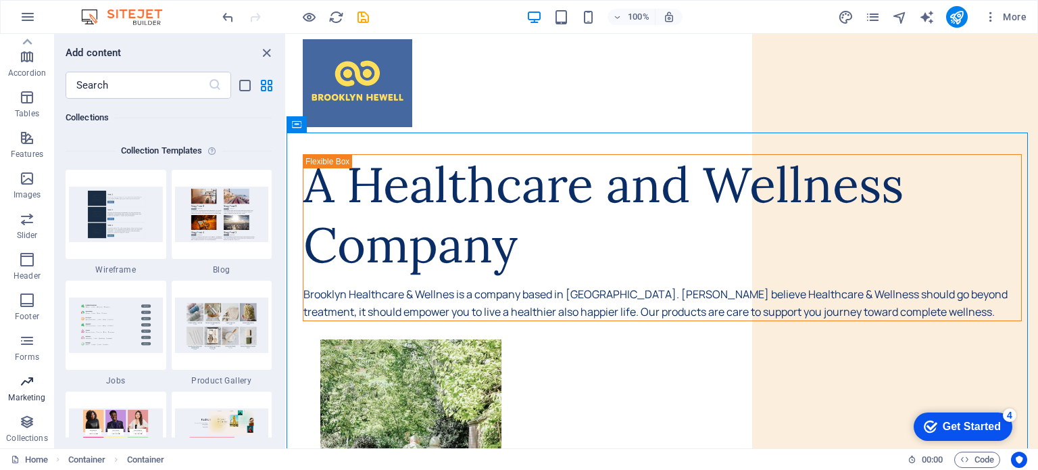
click at [22, 387] on icon "button" at bounding box center [27, 381] width 16 height 16
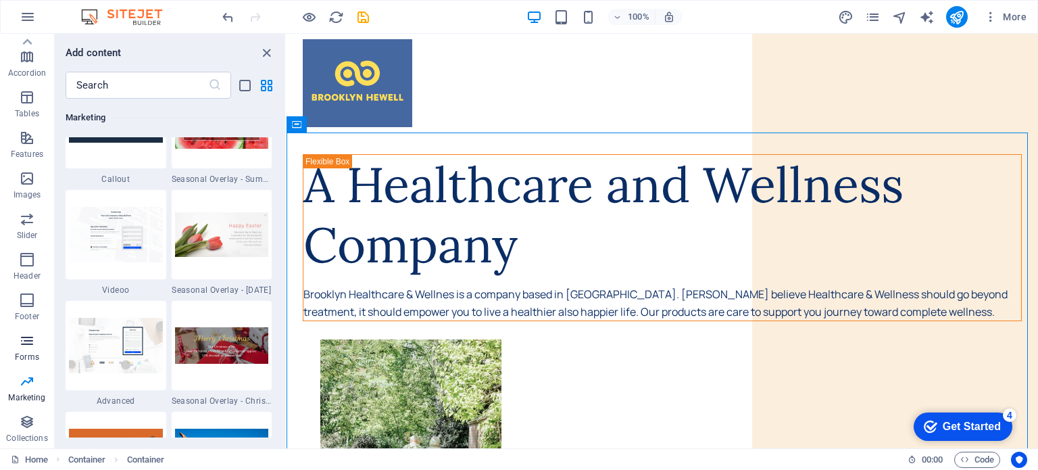
click at [27, 353] on p "Forms" at bounding box center [27, 356] width 24 height 11
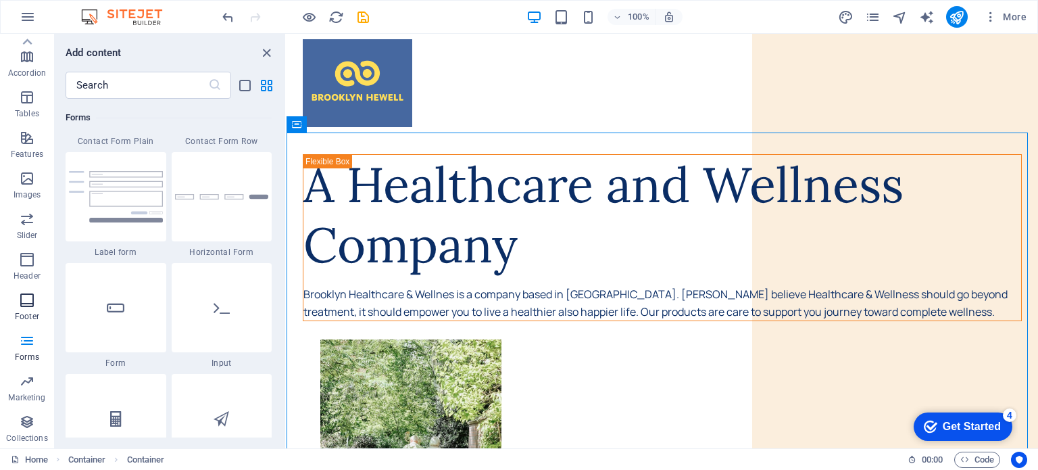
click at [28, 307] on icon "button" at bounding box center [27, 300] width 16 height 16
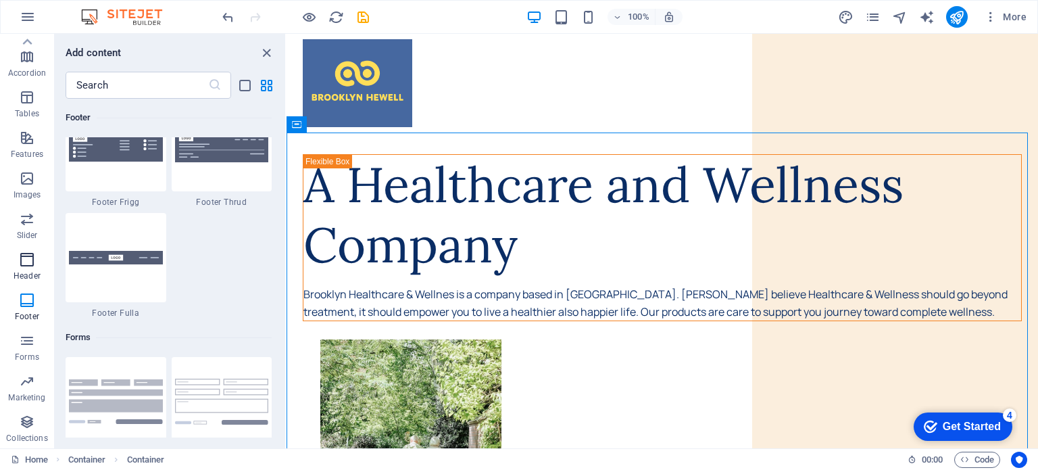
click at [28, 266] on icon "button" at bounding box center [27, 259] width 16 height 16
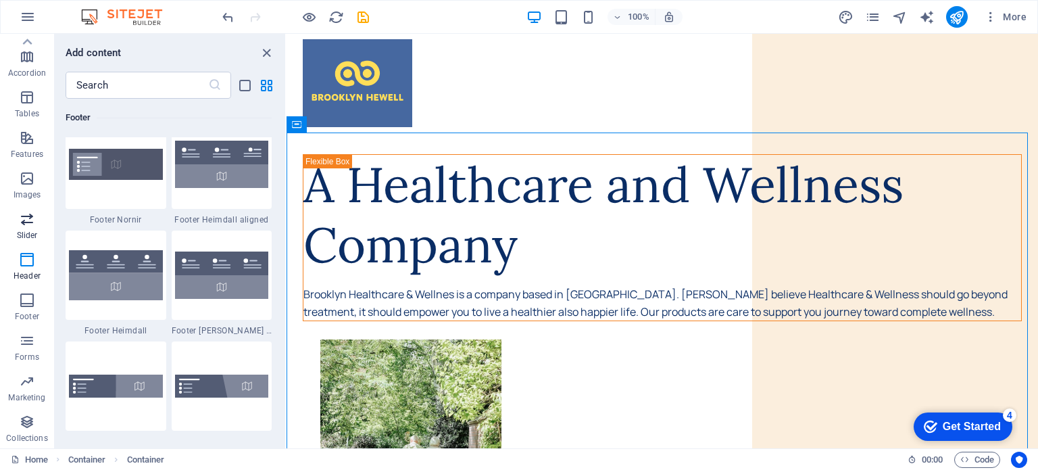
click at [27, 231] on p "Slider" at bounding box center [27, 235] width 21 height 11
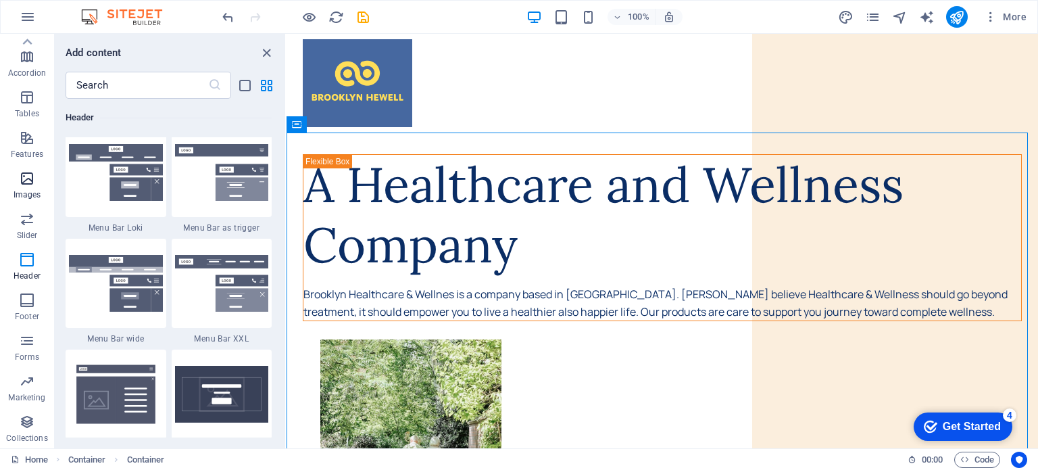
click at [24, 178] on icon "button" at bounding box center [27, 178] width 16 height 16
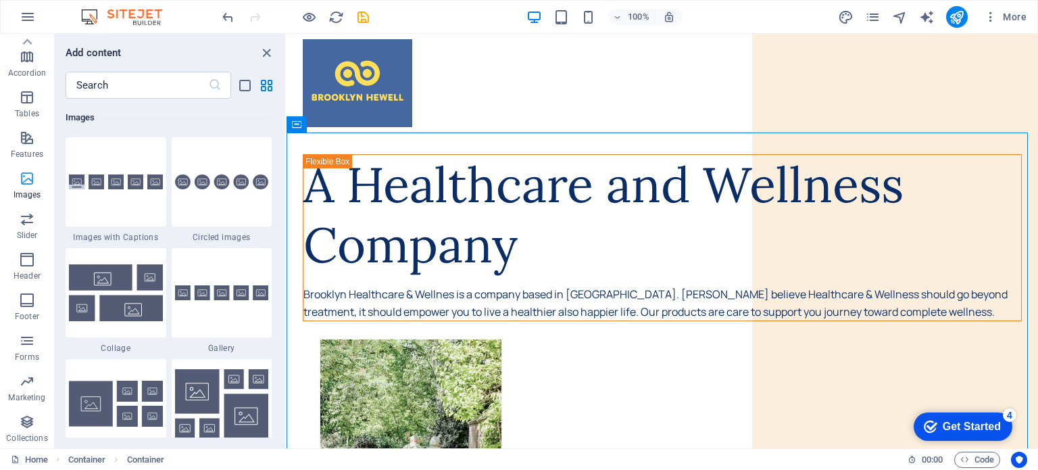
scroll to position [6852, 0]
click at [22, 139] on icon "button" at bounding box center [27, 138] width 16 height 16
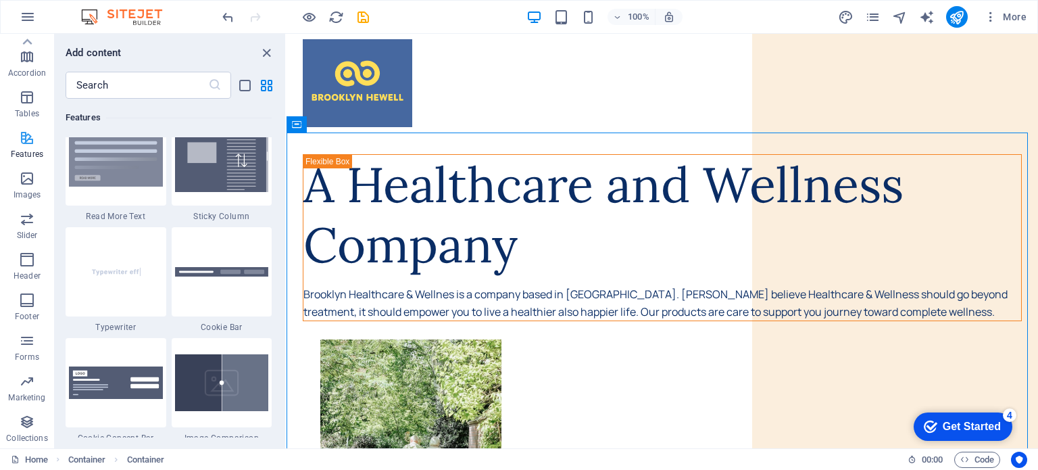
scroll to position [5267, 0]
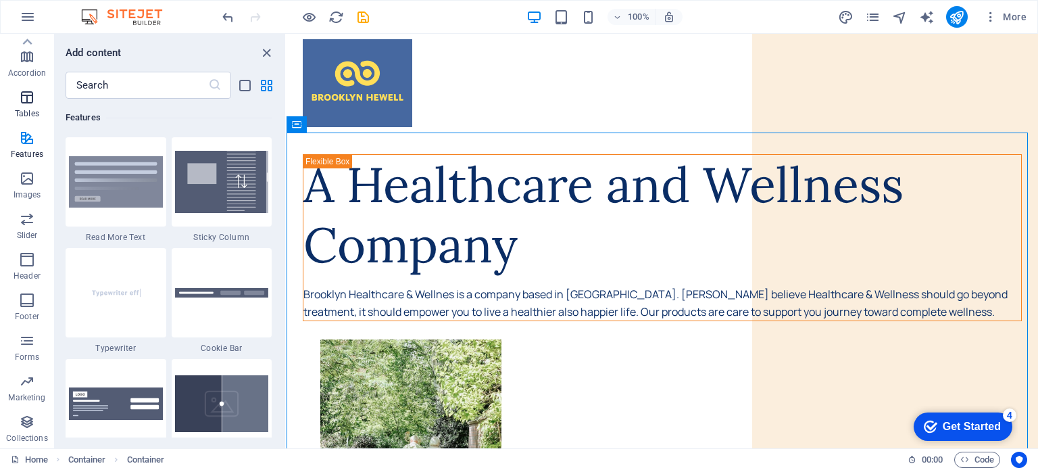
click at [22, 99] on icon "button" at bounding box center [27, 97] width 16 height 16
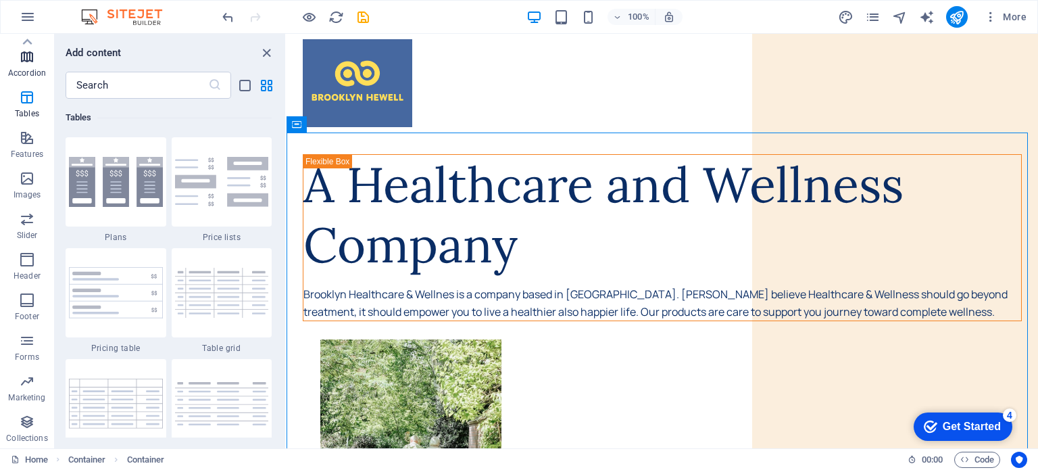
click at [27, 61] on icon "button" at bounding box center [27, 57] width 16 height 16
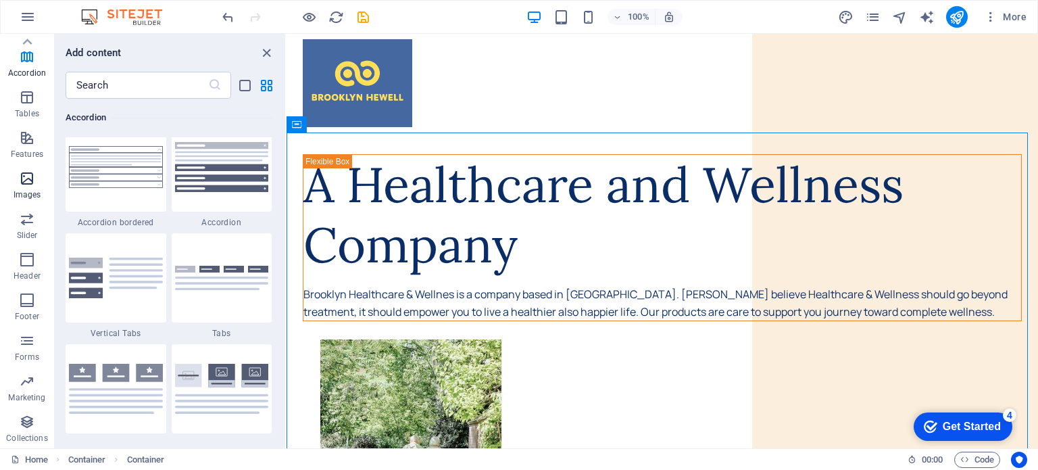
scroll to position [0, 0]
click at [39, 178] on span "Content" at bounding box center [27, 177] width 54 height 32
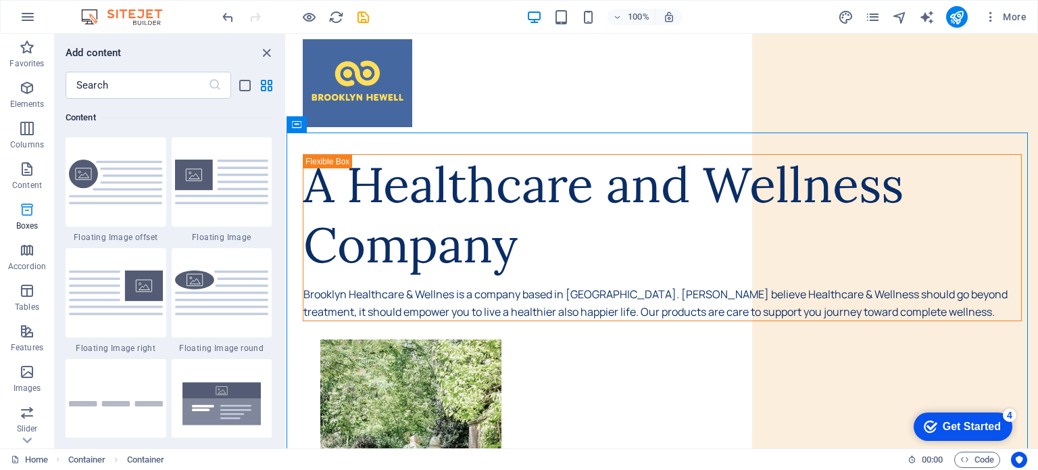
scroll to position [2444, 0]
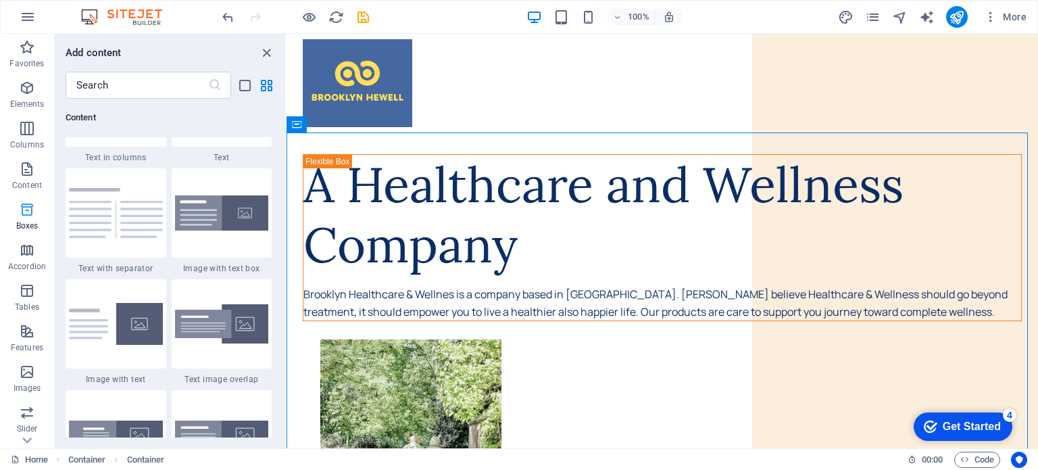
click at [37, 224] on p "Boxes" at bounding box center [27, 225] width 22 height 11
click at [13, 112] on span "Elements" at bounding box center [27, 96] width 54 height 32
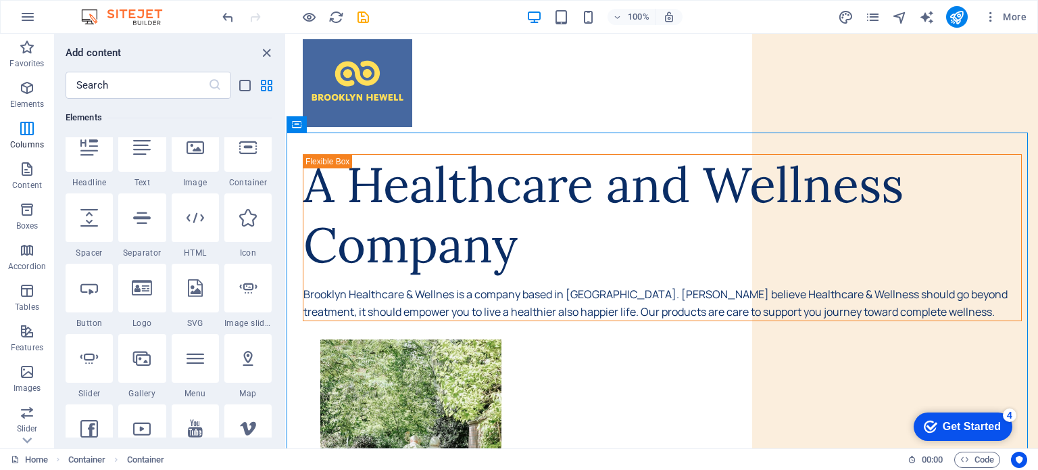
scroll to position [143, 0]
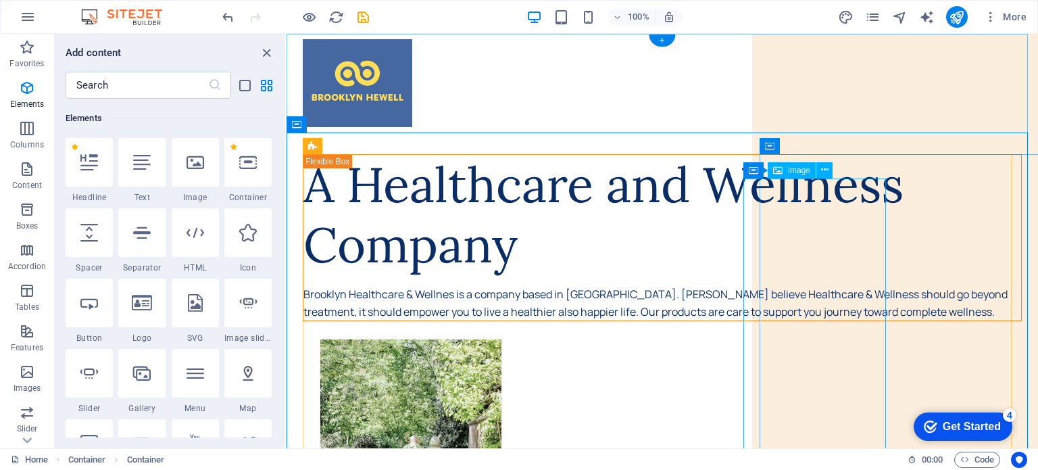
click at [777, 339] on figure at bounding box center [679, 475] width 719 height 273
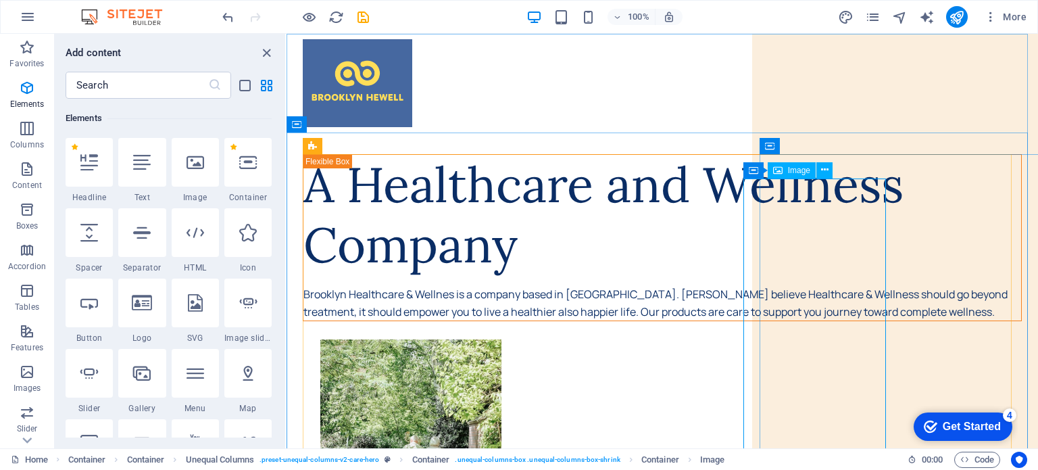
click at [788, 167] on span "Image" at bounding box center [799, 170] width 22 height 8
click at [799, 339] on figure at bounding box center [679, 475] width 719 height 273
click at [789, 172] on span "Image" at bounding box center [799, 170] width 22 height 8
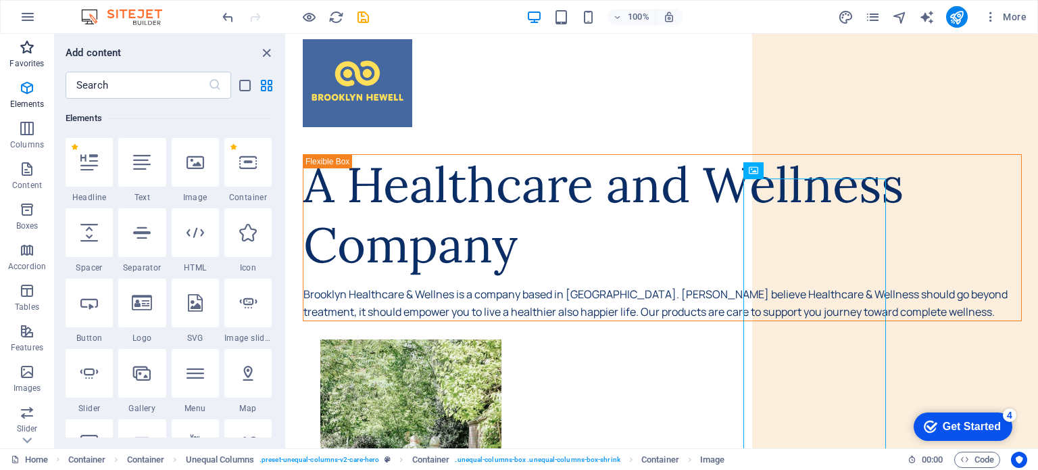
click at [30, 51] on icon "button" at bounding box center [27, 47] width 16 height 16
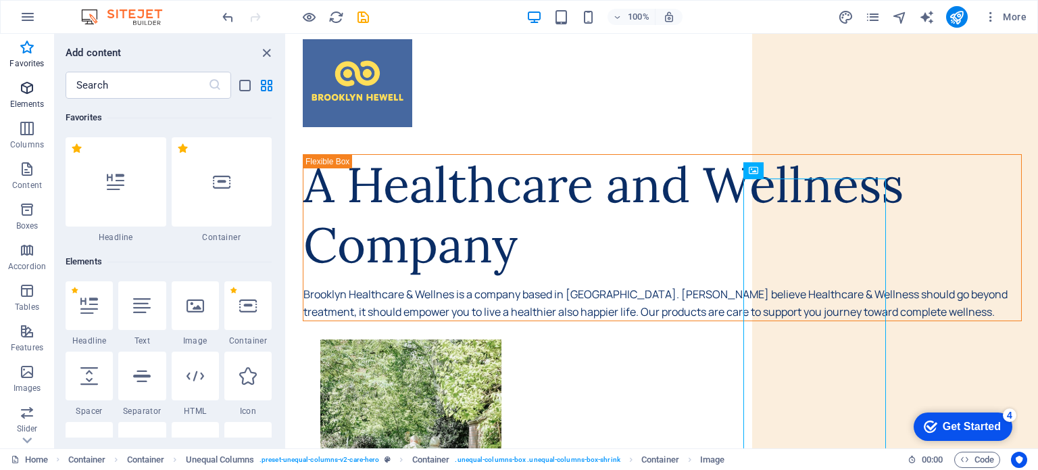
scroll to position [0, 0]
click at [26, 94] on icon "button" at bounding box center [27, 88] width 16 height 16
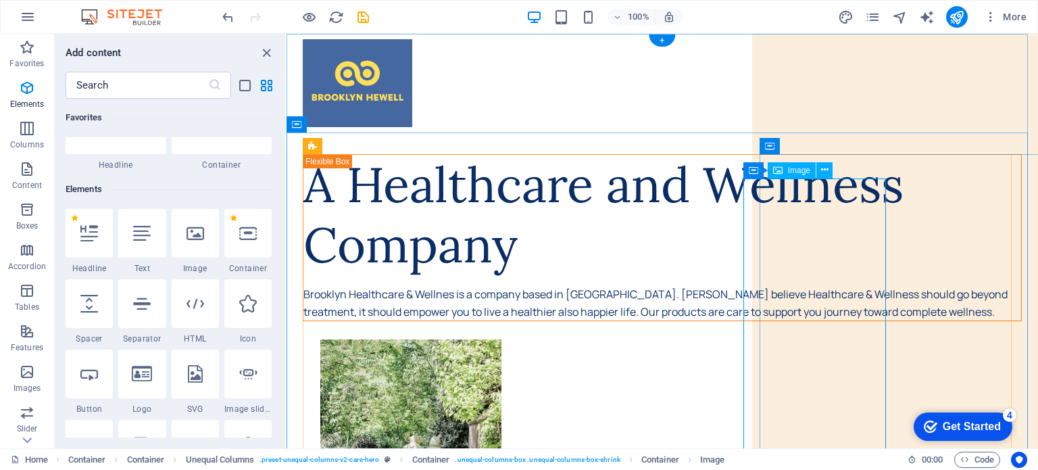
scroll to position [143, 0]
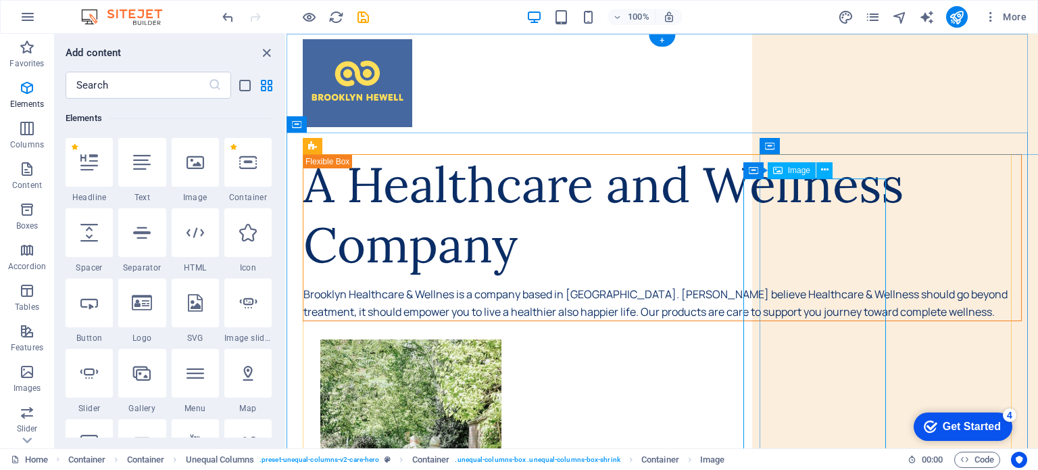
click at [806, 339] on figure at bounding box center [679, 475] width 719 height 273
click at [834, 164] on div "Container Image" at bounding box center [792, 170] width 98 height 17
click at [824, 167] on icon at bounding box center [824, 170] width 7 height 14
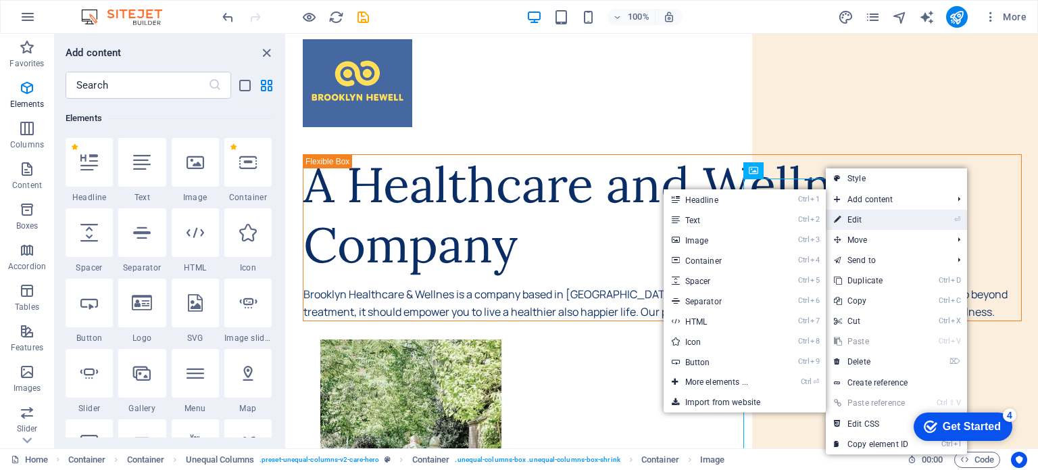
click at [855, 220] on link "⏎ Edit" at bounding box center [871, 219] width 91 height 20
select select "px"
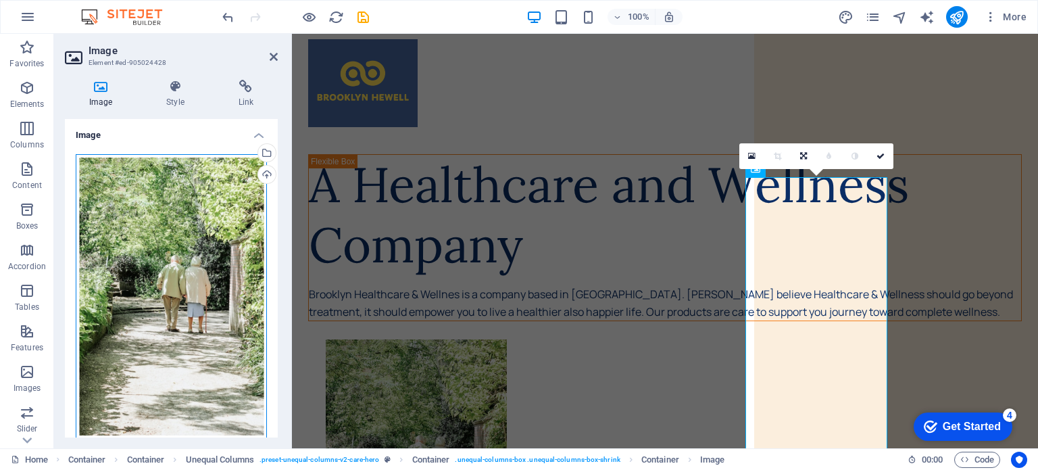
click at [178, 214] on div "Drag files here, click to choose files or select files from Files or our free s…" at bounding box center [171, 296] width 191 height 285
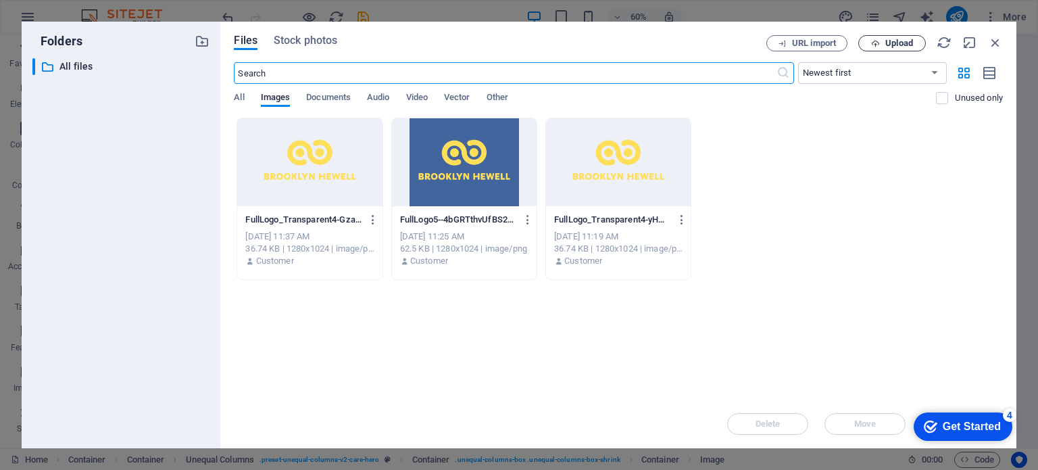
click at [889, 44] on span "Upload" at bounding box center [899, 43] width 28 height 8
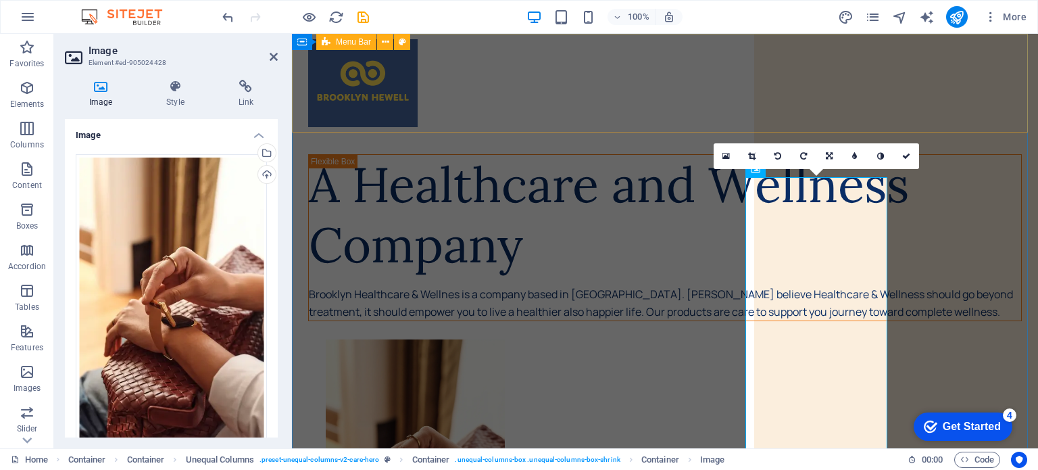
click at [797, 79] on div at bounding box center [665, 83] width 746 height 99
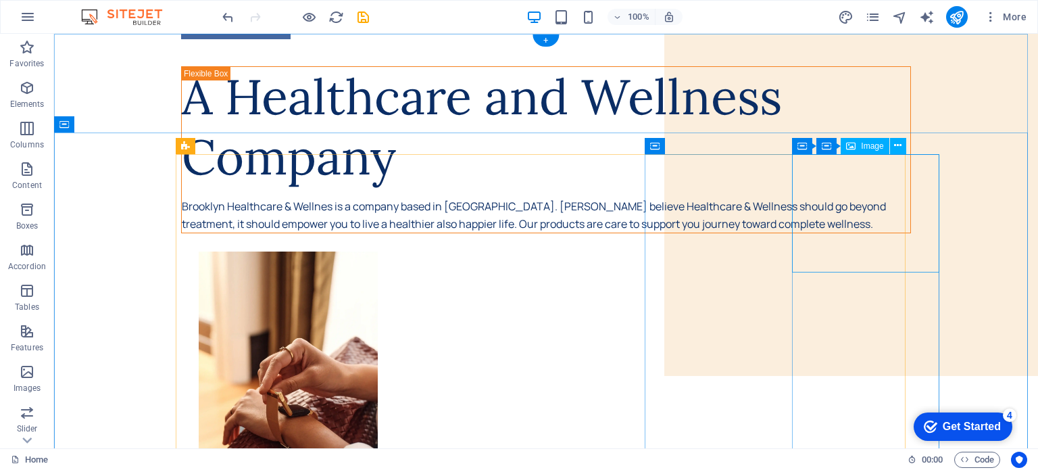
scroll to position [0, 0]
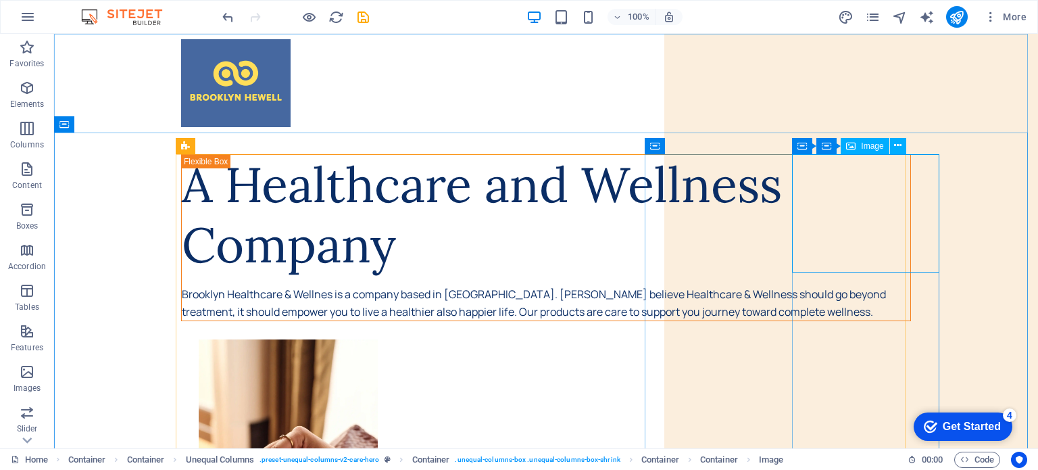
click at [857, 152] on div "Image" at bounding box center [865, 146] width 48 height 16
click at [857, 151] on div "Image" at bounding box center [865, 146] width 48 height 16
click at [865, 145] on span "Image" at bounding box center [872, 146] width 22 height 8
click at [896, 145] on icon at bounding box center [897, 146] width 7 height 14
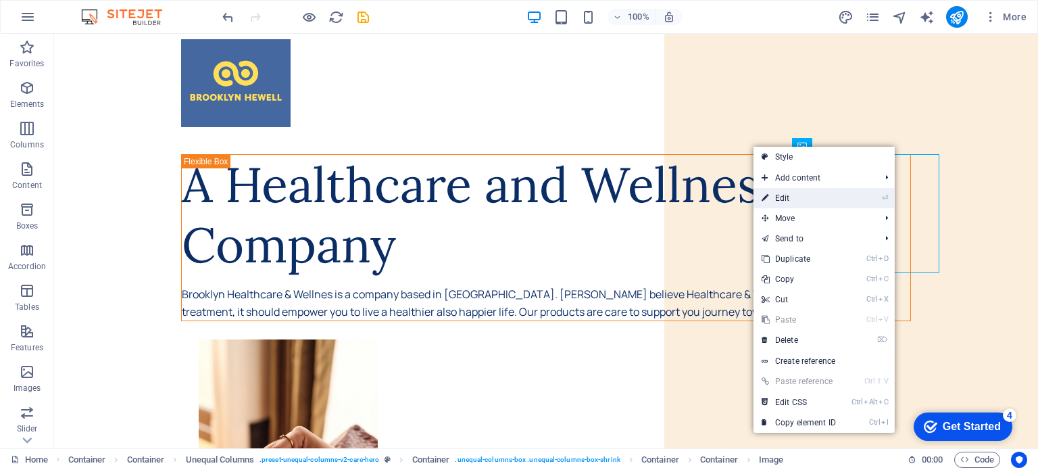
click at [795, 198] on link "⏎ Edit" at bounding box center [798, 198] width 91 height 20
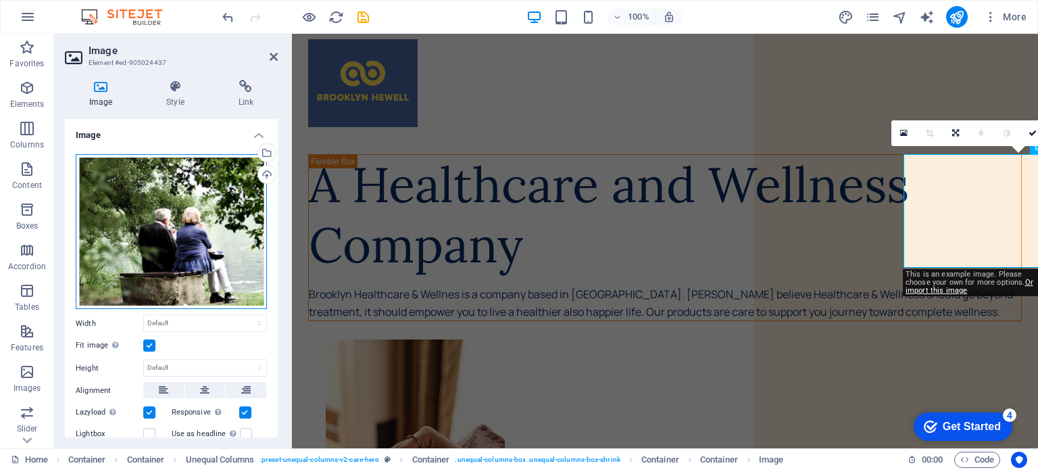
click at [170, 251] on div "Drag files here, click to choose files or select files from Files or our free s…" at bounding box center [171, 231] width 191 height 155
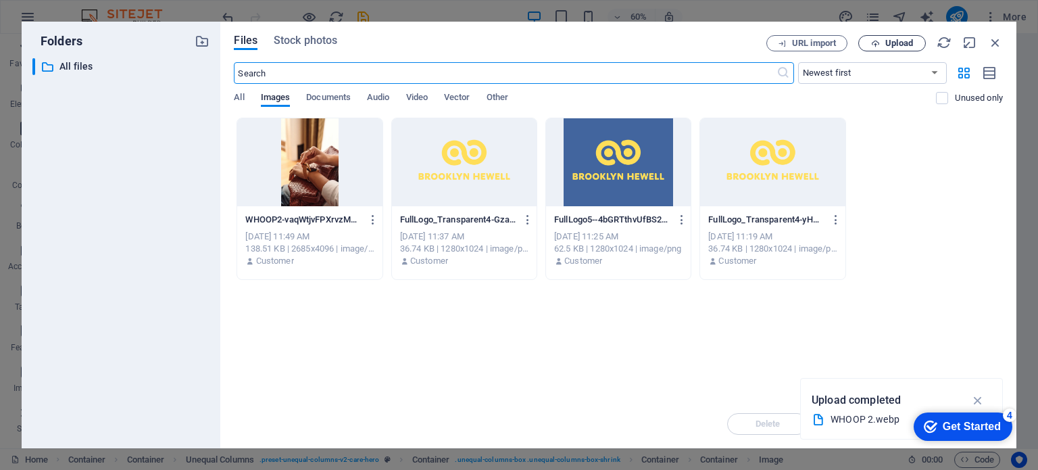
click at [899, 40] on span "Upload" at bounding box center [899, 43] width 28 height 8
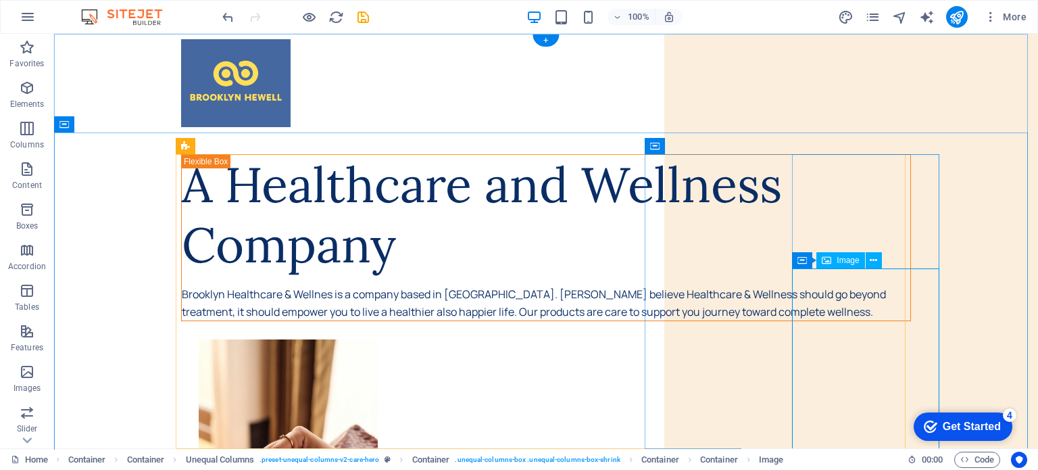
click at [835, 267] on div "Image" at bounding box center [840, 260] width 48 height 16
click at [837, 256] on span "Image" at bounding box center [848, 260] width 22 height 8
click at [870, 261] on icon at bounding box center [873, 260] width 7 height 14
click at [845, 263] on span "Image" at bounding box center [848, 260] width 22 height 8
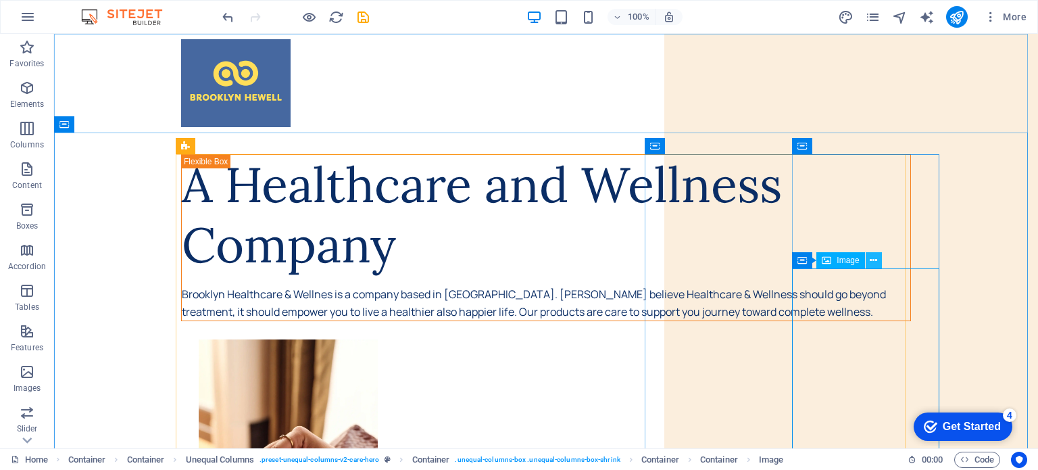
click at [874, 256] on icon at bounding box center [873, 260] width 7 height 14
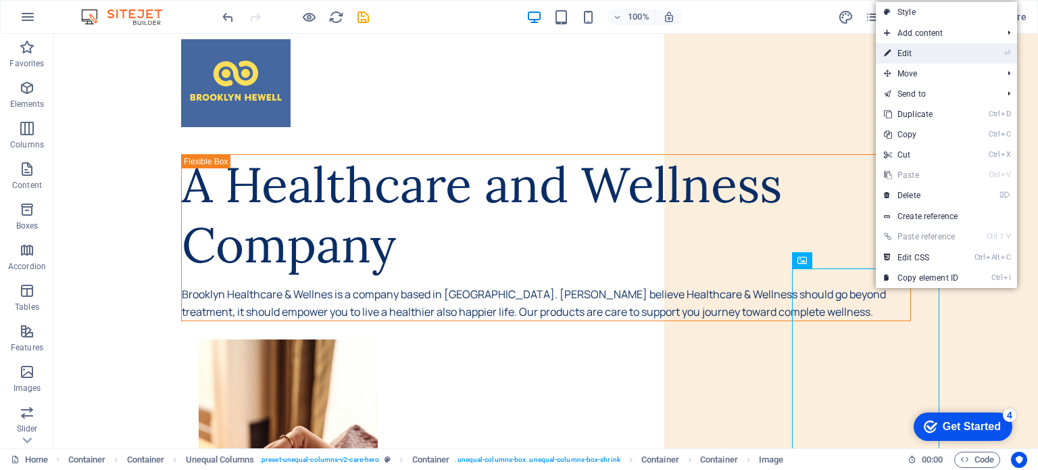
click at [901, 56] on link "⏎ Edit" at bounding box center [921, 53] width 91 height 20
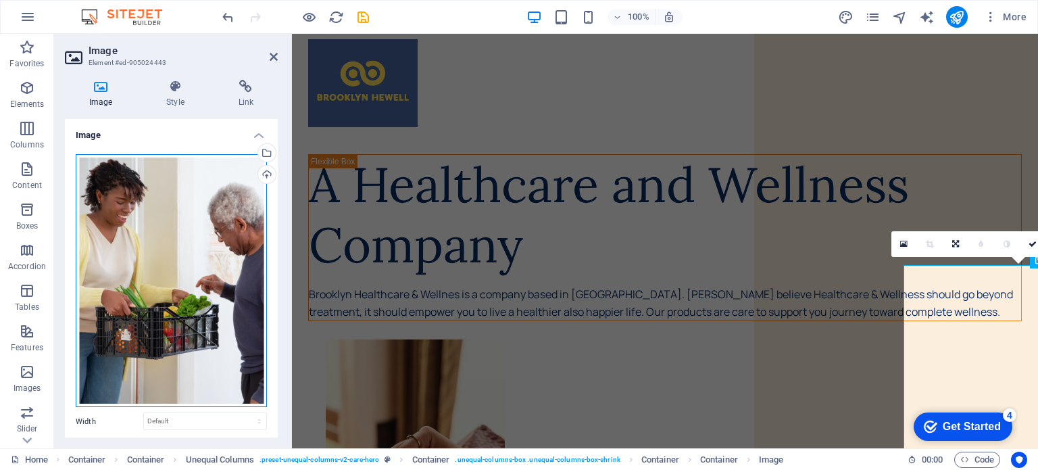
click at [181, 243] on div "Drag files here, click to choose files or select files from Files or our free s…" at bounding box center [171, 280] width 191 height 253
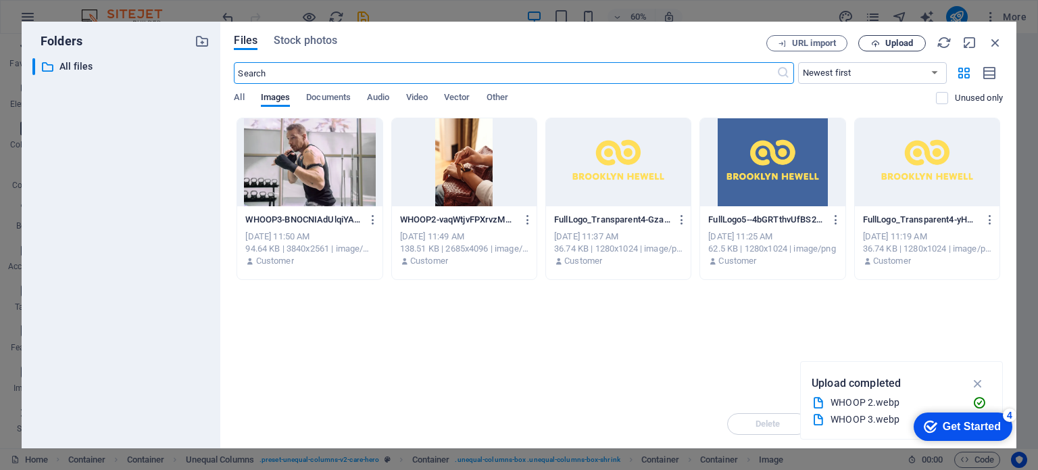
click at [876, 43] on icon "button" at bounding box center [875, 43] width 9 height 9
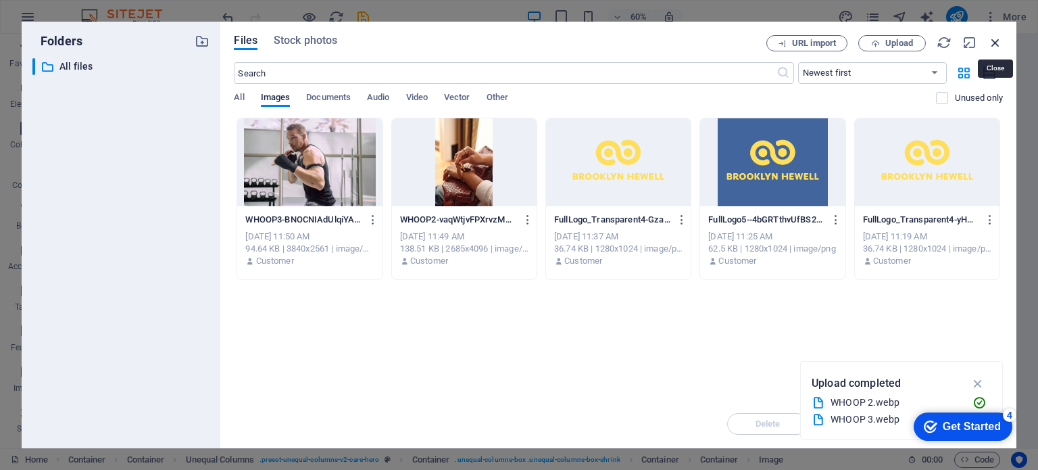
drag, startPoint x: 995, startPoint y: 39, endPoint x: 702, endPoint y: 8, distance: 294.2
click at [995, 39] on icon "button" at bounding box center [995, 42] width 15 height 15
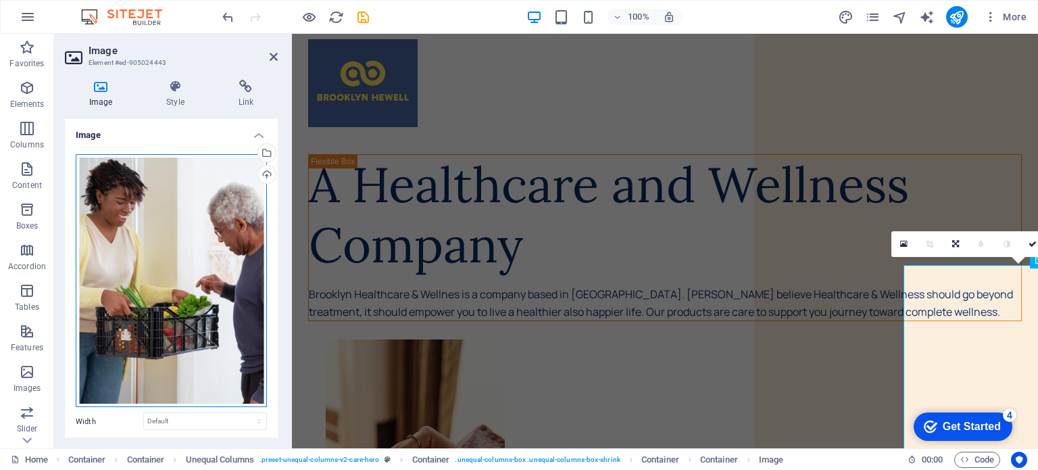
drag, startPoint x: 8, startPoint y: 168, endPoint x: 166, endPoint y: 237, distance: 171.9
click at [166, 237] on div "Drag files here, click to choose files or select files from Files or our free s…" at bounding box center [171, 280] width 191 height 253
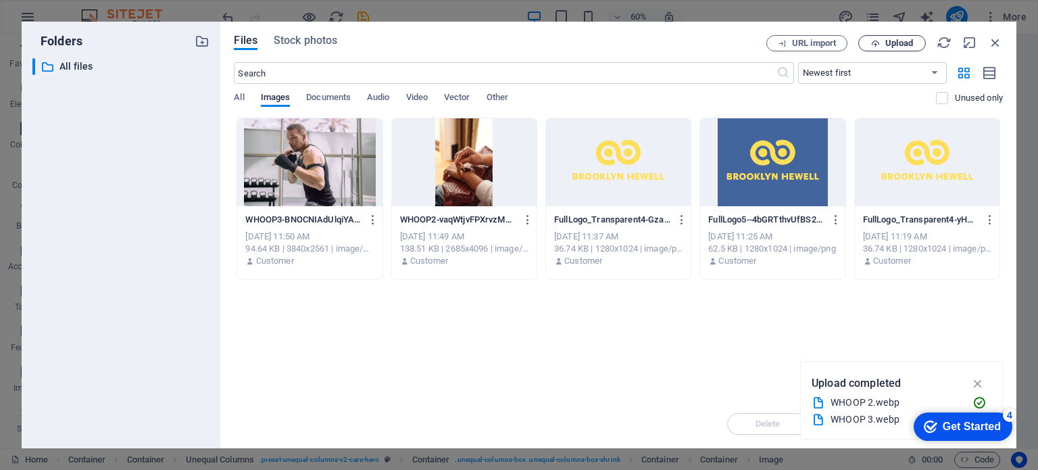
click at [902, 44] on span "Upload" at bounding box center [899, 43] width 28 height 8
click at [983, 45] on div at bounding box center [637, 83] width 691 height 99
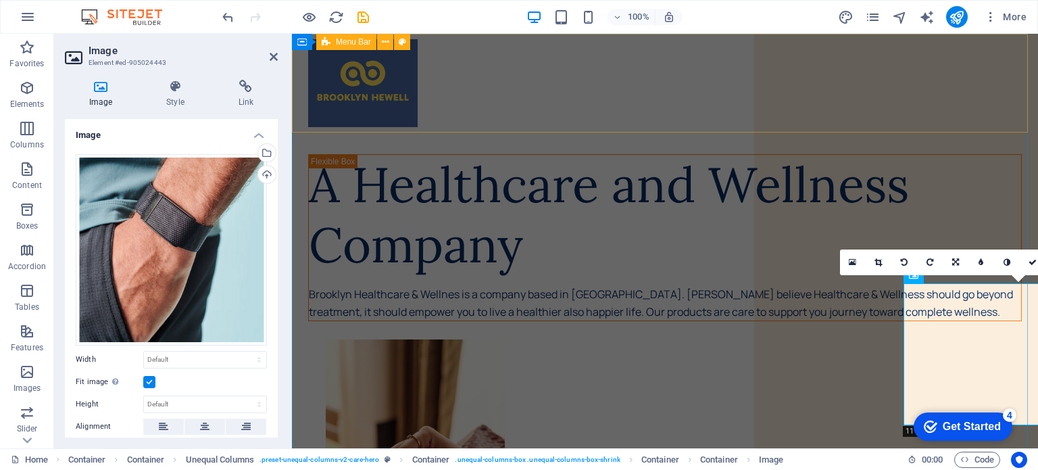
click at [912, 96] on div at bounding box center [665, 83] width 746 height 99
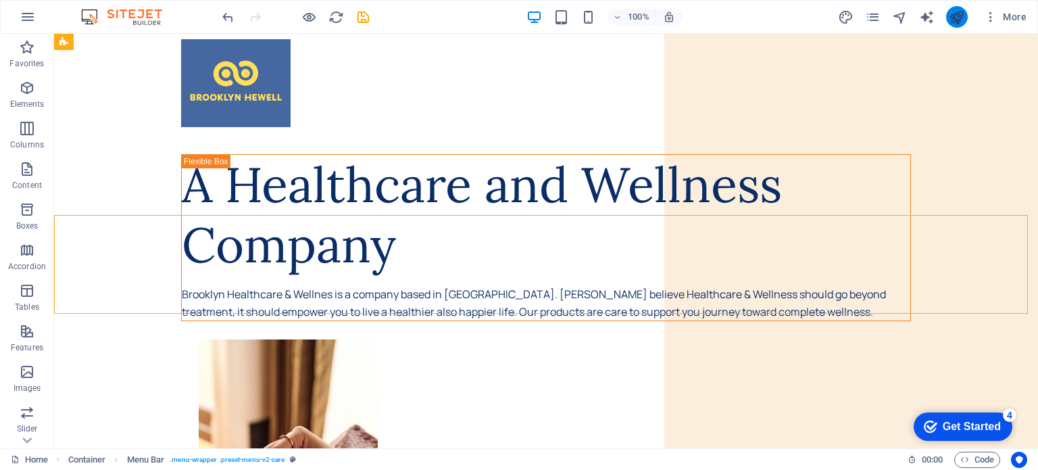
click at [954, 11] on icon "publish" at bounding box center [957, 17] width 16 height 16
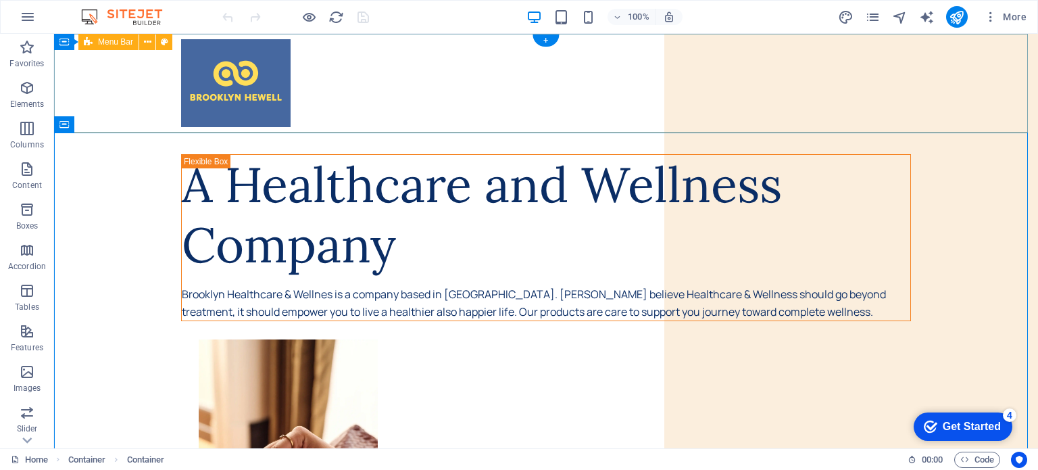
click at [799, 101] on div at bounding box center [546, 83] width 984 height 99
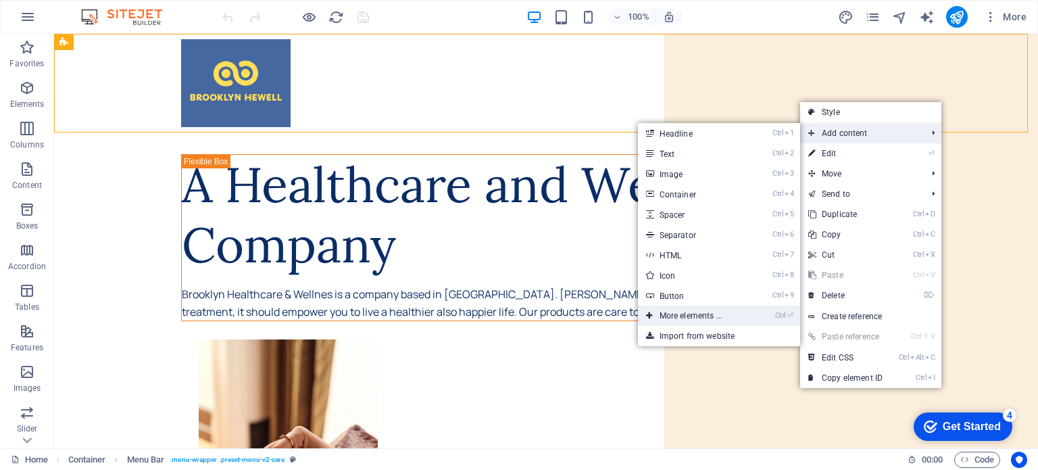
drag, startPoint x: 708, startPoint y: 318, endPoint x: 546, endPoint y: 276, distance: 167.5
click at [708, 318] on link "Ctrl ⏎ More elements ..." at bounding box center [693, 315] width 111 height 20
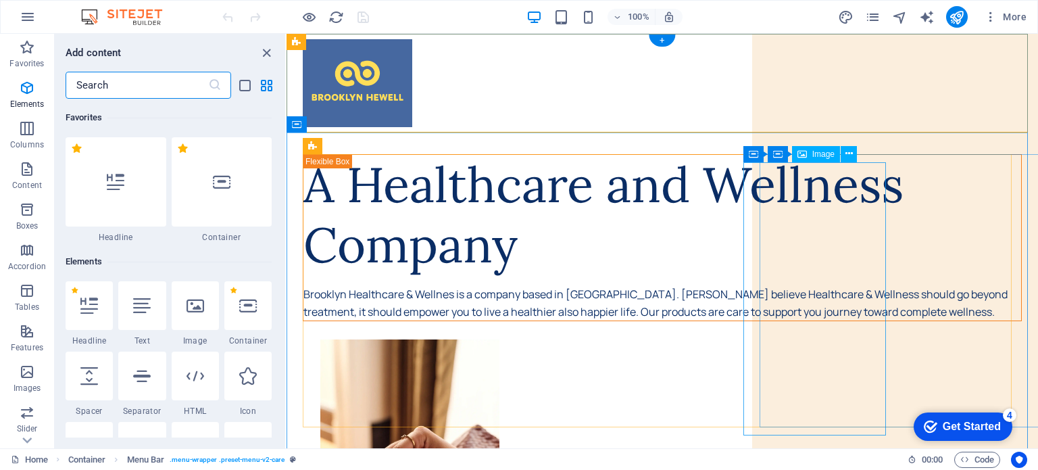
scroll to position [143, 0]
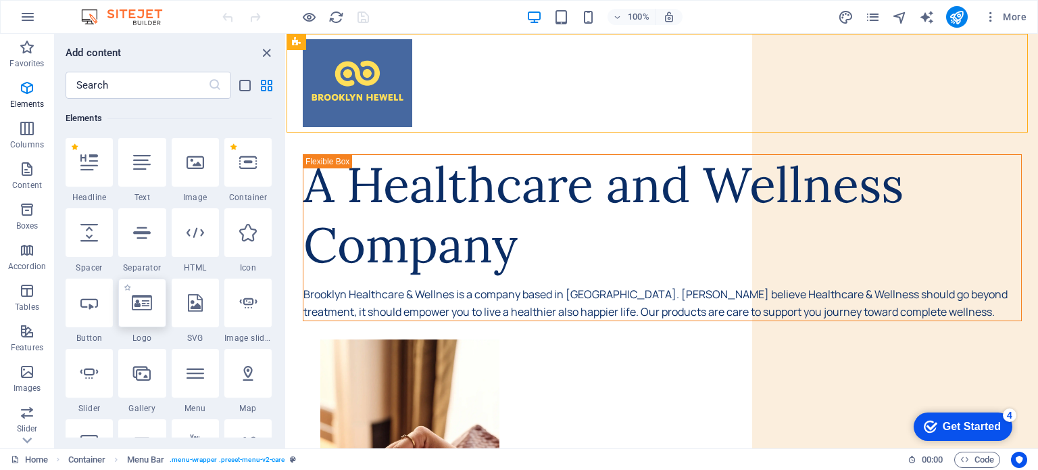
click at [140, 313] on div at bounding box center [141, 302] width 47 height 49
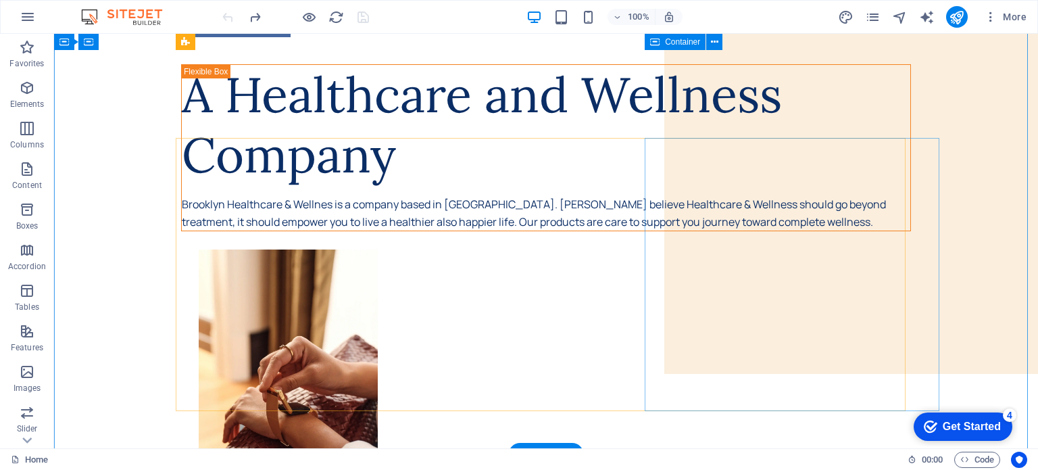
scroll to position [0, 0]
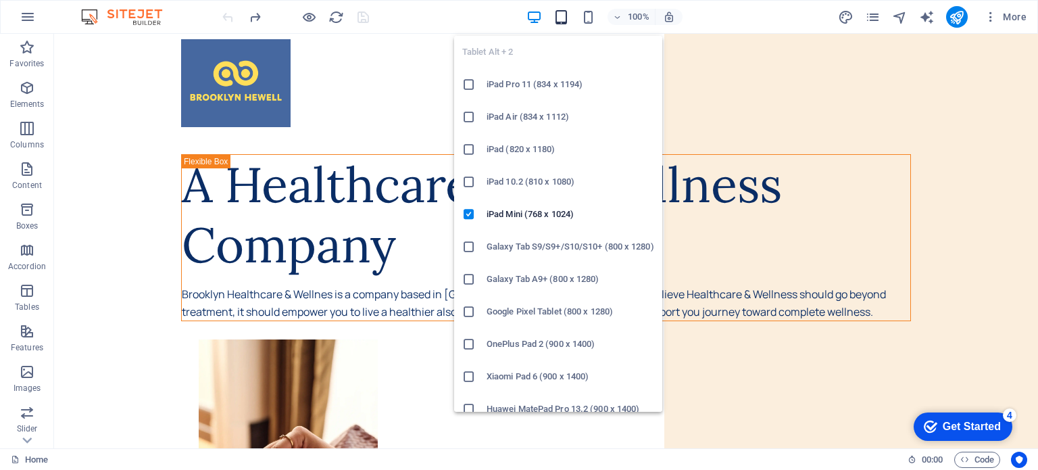
click at [559, 25] on div "Tablet Alt + 2 iPad Pro 11 (834 x 1194) iPad Air (834 x 1112) iPad (820 x 1180)…" at bounding box center [558, 218] width 208 height 387
click at [562, 16] on icon "button" at bounding box center [561, 17] width 16 height 16
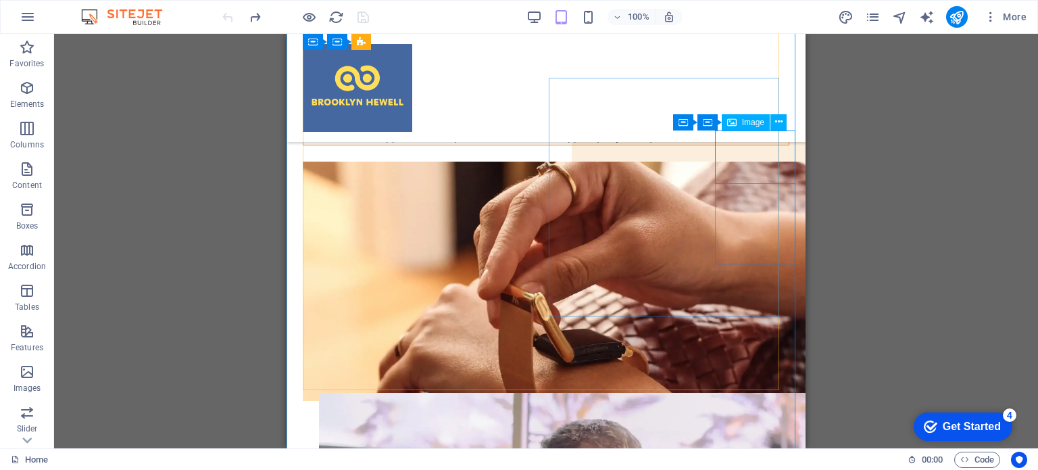
scroll to position [68, 0]
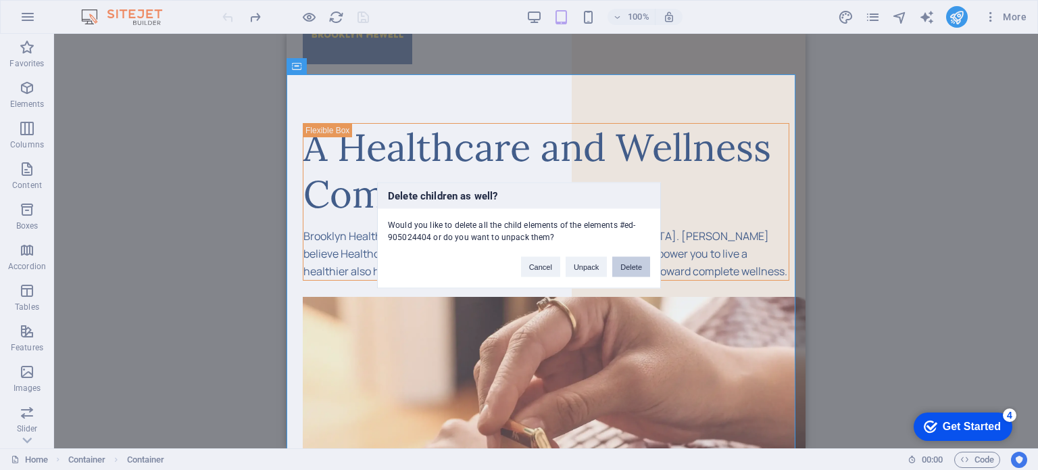
click at [641, 264] on button "Delete" at bounding box center [631, 266] width 38 height 20
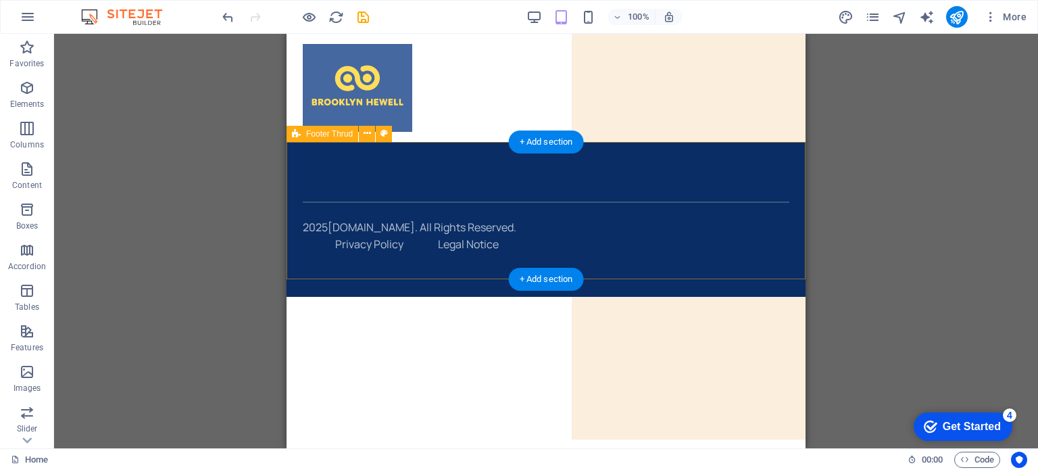
scroll to position [0, 0]
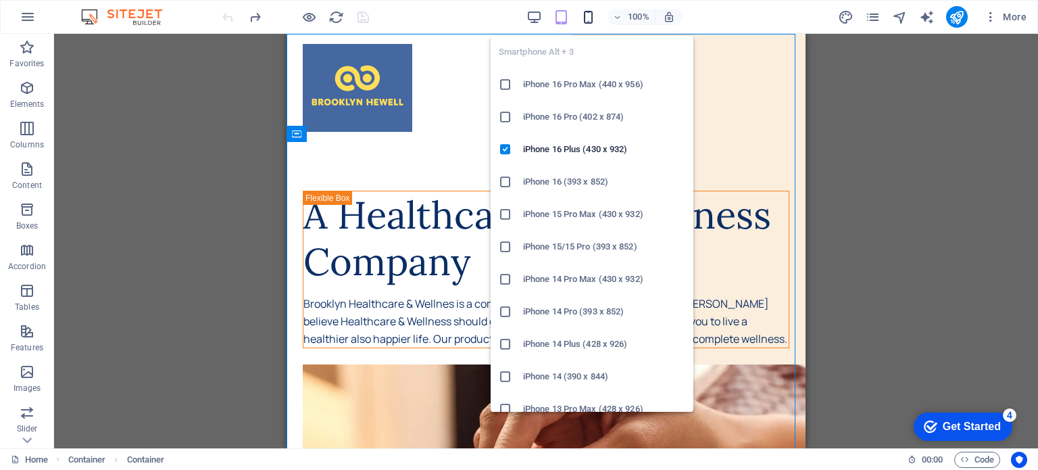
click at [591, 17] on icon "button" at bounding box center [588, 17] width 16 height 16
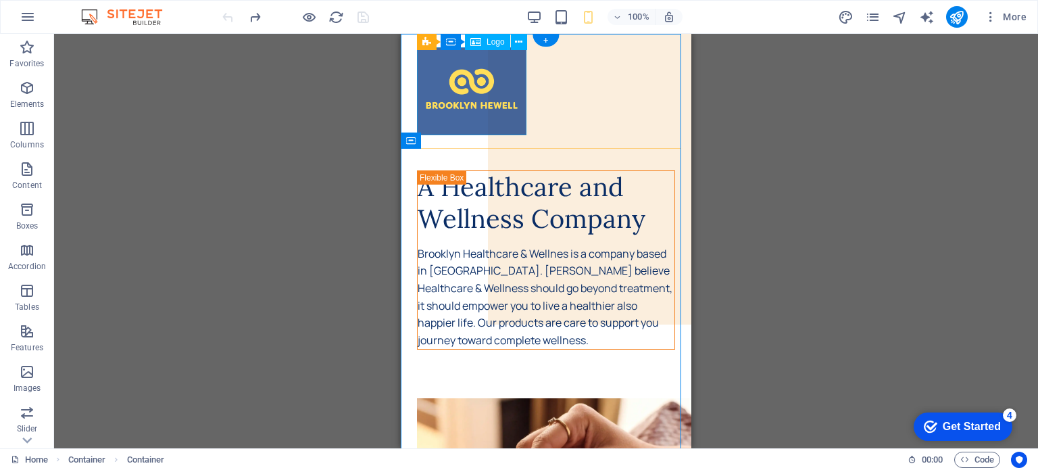
click at [501, 78] on div at bounding box center [546, 91] width 258 height 88
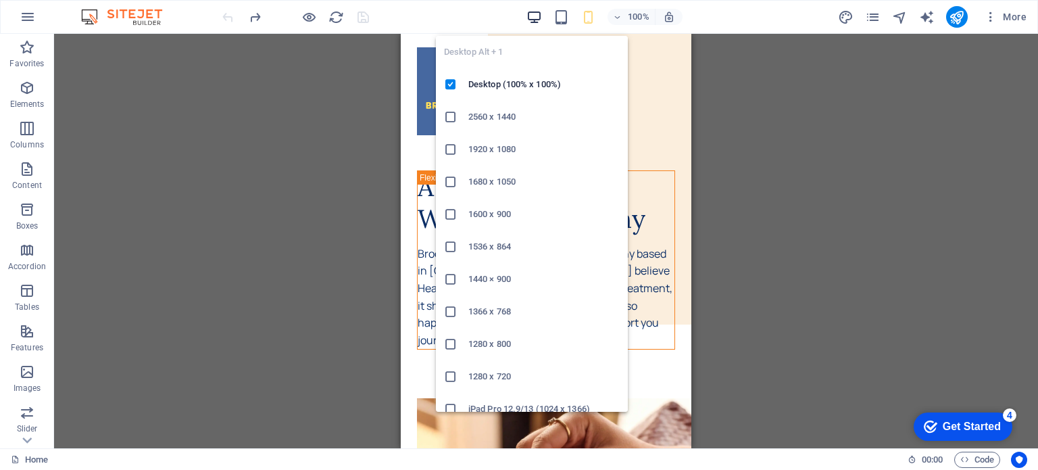
click at [529, 11] on icon "button" at bounding box center [534, 17] width 16 height 16
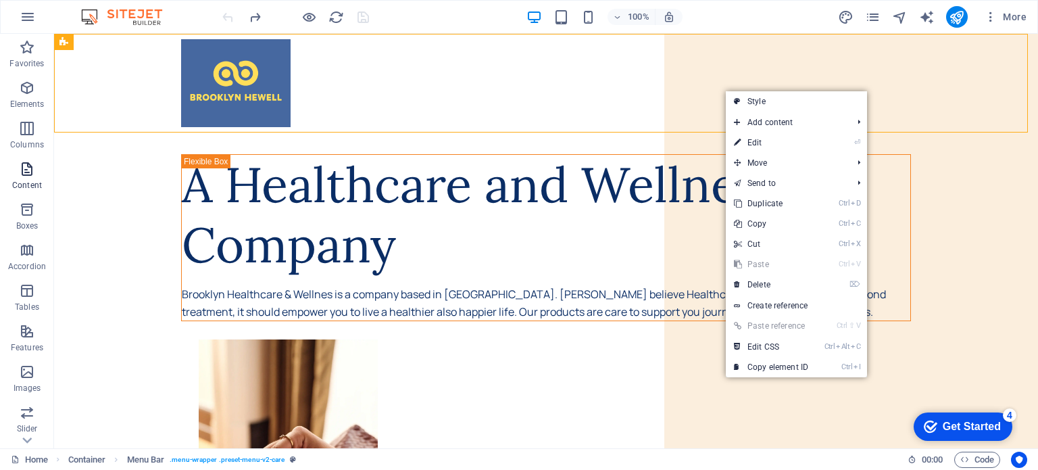
click at [40, 184] on p "Content" at bounding box center [27, 185] width 30 height 11
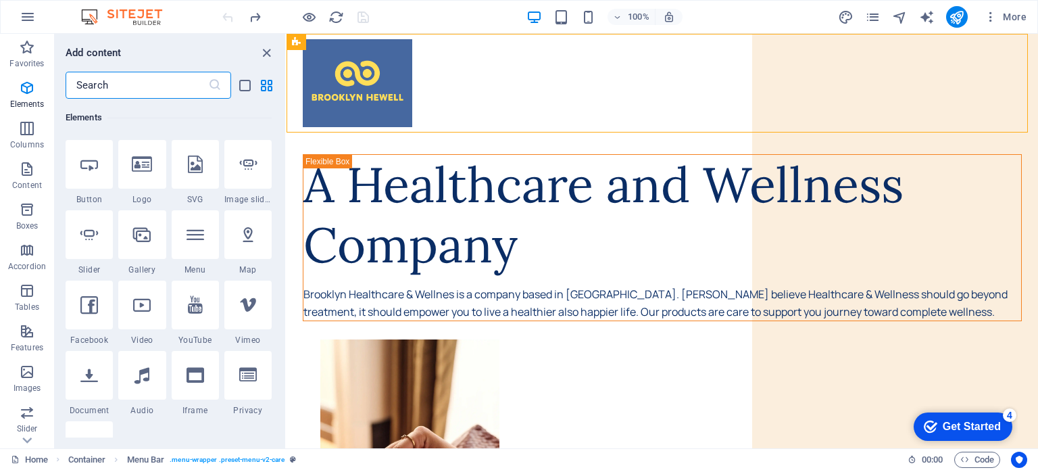
scroll to position [270, 0]
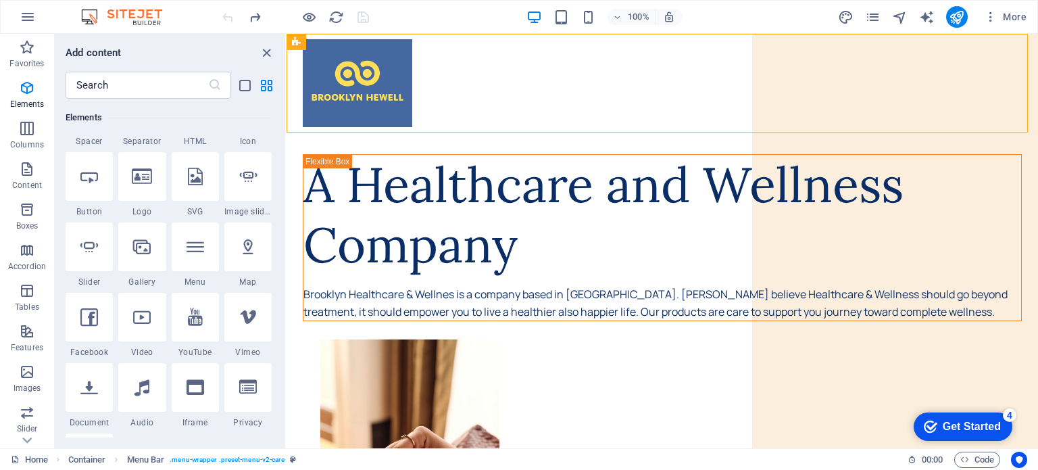
click at [95, 189] on div at bounding box center [89, 176] width 47 height 49
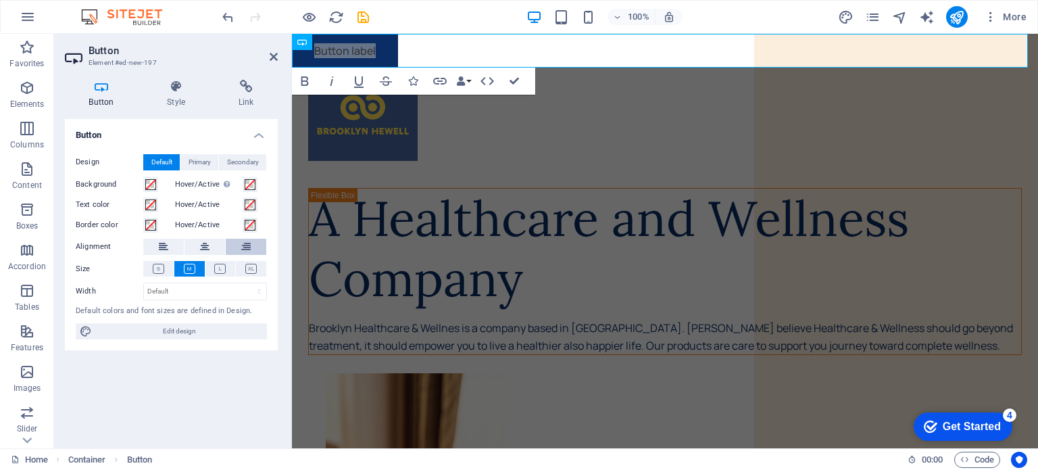
click at [241, 251] on button at bounding box center [246, 247] width 41 height 16
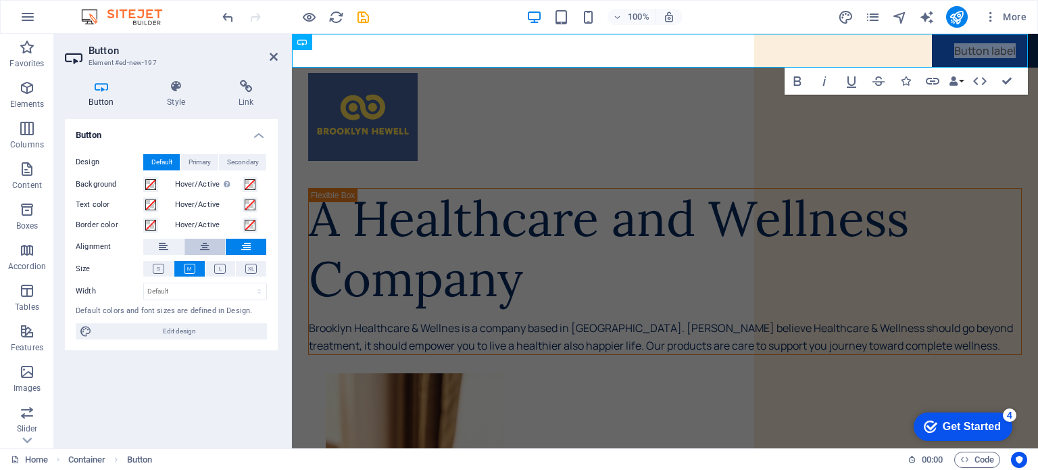
click at [198, 249] on button at bounding box center [204, 247] width 41 height 16
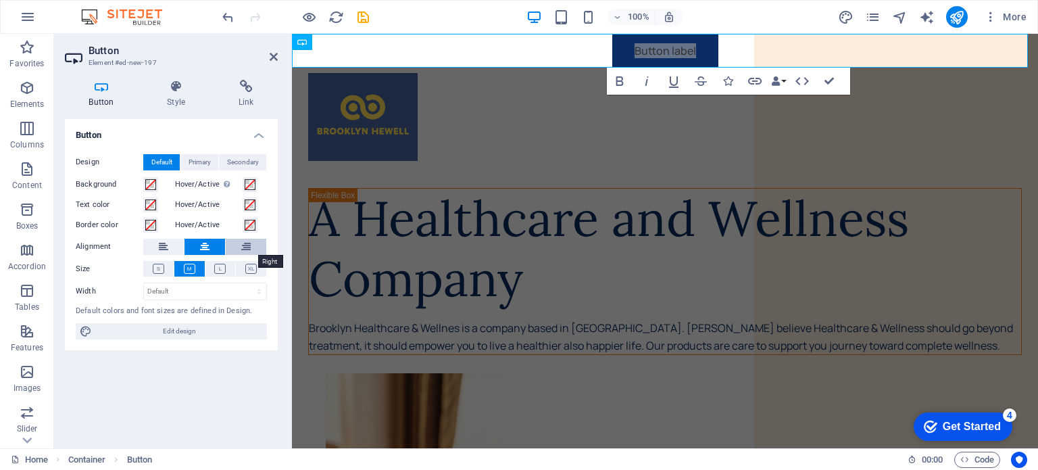
click at [254, 243] on button at bounding box center [246, 247] width 41 height 16
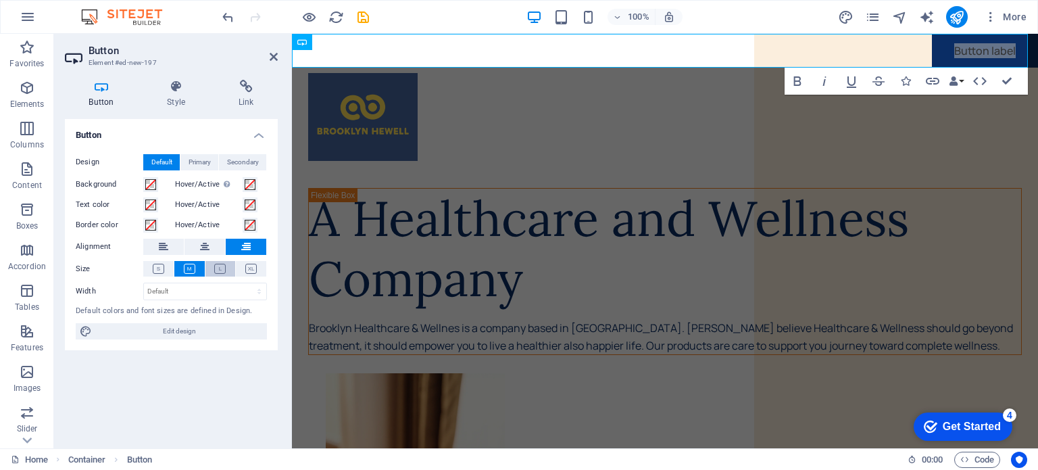
click at [216, 270] on icon at bounding box center [219, 269] width 11 height 10
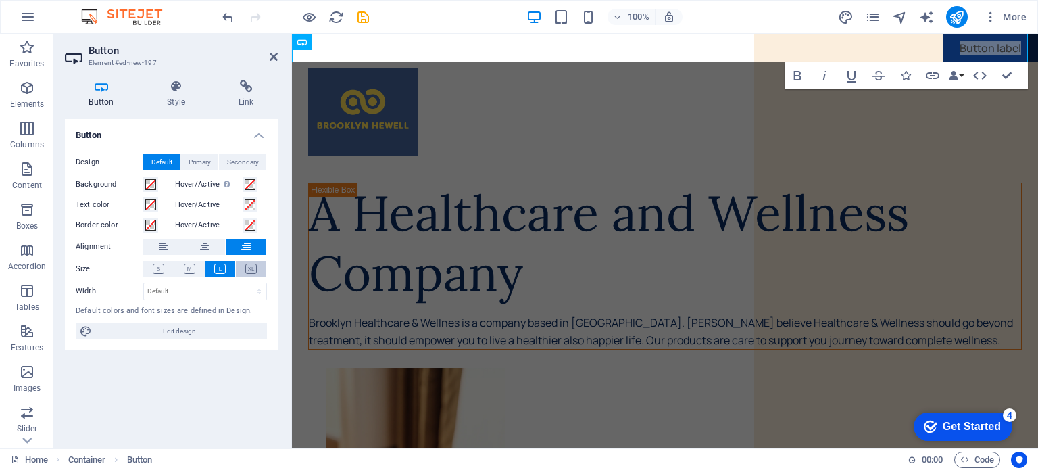
click at [251, 270] on icon at bounding box center [250, 269] width 11 height 10
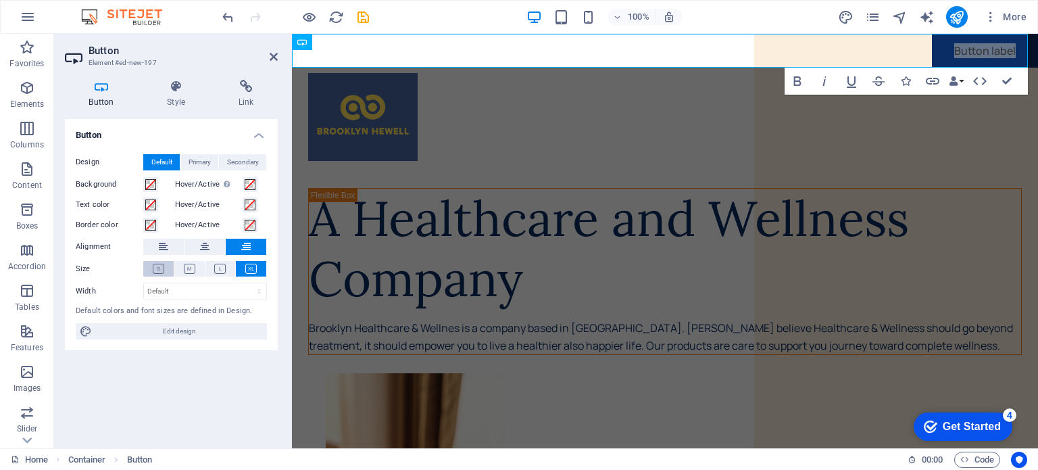
click at [157, 270] on icon at bounding box center [158, 269] width 11 height 10
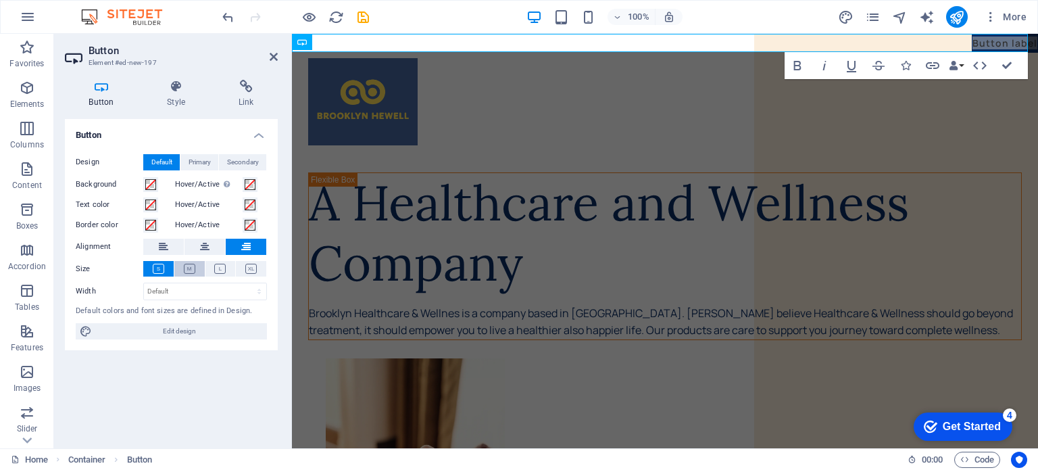
click at [189, 270] on icon at bounding box center [189, 269] width 11 height 10
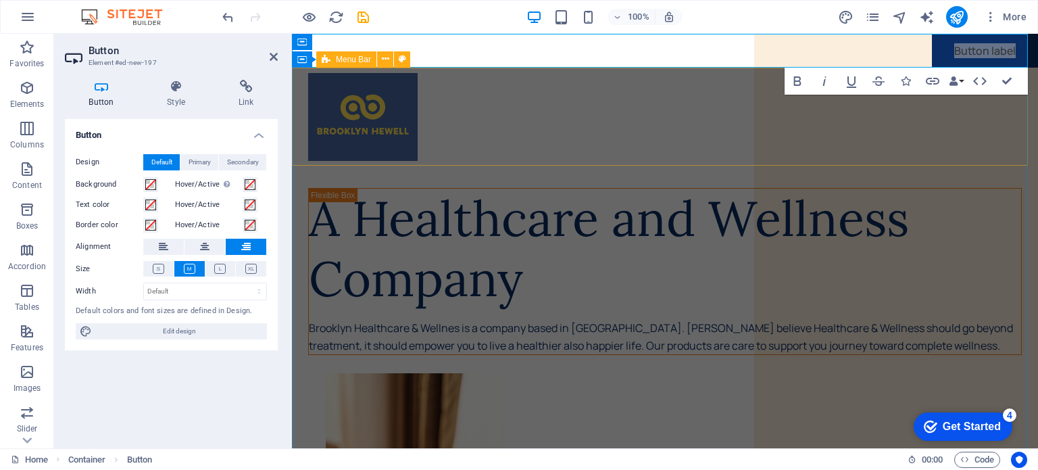
click at [946, 128] on div at bounding box center [665, 117] width 746 height 99
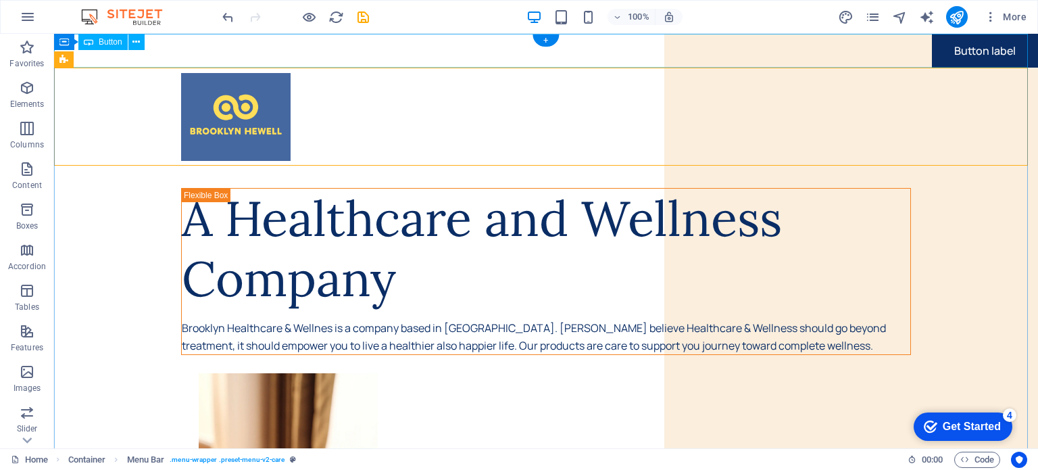
click at [989, 51] on div "Button label" at bounding box center [546, 51] width 984 height 34
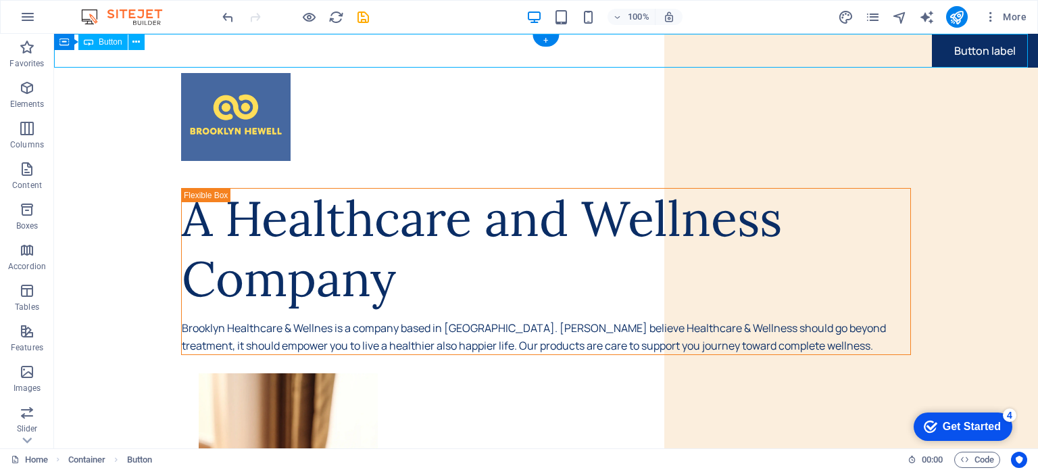
click at [966, 53] on div "Button label" at bounding box center [546, 51] width 984 height 34
click at [978, 56] on div "WHOOP" at bounding box center [546, 51] width 984 height 34
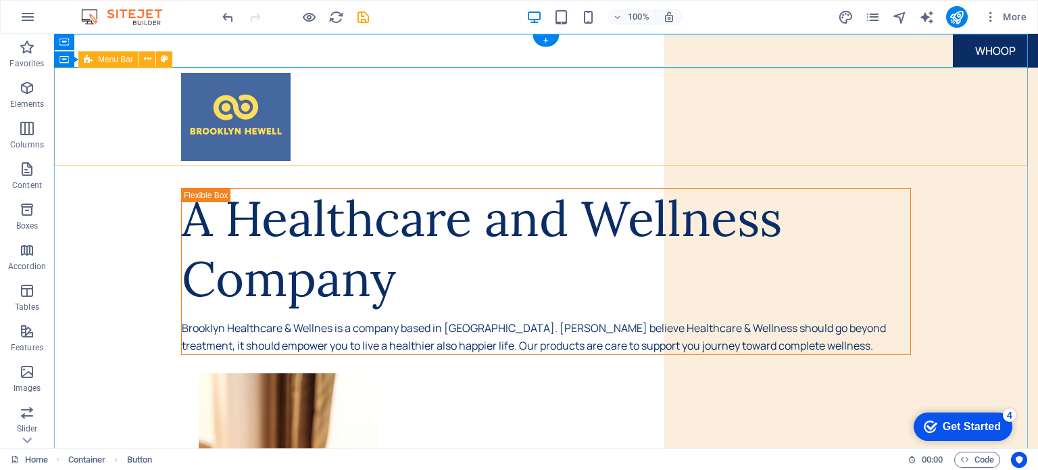
click at [984, 116] on div at bounding box center [546, 117] width 984 height 99
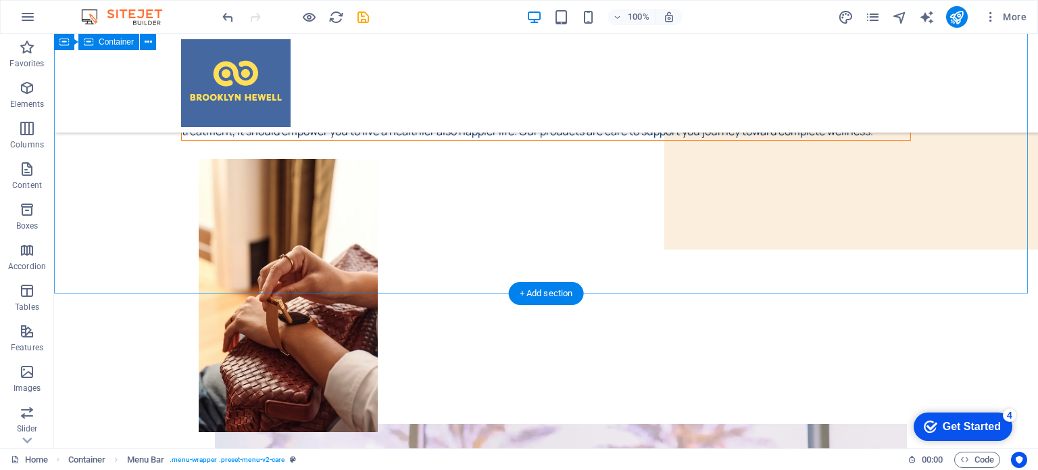
scroll to position [0, 0]
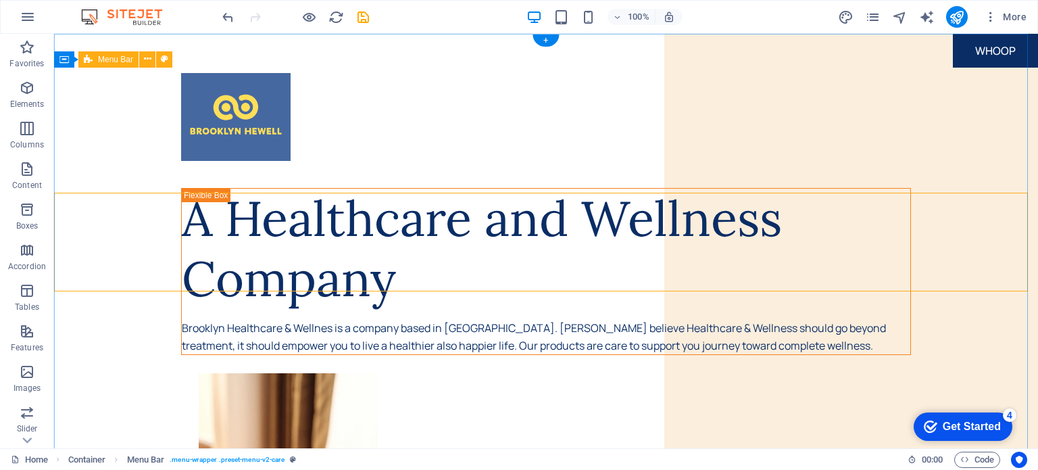
click at [862, 132] on div at bounding box center [546, 117] width 984 height 99
click at [997, 36] on div "WHOOP" at bounding box center [546, 51] width 984 height 34
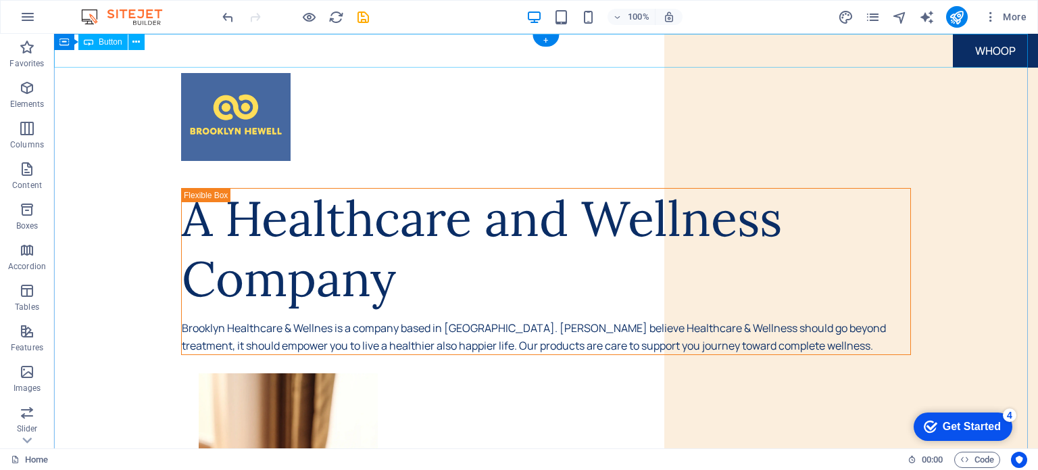
click at [989, 43] on div "WHOOP" at bounding box center [546, 51] width 984 height 34
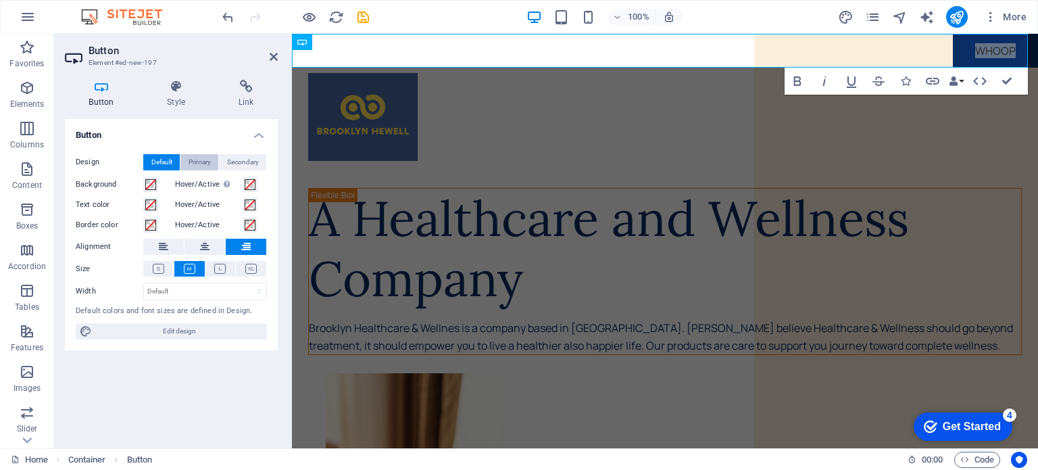
click at [199, 161] on span "Primary" at bounding box center [200, 162] width 22 height 16
click at [248, 163] on span "Secondary" at bounding box center [243, 162] width 32 height 16
click at [154, 163] on span "Default" at bounding box center [161, 162] width 21 height 16
click at [181, 88] on icon at bounding box center [176, 87] width 66 height 14
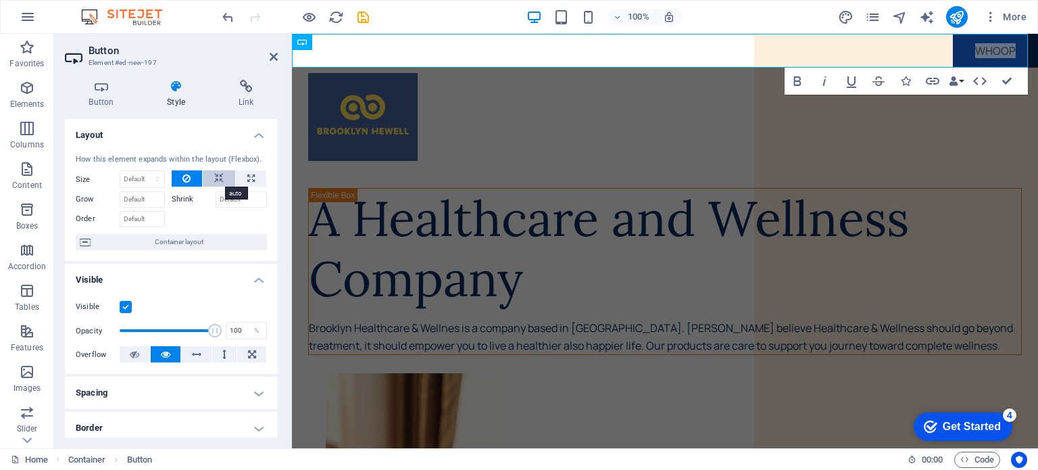
click at [214, 176] on icon at bounding box center [218, 178] width 9 height 16
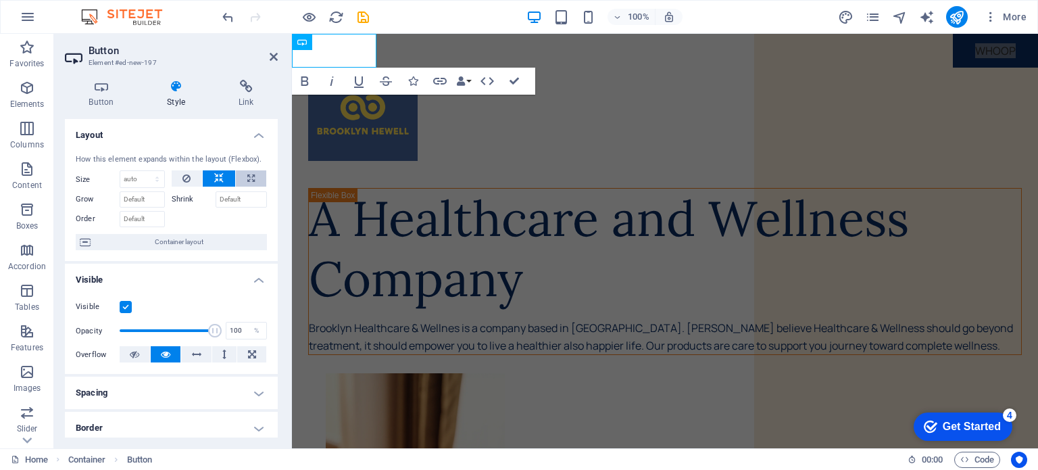
click at [247, 178] on icon at bounding box center [250, 178] width 7 height 16
type input "100"
select select "%"
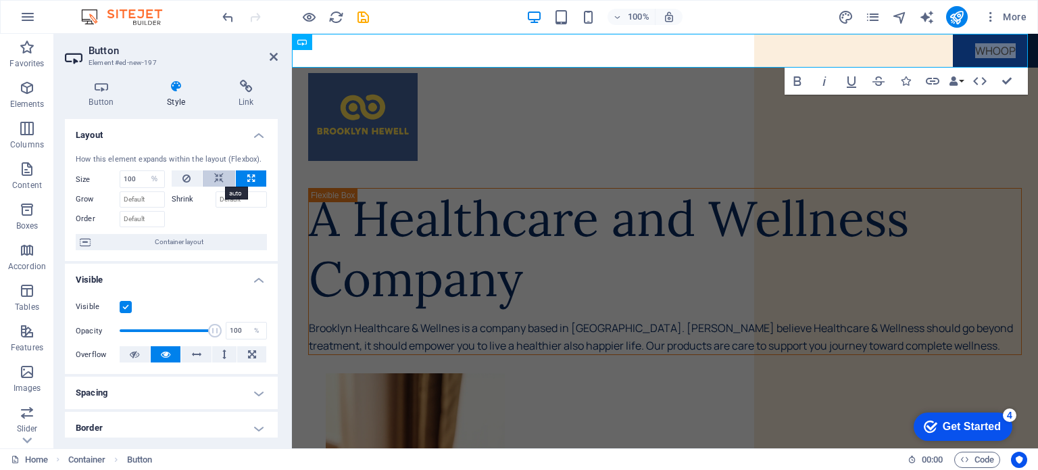
click at [218, 177] on icon at bounding box center [218, 178] width 9 height 16
select select "DISABLED_OPTION_VALUE"
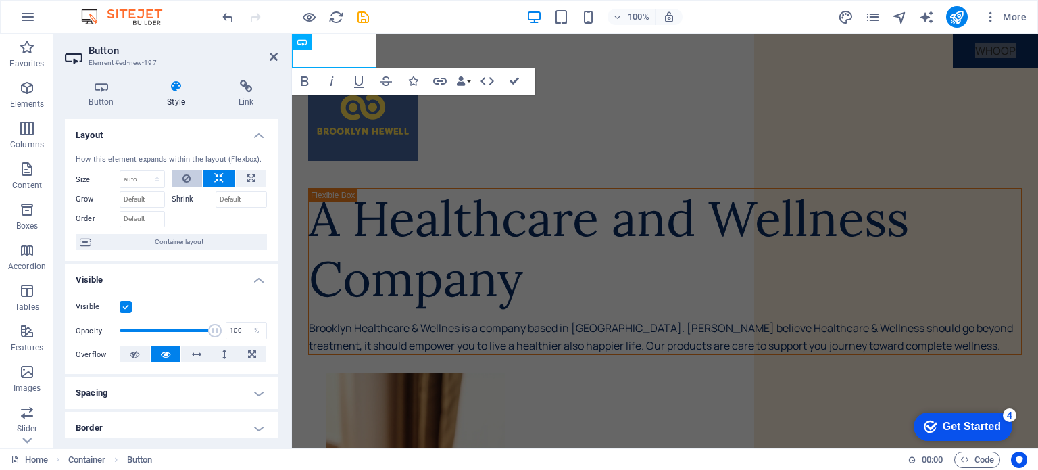
click at [193, 178] on button at bounding box center [187, 178] width 31 height 16
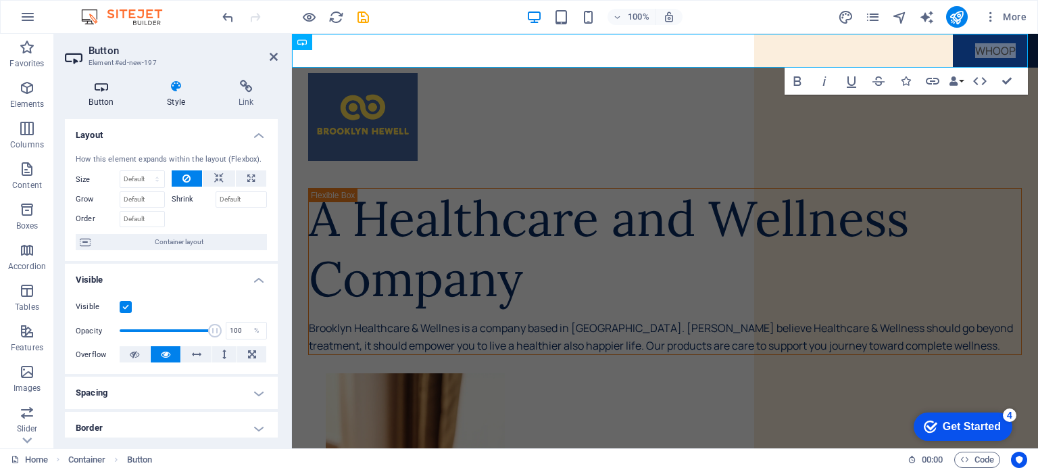
click at [91, 99] on h4 "Button" at bounding box center [104, 94] width 78 height 28
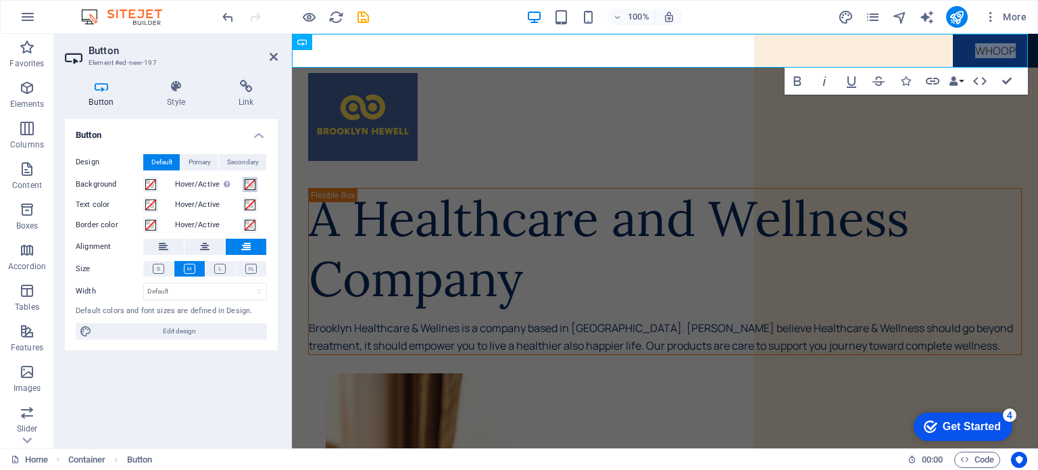
click at [249, 185] on span at bounding box center [250, 184] width 11 height 11
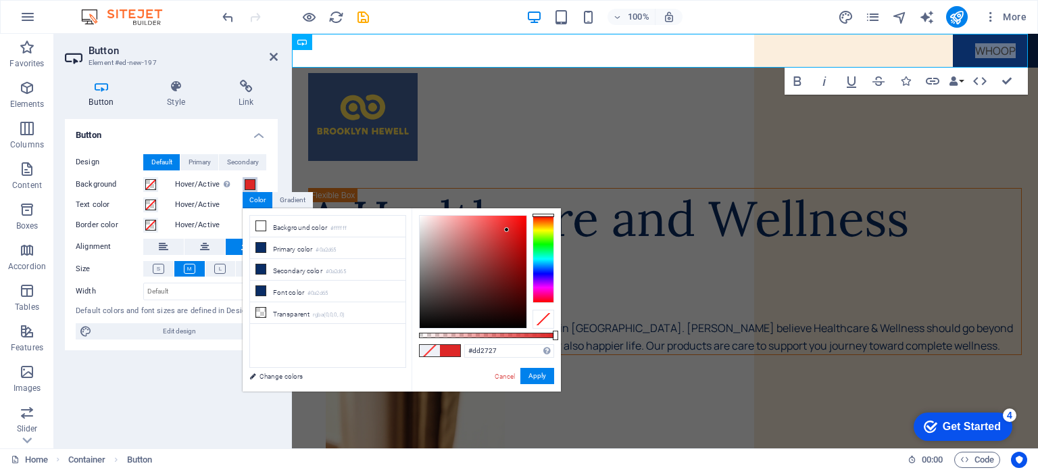
click at [507, 230] on div at bounding box center [473, 272] width 107 height 112
type input "#8e0202"
click at [524, 264] on div at bounding box center [473, 272] width 107 height 112
click at [514, 375] on link "Cancel" at bounding box center [505, 376] width 24 height 10
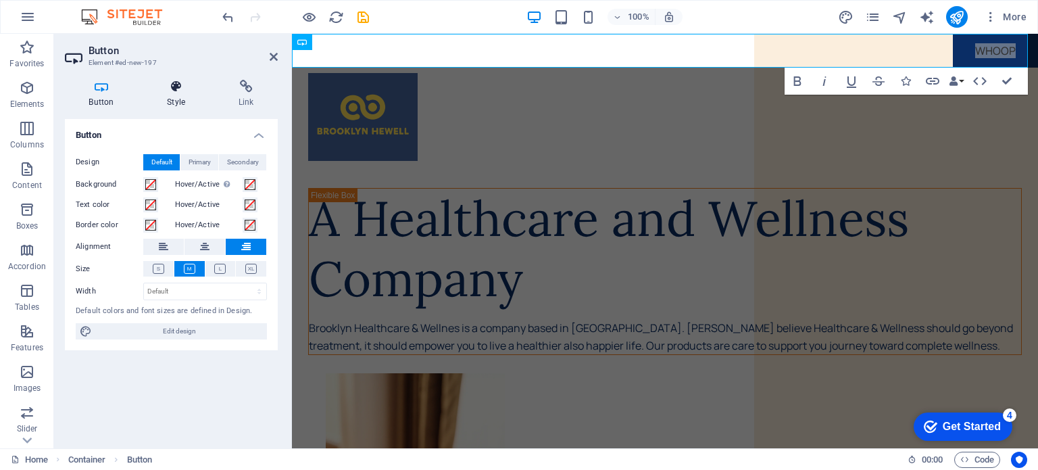
click at [169, 95] on h4 "Style" at bounding box center [179, 94] width 72 height 28
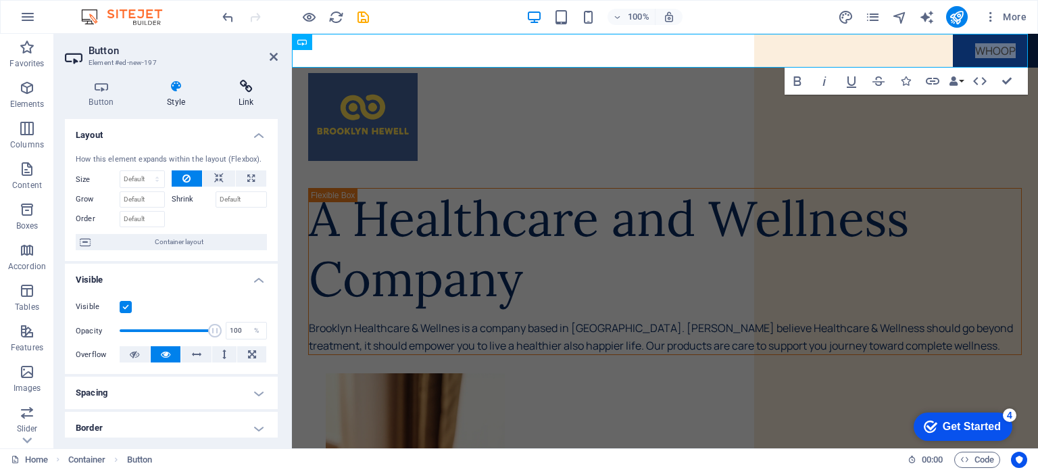
click at [256, 95] on h4 "Link" at bounding box center [246, 94] width 64 height 28
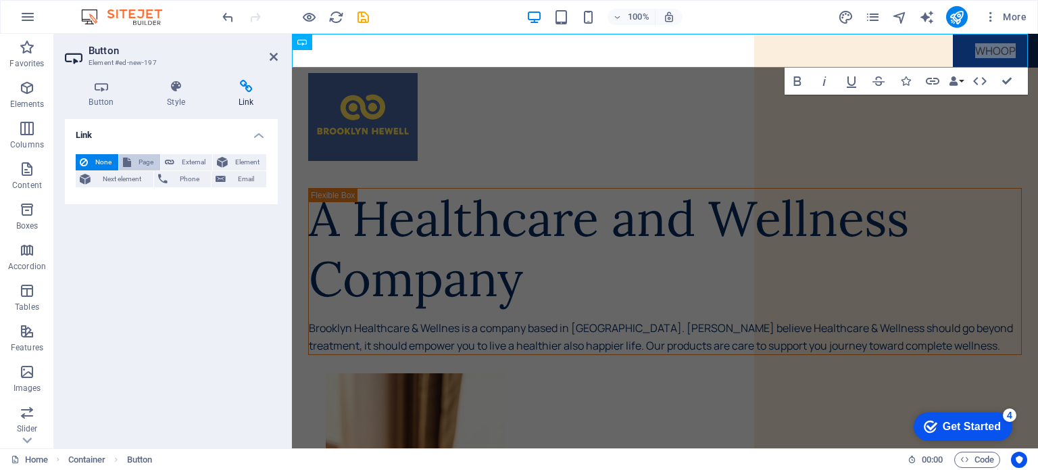
click at [141, 161] on span "Page" at bounding box center [145, 162] width 21 height 16
select select
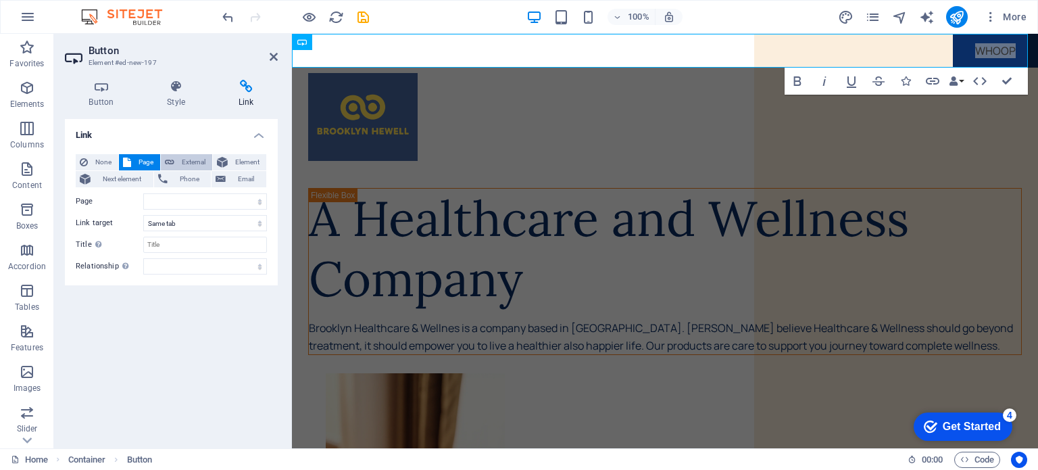
click at [186, 161] on span "External" at bounding box center [193, 162] width 30 height 16
click at [243, 157] on span "Element" at bounding box center [247, 162] width 30 height 16
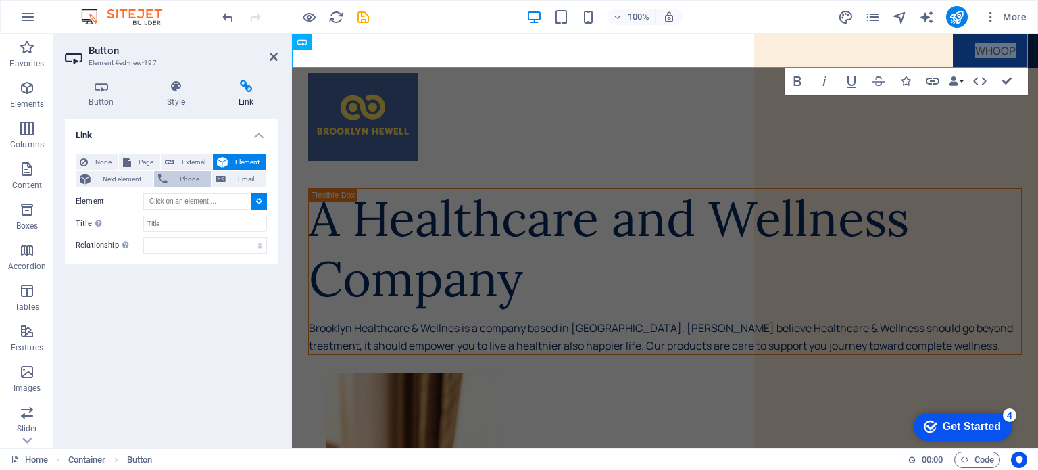
click at [160, 176] on icon at bounding box center [162, 179] width 9 height 16
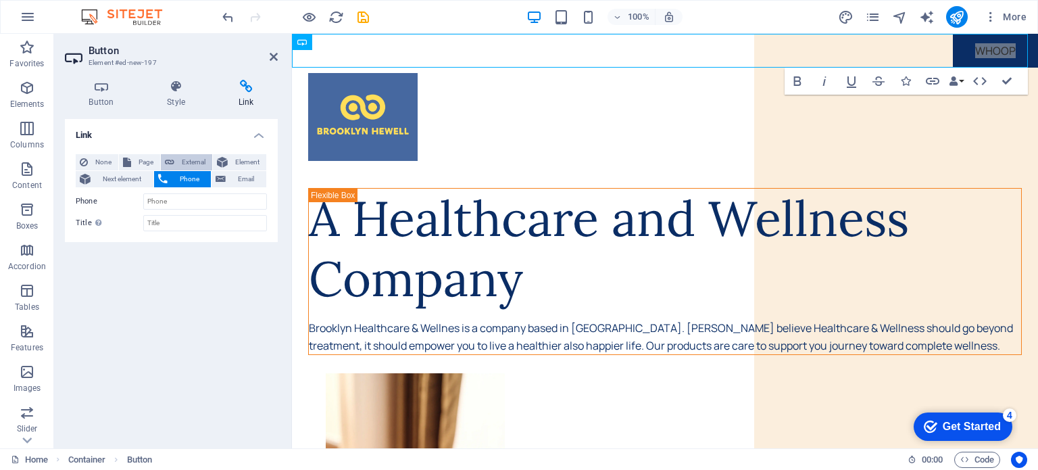
click at [173, 156] on icon at bounding box center [169, 162] width 9 height 16
select select "blank"
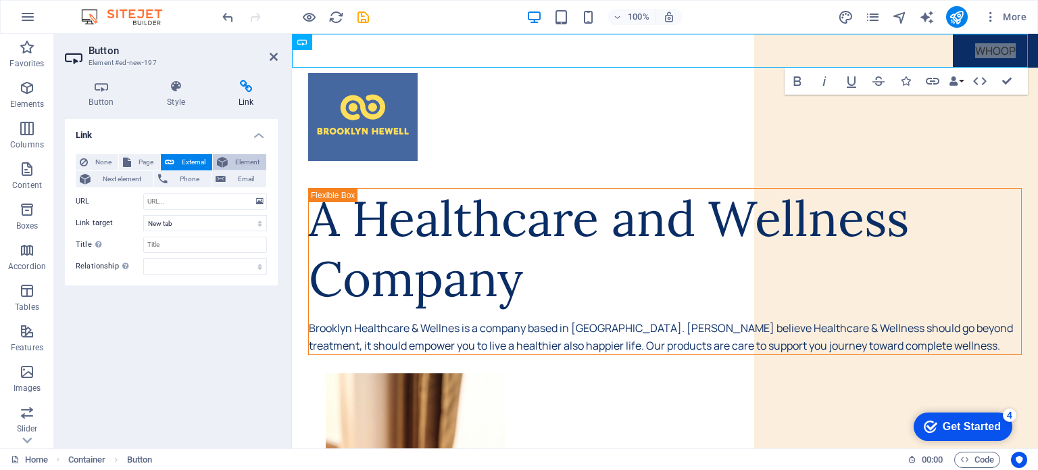
click at [234, 161] on span "Element" at bounding box center [247, 162] width 30 height 16
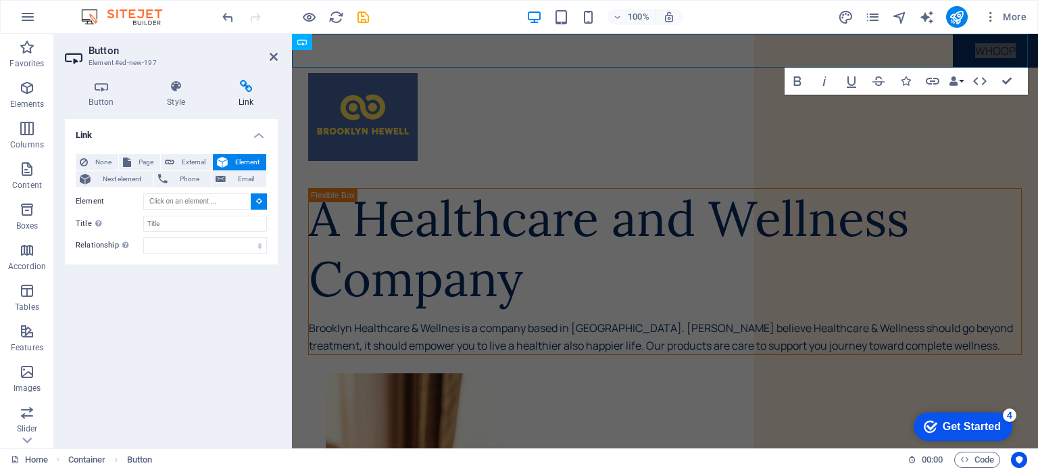
click at [173, 151] on div "None Page External Element Next element Phone Email Page Home About Services Co…" at bounding box center [171, 203] width 213 height 121
click at [173, 154] on icon at bounding box center [169, 162] width 9 height 16
select select "blank"
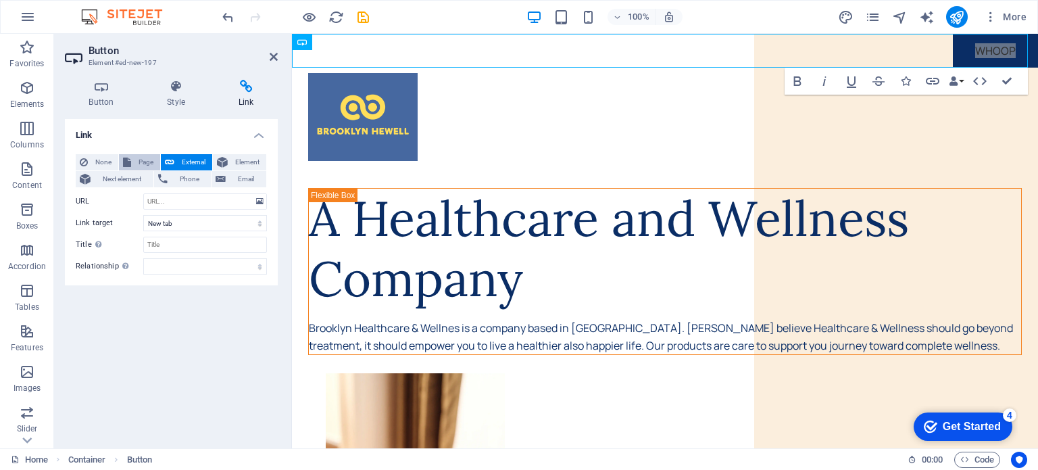
click at [143, 156] on span "Page" at bounding box center [145, 162] width 21 height 16
select select
click at [174, 164] on button "External" at bounding box center [186, 162] width 51 height 16
select select "blank"
click at [230, 167] on button "Element" at bounding box center [239, 162] width 53 height 16
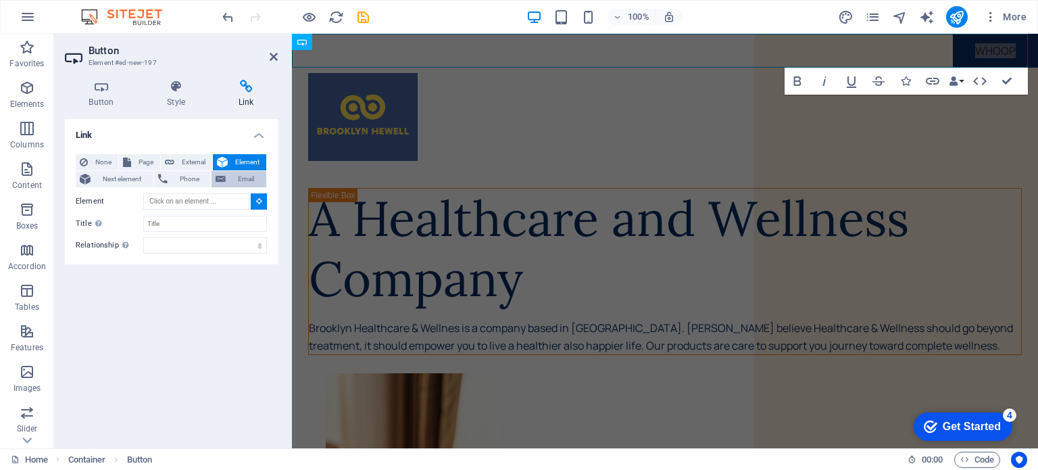
click at [232, 176] on span "Email" at bounding box center [246, 179] width 32 height 16
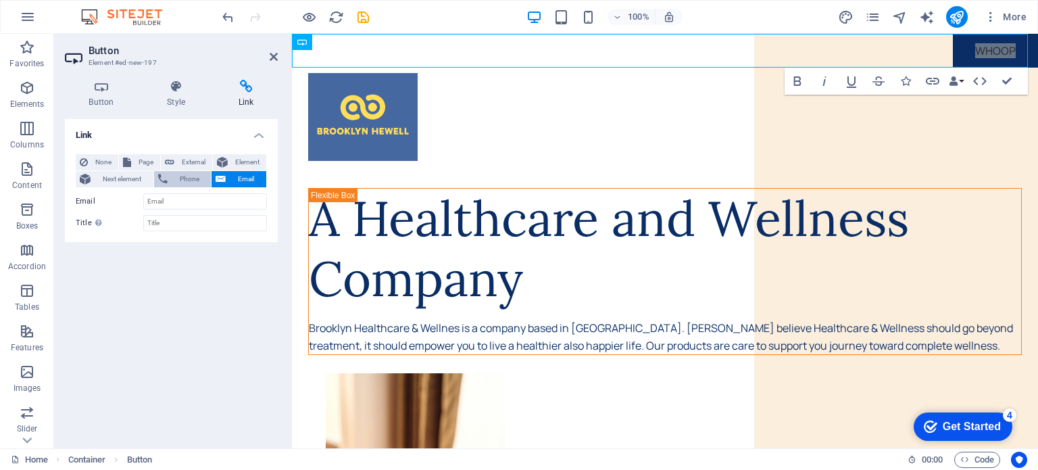
click at [189, 176] on span "Phone" at bounding box center [190, 179] width 36 height 16
click at [128, 178] on span "Next element" at bounding box center [122, 179] width 55 height 16
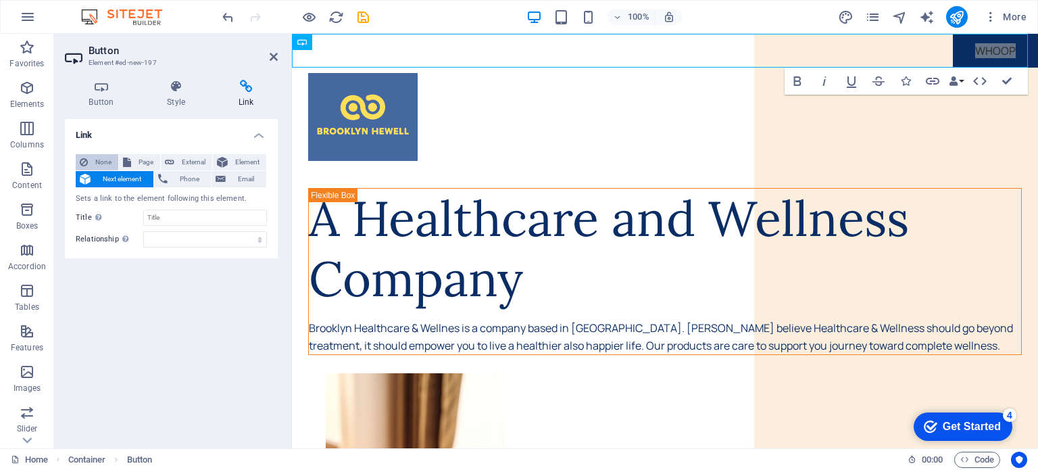
click at [87, 166] on icon at bounding box center [84, 162] width 8 height 16
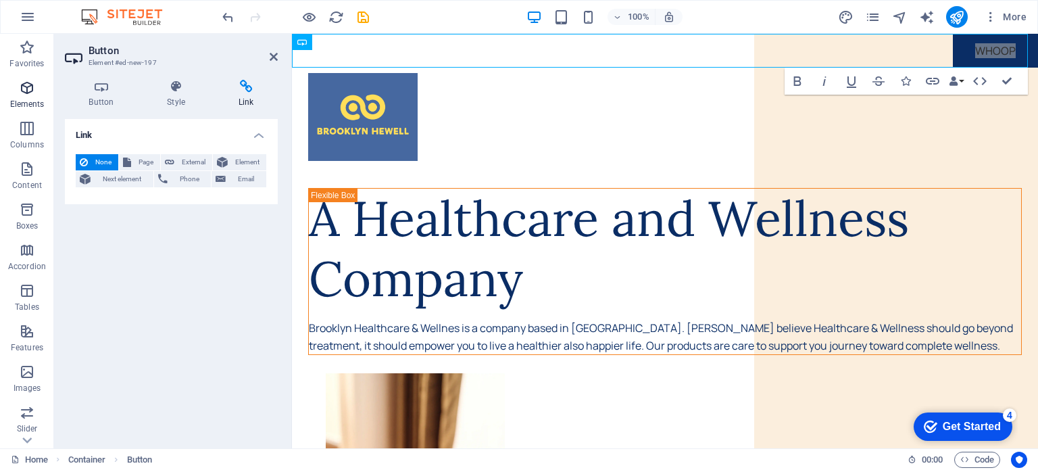
click at [19, 88] on icon "button" at bounding box center [27, 88] width 16 height 16
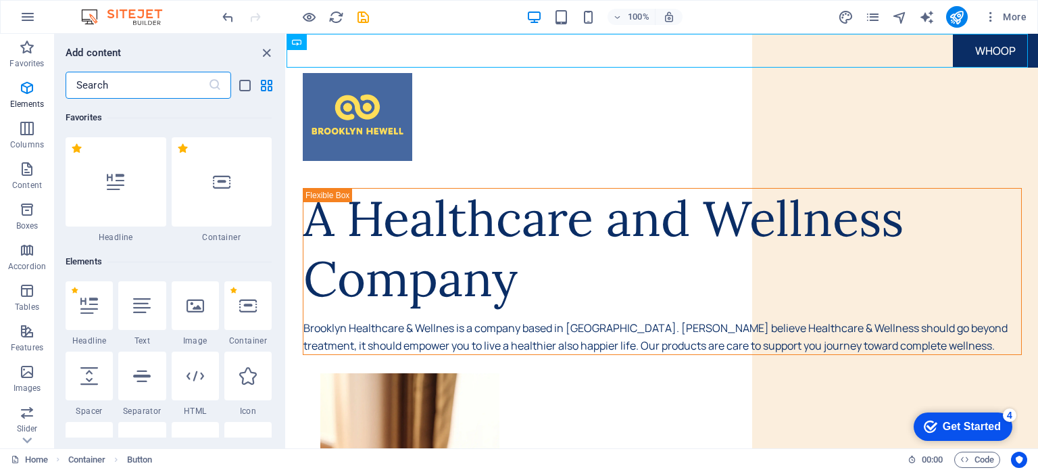
scroll to position [143, 0]
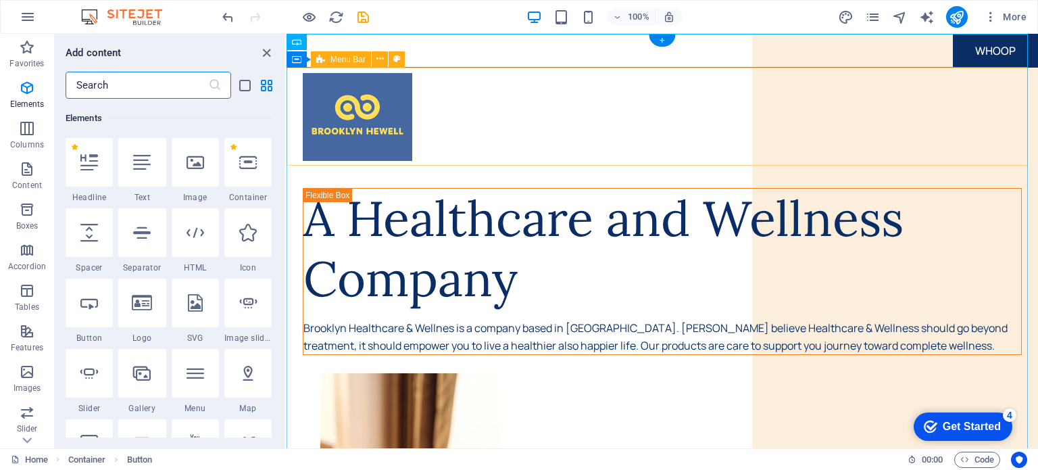
click at [1002, 112] on div at bounding box center [661, 117] width 751 height 99
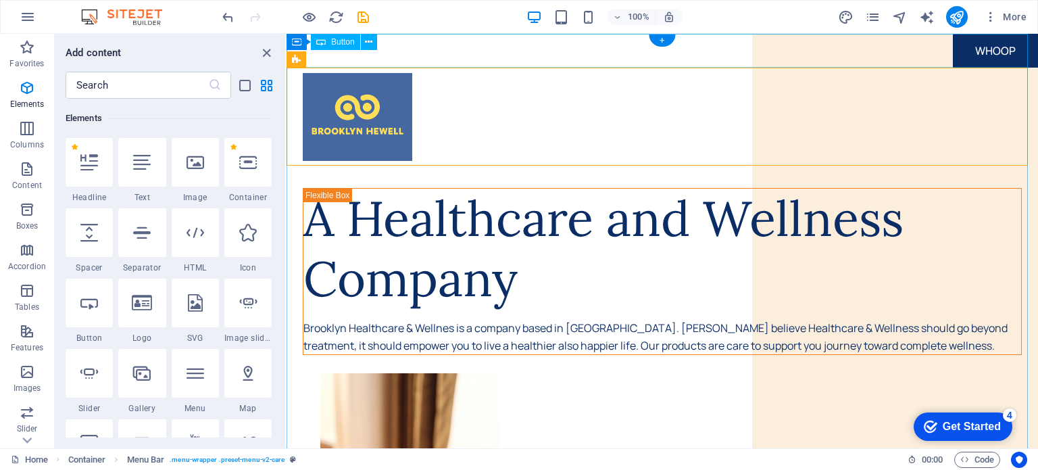
click at [954, 56] on div "WHOOP" at bounding box center [661, 51] width 751 height 34
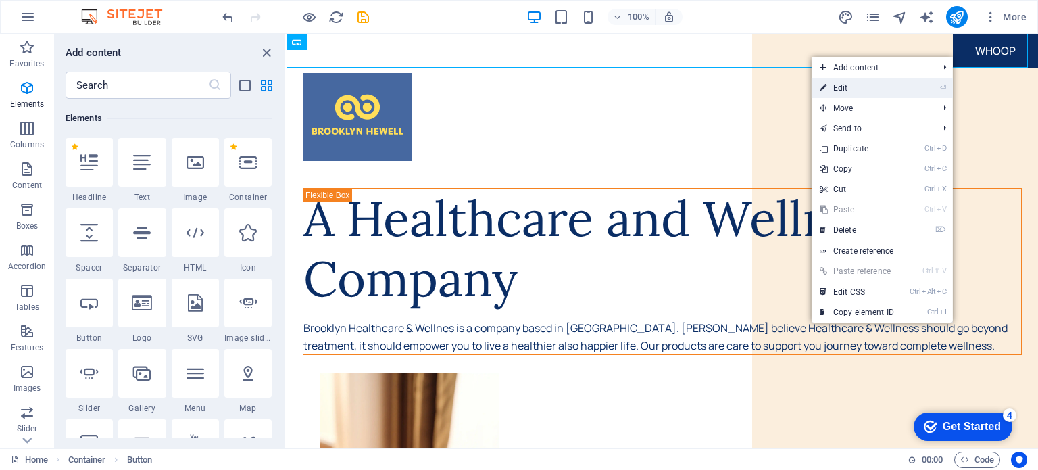
click at [887, 89] on link "⏎ Edit" at bounding box center [857, 88] width 91 height 20
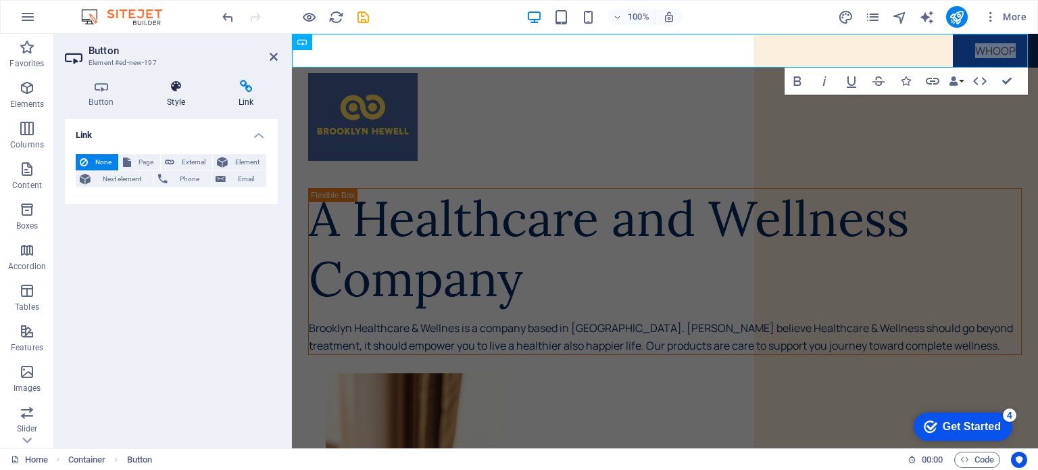
click at [178, 103] on h4 "Style" at bounding box center [179, 94] width 72 height 28
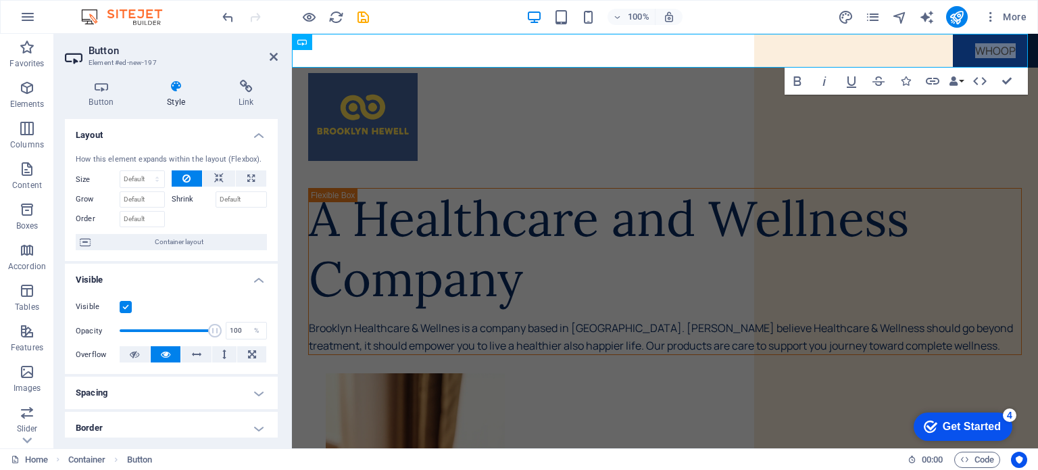
click at [182, 180] on icon at bounding box center [186, 178] width 8 height 16
click at [222, 174] on button at bounding box center [219, 178] width 32 height 16
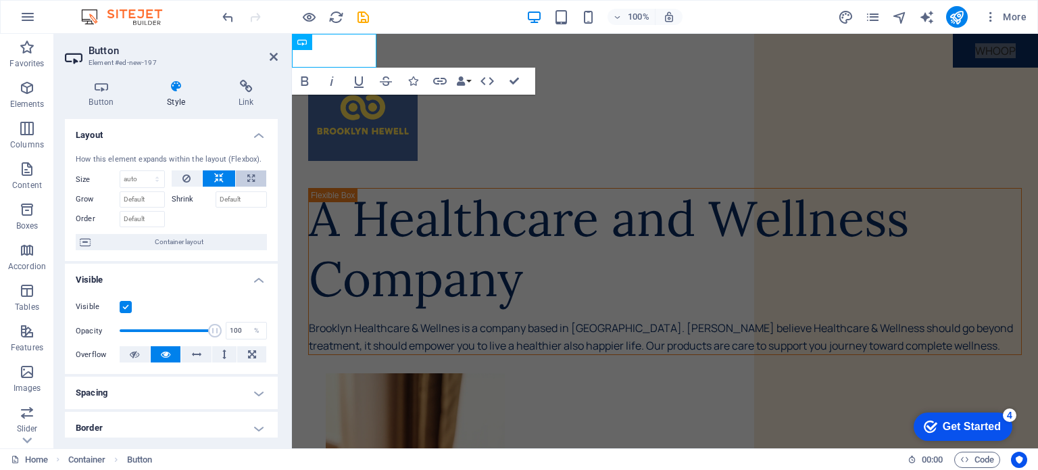
click at [250, 177] on icon at bounding box center [250, 178] width 7 height 16
type input "100"
select select "%"
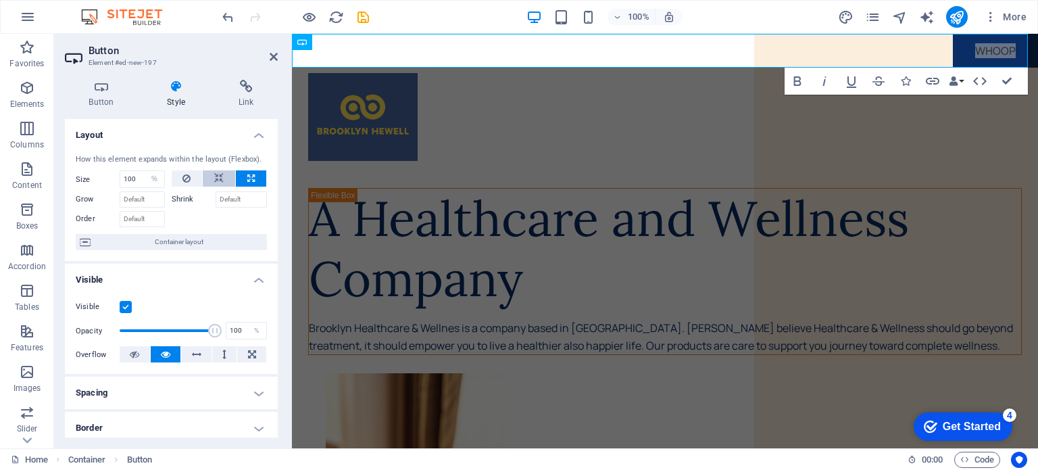
click at [214, 180] on icon at bounding box center [218, 178] width 9 height 16
select select "DISABLED_OPTION_VALUE"
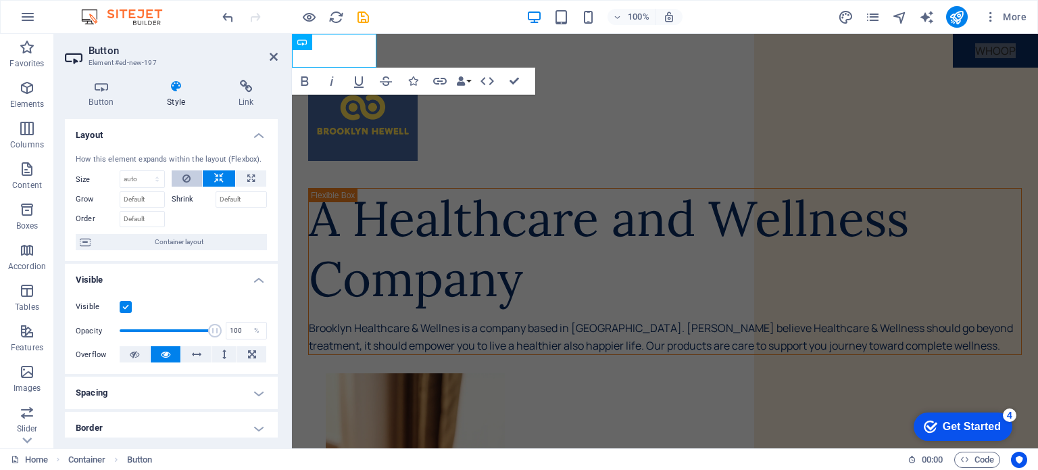
click at [185, 178] on icon at bounding box center [186, 178] width 8 height 16
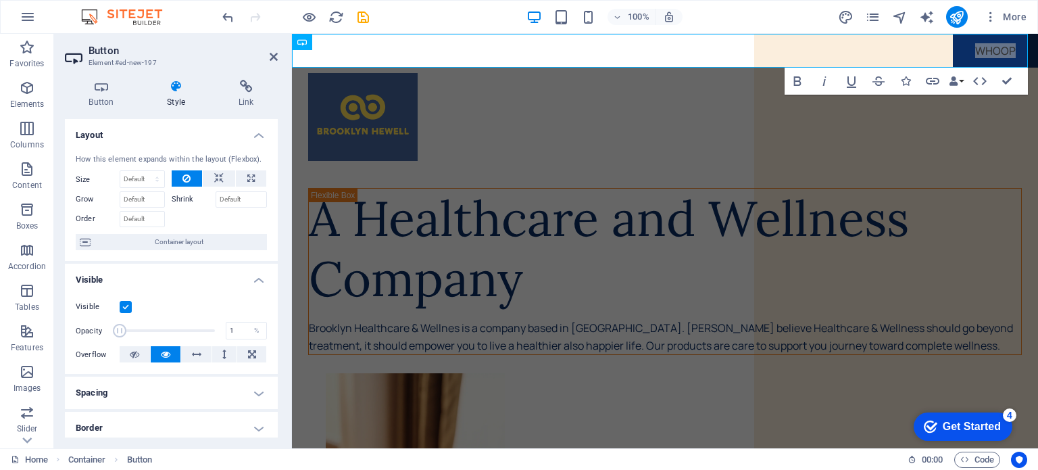
drag, startPoint x: 211, startPoint y: 330, endPoint x: 65, endPoint y: 321, distance: 146.9
click at [66, 321] on div "Visible Opacity 1 % Overflow" at bounding box center [171, 331] width 213 height 86
drag, startPoint x: 117, startPoint y: 330, endPoint x: 176, endPoint y: 332, distance: 59.5
click at [176, 332] on span at bounding box center [179, 331] width 14 height 14
type input "75"
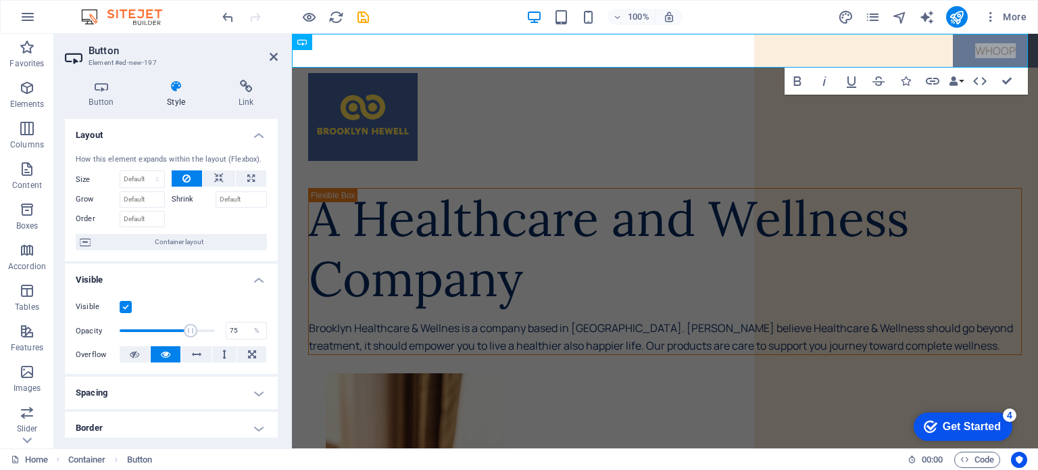
drag, startPoint x: 176, startPoint y: 332, endPoint x: 189, endPoint y: 332, distance: 12.2
click at [189, 332] on span at bounding box center [191, 331] width 14 height 14
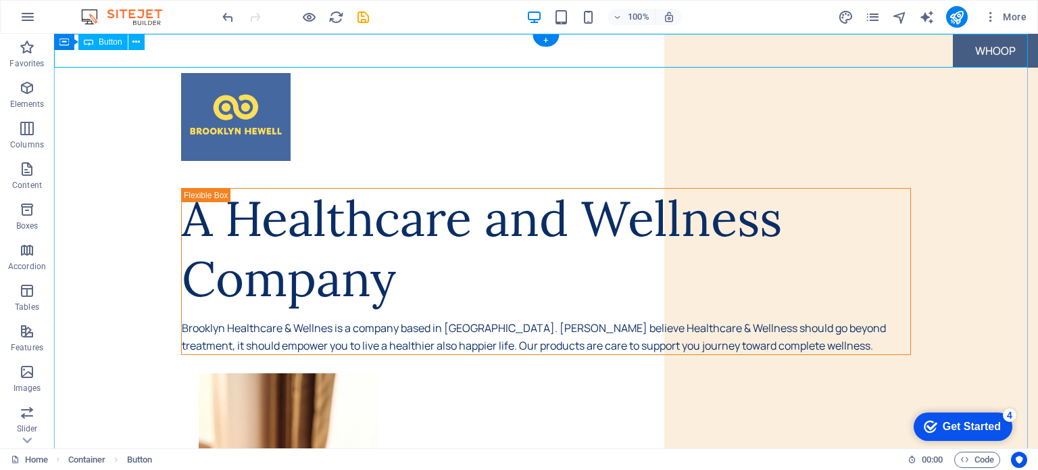
click at [991, 50] on div "WHOOP" at bounding box center [546, 51] width 984 height 34
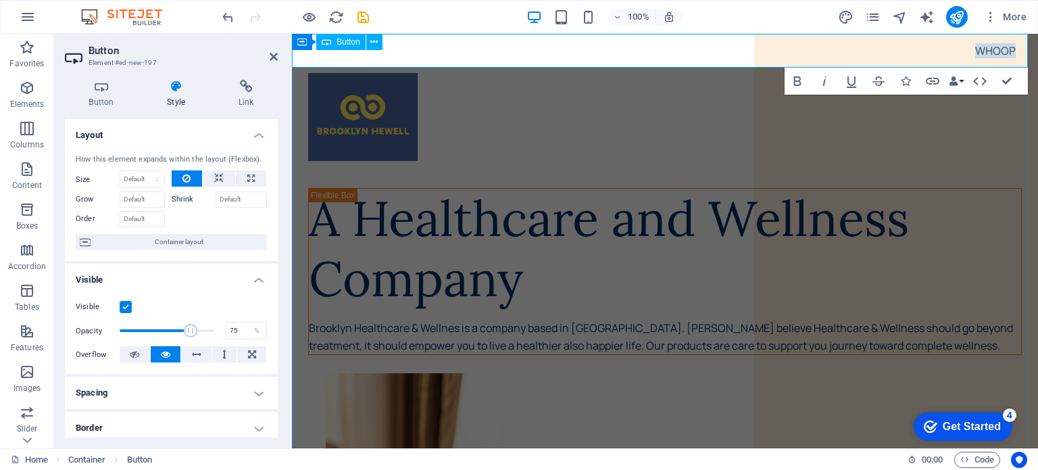
drag, startPoint x: 1229, startPoint y: 50, endPoint x: 1001, endPoint y: 47, distance: 228.4
click at [1001, 47] on link "WHOOP" at bounding box center [995, 51] width 85 height 34
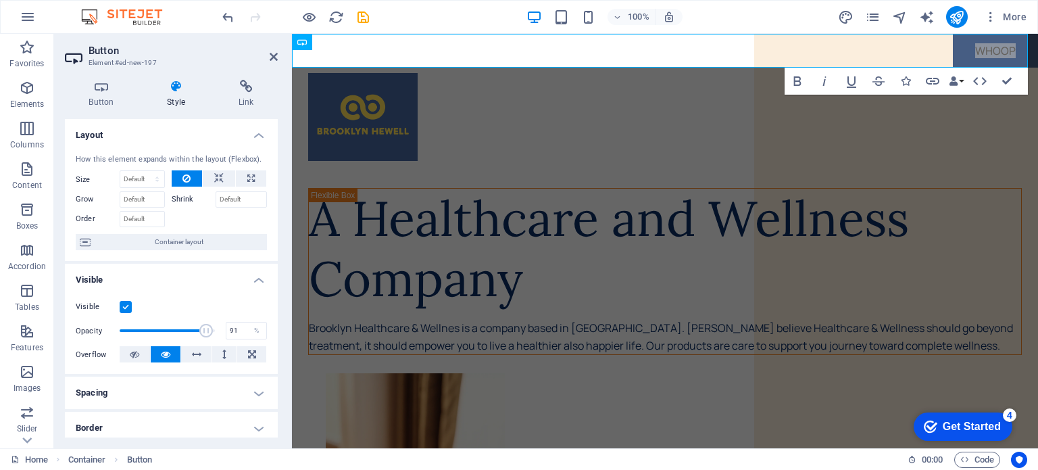
drag, startPoint x: 189, startPoint y: 332, endPoint x: 204, endPoint y: 332, distance: 14.9
click at [204, 332] on span at bounding box center [206, 331] width 14 height 14
type input "85"
click at [198, 330] on span at bounding box center [201, 331] width 14 height 14
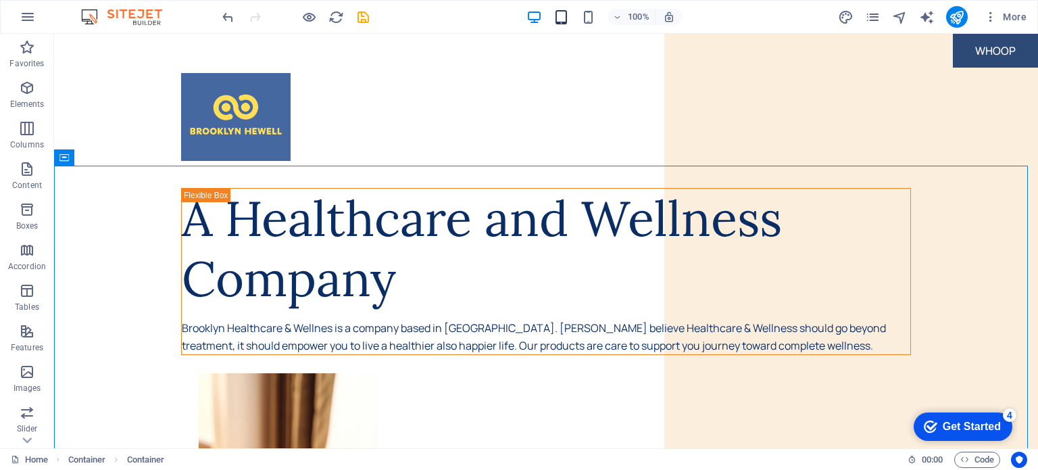
click at [566, 20] on icon "button" at bounding box center [561, 17] width 16 height 16
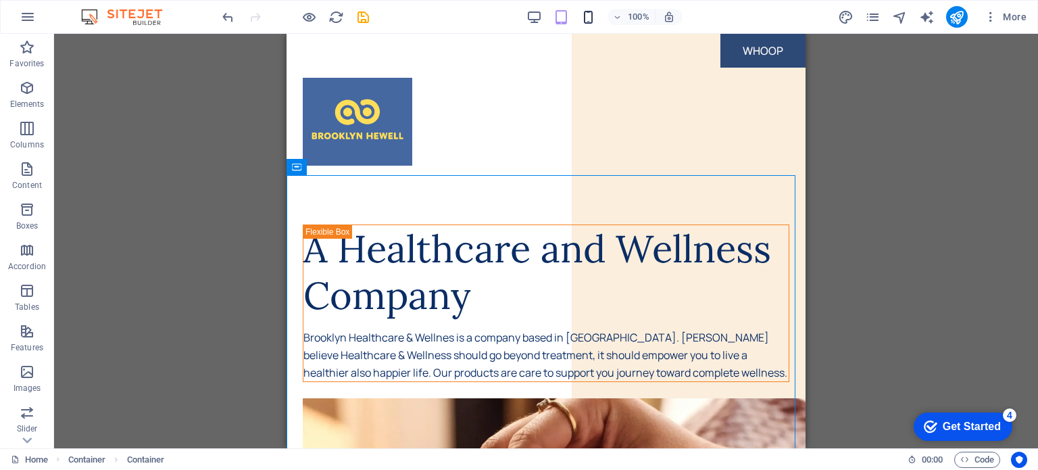
click at [587, 19] on icon "button" at bounding box center [588, 17] width 16 height 16
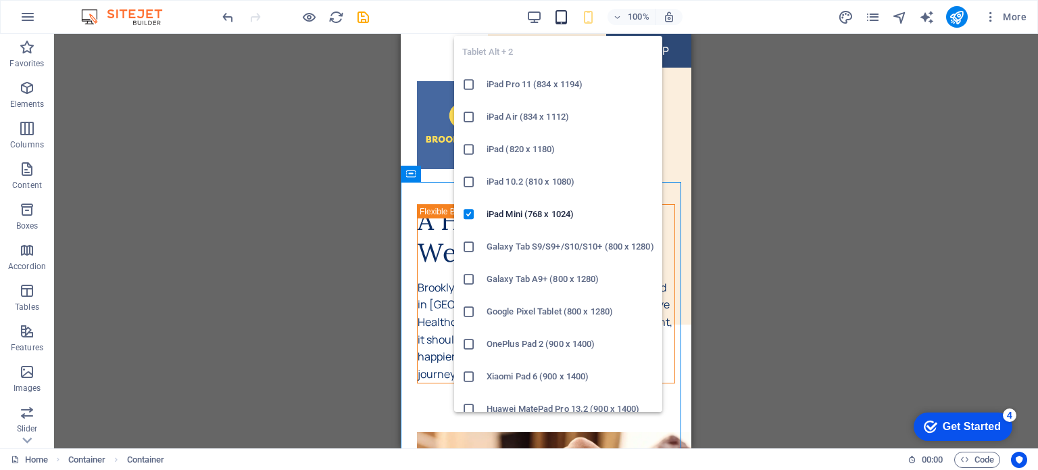
click at [566, 16] on icon "button" at bounding box center [561, 17] width 16 height 16
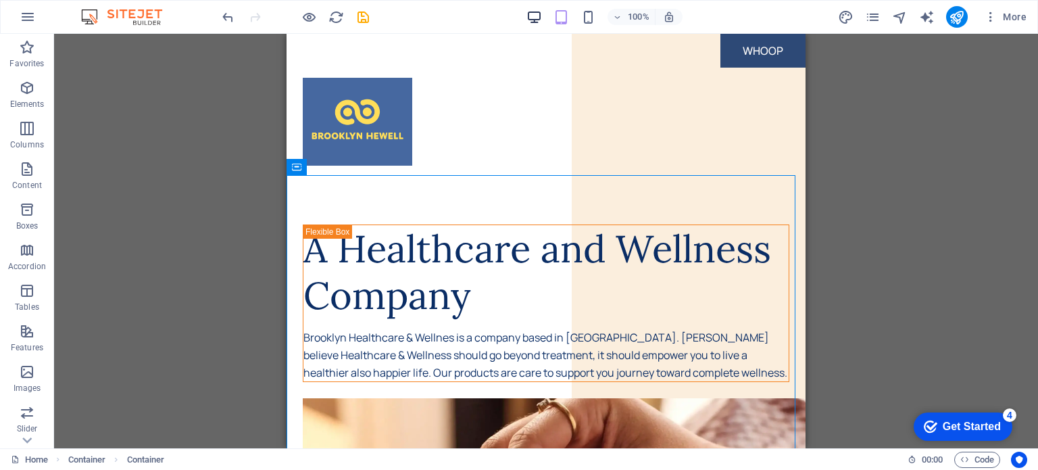
click at [539, 18] on icon "button" at bounding box center [534, 17] width 16 height 16
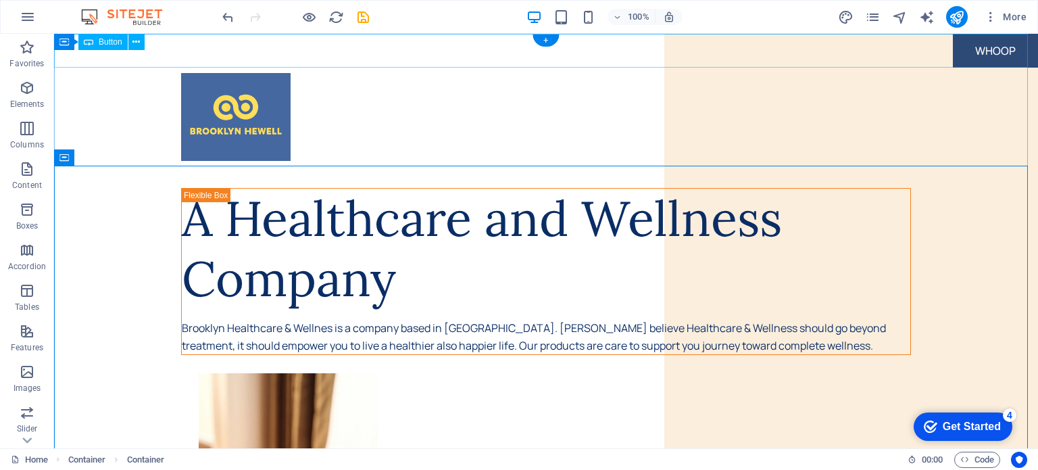
click at [994, 59] on div "WHOOP" at bounding box center [546, 51] width 984 height 34
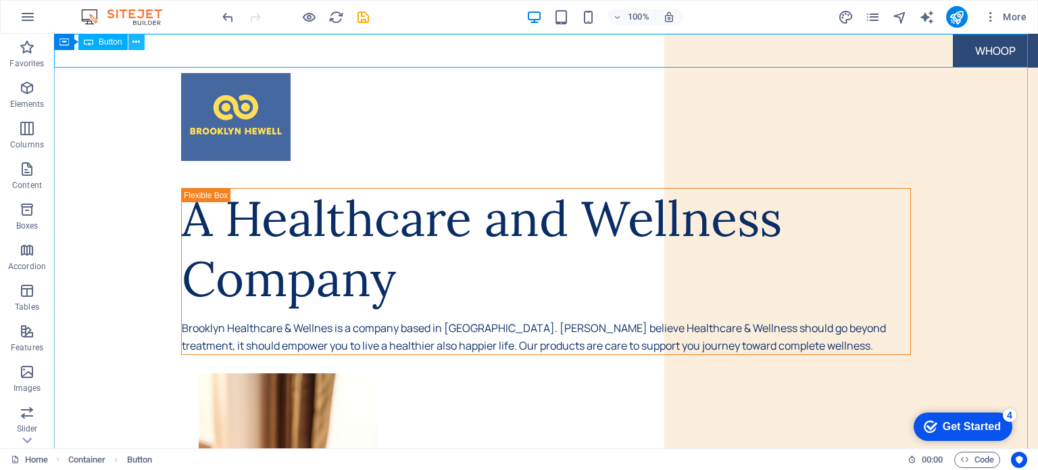
click at [139, 45] on icon at bounding box center [135, 42] width 7 height 14
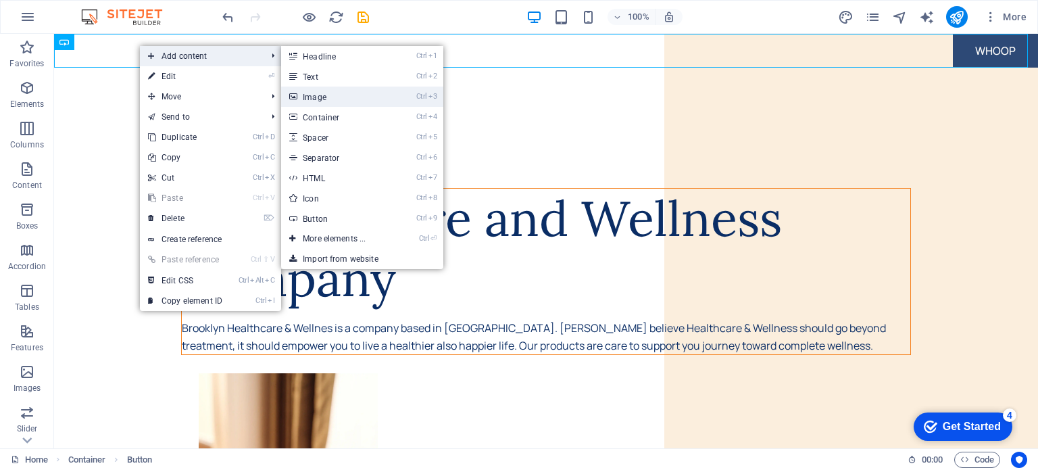
click at [323, 101] on link "Ctrl 3 Image" at bounding box center [336, 96] width 111 height 20
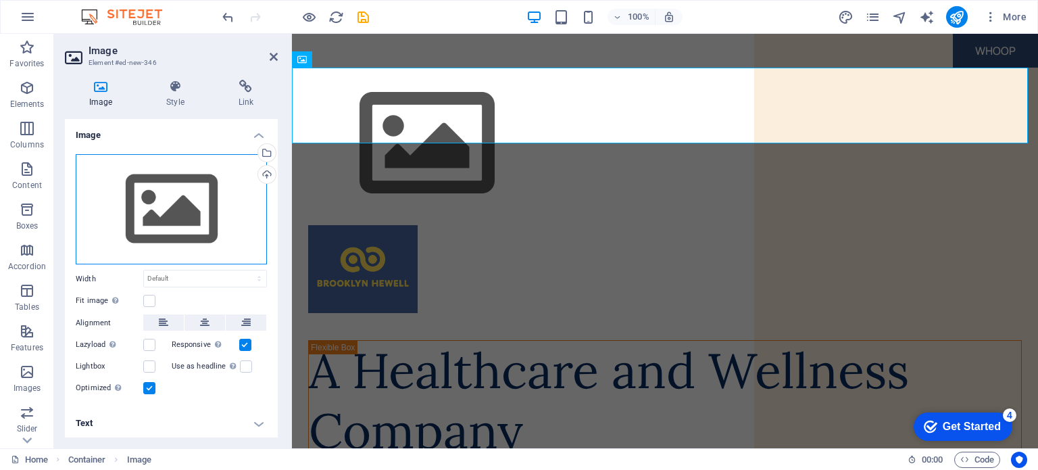
click at [198, 195] on div "Drag files here, click to choose files or select files from Files or our free s…" at bounding box center [171, 209] width 191 height 111
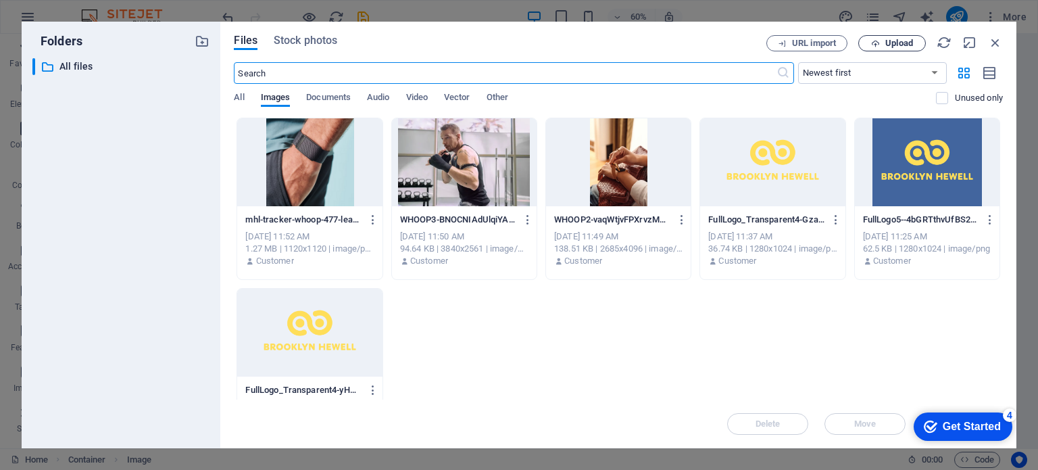
click at [903, 41] on span "Upload" at bounding box center [899, 43] width 28 height 8
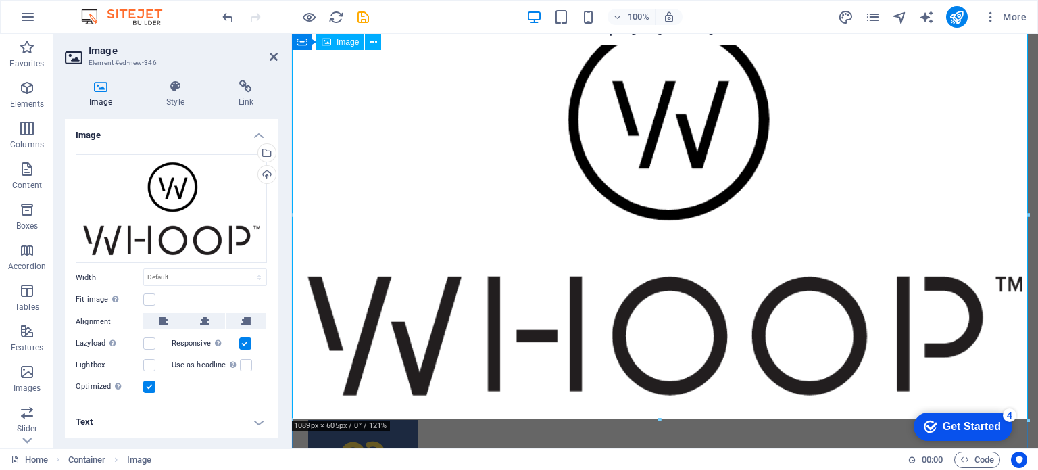
scroll to position [0, 0]
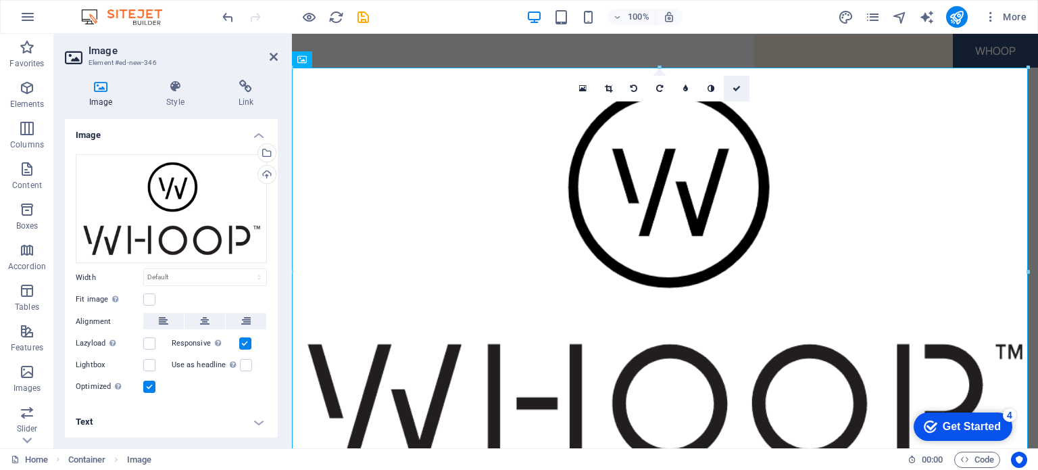
click at [734, 86] on icon at bounding box center [736, 88] width 8 height 8
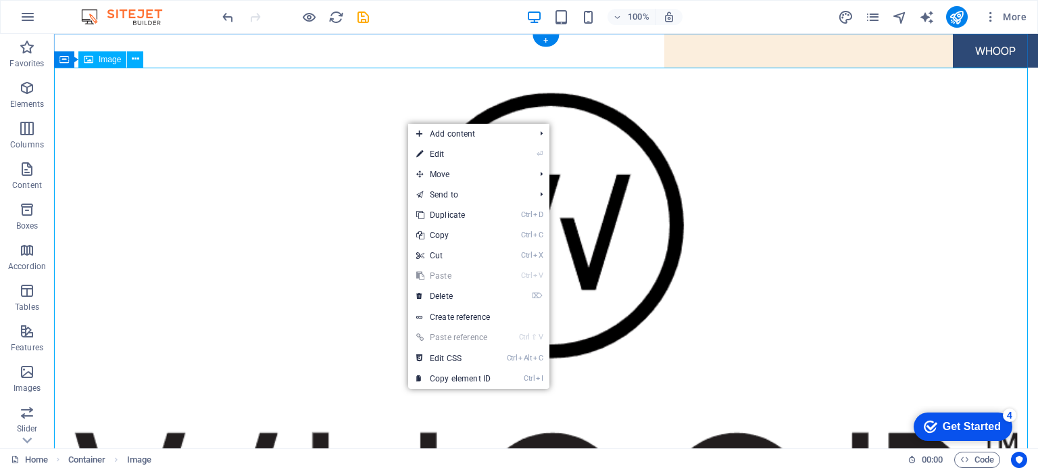
click at [276, 136] on figure at bounding box center [546, 341] width 984 height 547
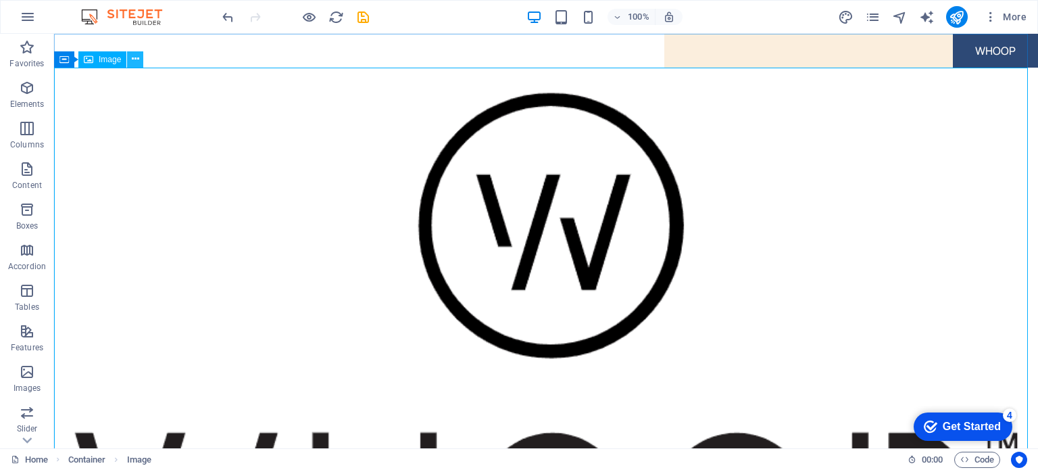
click at [127, 57] on button at bounding box center [135, 59] width 16 height 16
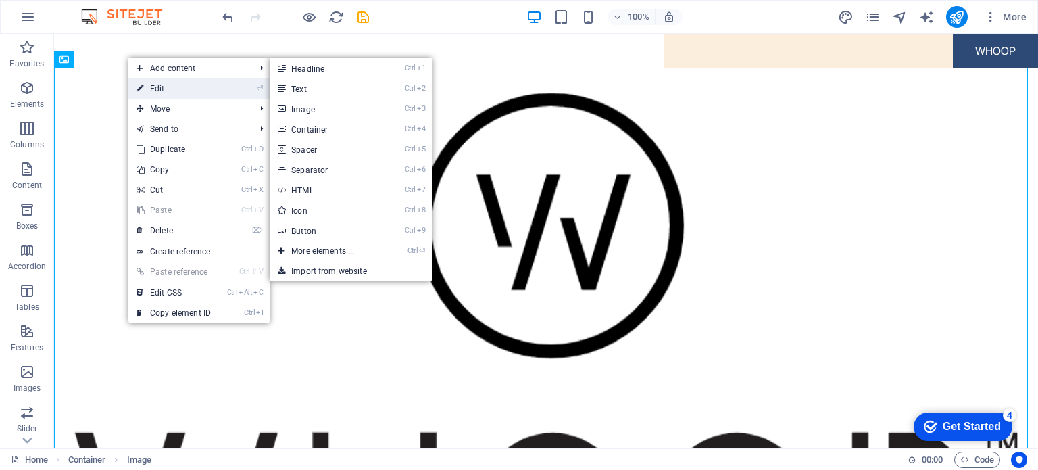
click at [152, 87] on link "⏎ Edit" at bounding box center [173, 88] width 91 height 20
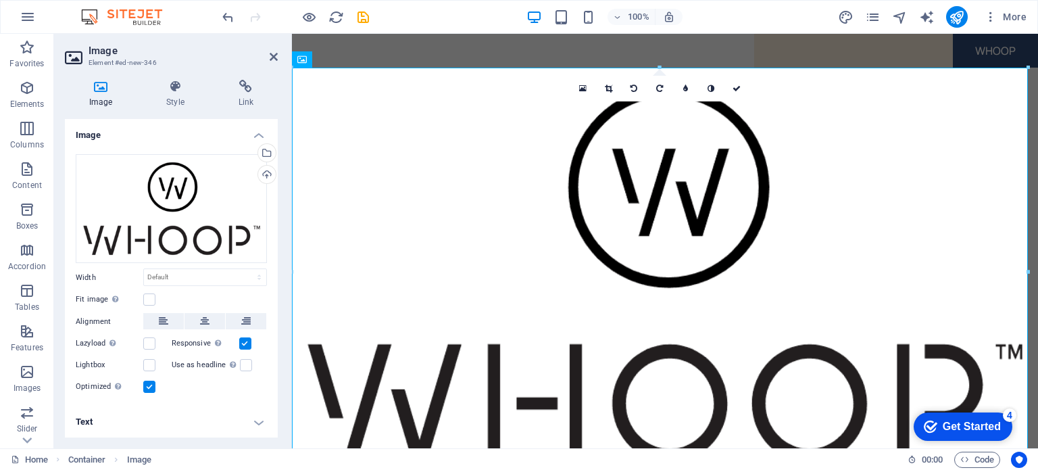
click at [161, 343] on div "Lazyload Loading images after the page loads improves page speed." at bounding box center [124, 343] width 96 height 16
click at [147, 344] on label at bounding box center [149, 343] width 12 height 12
click at [0, 0] on input "Lazyload Loading images after the page loads improves page speed." at bounding box center [0, 0] width 0 height 0
click at [254, 341] on div "Responsive Automatically load retina image and smartphone optimized sizes." at bounding box center [220, 343] width 96 height 16
click at [251, 341] on div "Responsive Automatically load retina image and smartphone optimized sizes." at bounding box center [220, 343] width 96 height 16
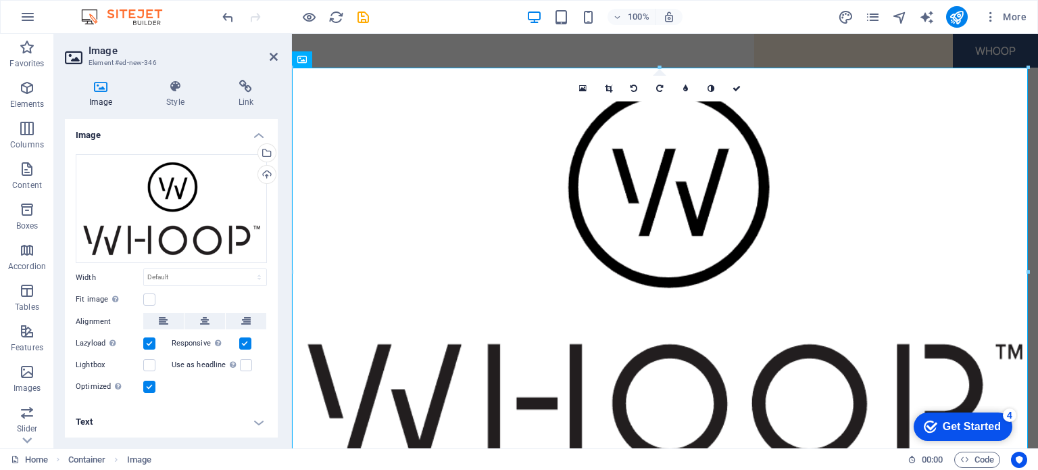
click at [234, 341] on label "Responsive Automatically load retina image and smartphone optimized sizes." at bounding box center [206, 343] width 68 height 16
click at [0, 0] on input "Responsive Automatically load retina image and smartphone optimized sizes." at bounding box center [0, 0] width 0 height 0
click at [247, 341] on label at bounding box center [245, 343] width 12 height 12
click at [0, 0] on input "Responsive Automatically load retina image and smartphone optimized sizes." at bounding box center [0, 0] width 0 height 0
click at [151, 341] on label at bounding box center [149, 343] width 12 height 12
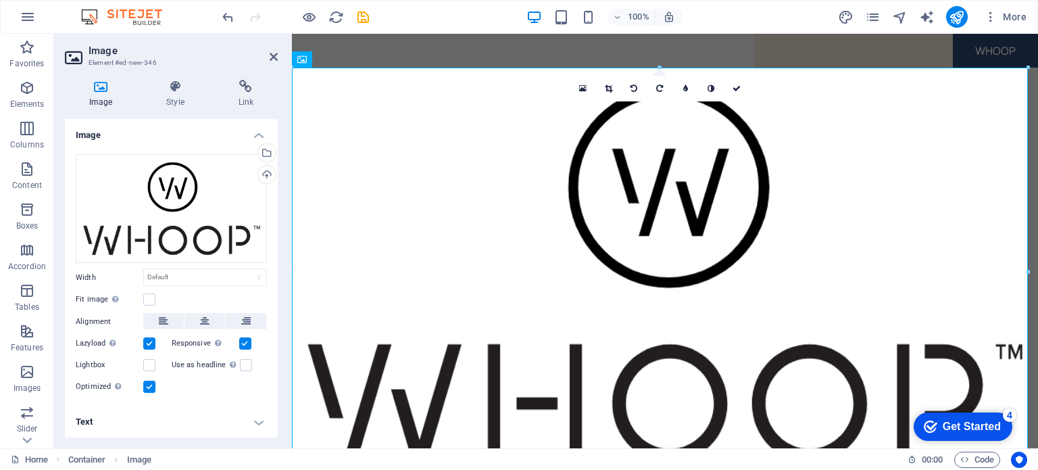
click at [0, 0] on input "Lazyload Loading images after the page loads improves page speed." at bounding box center [0, 0] width 0 height 0
click at [147, 295] on label at bounding box center [149, 299] width 12 height 12
click at [0, 0] on input "Fit image Automatically fit image to a fixed width and height" at bounding box center [0, 0] width 0 height 0
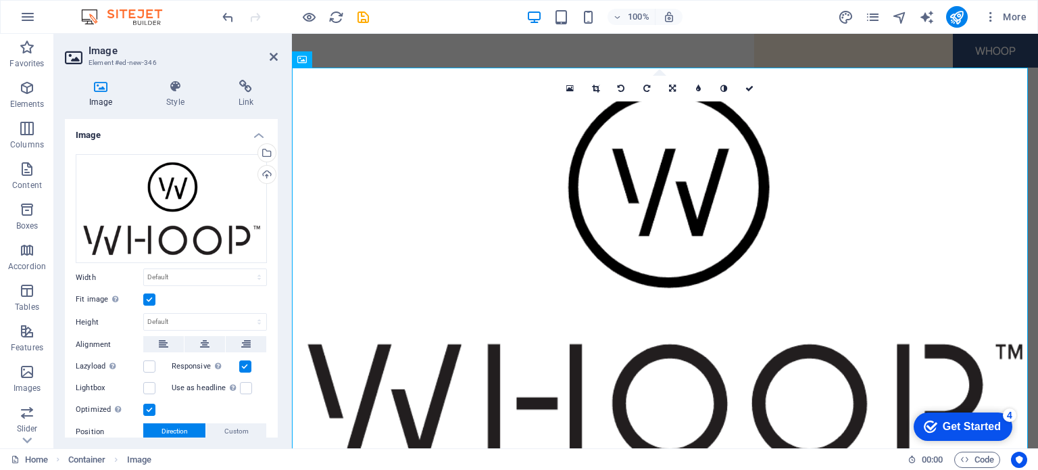
scroll to position [89, 0]
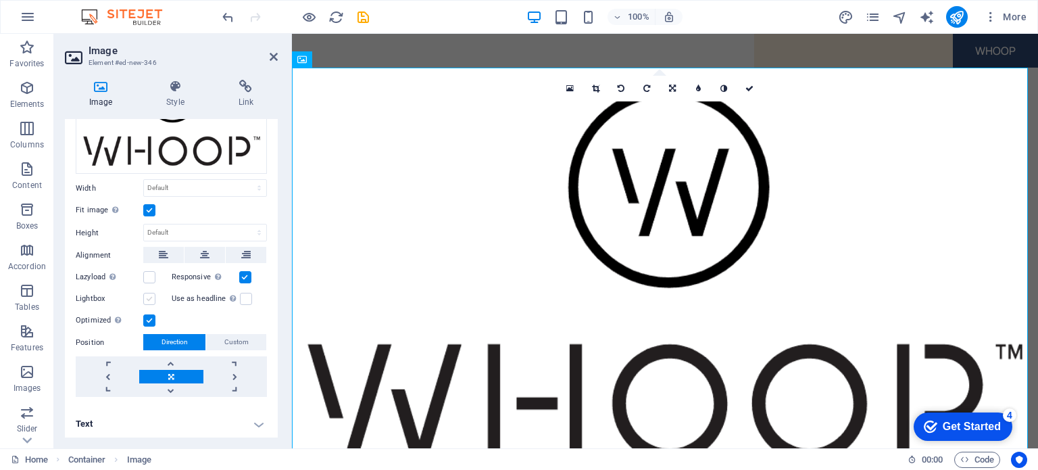
click at [149, 298] on label at bounding box center [149, 299] width 12 height 12
click at [0, 0] on input "Lightbox" at bounding box center [0, 0] width 0 height 0
click at [149, 294] on label at bounding box center [149, 299] width 12 height 12
click at [0, 0] on input "Lightbox" at bounding box center [0, 0] width 0 height 0
click at [151, 202] on div "Fit image Automatically fit image to a fixed width and height" at bounding box center [171, 210] width 191 height 16
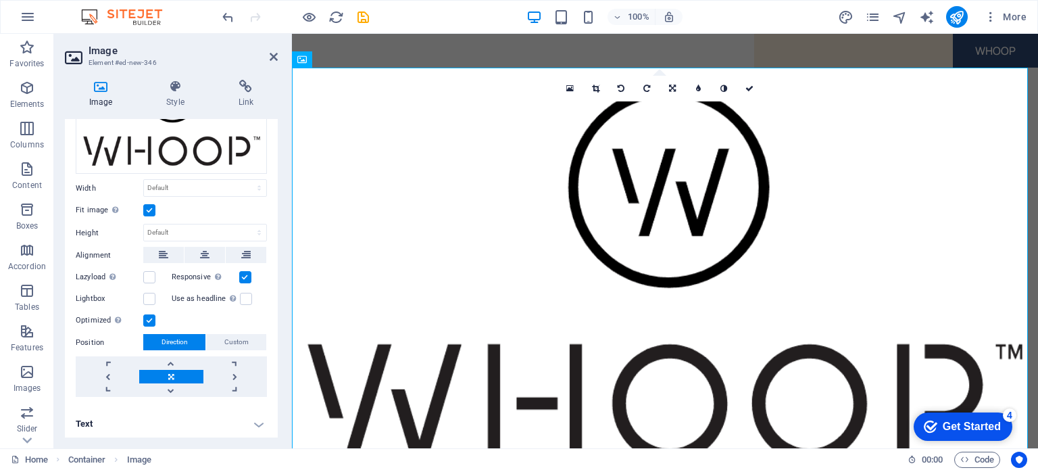
click at [147, 209] on label at bounding box center [149, 210] width 12 height 12
click at [0, 0] on input "Fit image Automatically fit image to a fixed width and height" at bounding box center [0, 0] width 0 height 0
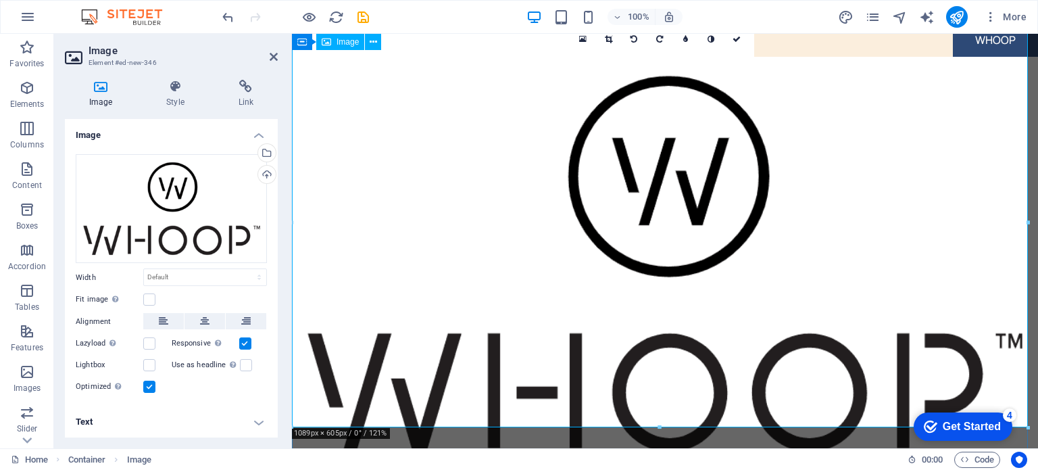
scroll to position [0, 0]
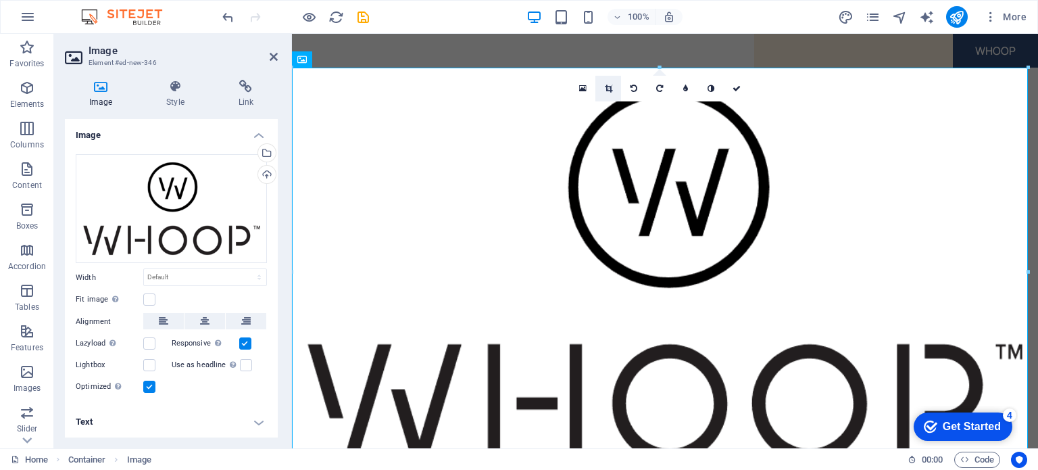
click at [607, 87] on icon at bounding box center [608, 88] width 7 height 8
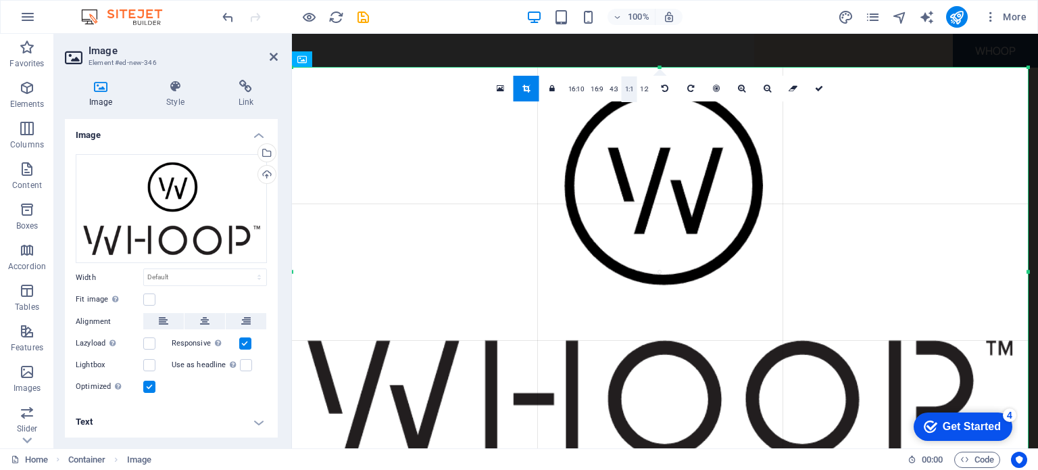
click at [622, 89] on link "1:1" at bounding box center [630, 89] width 16 height 26
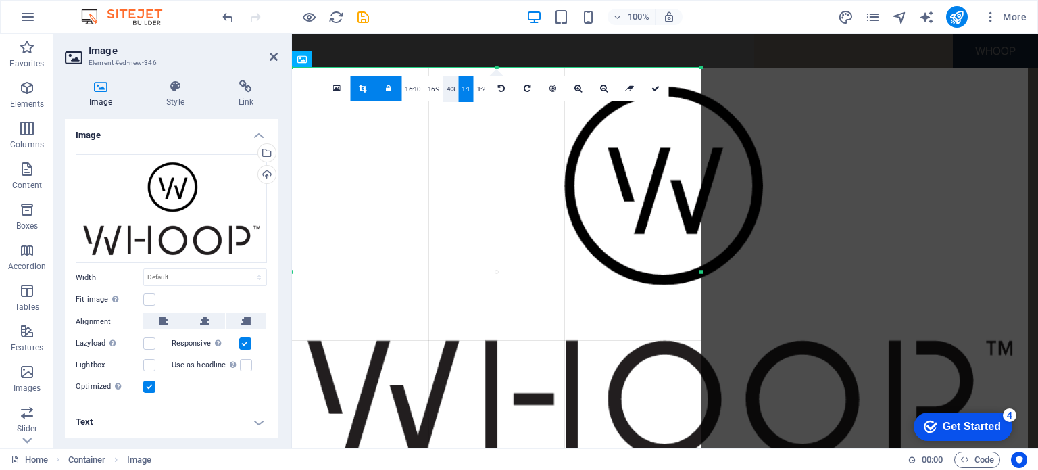
click at [445, 82] on link "4:3" at bounding box center [451, 89] width 16 height 26
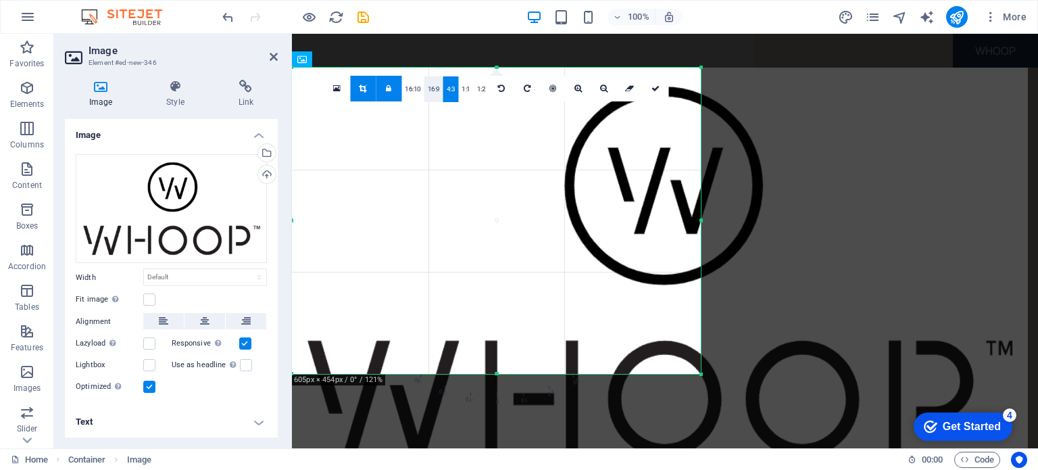
click at [424, 84] on link "16:9" at bounding box center [433, 89] width 19 height 26
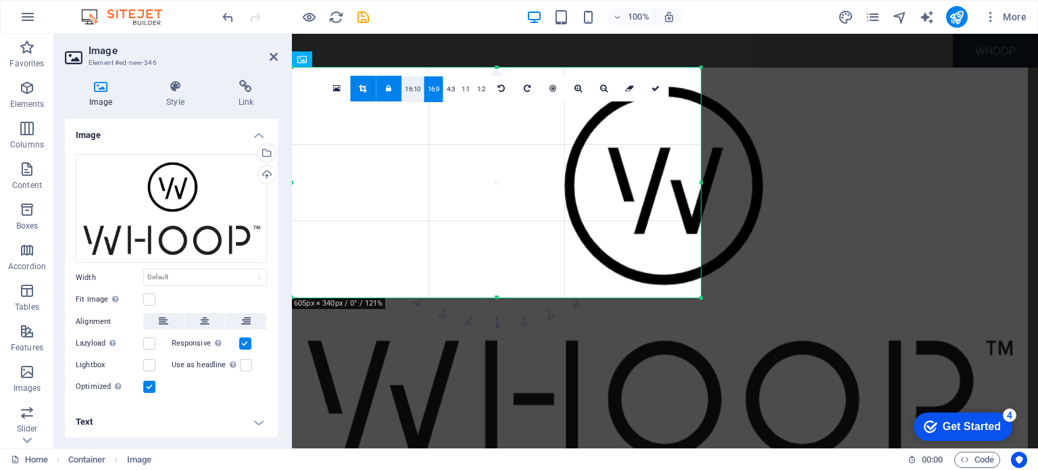
click at [413, 84] on link "16:10" at bounding box center [412, 89] width 23 height 26
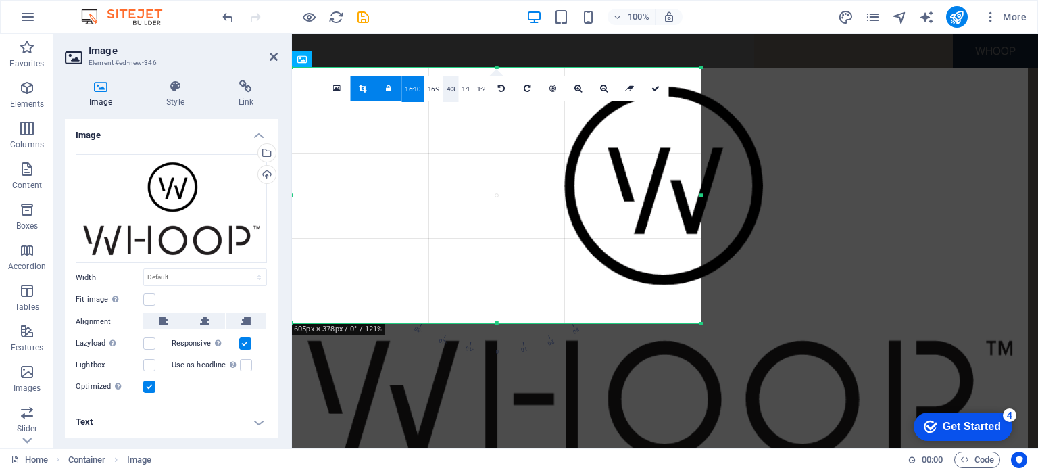
click at [443, 83] on link "4:3" at bounding box center [451, 89] width 16 height 26
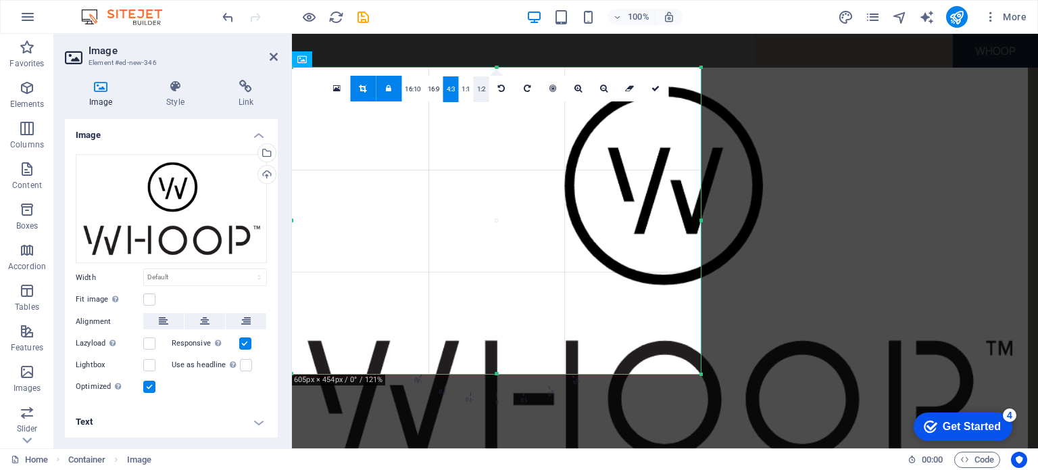
click at [476, 83] on link "1:2" at bounding box center [482, 89] width 16 height 26
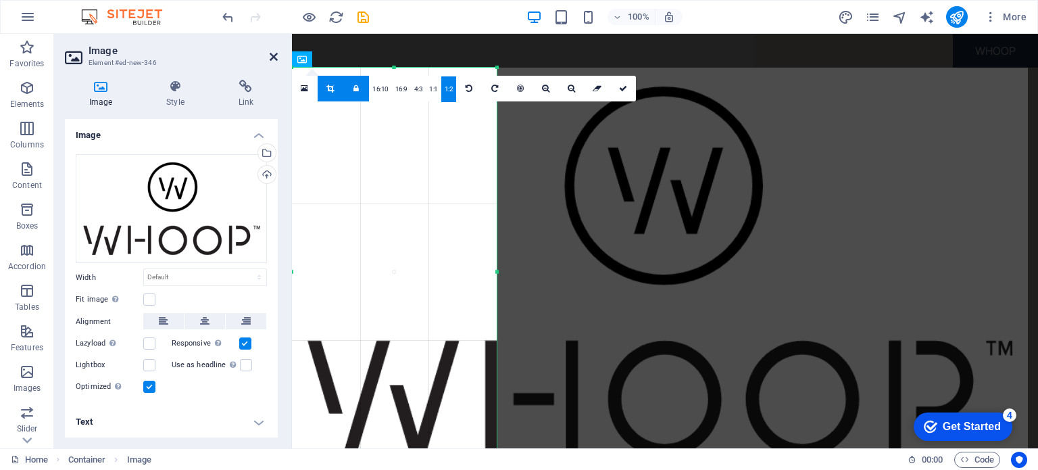
click at [271, 61] on icon at bounding box center [274, 56] width 8 height 11
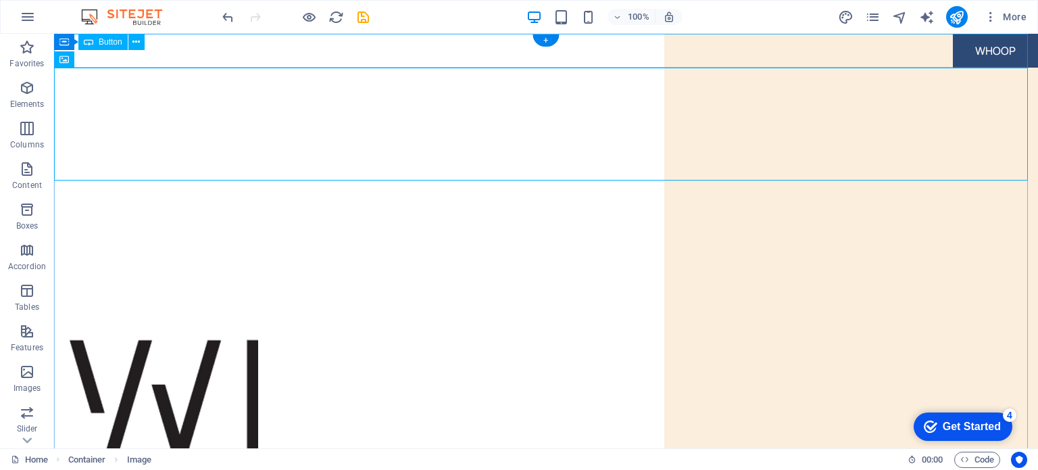
click at [268, 56] on div "WHOOP" at bounding box center [546, 51] width 984 height 34
click at [189, 142] on figure at bounding box center [546, 272] width 984 height 408
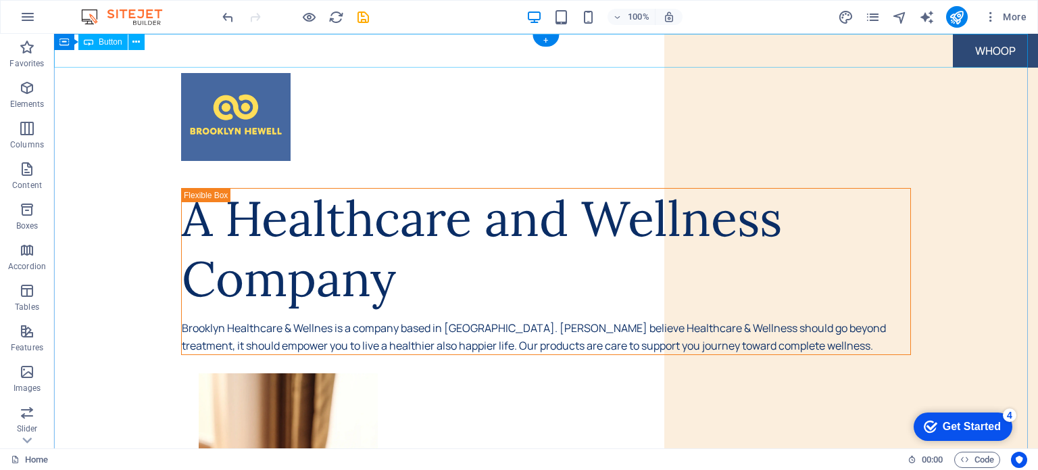
click at [1012, 59] on div "WHOOP" at bounding box center [546, 51] width 984 height 34
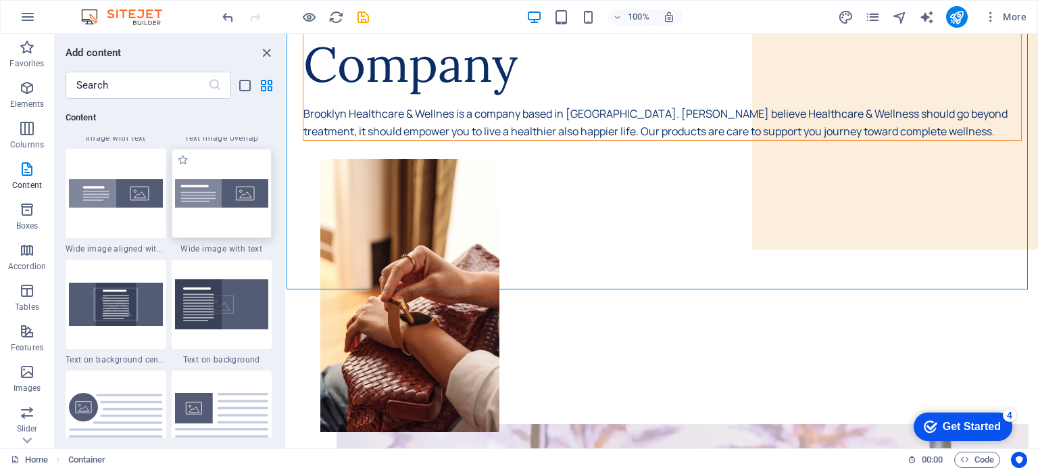
scroll to position [2770, 0]
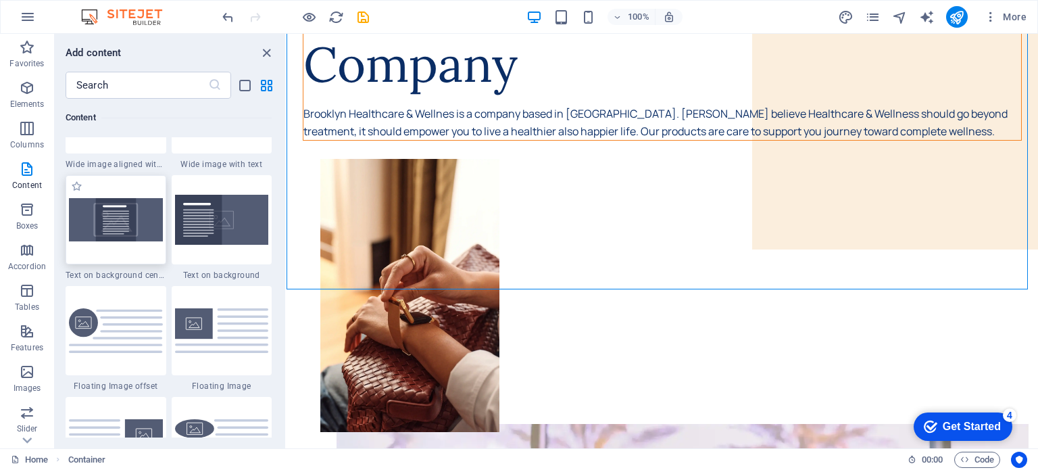
click at [113, 224] on img at bounding box center [116, 219] width 94 height 43
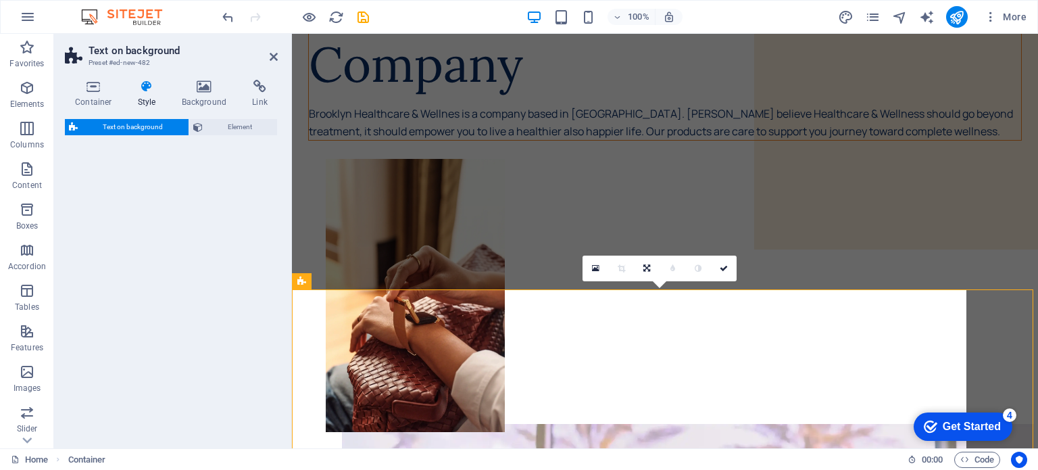
select select "%"
select select "rem"
select select "px"
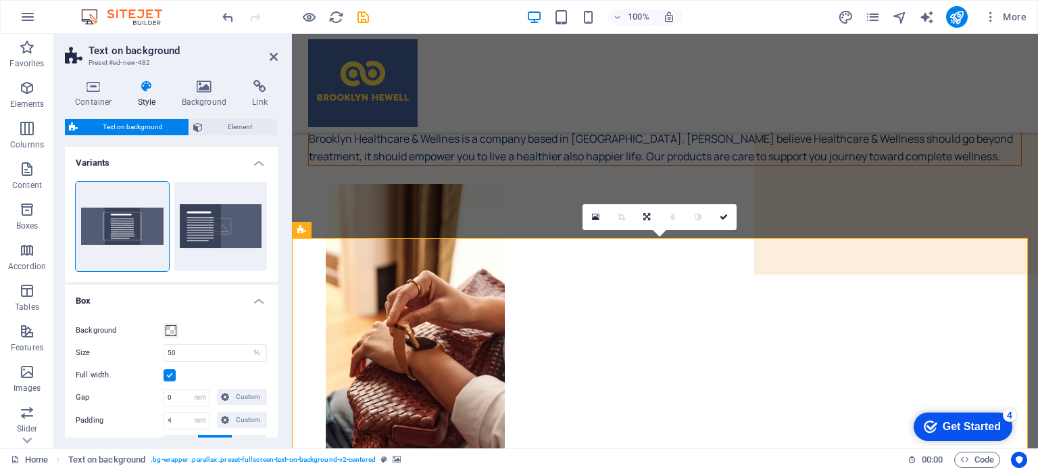
scroll to position [151, 0]
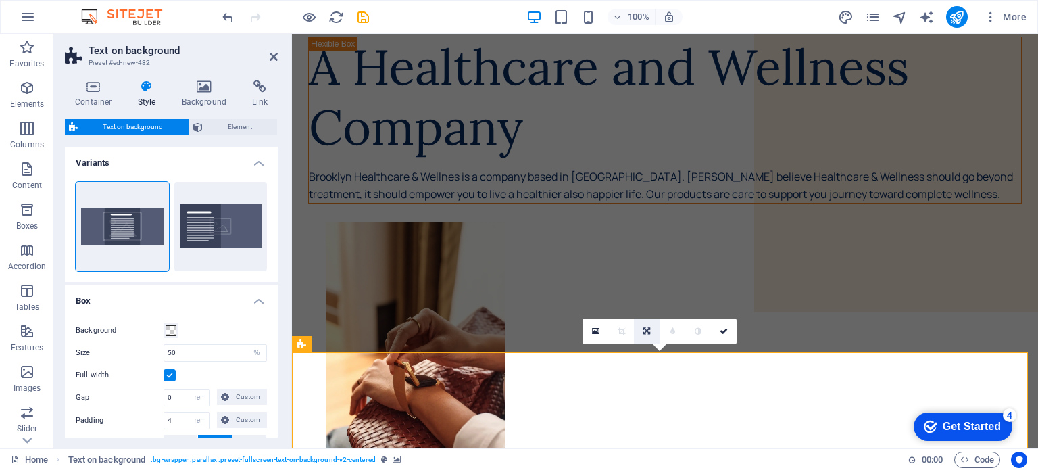
click at [643, 330] on icon at bounding box center [646, 331] width 7 height 8
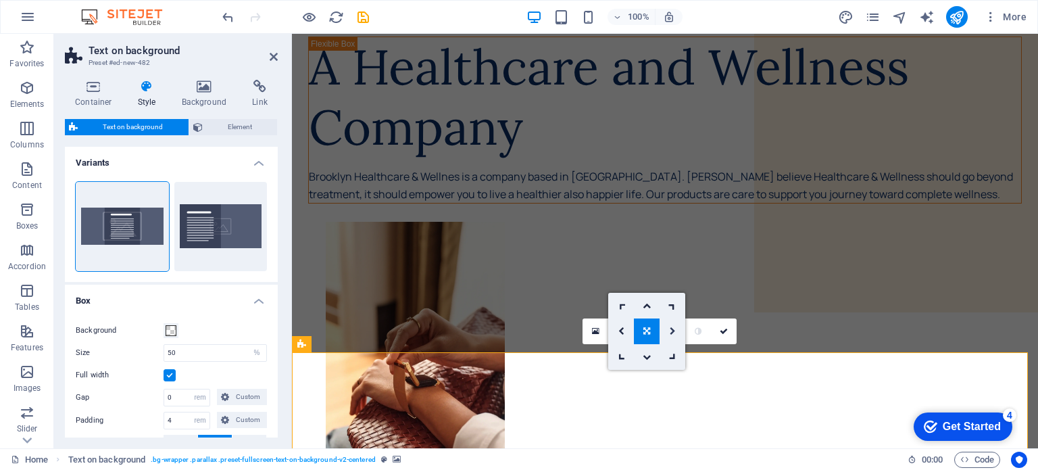
click at [664, 328] on link at bounding box center [672, 331] width 26 height 26
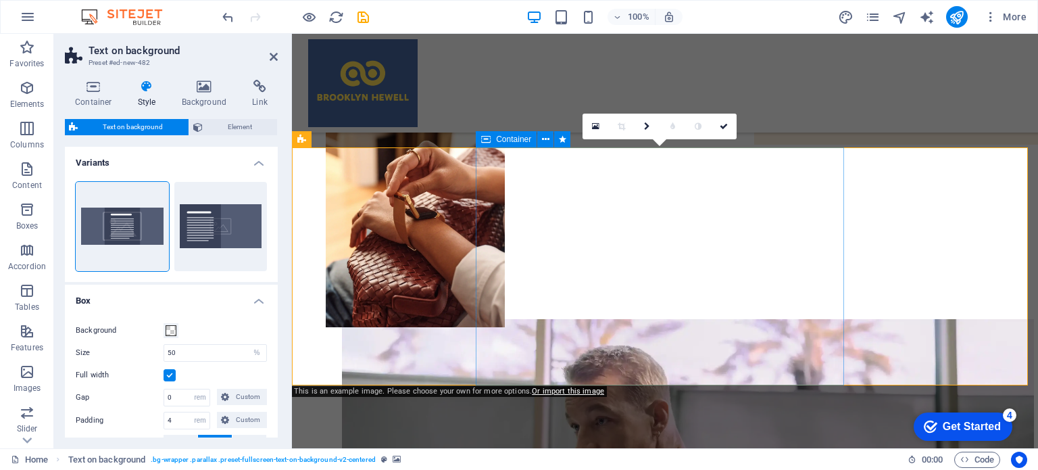
scroll to position [181, 0]
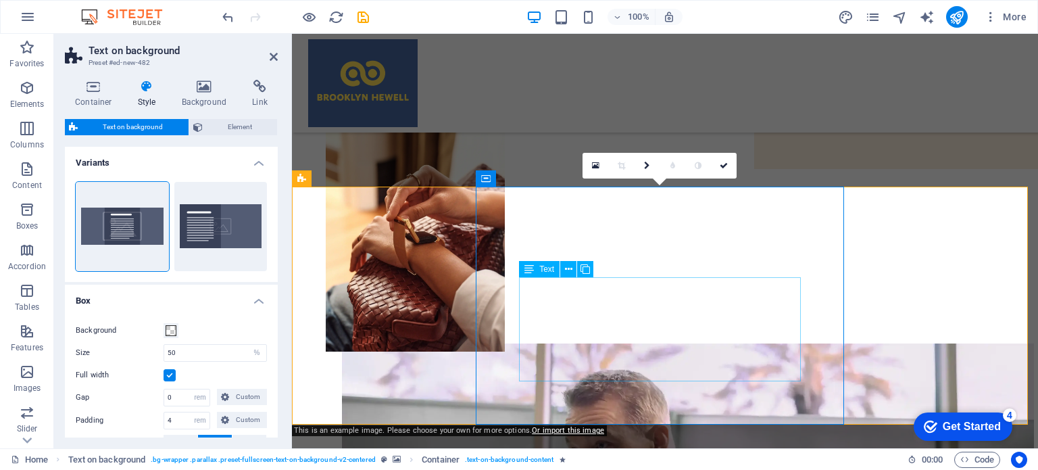
scroll to position [316, 0]
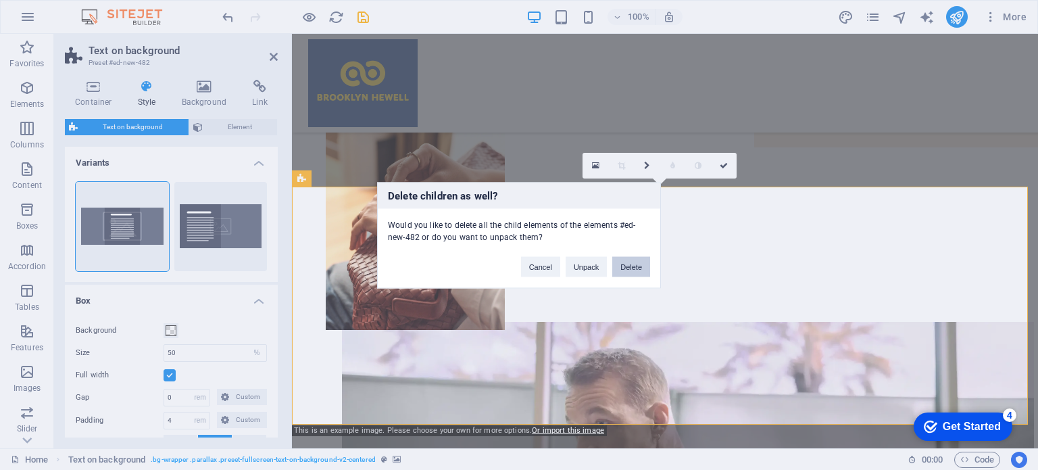
click at [624, 262] on button "Delete" at bounding box center [631, 266] width 38 height 20
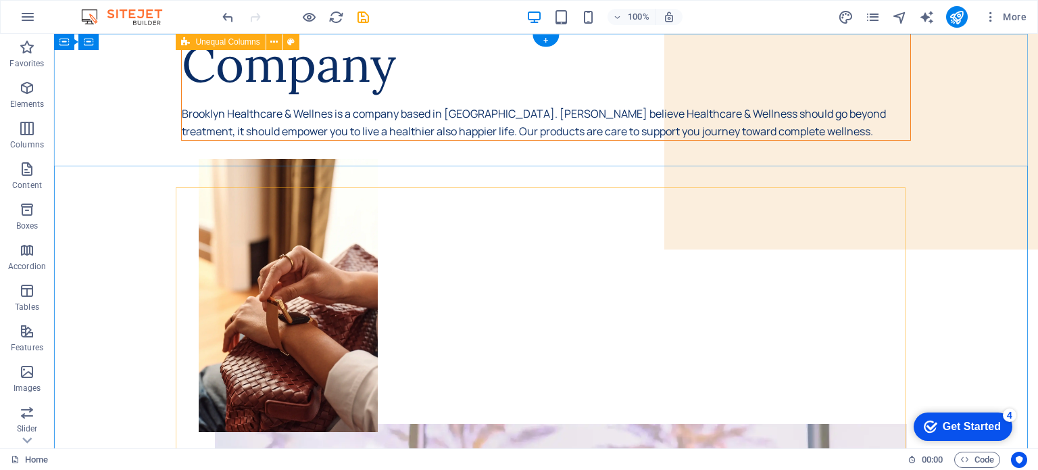
scroll to position [0, 0]
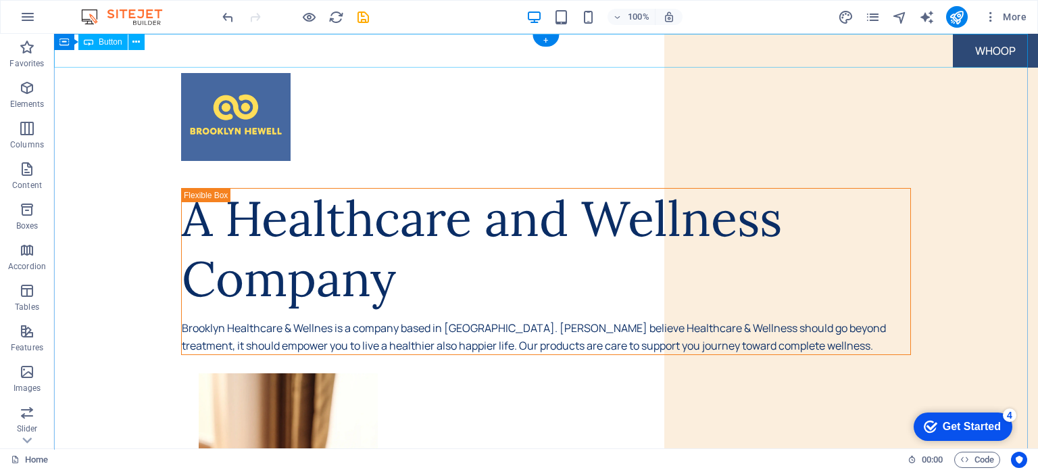
click at [985, 45] on div "WHOOP" at bounding box center [546, 51] width 984 height 34
click at [984, 48] on div "WHOOP" at bounding box center [546, 51] width 984 height 34
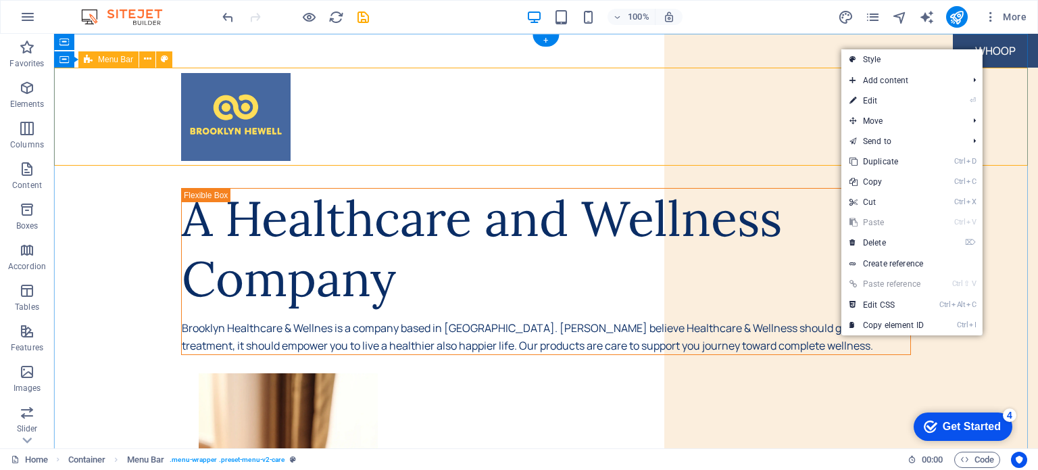
click at [1007, 101] on div at bounding box center [546, 117] width 984 height 99
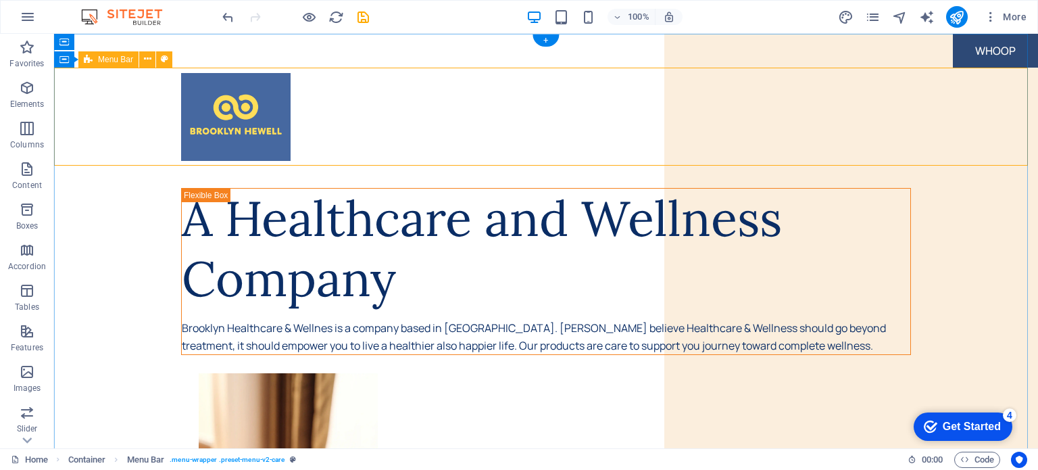
click at [856, 111] on div at bounding box center [546, 117] width 984 height 99
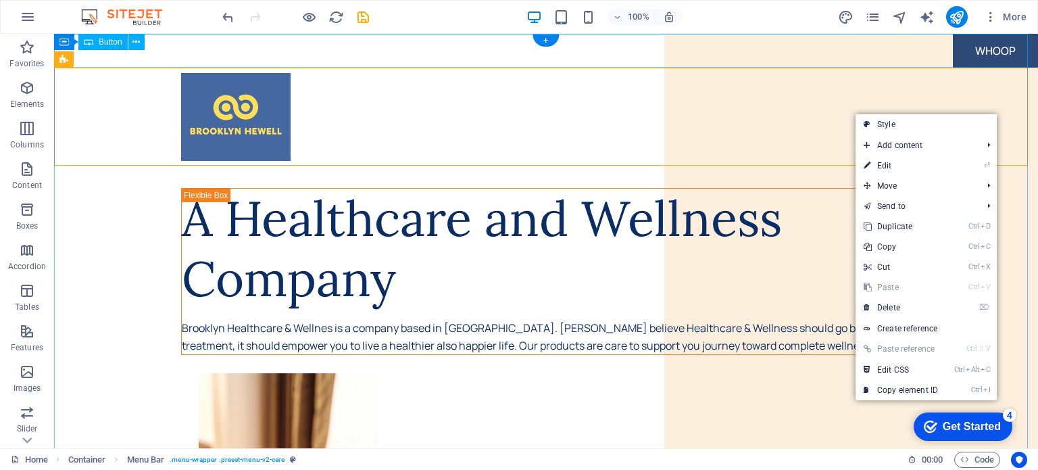
click at [856, 49] on div "WHOOP" at bounding box center [546, 51] width 984 height 34
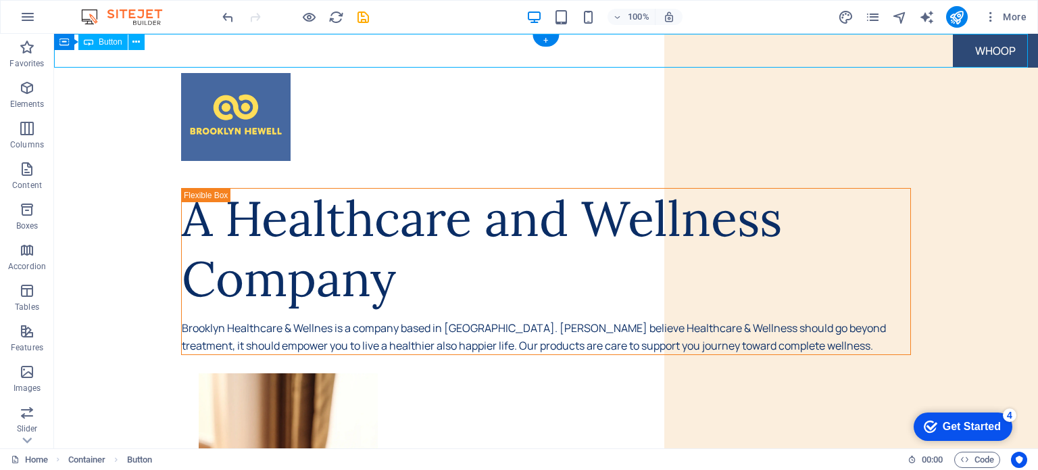
click at [824, 131] on div at bounding box center [546, 117] width 984 height 99
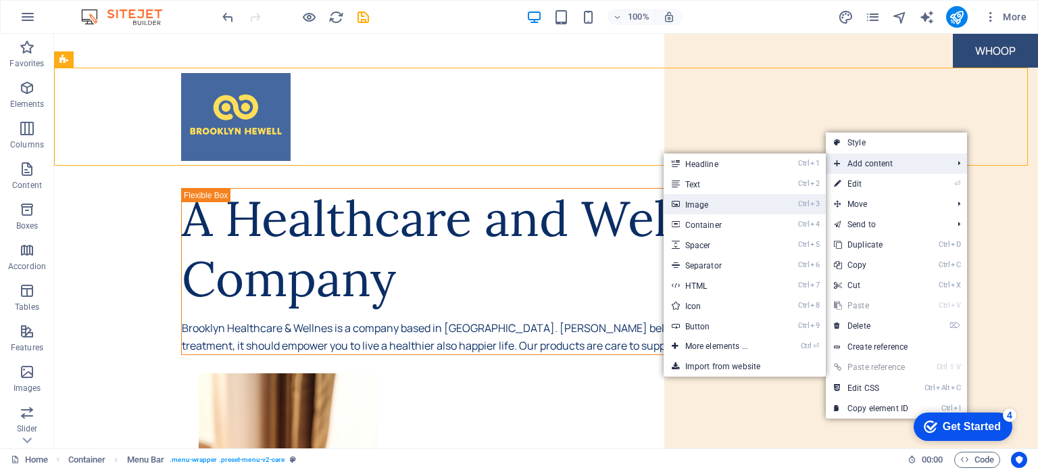
click at [714, 208] on link "Ctrl 3 Image" at bounding box center [719, 204] width 111 height 20
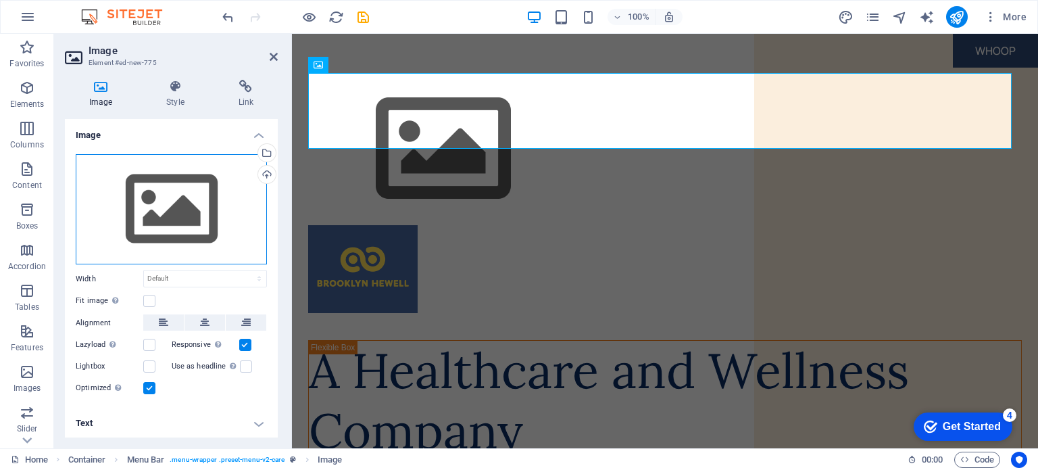
click at [138, 187] on div "Drag files here, click to choose files or select files from Files or our free s…" at bounding box center [171, 209] width 191 height 111
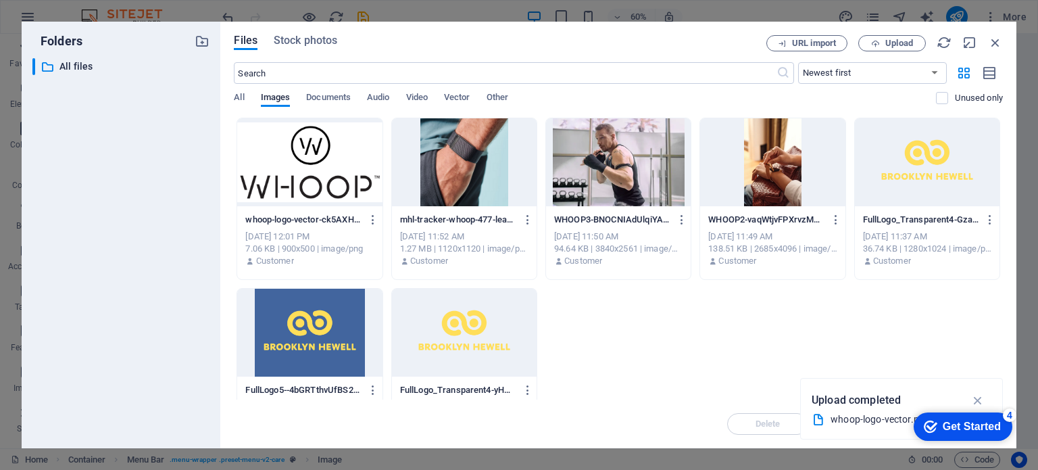
click at [336, 147] on div at bounding box center [309, 162] width 145 height 88
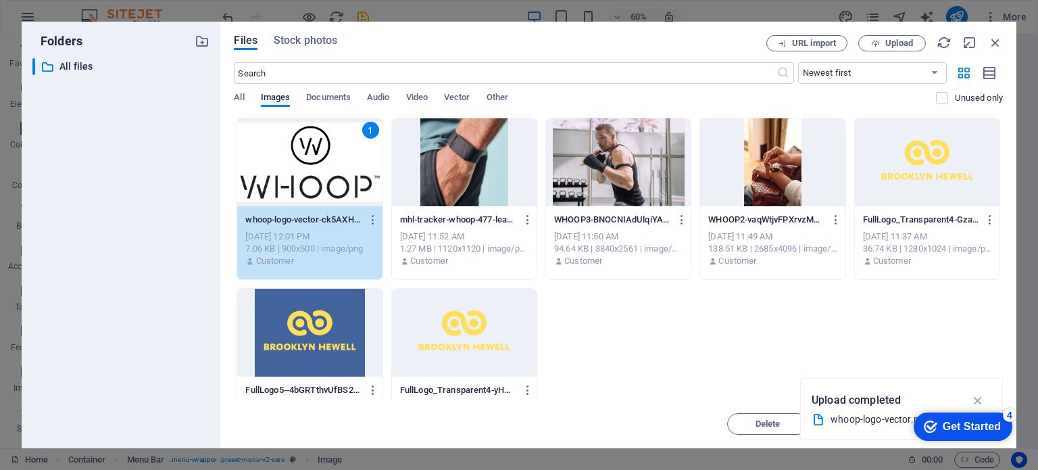
drag, startPoint x: 51, startPoint y: 133, endPoint x: 282, endPoint y: 166, distance: 233.5
click at [282, 166] on div "1" at bounding box center [309, 162] width 145 height 88
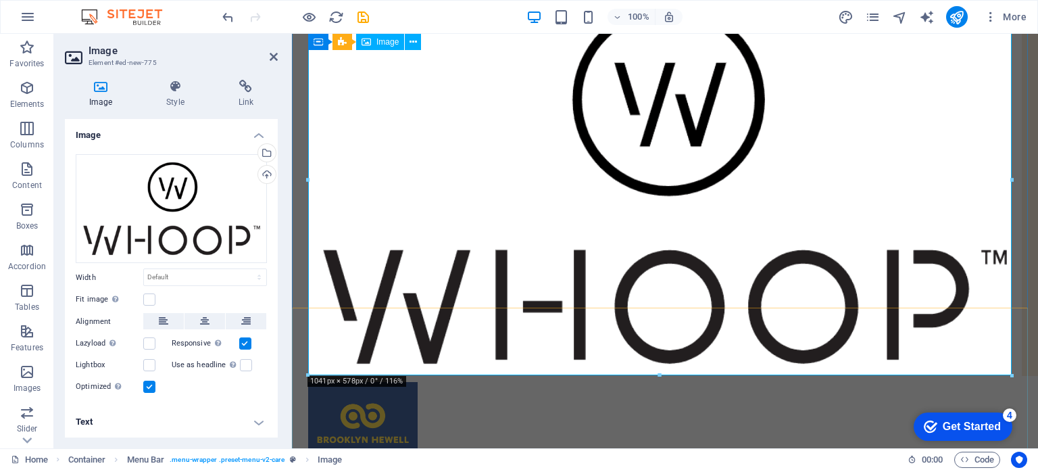
scroll to position [155, 0]
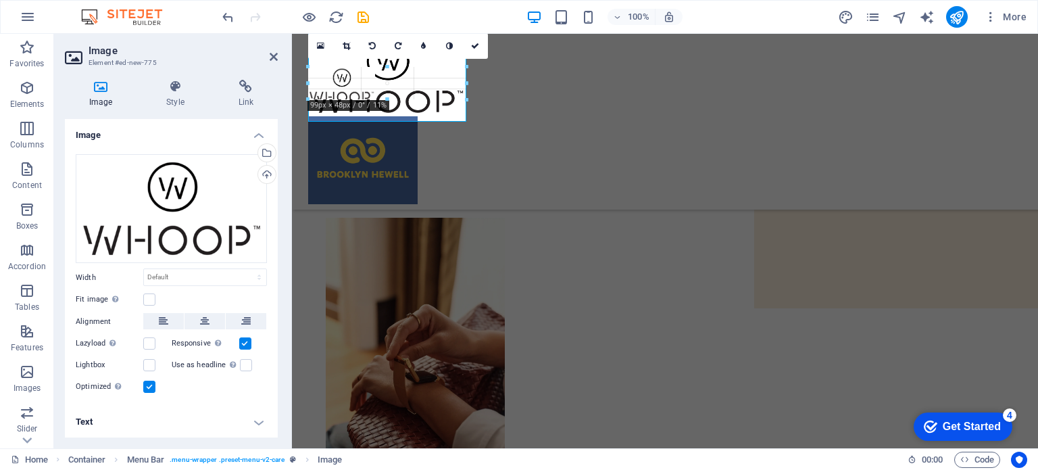
drag, startPoint x: 308, startPoint y: 309, endPoint x: 1022, endPoint y: -5, distance: 780.0
type input "234"
select select "px"
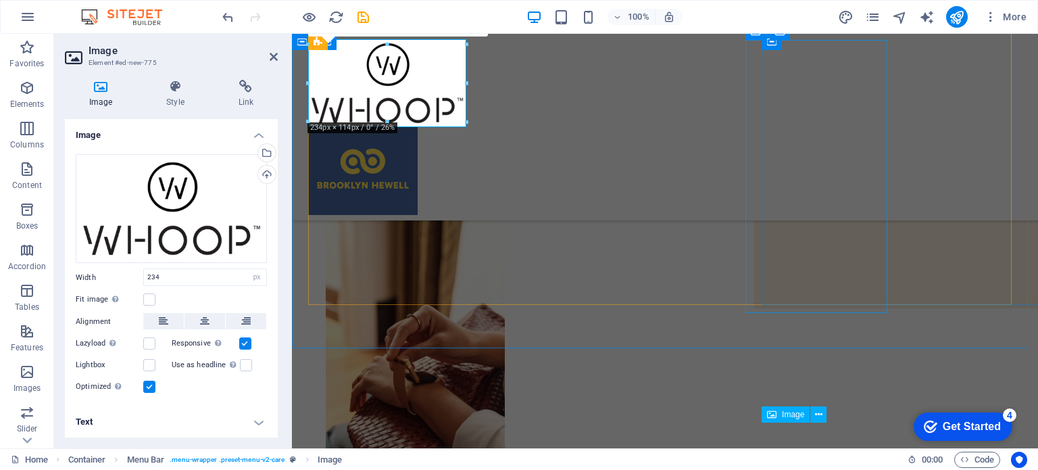
scroll to position [0, 0]
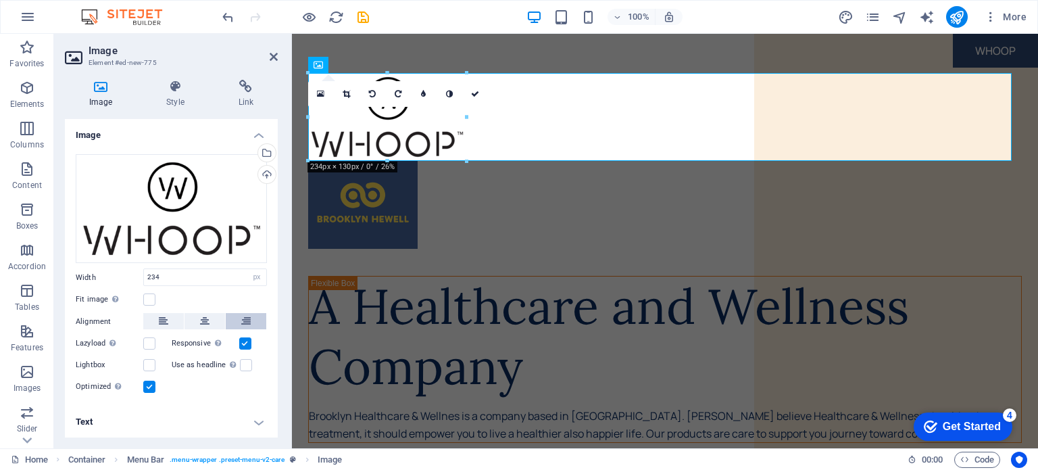
click at [252, 322] on button at bounding box center [246, 321] width 41 height 16
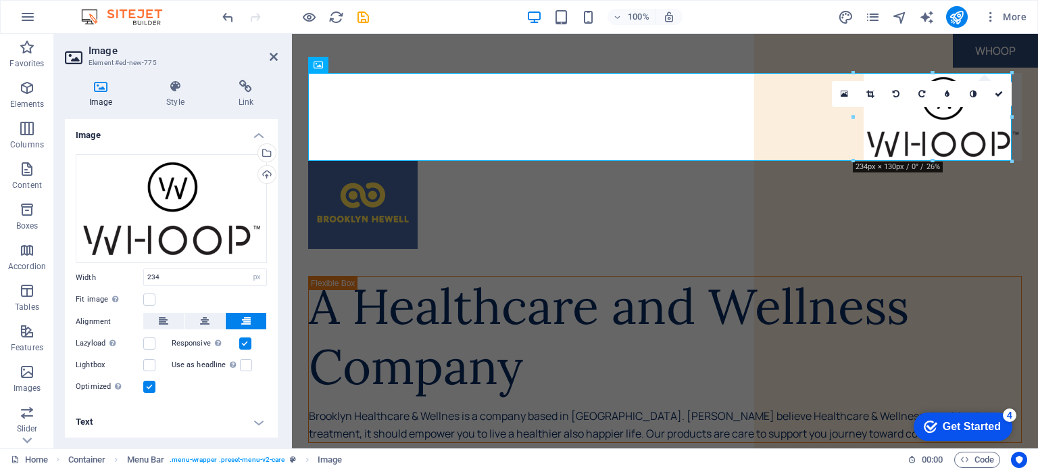
click at [956, 191] on div at bounding box center [665, 161] width 746 height 186
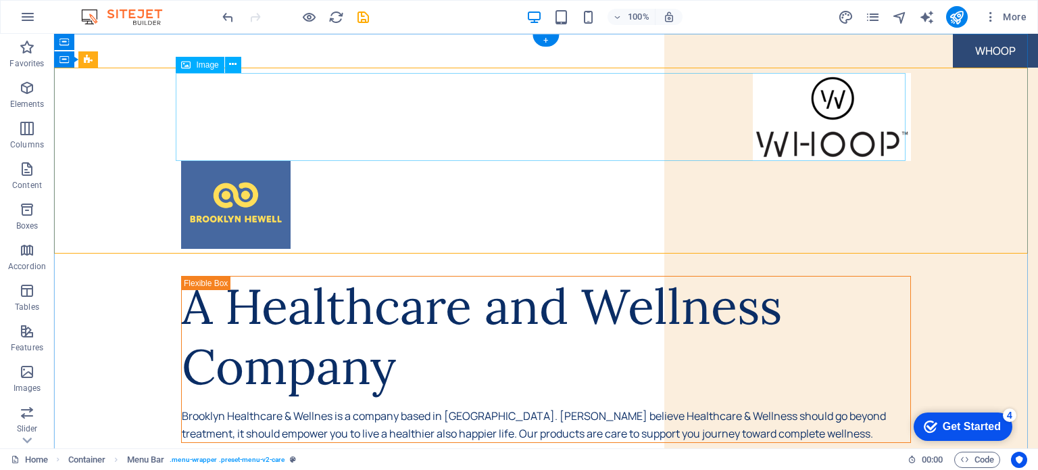
click at [868, 143] on figure at bounding box center [546, 117] width 730 height 88
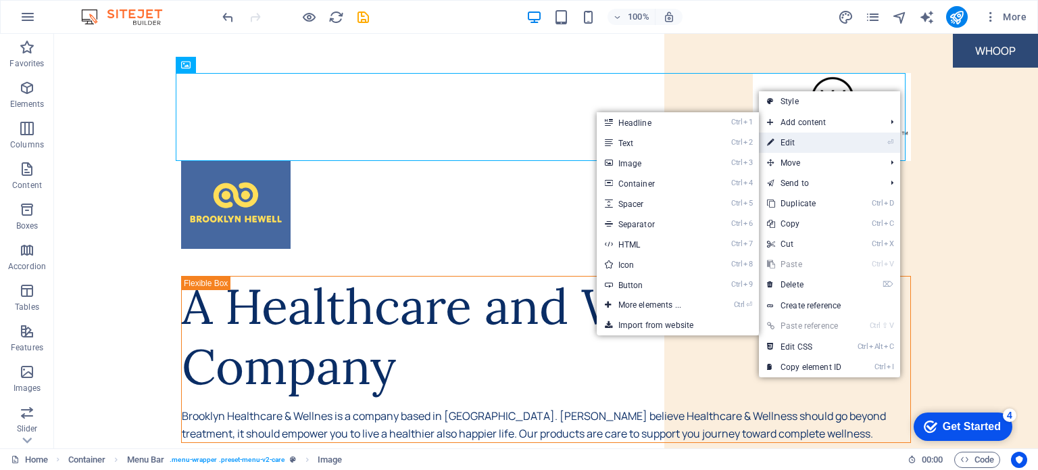
click at [801, 139] on link "⏎ Edit" at bounding box center [804, 142] width 91 height 20
select select "px"
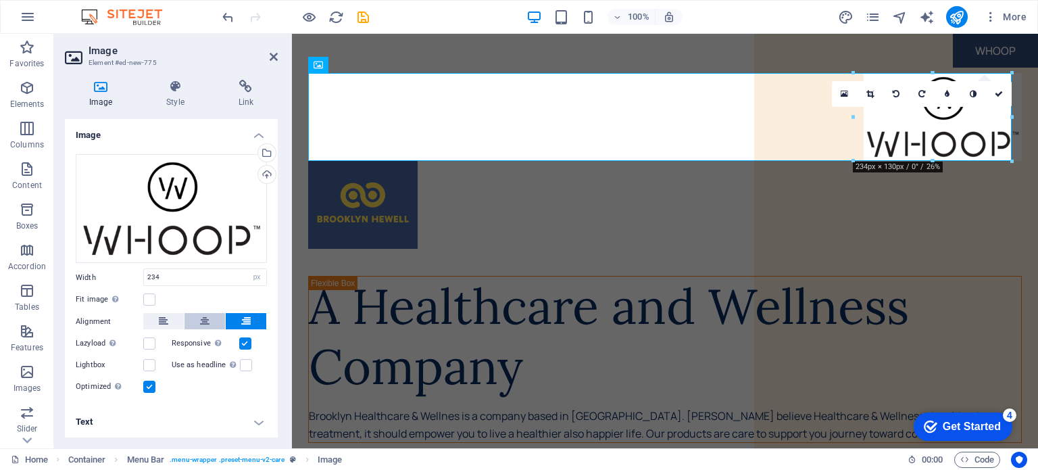
click at [210, 322] on button at bounding box center [204, 321] width 41 height 16
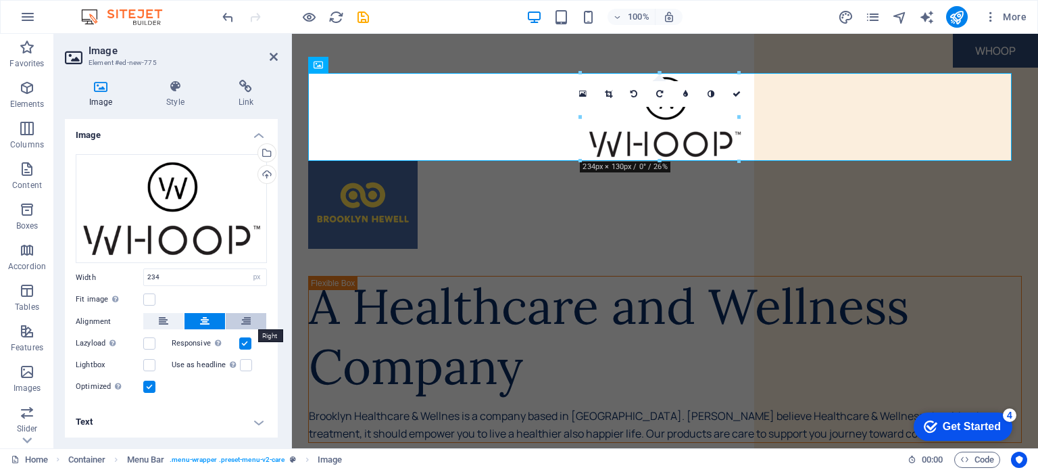
click at [249, 319] on icon at bounding box center [245, 321] width 9 height 16
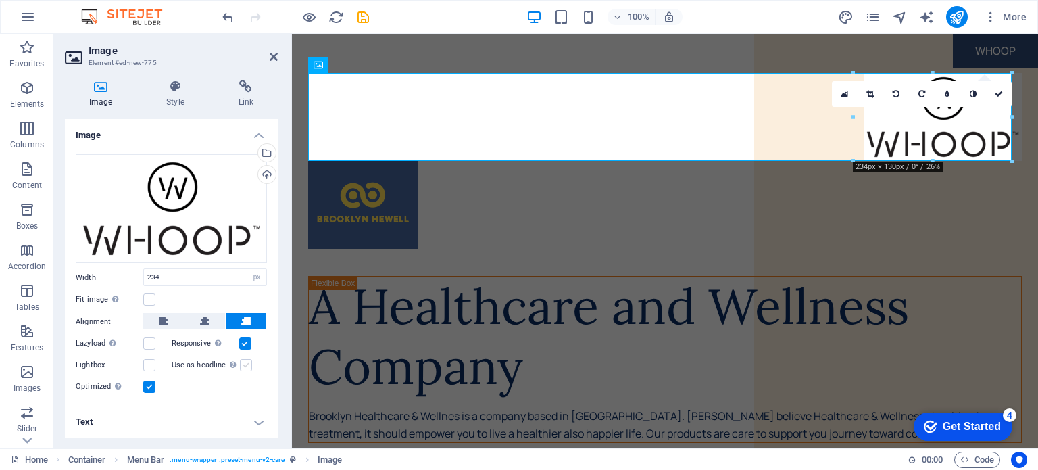
click at [245, 364] on label at bounding box center [246, 365] width 12 height 12
click at [0, 0] on input "Use as headline The image will be wrapped in an H1 headline tag. Useful for giv…" at bounding box center [0, 0] width 0 height 0
click at [245, 364] on label at bounding box center [246, 365] width 12 height 12
click at [0, 0] on input "Use as headline The image will be wrapped in an H1 headline tag. Useful for giv…" at bounding box center [0, 0] width 0 height 0
click at [741, 210] on div at bounding box center [665, 161] width 746 height 186
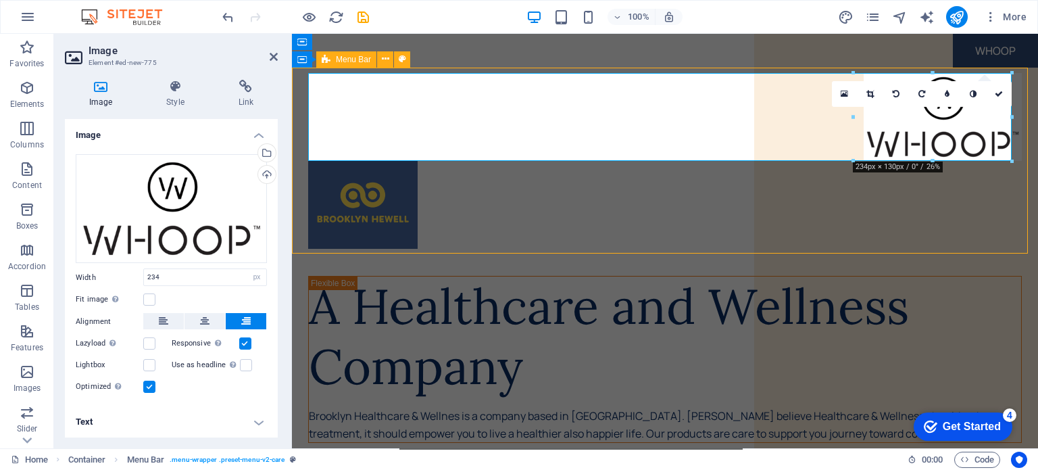
click at [1022, 110] on figure at bounding box center [665, 117] width 714 height 88
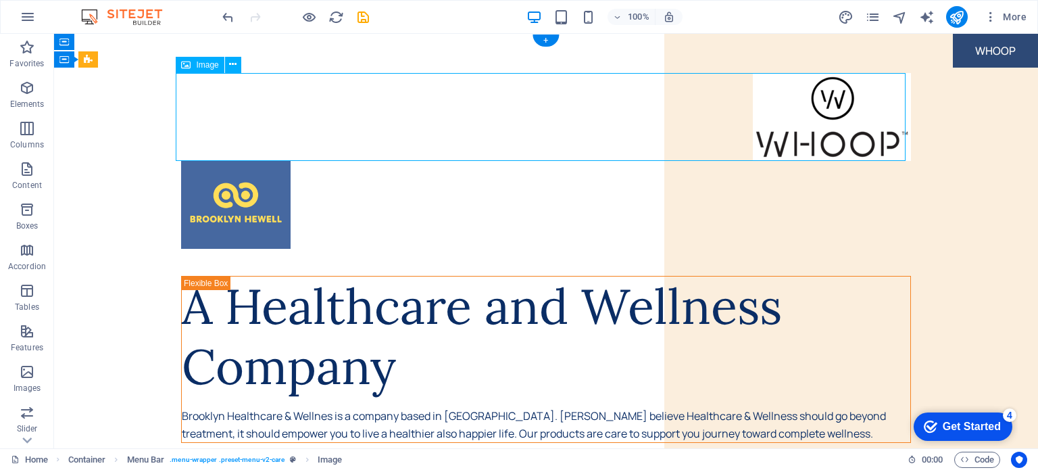
click at [868, 129] on figure at bounding box center [546, 117] width 730 height 88
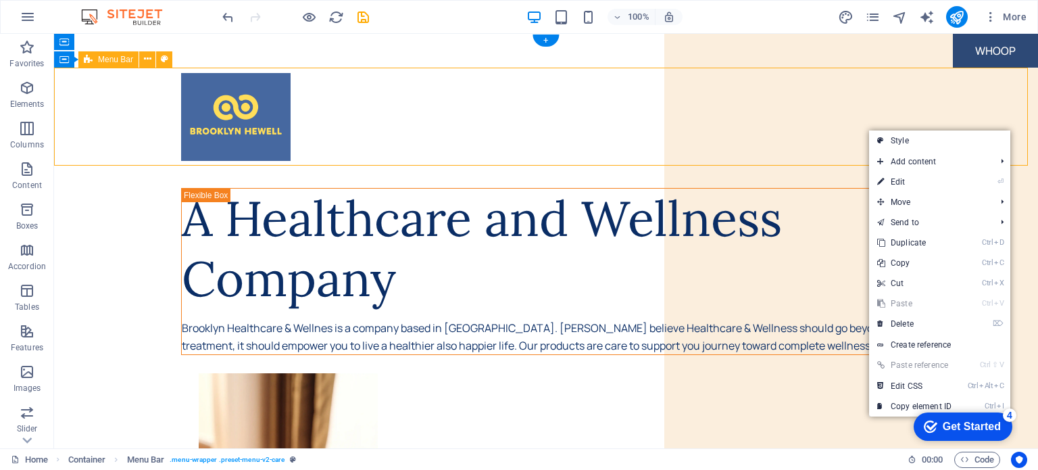
click at [838, 126] on div at bounding box center [546, 117] width 984 height 99
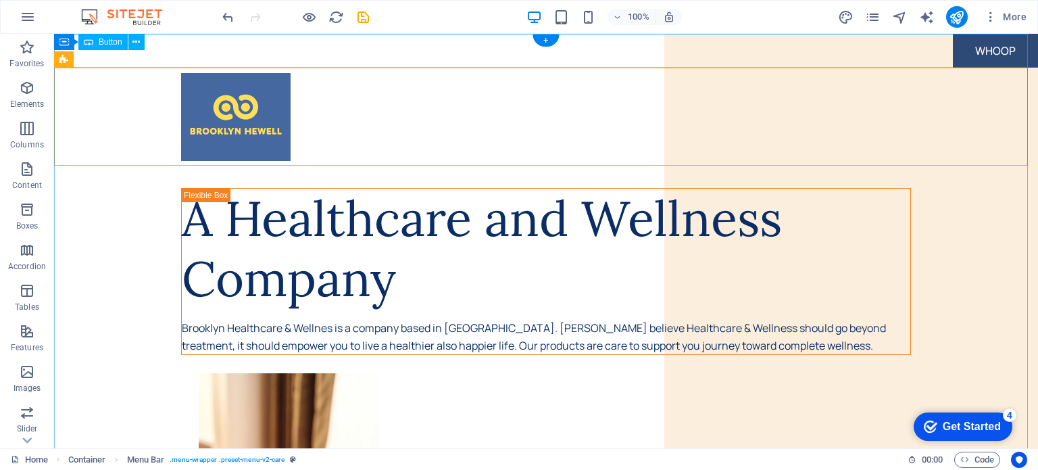
click at [957, 49] on div "WHOOP" at bounding box center [546, 51] width 984 height 34
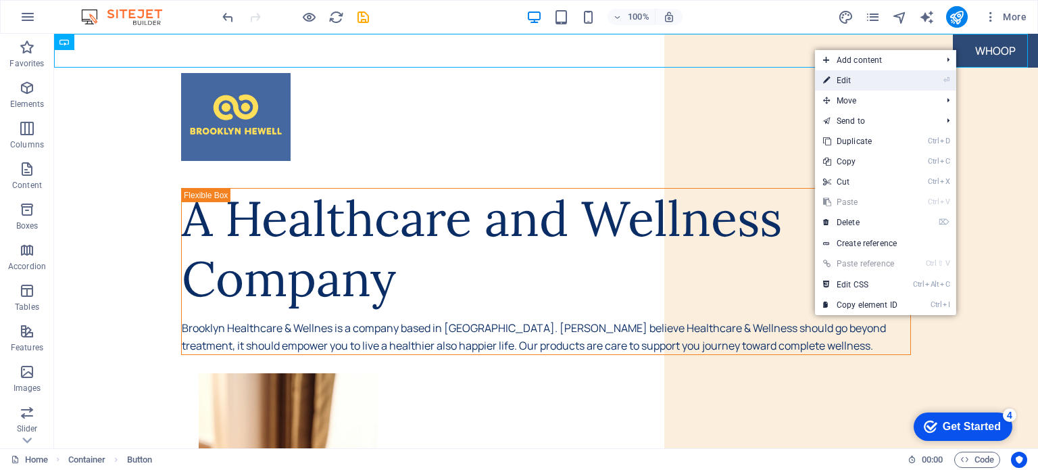
click at [870, 81] on link "⏎ Edit" at bounding box center [860, 80] width 91 height 20
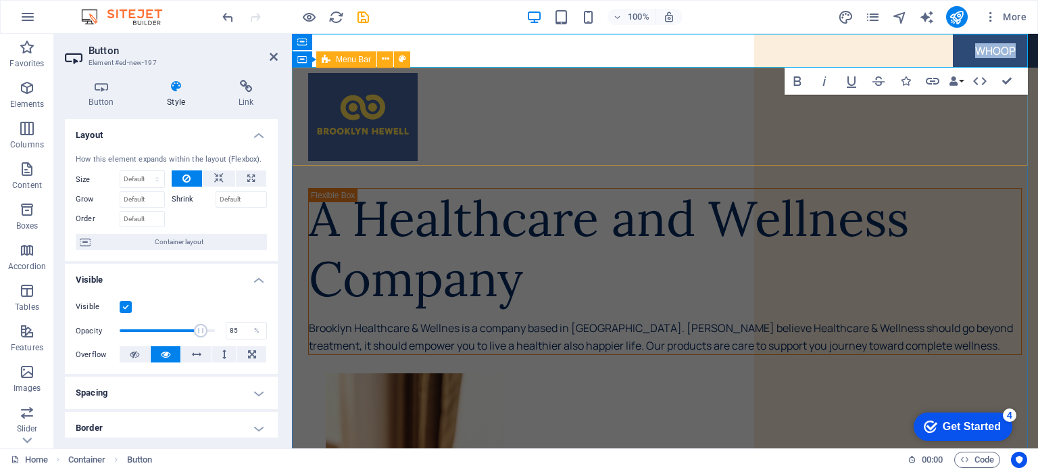
drag, startPoint x: 968, startPoint y: 51, endPoint x: 673, endPoint y: 127, distance: 304.8
click at [673, 127] on div at bounding box center [665, 117] width 746 height 99
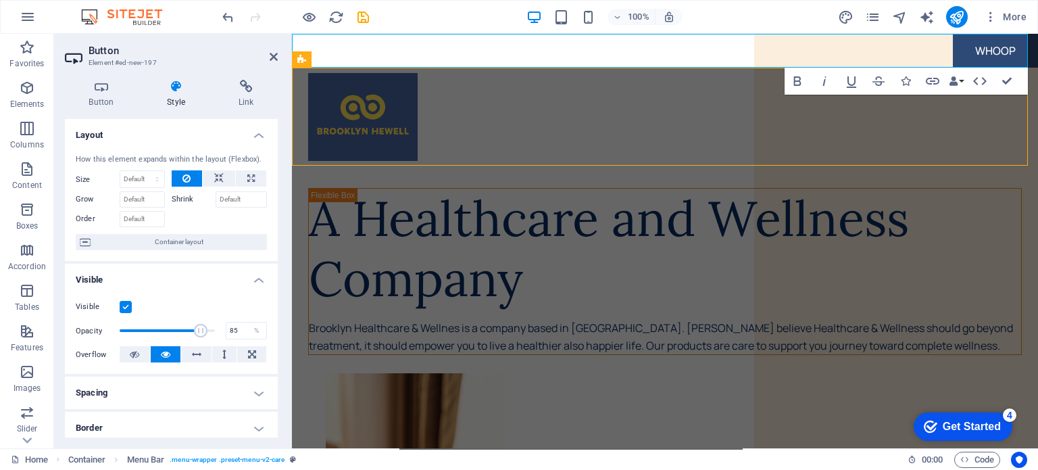
click at [1037, 122] on div at bounding box center [665, 117] width 746 height 99
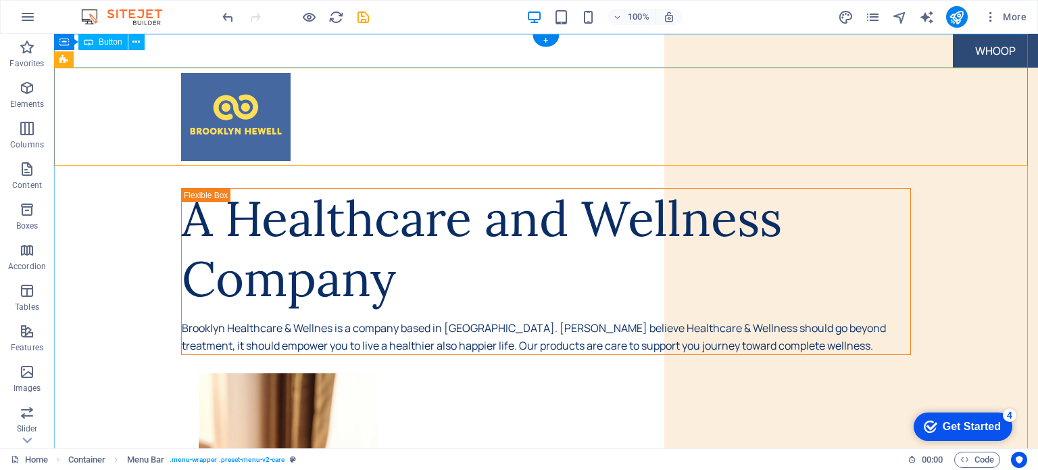
click at [968, 46] on div "WHOOP" at bounding box center [546, 51] width 984 height 34
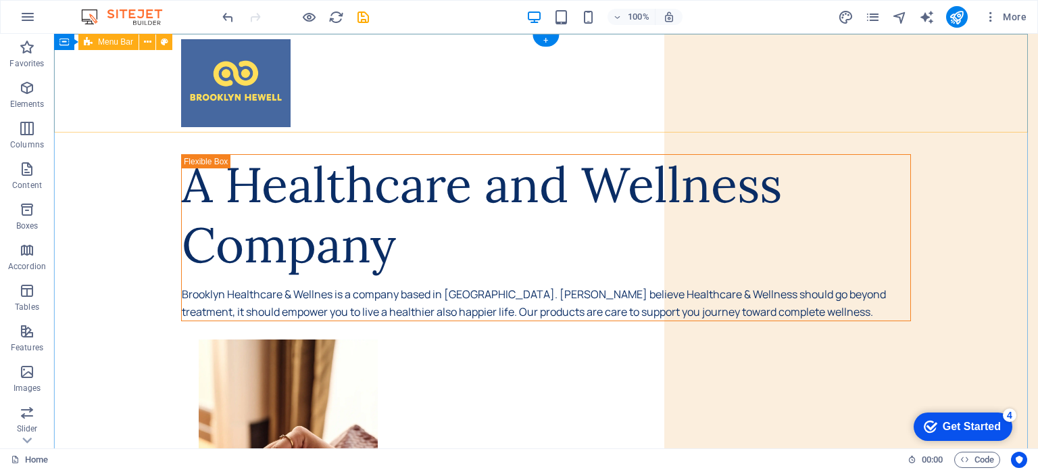
click at [676, 116] on div at bounding box center [546, 83] width 984 height 99
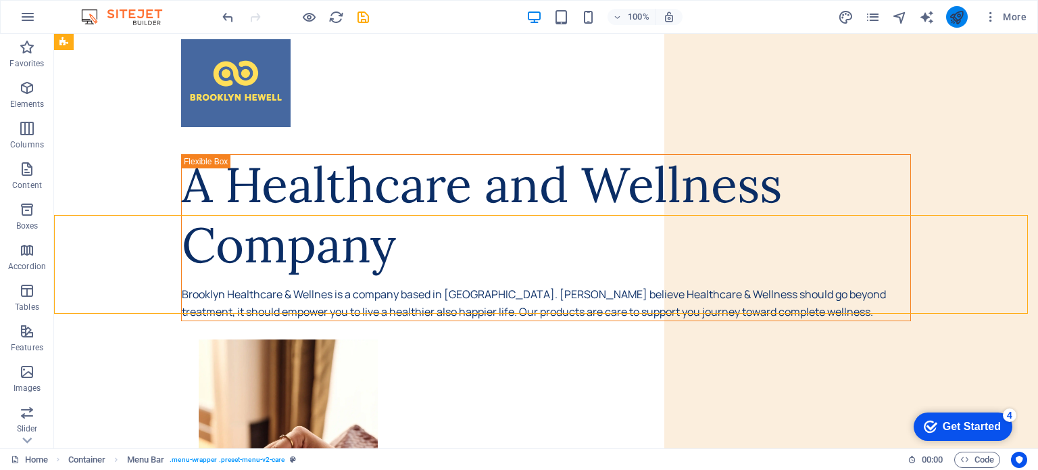
click at [965, 19] on button "publish" at bounding box center [957, 17] width 22 height 22
